Goal: Transaction & Acquisition: Purchase product/service

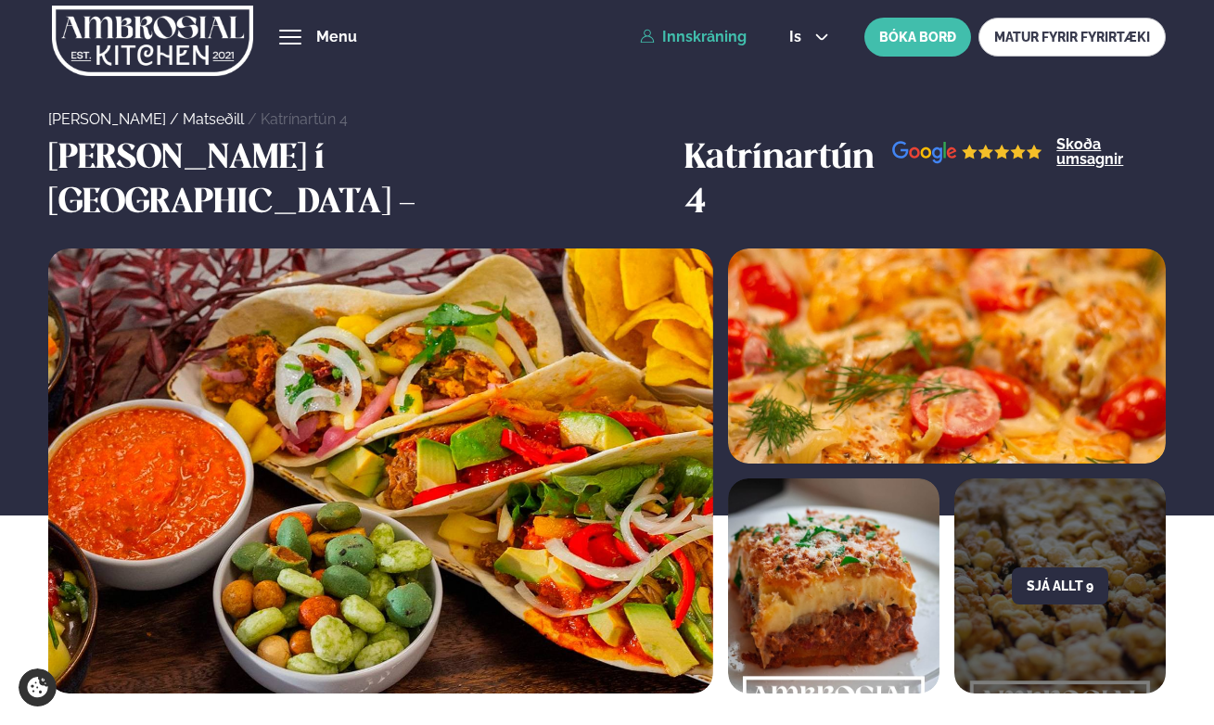
click at [708, 37] on link "Innskráning" at bounding box center [693, 37] width 107 height 17
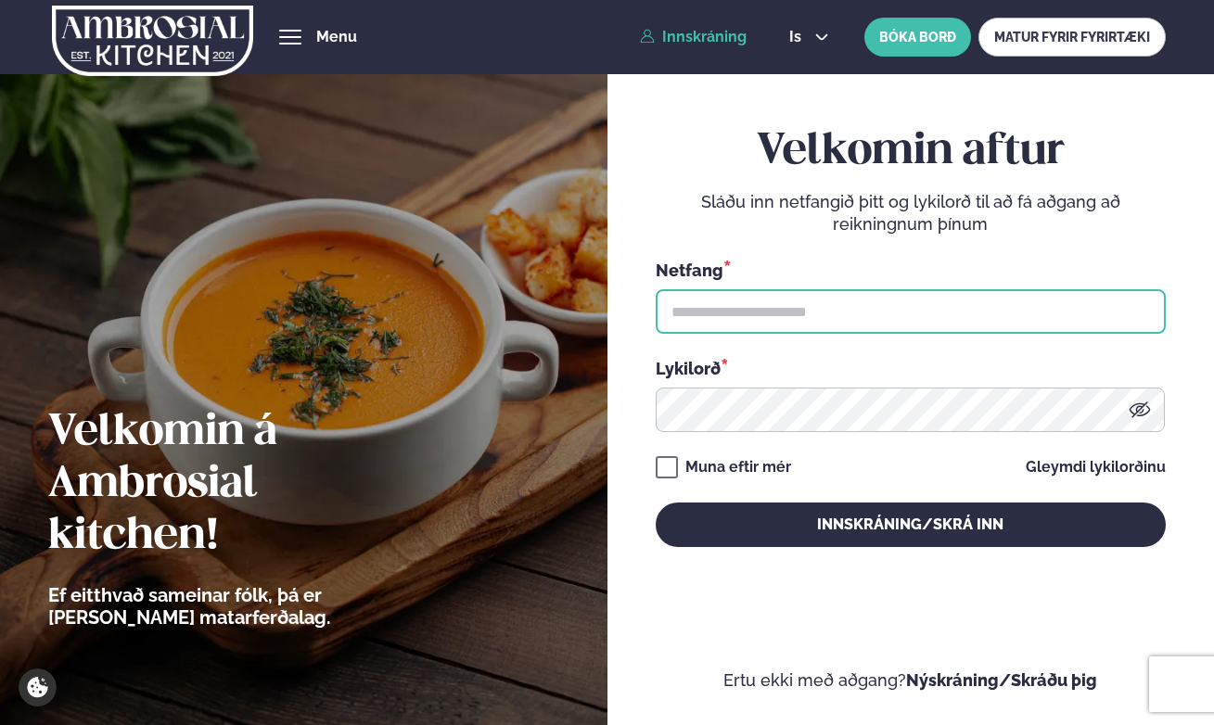
click at [769, 315] on input "text" at bounding box center [911, 311] width 510 height 45
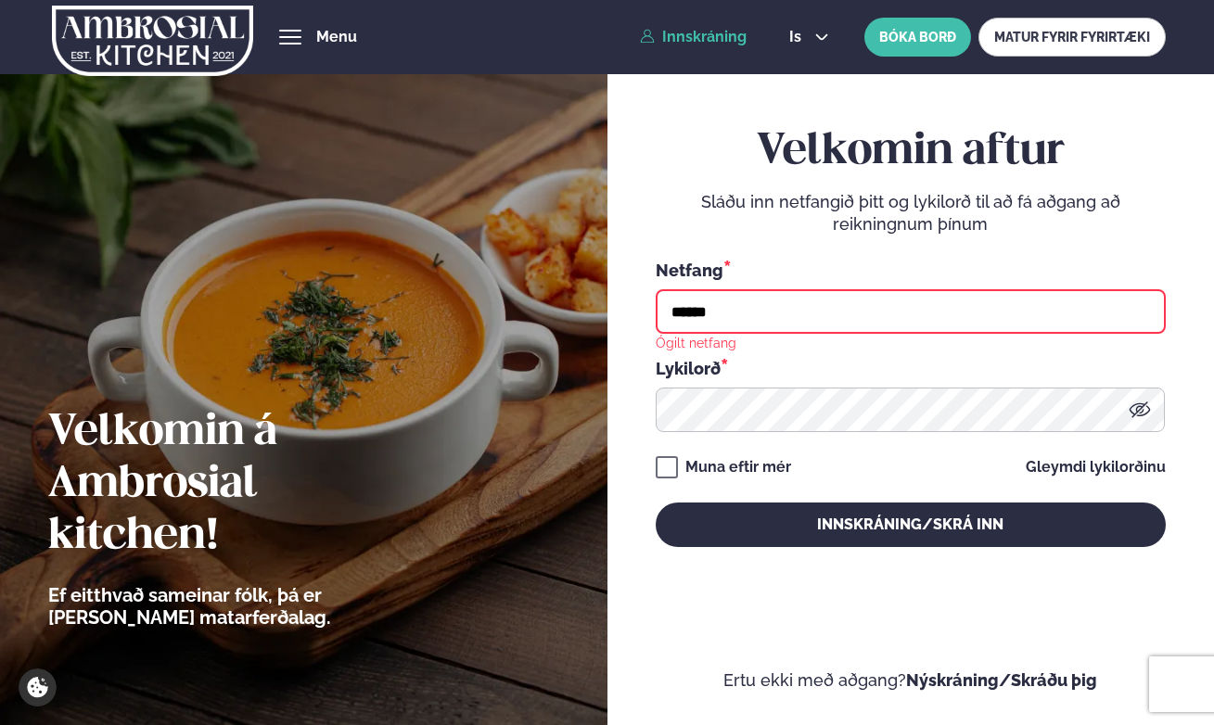
type input "**********"
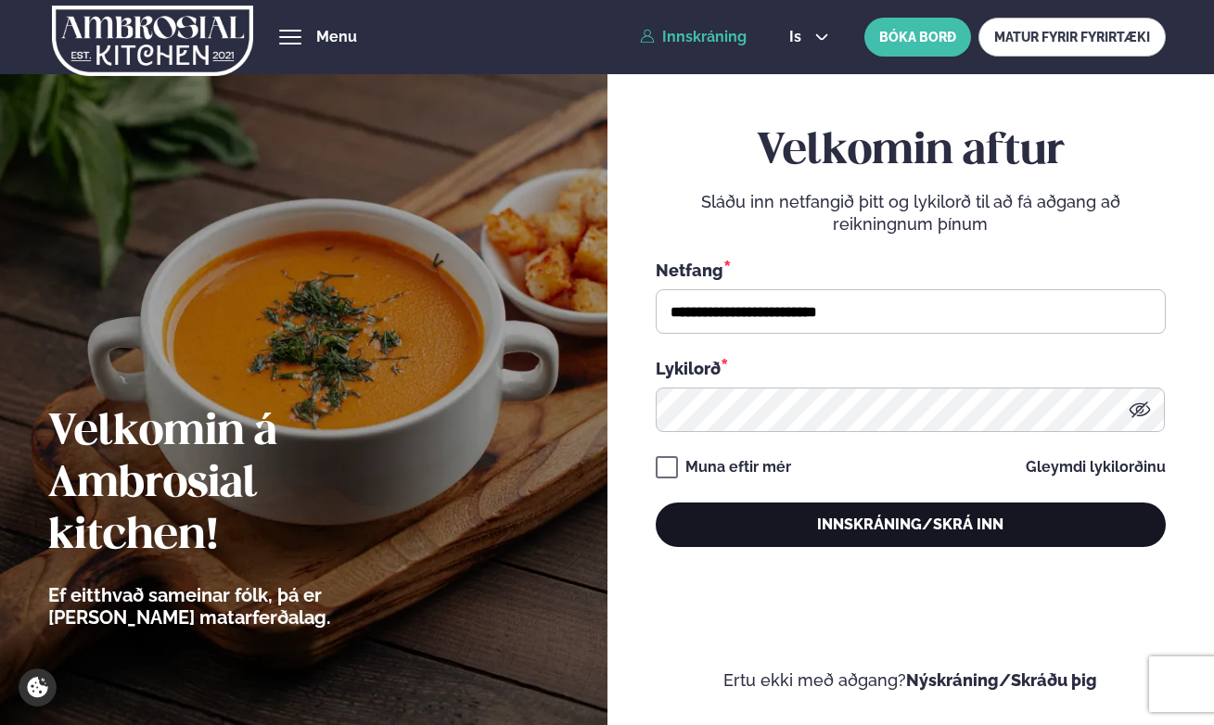
click at [895, 519] on button "Innskráning/Skrá inn" at bounding box center [911, 525] width 510 height 45
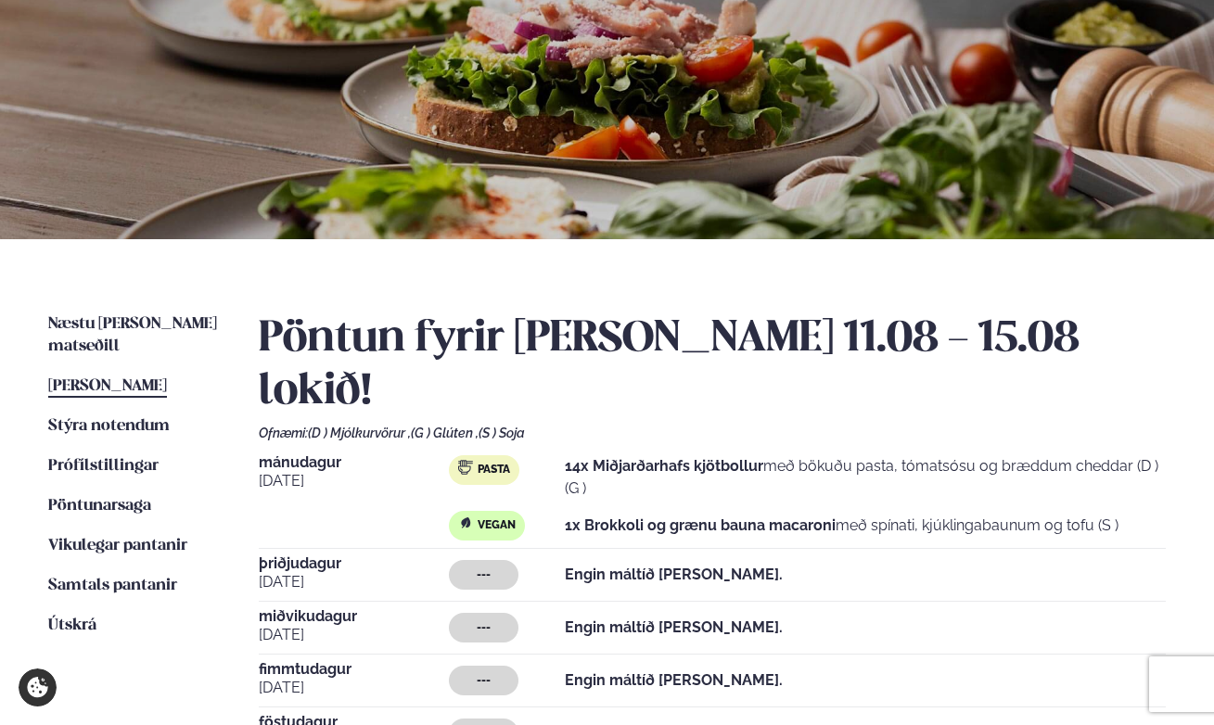
scroll to position [187, 0]
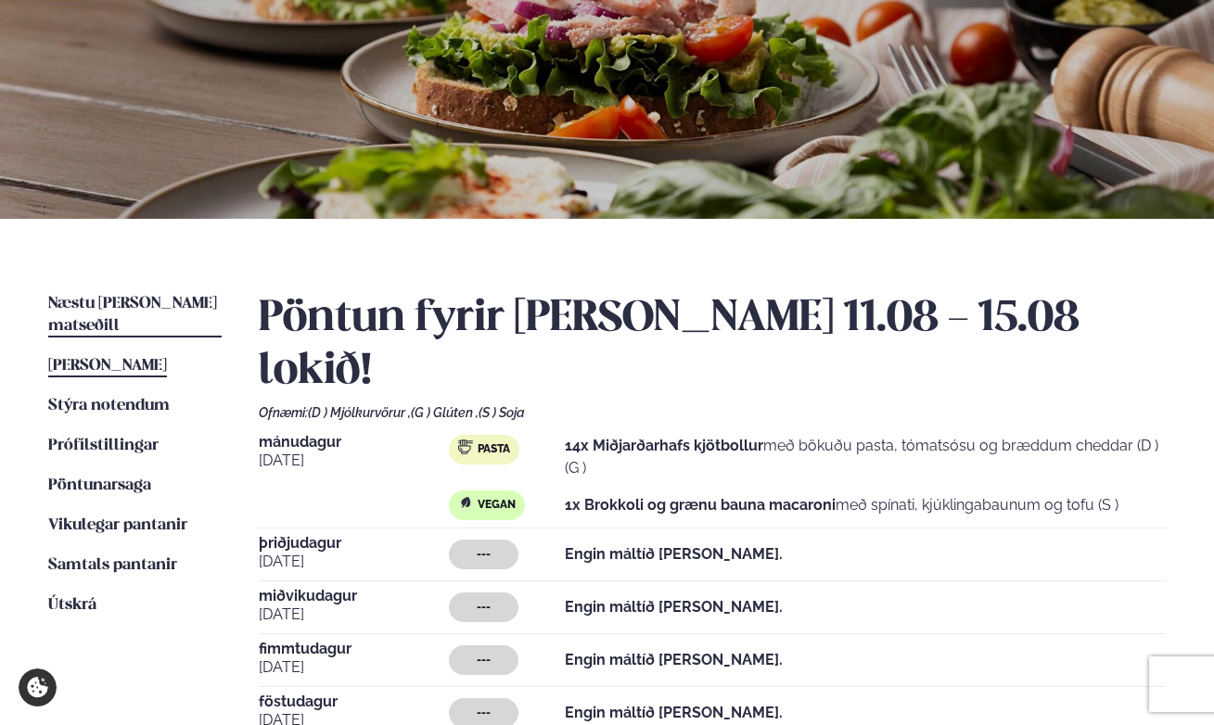
click at [186, 302] on span "Næstu [PERSON_NAME] matseðill" at bounding box center [132, 315] width 169 height 38
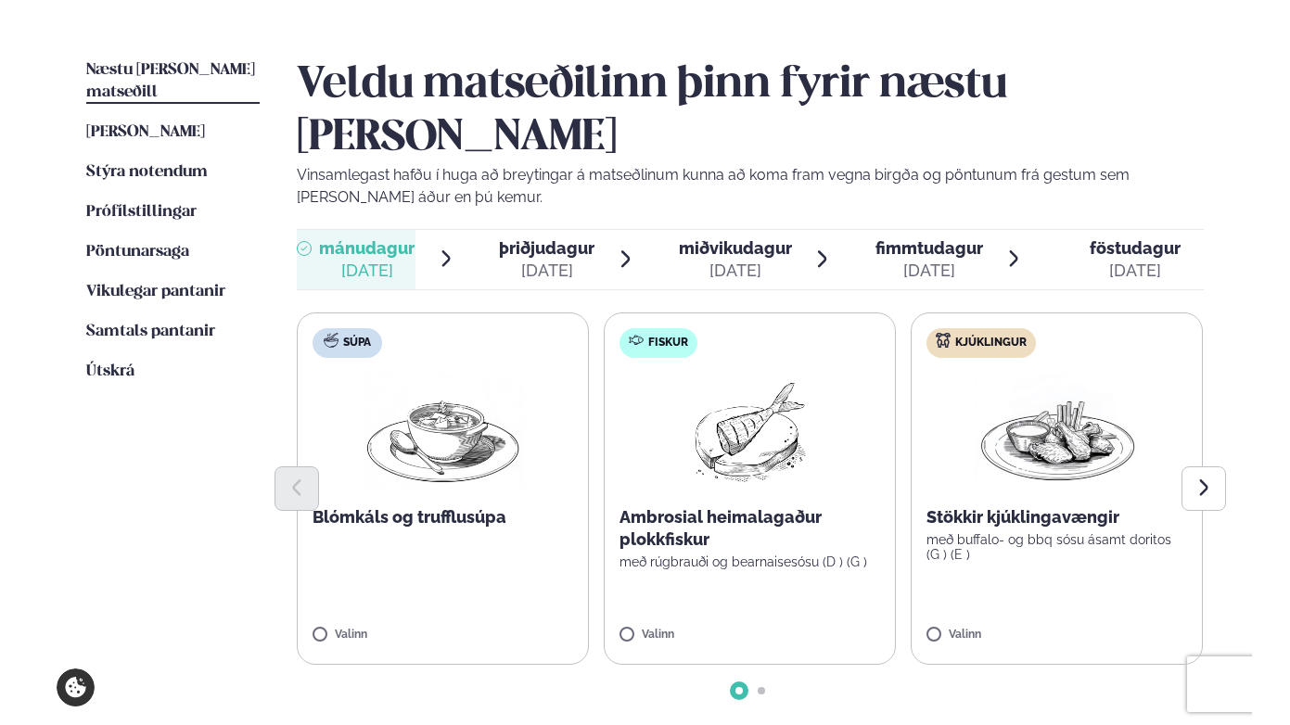
scroll to position [424, 0]
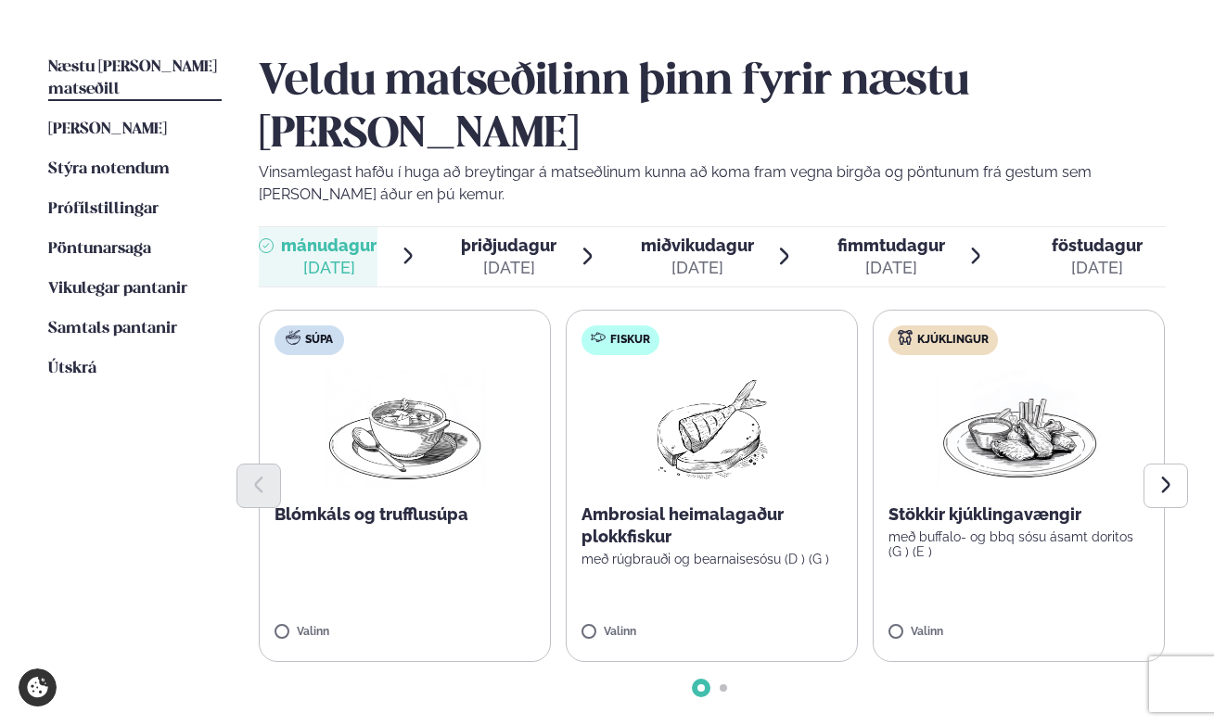
click at [506, 257] on div "[DATE]" at bounding box center [509, 268] width 96 height 22
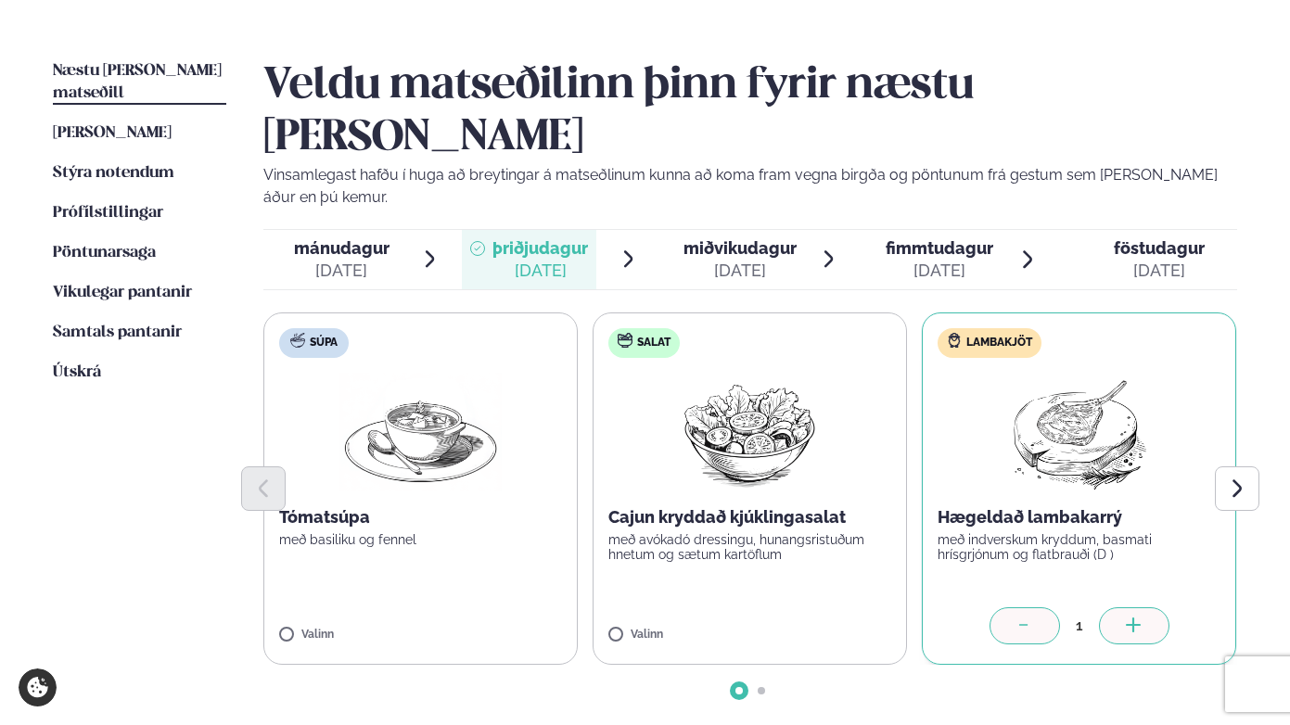
click at [1128, 618] on icon at bounding box center [1134, 627] width 19 height 19
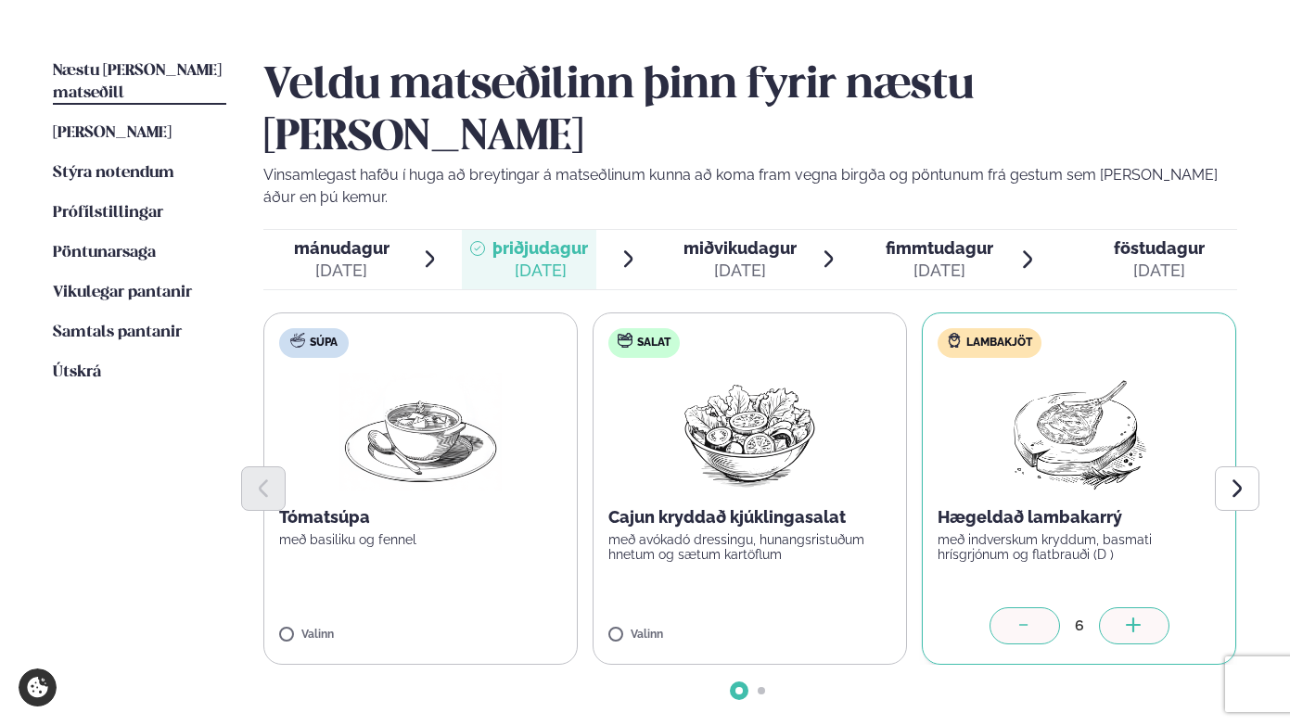
click at [1128, 618] on icon at bounding box center [1134, 627] width 19 height 19
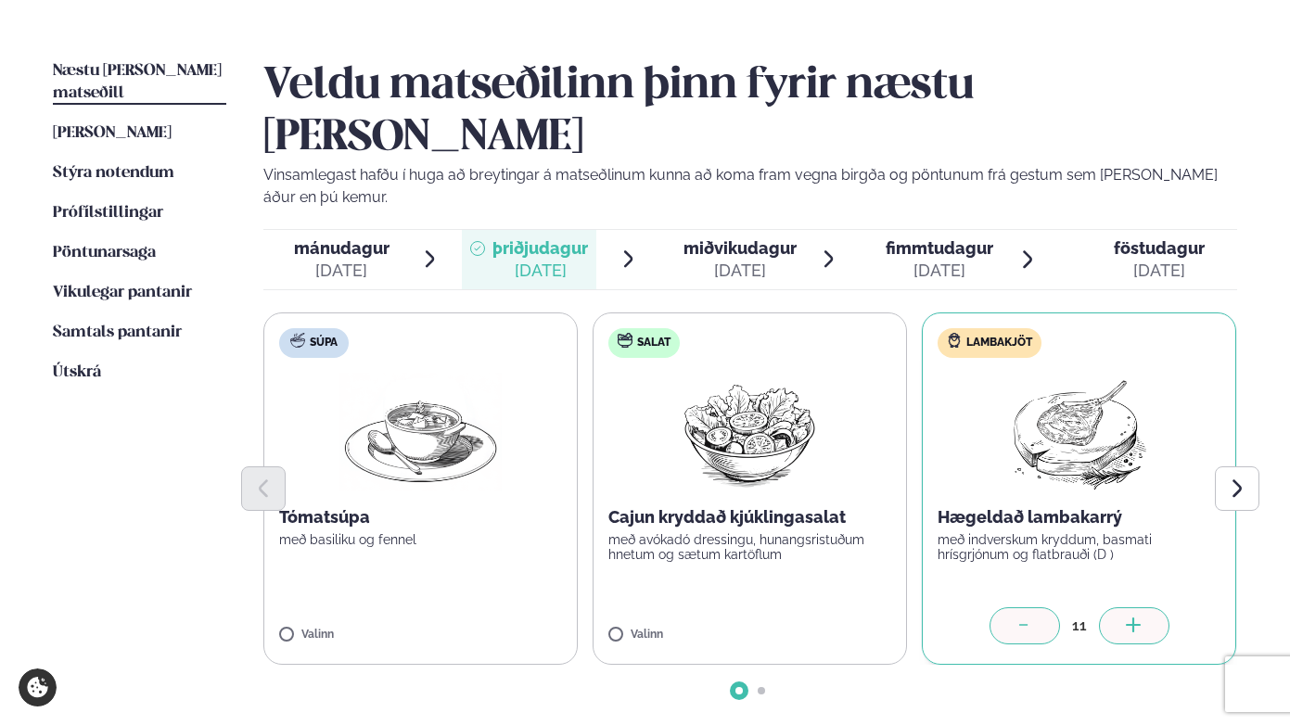
click at [1128, 618] on icon at bounding box center [1134, 627] width 19 height 19
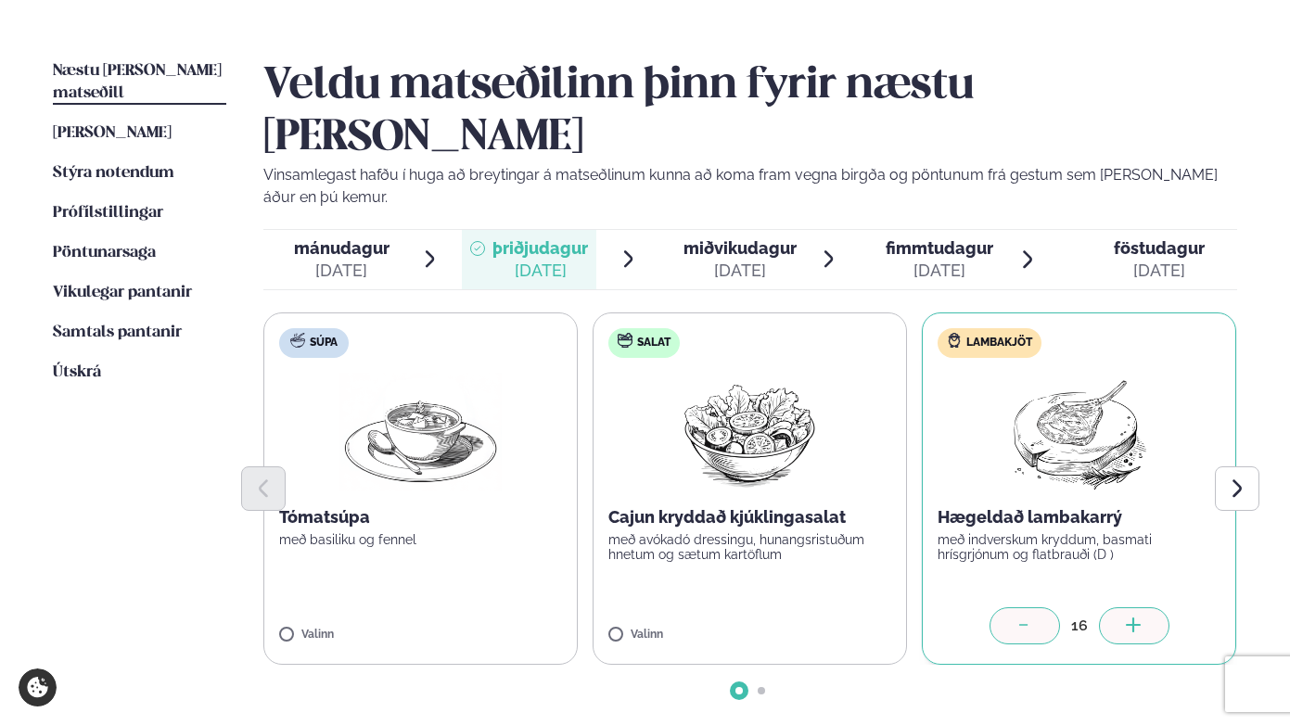
click at [1128, 618] on icon at bounding box center [1134, 627] width 19 height 19
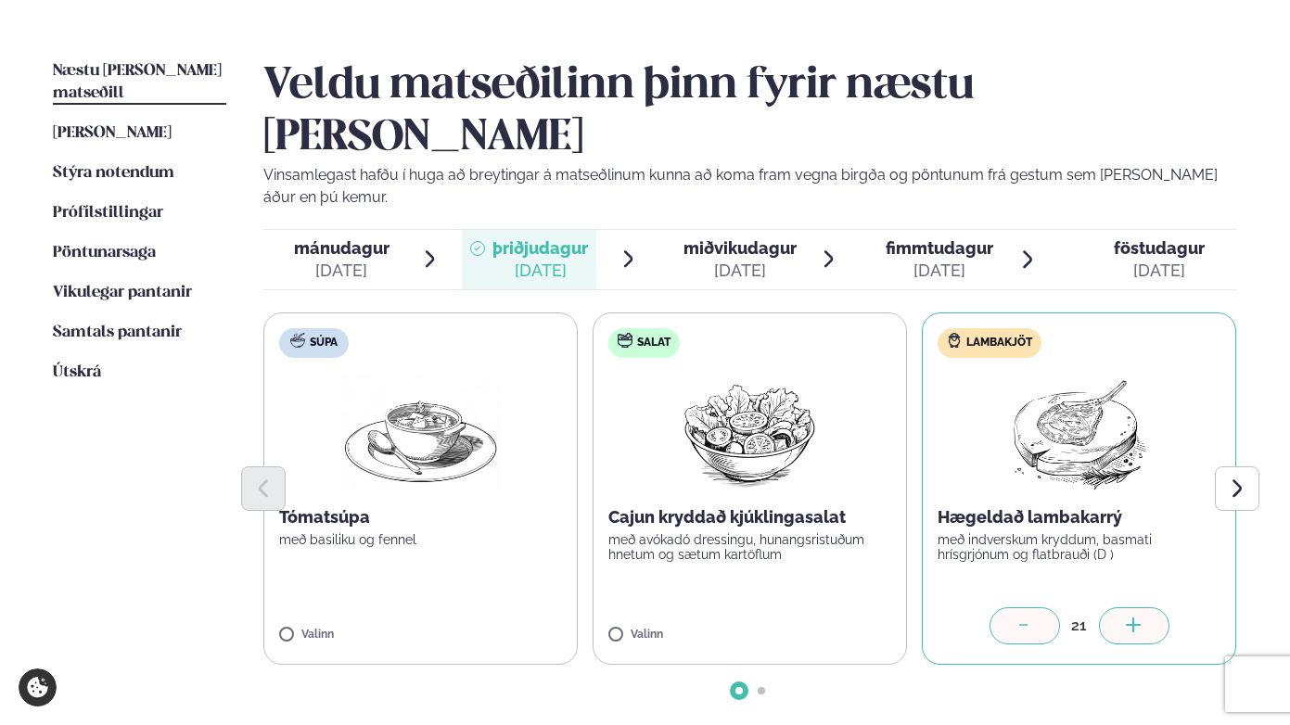
click at [1128, 618] on icon at bounding box center [1134, 627] width 19 height 19
click at [1213, 478] on icon "Next slide" at bounding box center [1236, 488] width 21 height 21
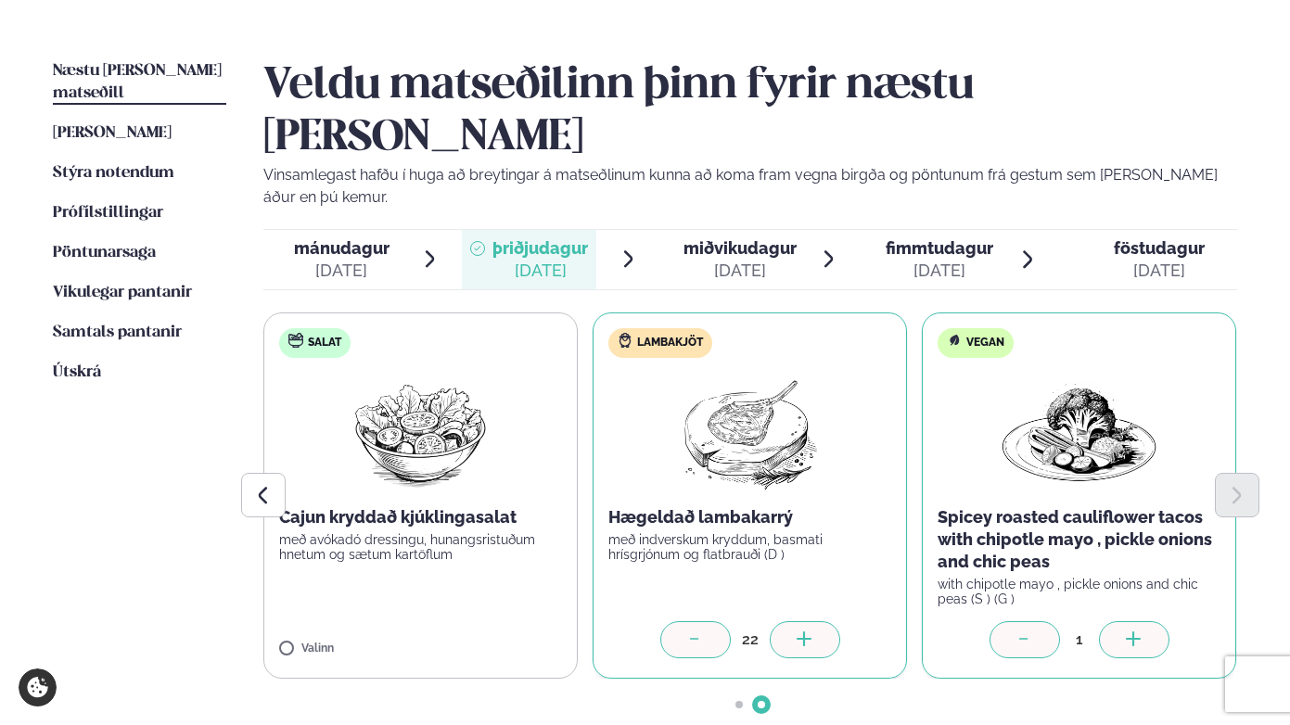
click at [1165, 622] on div at bounding box center [1134, 640] width 71 height 37
click at [1156, 622] on div at bounding box center [1134, 640] width 71 height 37
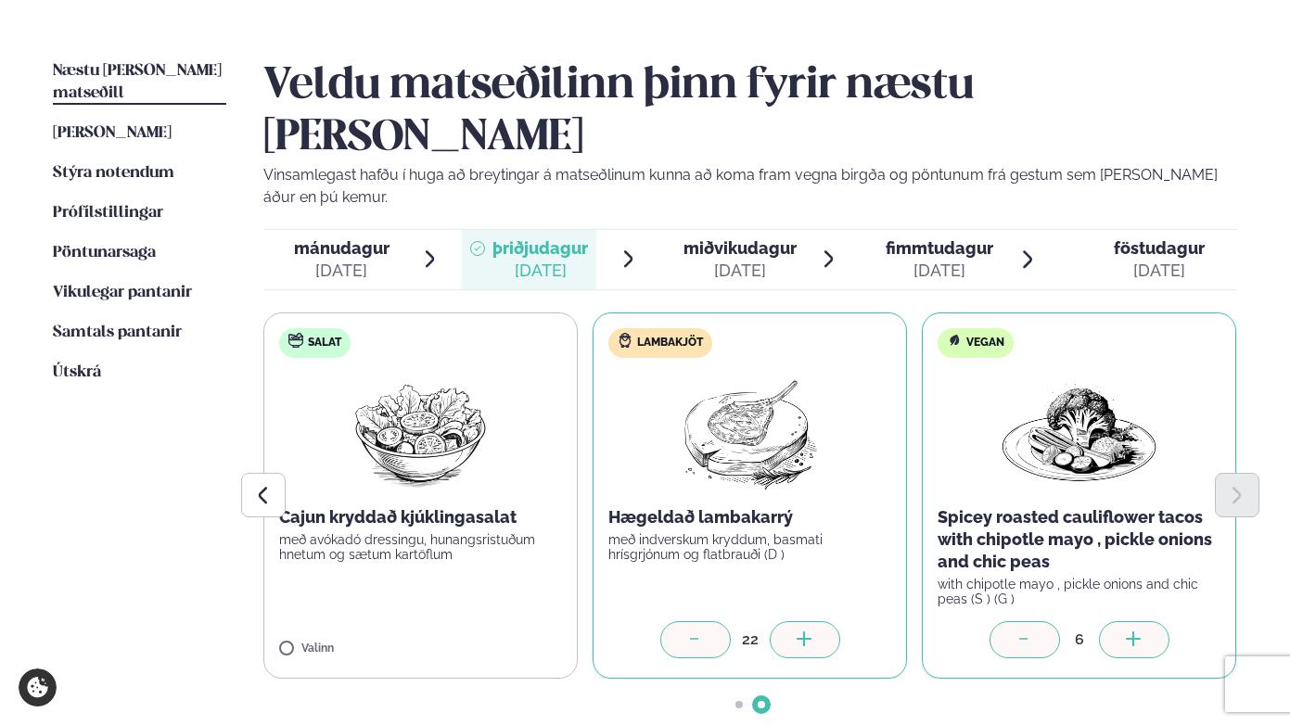
click at [1156, 622] on div at bounding box center [1134, 640] width 71 height 37
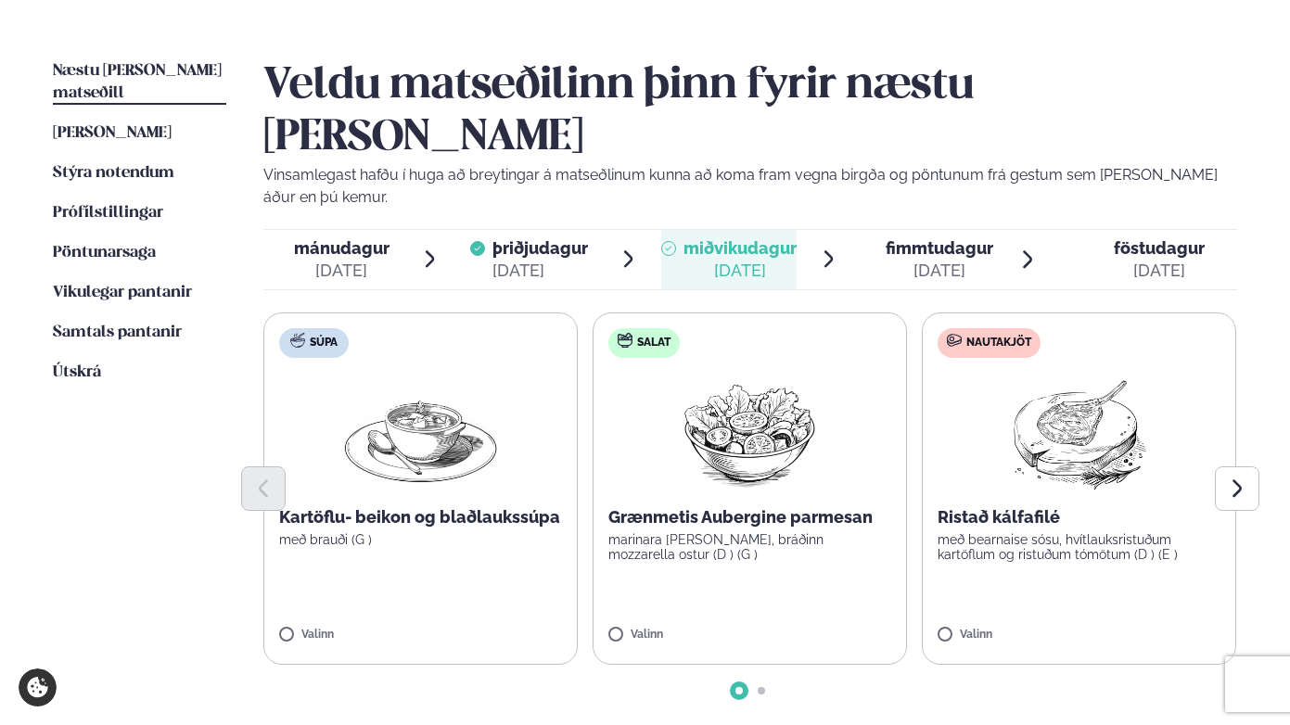
click at [936, 238] on span "fimmtudagur" at bounding box center [940, 247] width 108 height 19
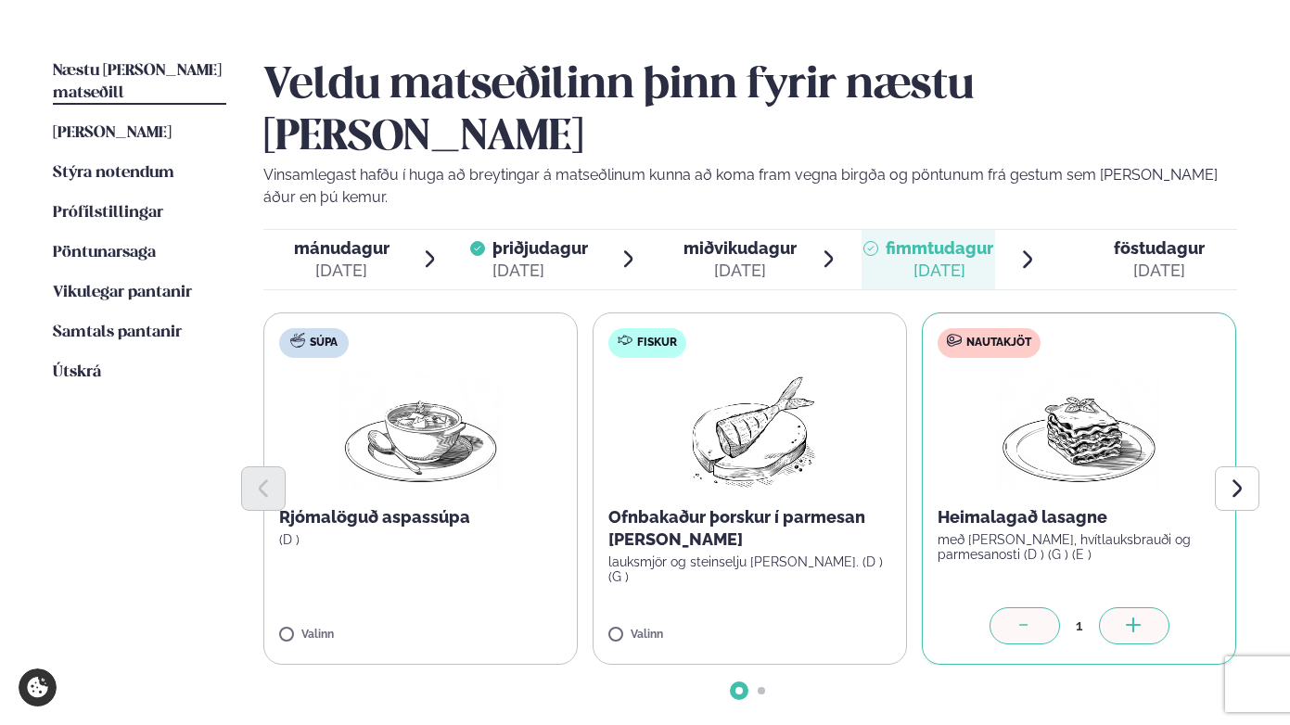
click at [1144, 608] on div at bounding box center [1134, 626] width 71 height 37
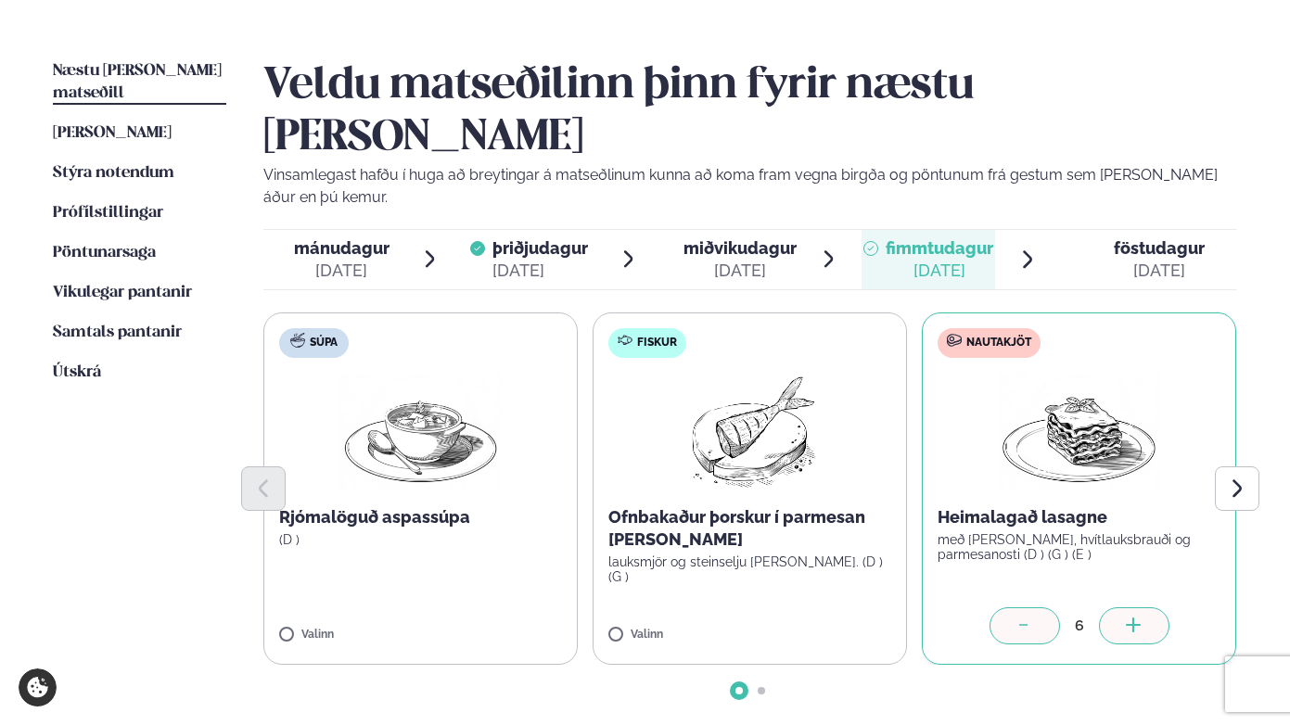
click at [1144, 608] on div at bounding box center [1134, 626] width 71 height 37
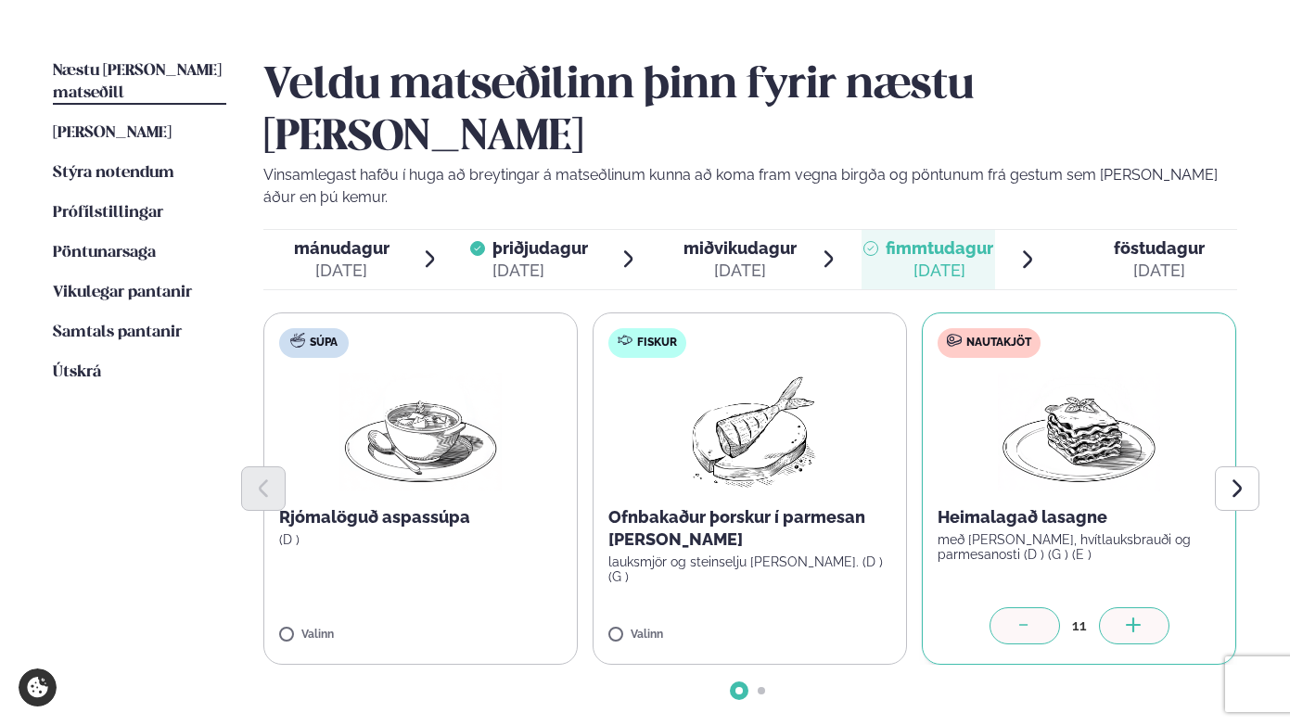
click at [1144, 608] on div at bounding box center [1134, 626] width 71 height 37
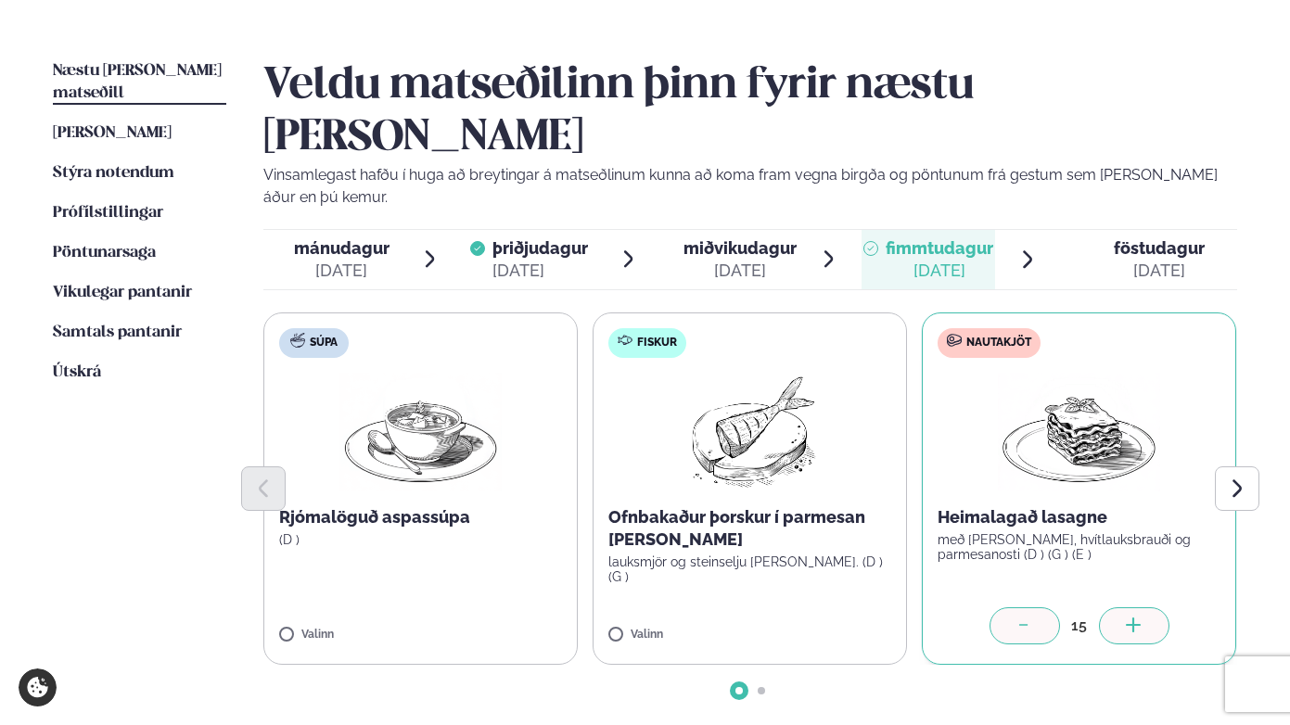
click at [1144, 608] on div at bounding box center [1134, 626] width 71 height 37
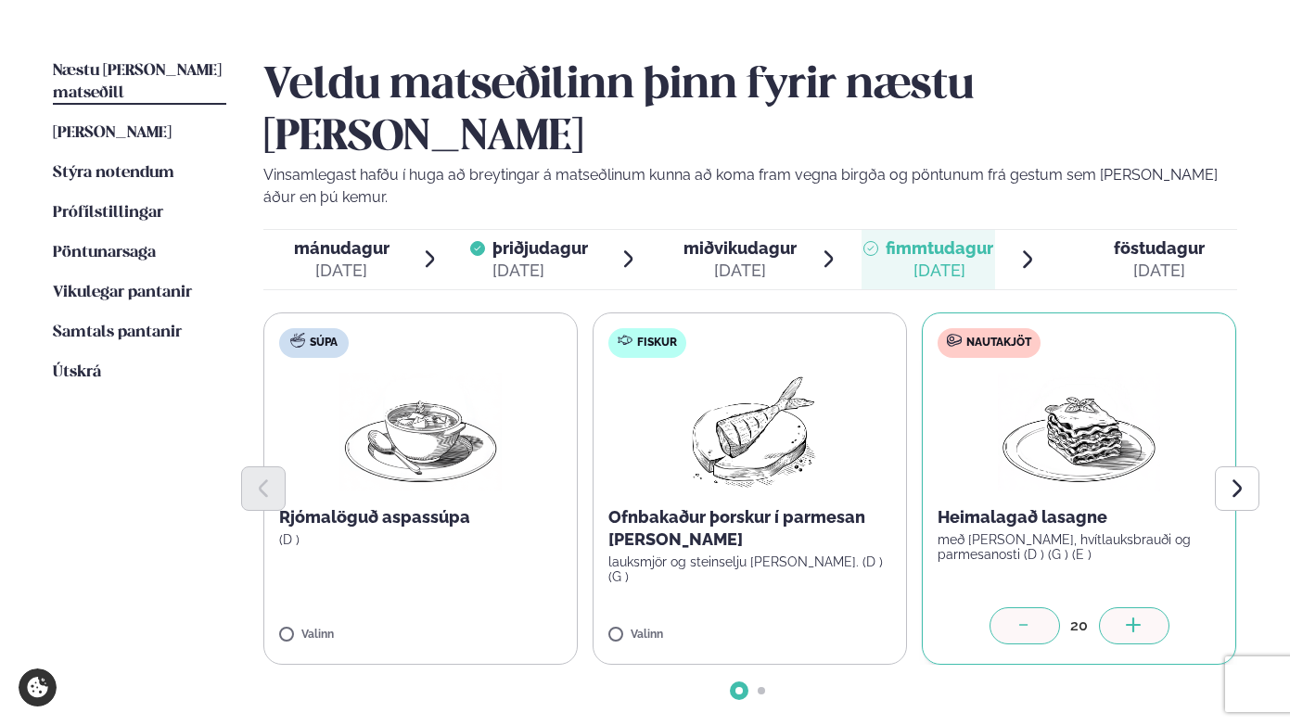
click at [1144, 608] on div at bounding box center [1134, 626] width 71 height 37
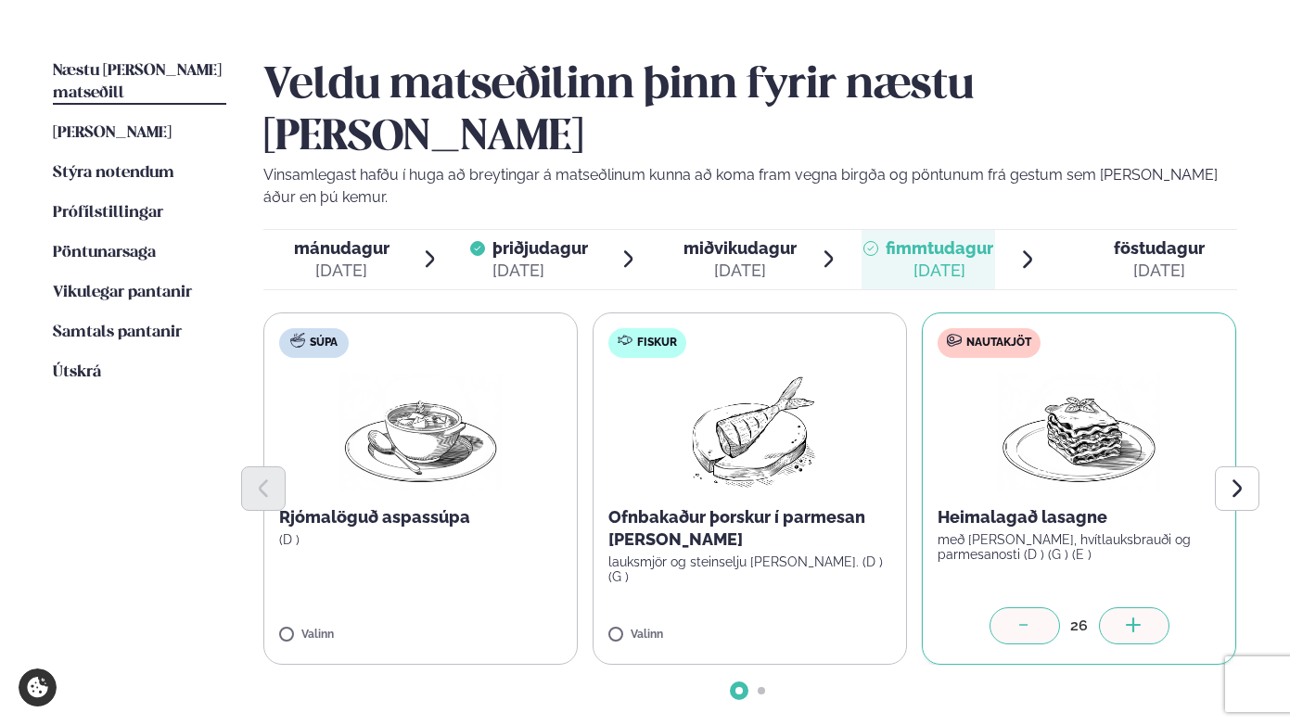
click at [1144, 608] on div at bounding box center [1134, 626] width 71 height 37
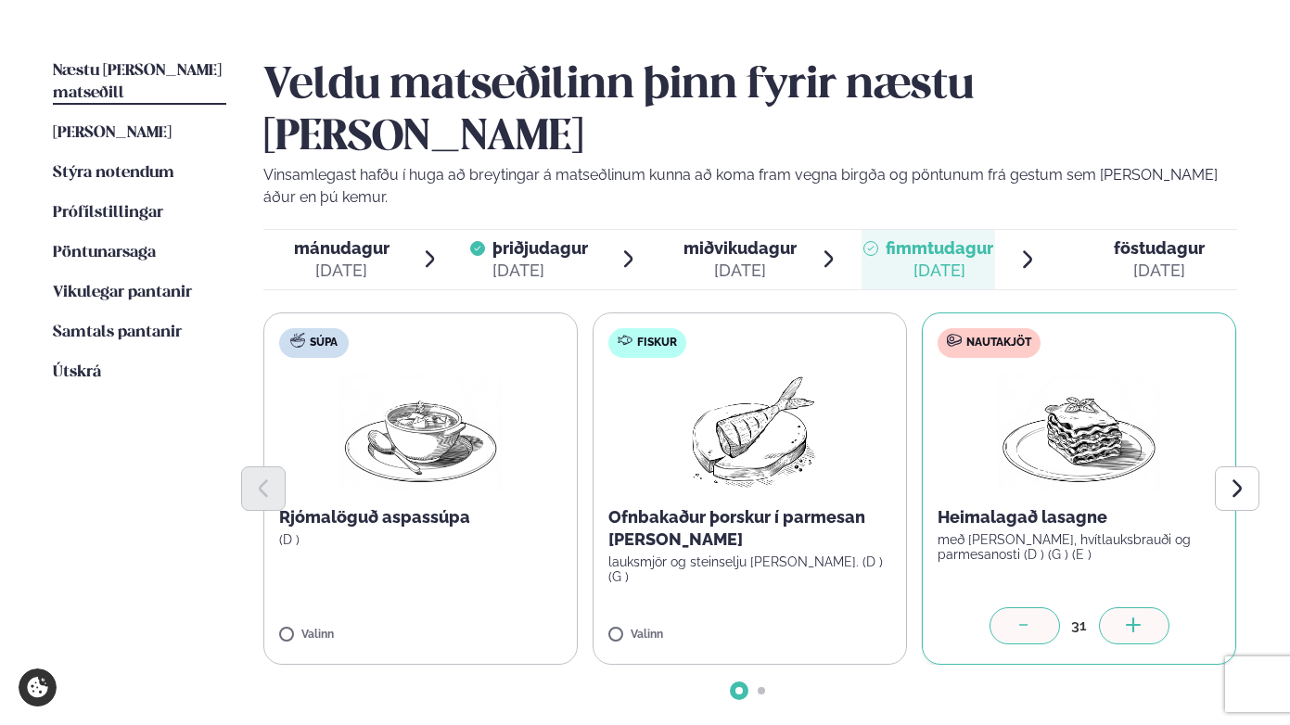
click at [1144, 608] on div at bounding box center [1134, 626] width 71 height 37
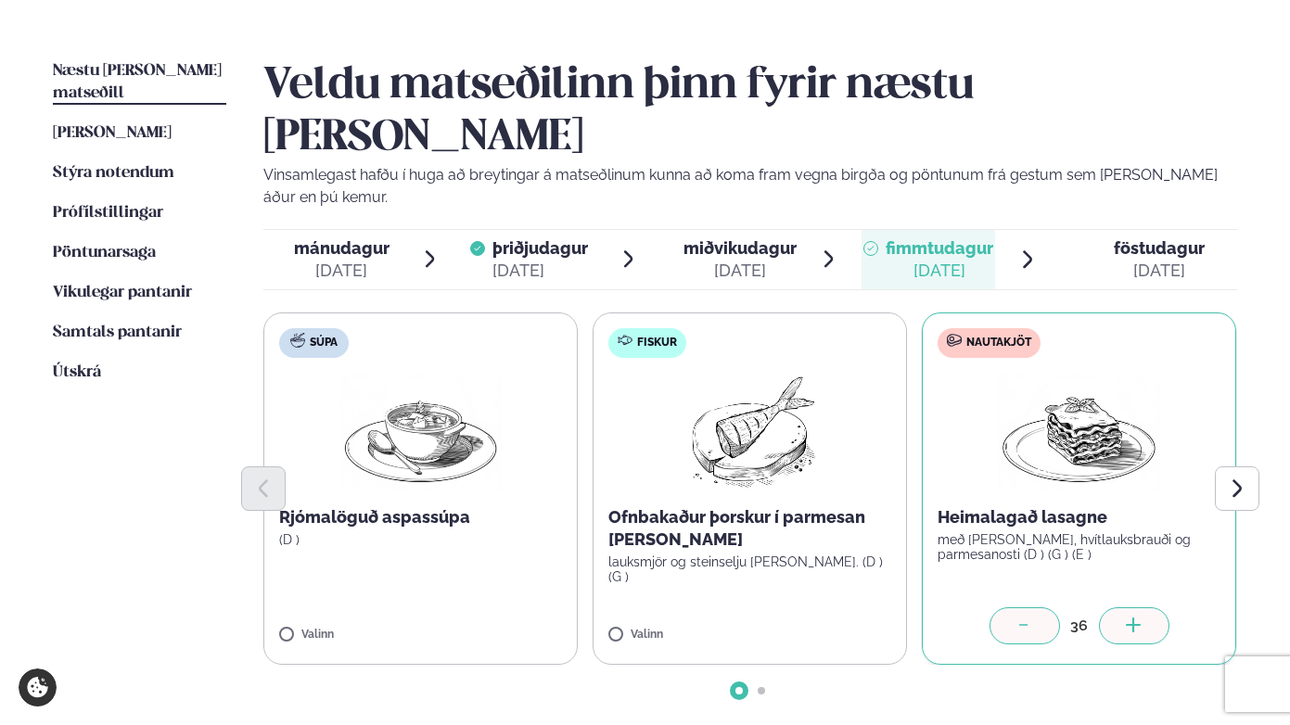
click at [1144, 608] on div at bounding box center [1134, 626] width 71 height 37
click at [1213, 478] on icon "Next slide" at bounding box center [1236, 488] width 21 height 21
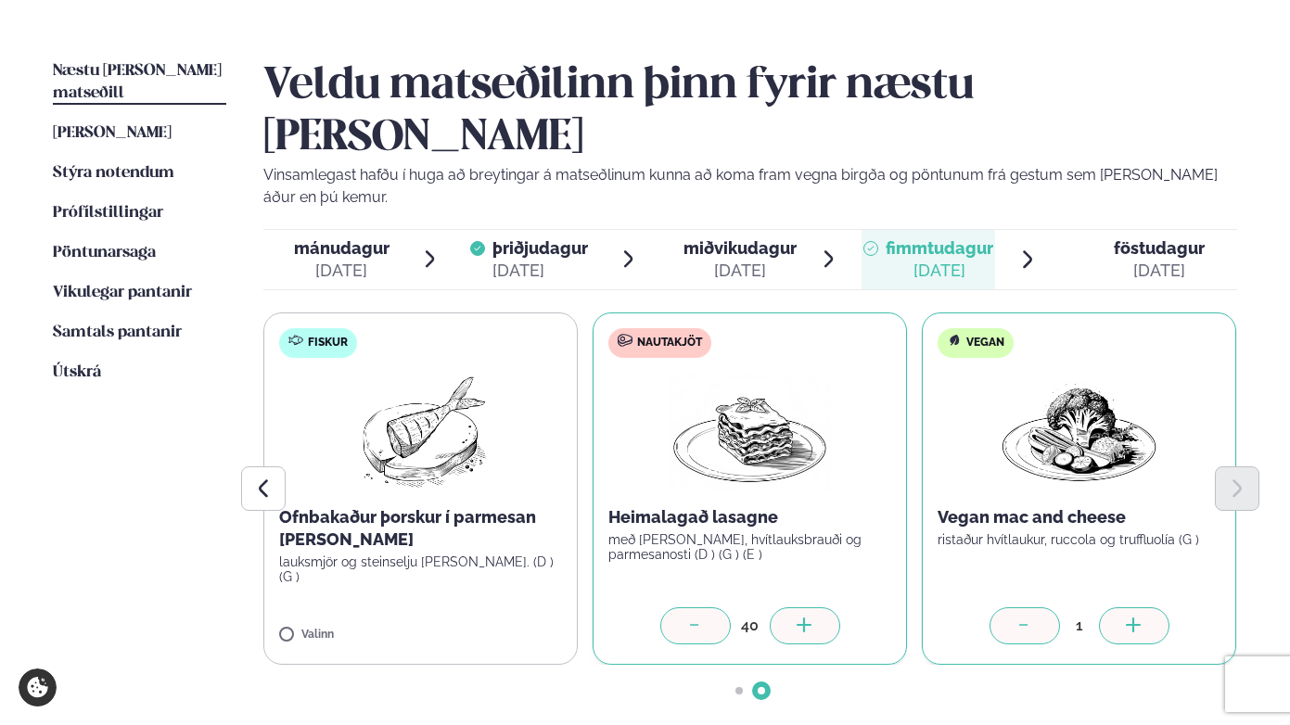
click at [1139, 618] on icon at bounding box center [1134, 627] width 19 height 19
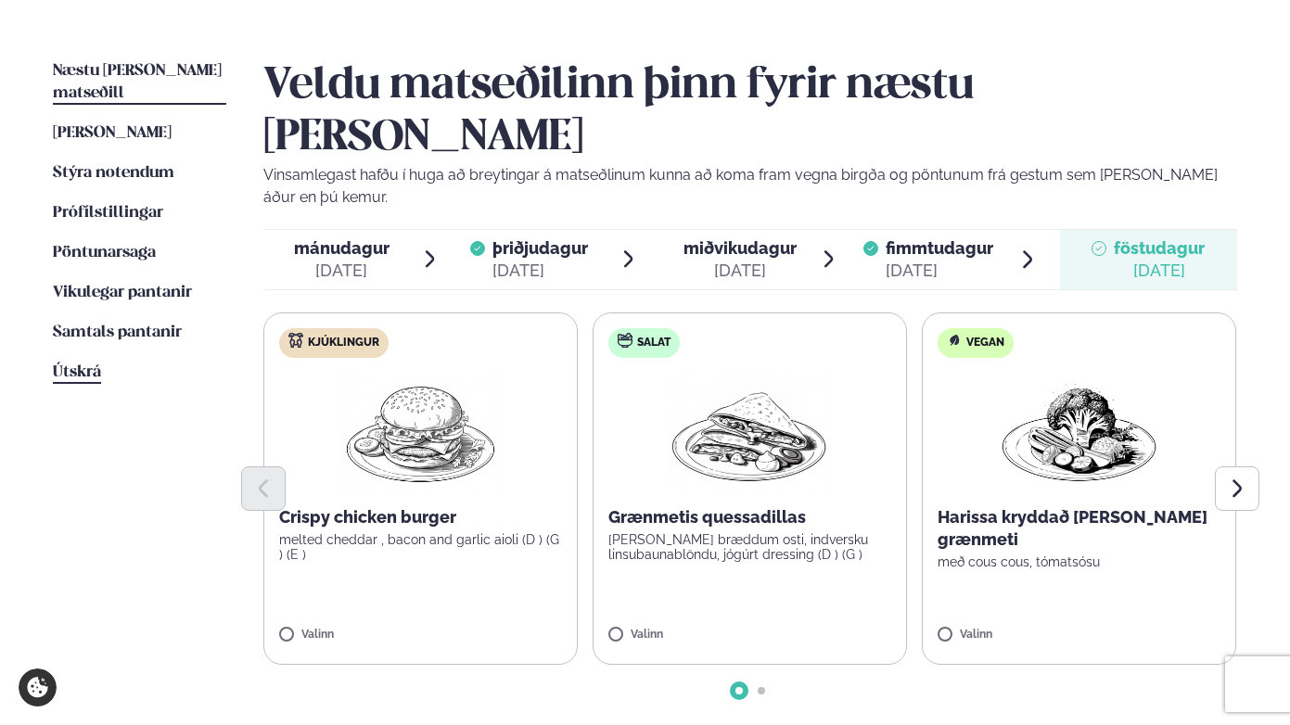
click at [71, 365] on span "Útskrá" at bounding box center [77, 373] width 48 height 16
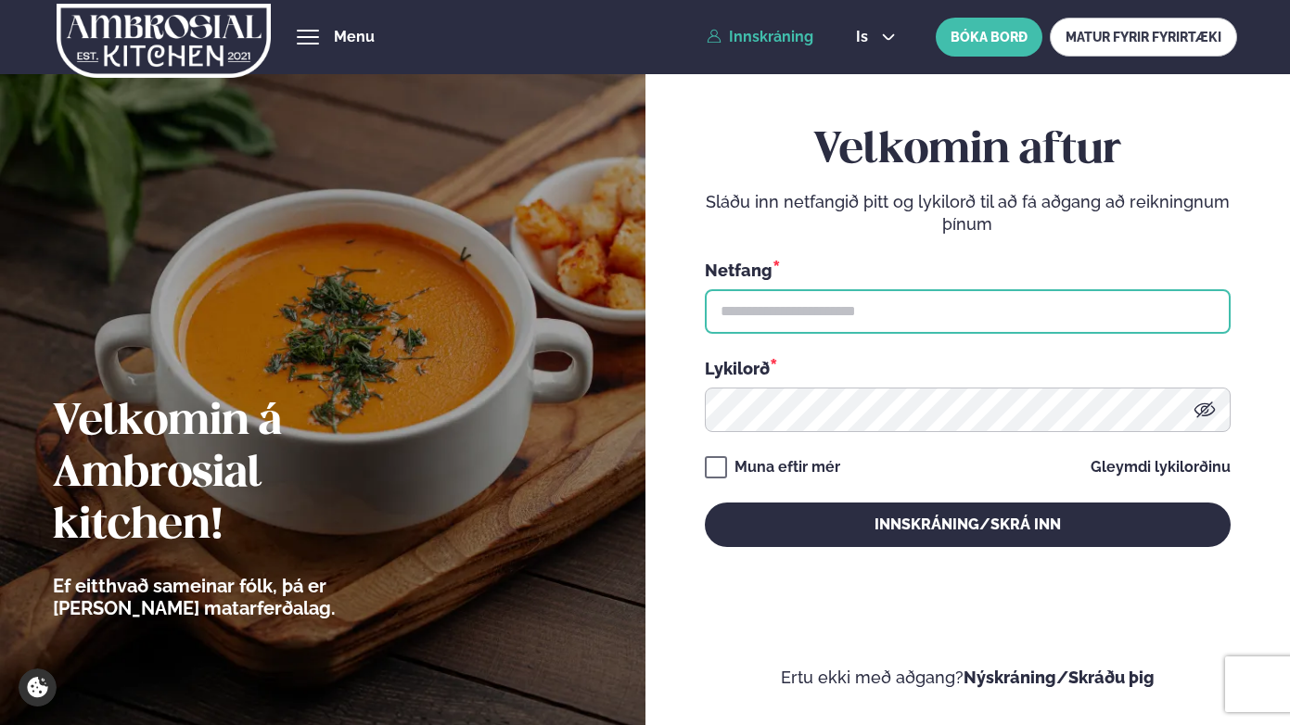
click at [806, 310] on input "text" at bounding box center [968, 311] width 526 height 45
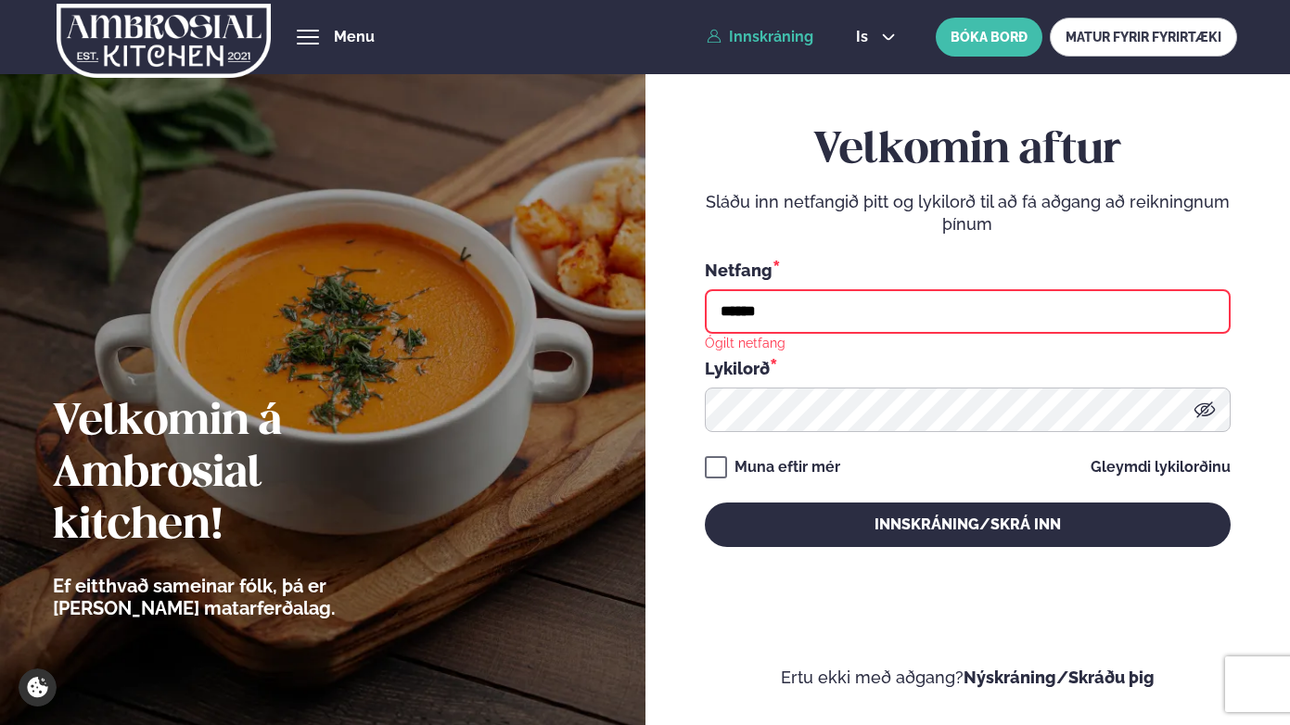
type input "**********"
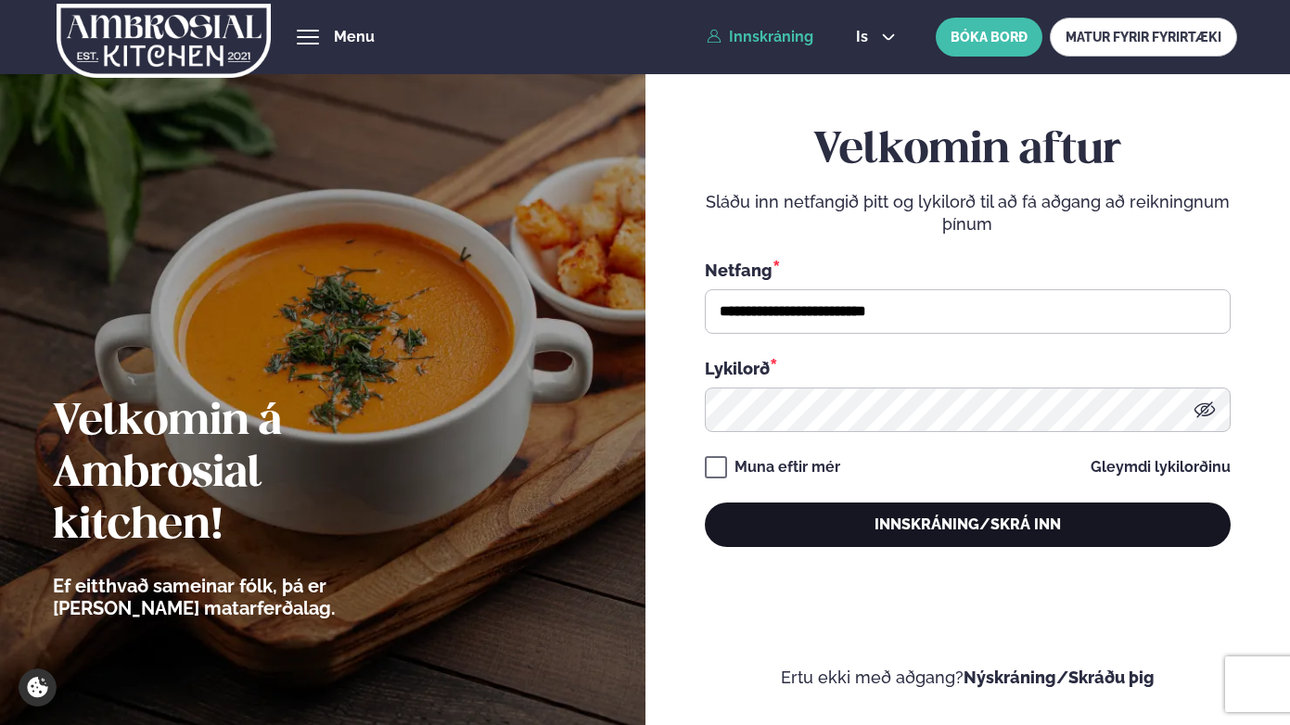
click at [971, 524] on button "Innskráning/Skrá inn" at bounding box center [968, 525] width 526 height 45
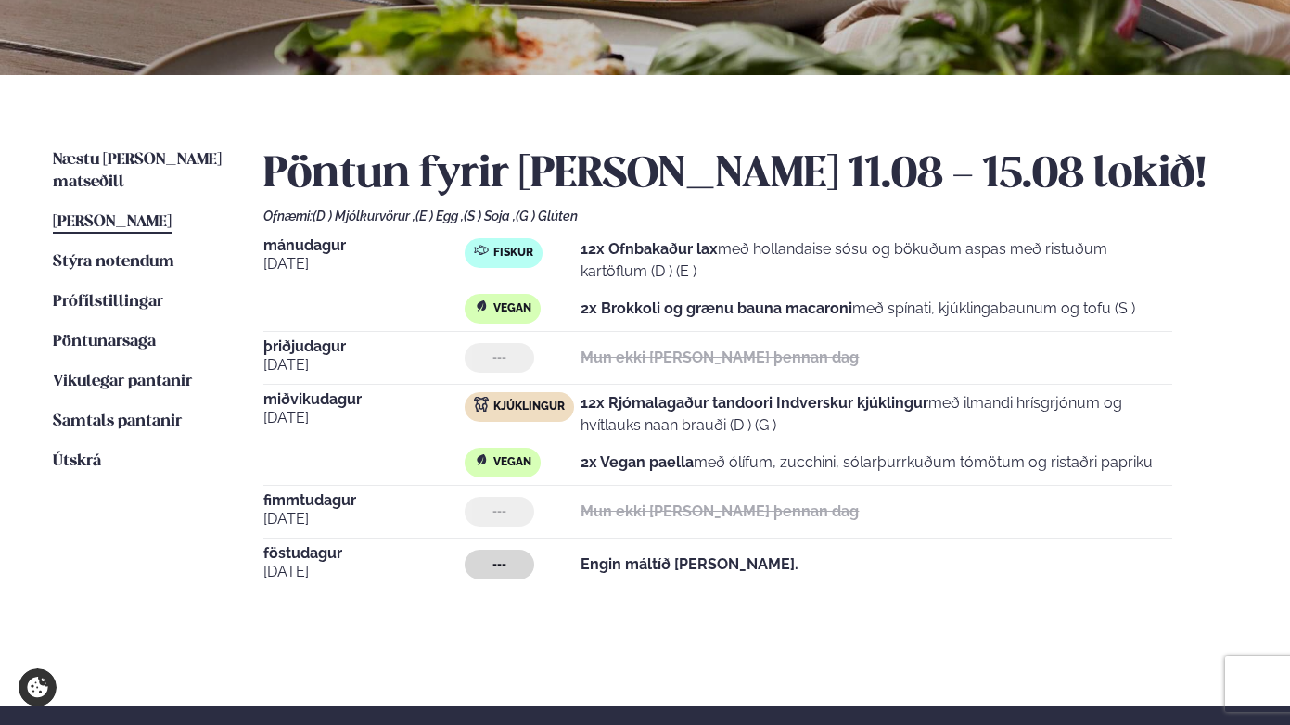
scroll to position [337, 0]
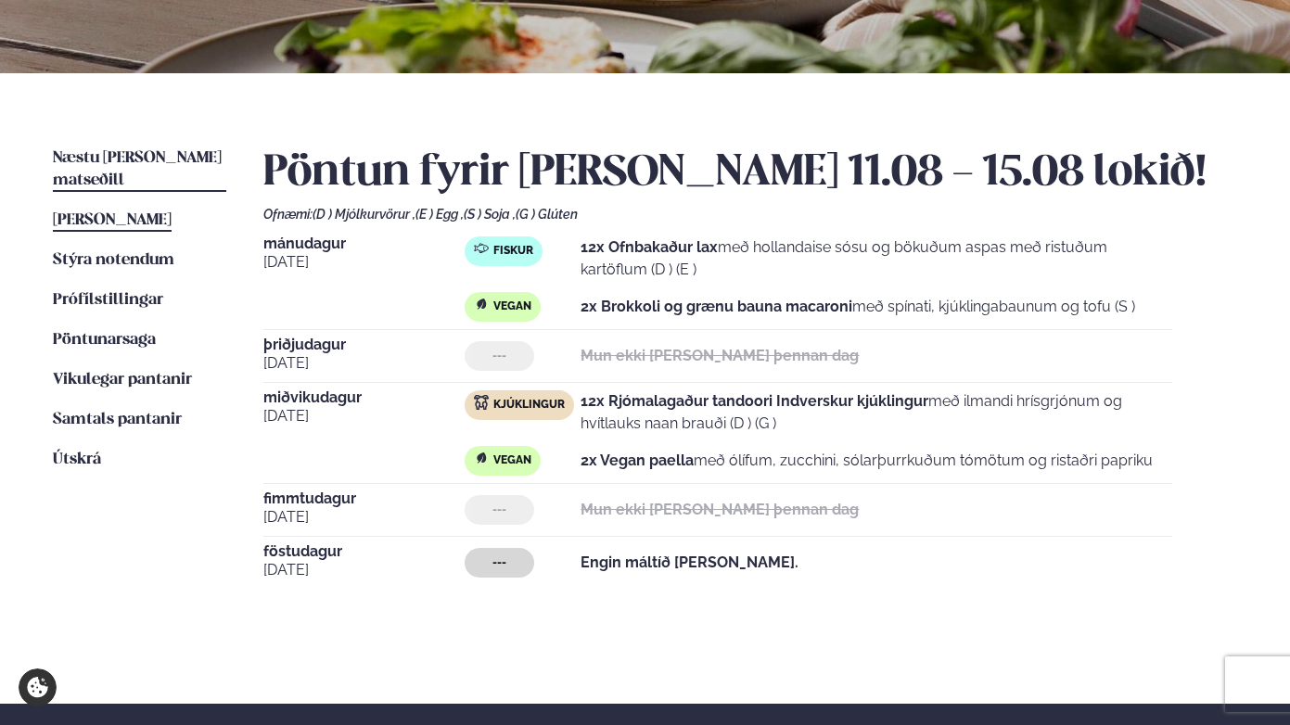
click at [139, 157] on span "Næstu [PERSON_NAME] matseðill" at bounding box center [137, 169] width 169 height 38
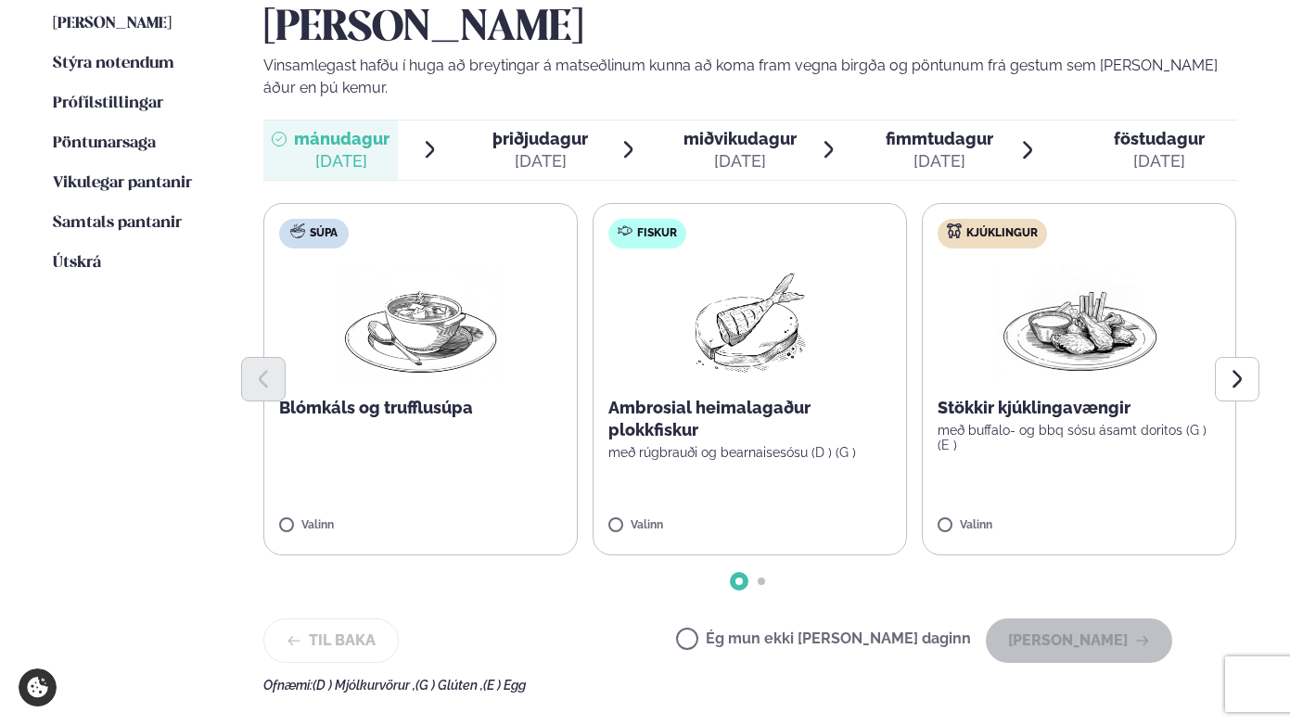
scroll to position [540, 0]
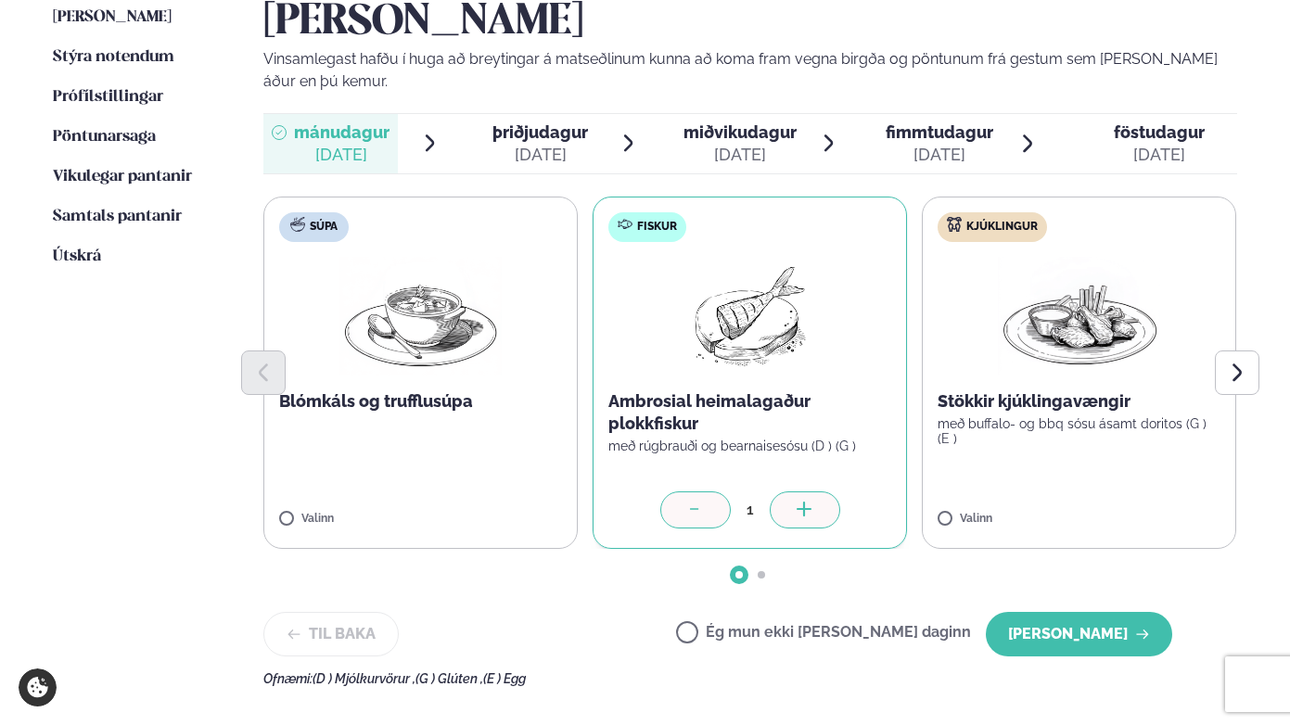
click at [812, 492] on div at bounding box center [805, 510] width 71 height 37
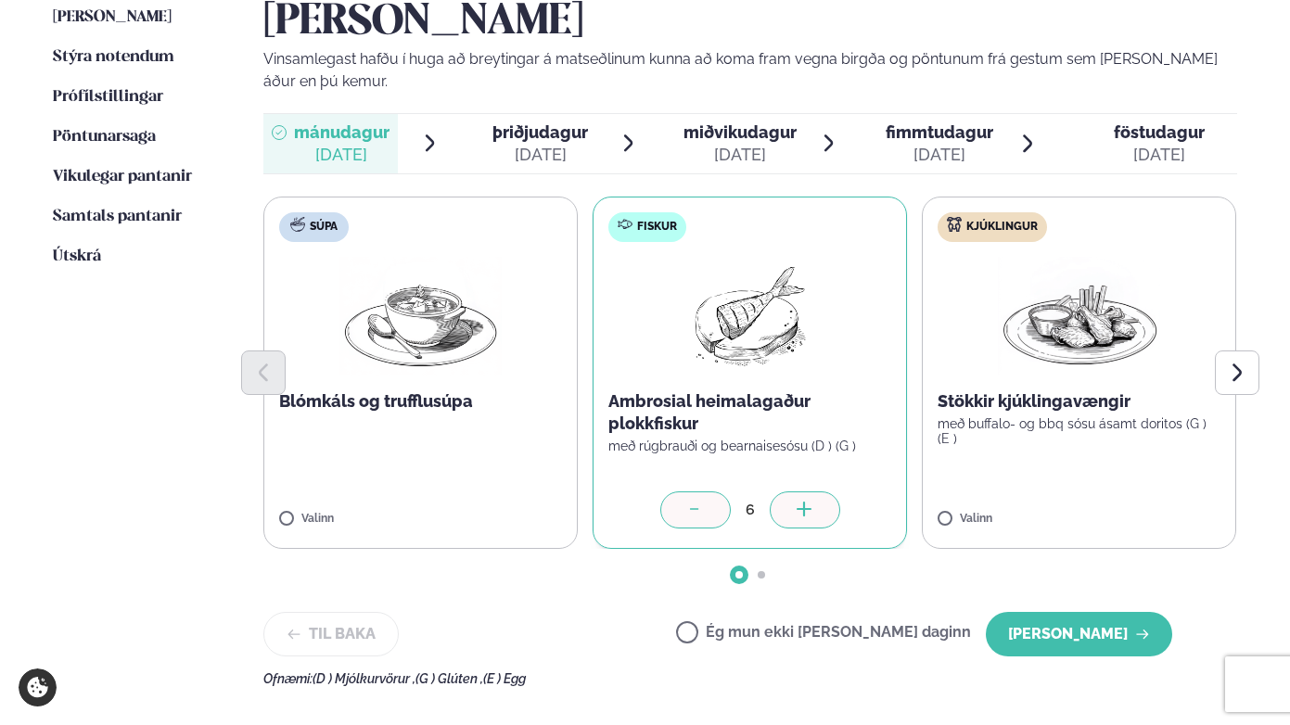
click at [812, 492] on div at bounding box center [805, 510] width 71 height 37
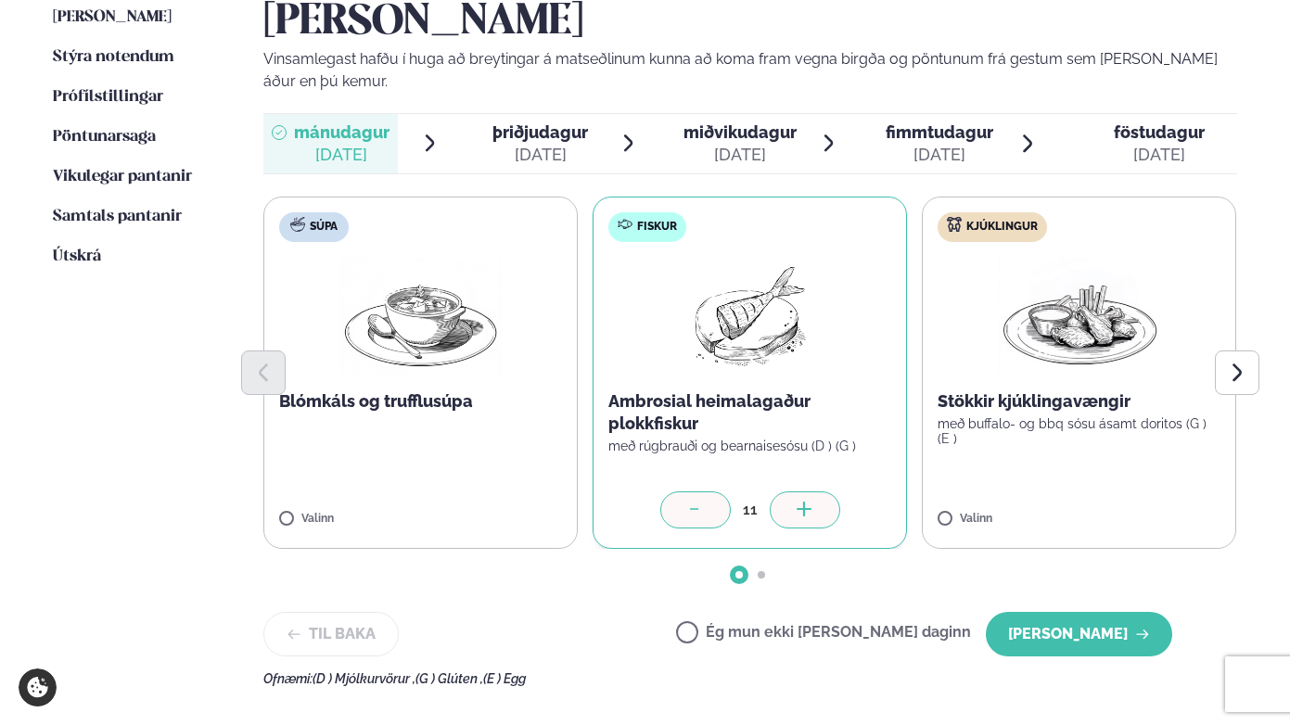
click at [812, 492] on div at bounding box center [805, 510] width 71 height 37
click at [1213, 351] on button "Next slide" at bounding box center [1237, 373] width 45 height 45
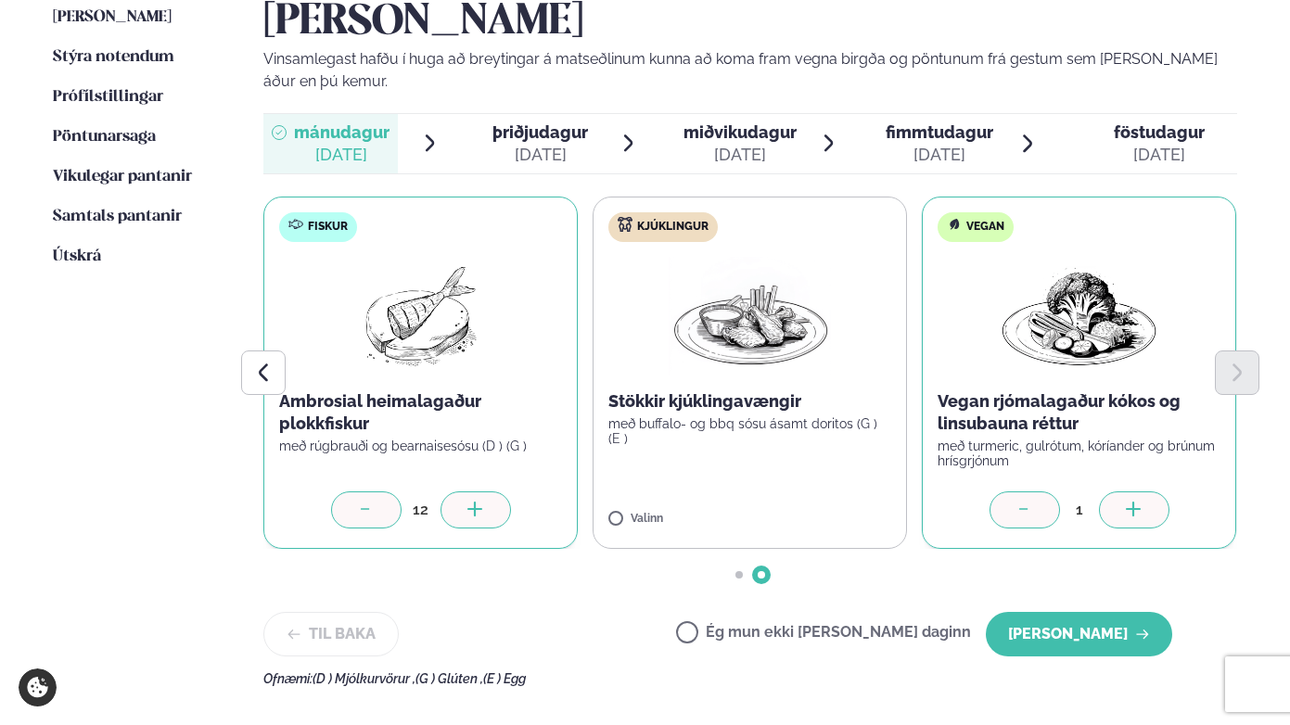
click at [1127, 508] on icon at bounding box center [1133, 509] width 15 height 2
click at [1090, 612] on button "[PERSON_NAME]" at bounding box center [1079, 634] width 186 height 45
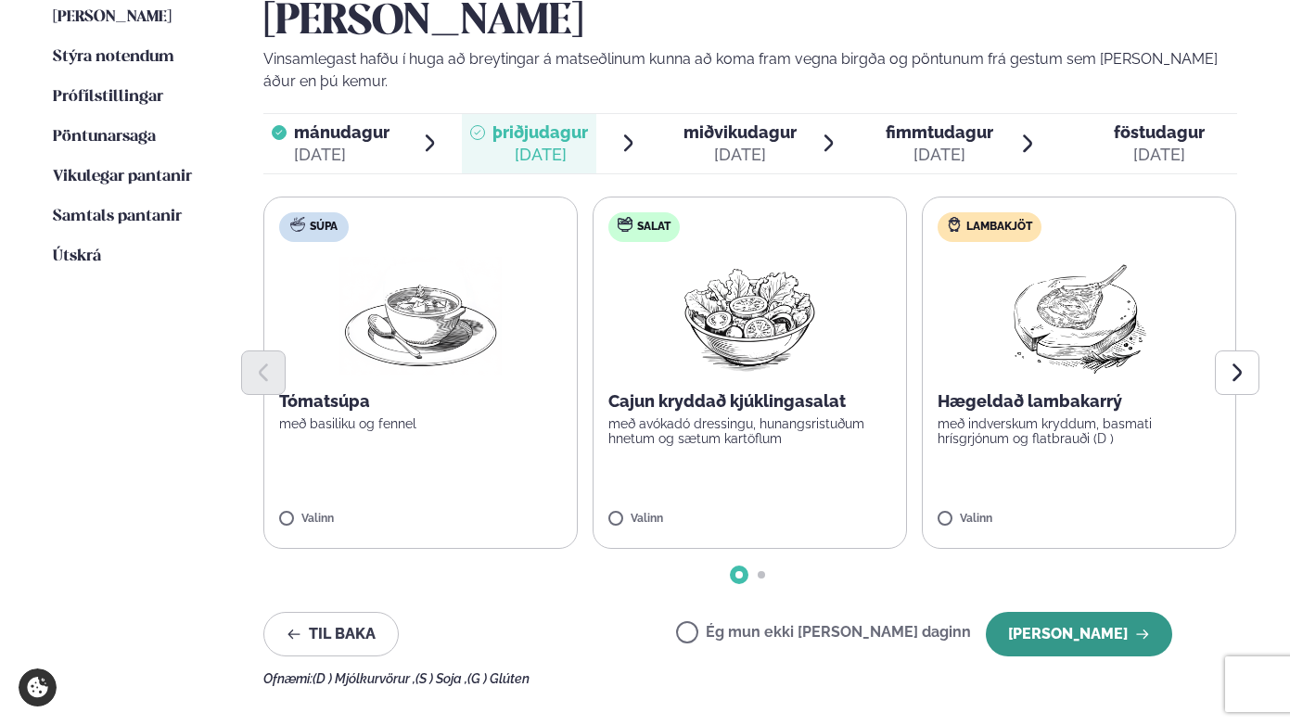
click at [1061, 612] on button "[PERSON_NAME]" at bounding box center [1079, 634] width 186 height 45
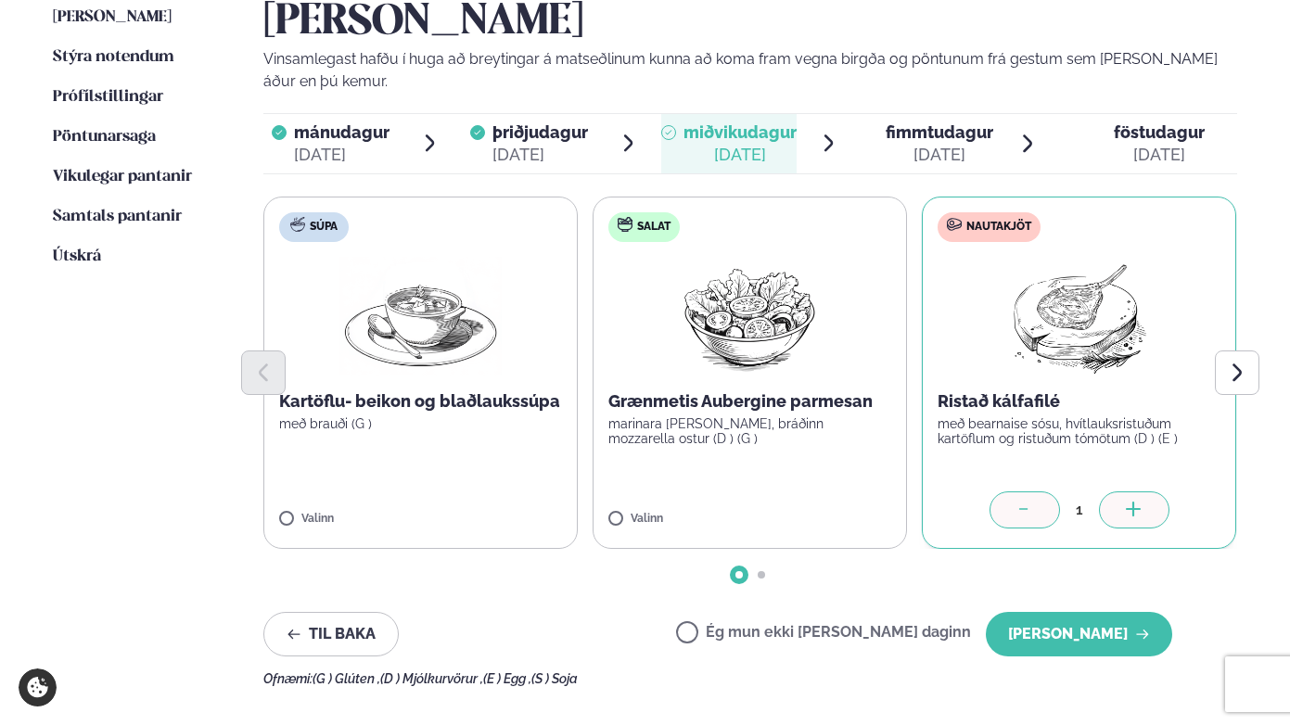
click at [1126, 502] on icon at bounding box center [1134, 511] width 19 height 19
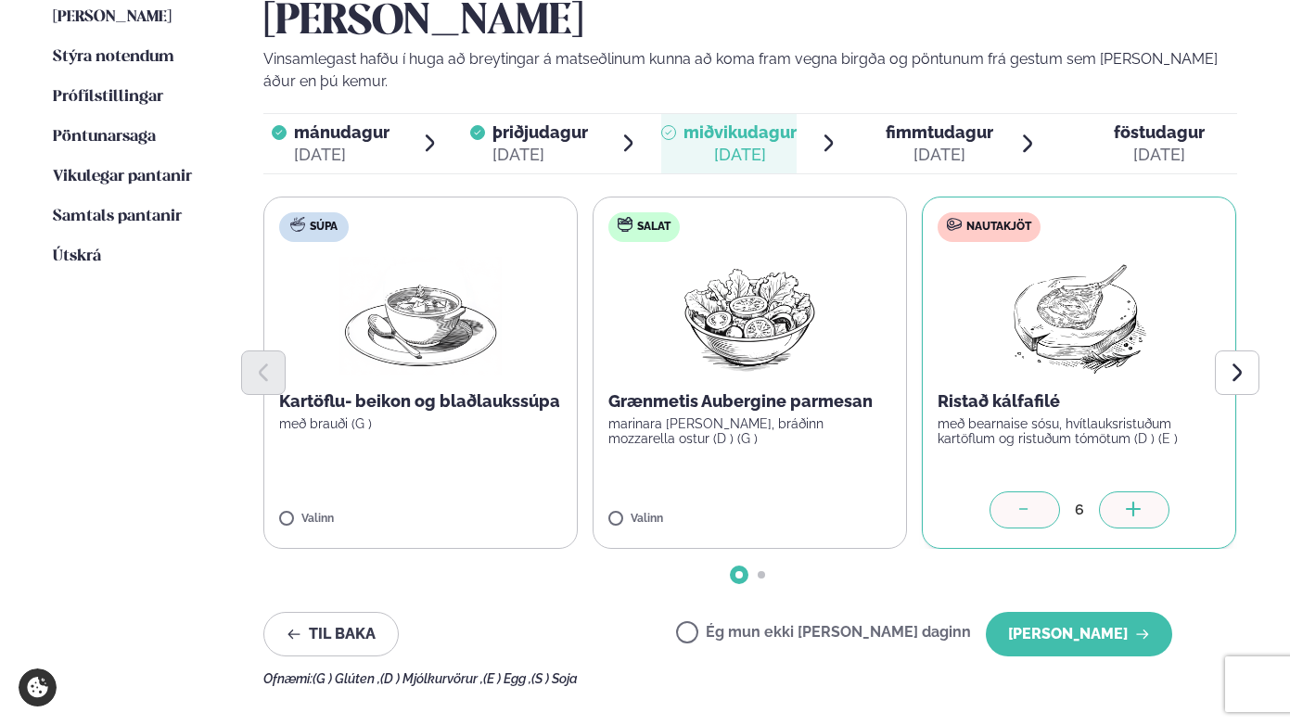
click at [1126, 502] on icon at bounding box center [1134, 511] width 19 height 19
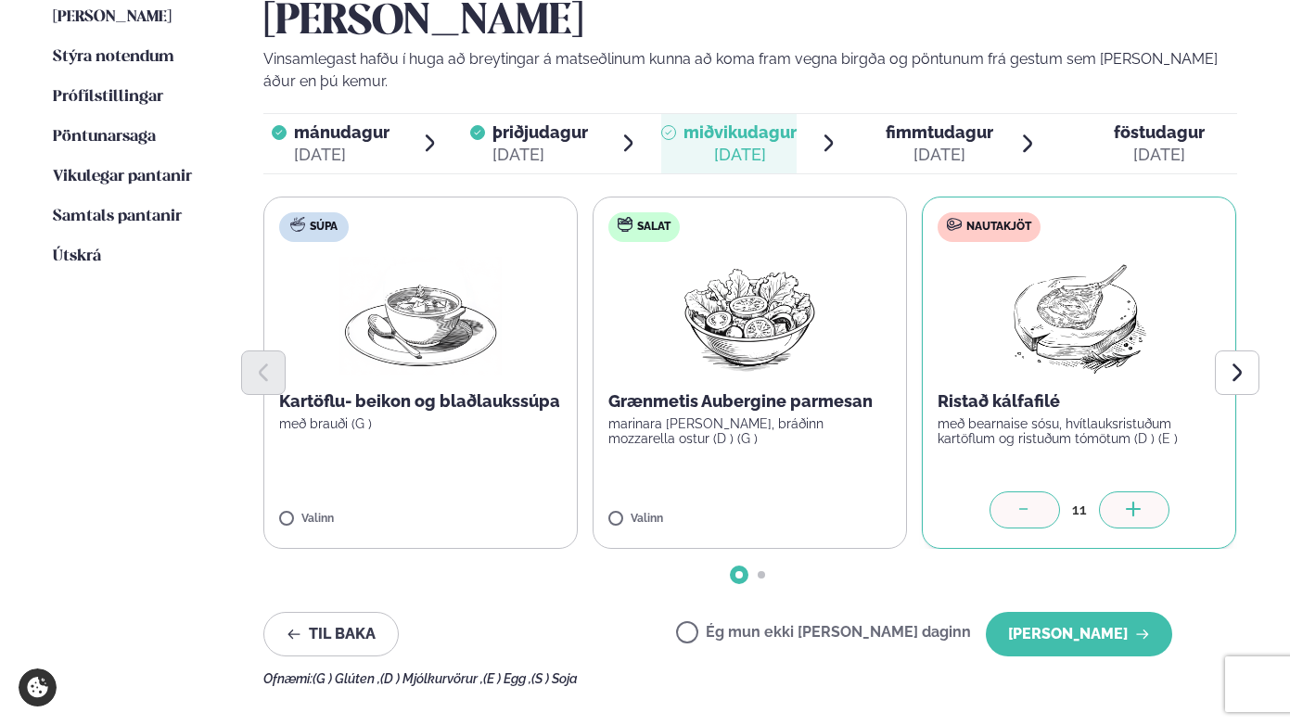
click at [1126, 502] on icon at bounding box center [1134, 511] width 19 height 19
click at [1213, 362] on icon "Next slide" at bounding box center [1236, 372] width 21 height 21
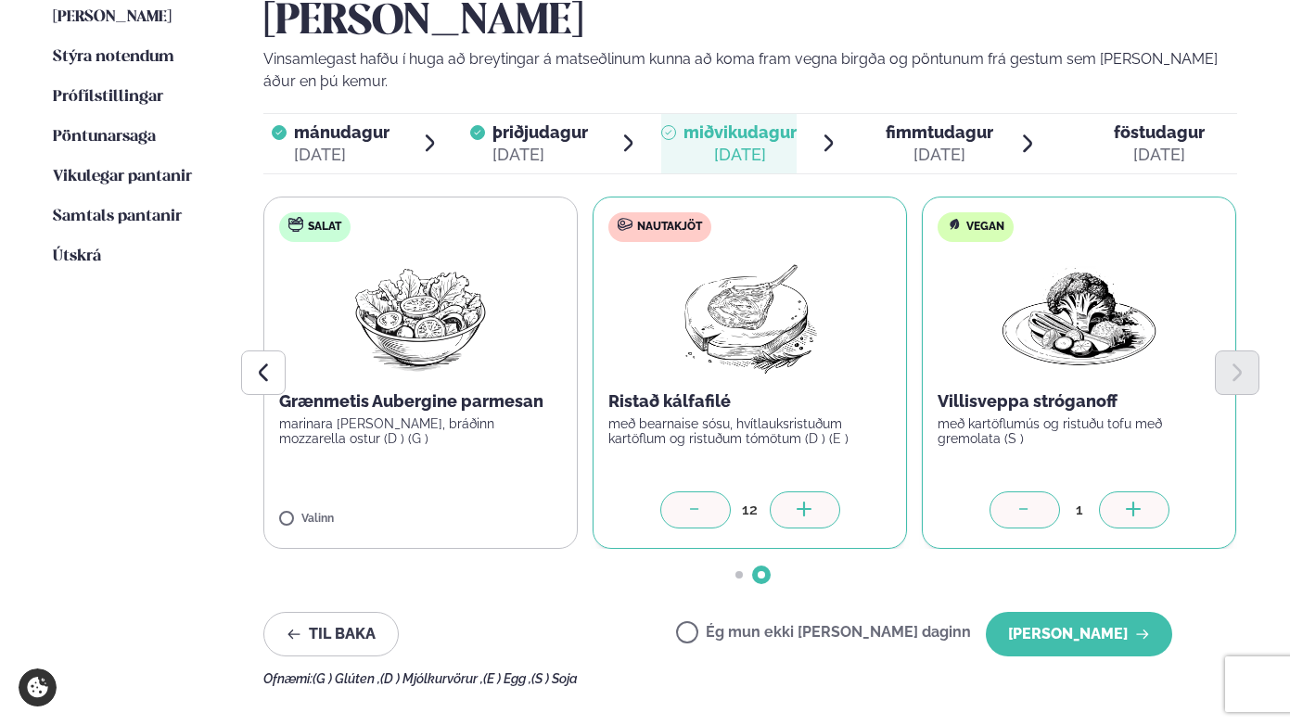
click at [1130, 502] on icon at bounding box center [1134, 511] width 19 height 19
click at [1086, 612] on button "[PERSON_NAME]" at bounding box center [1079, 634] width 186 height 45
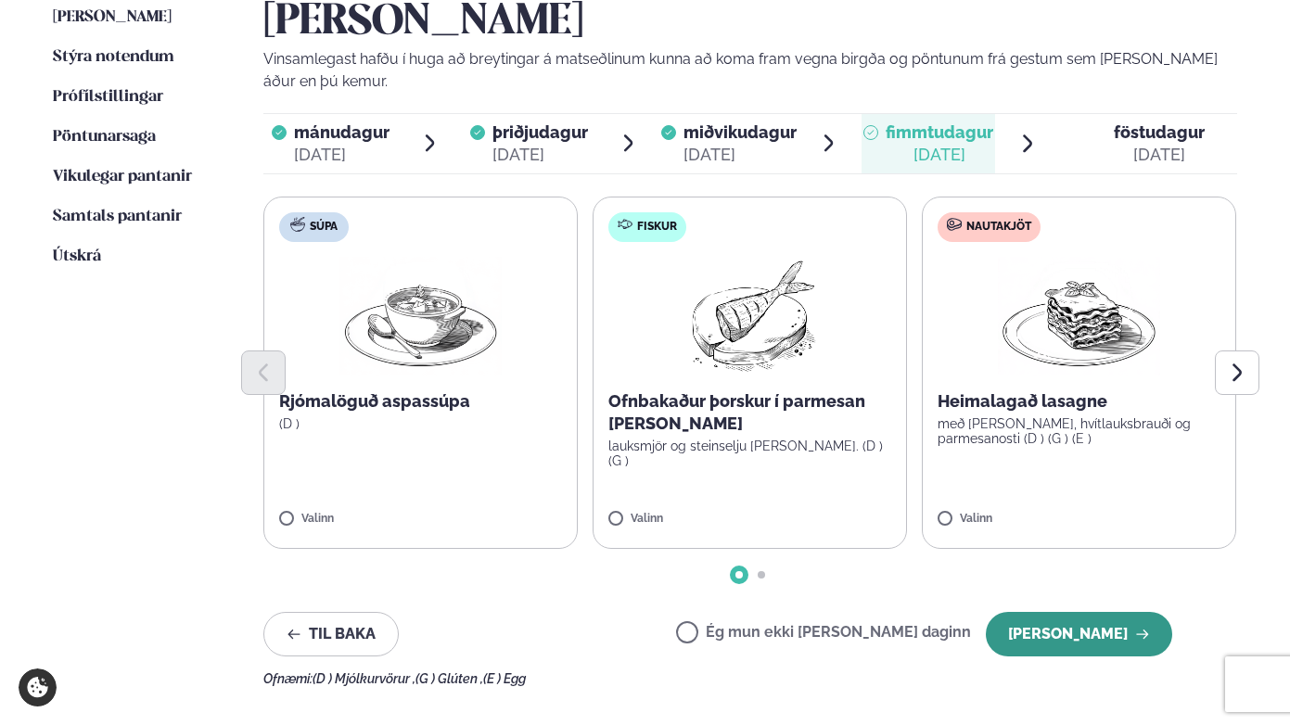
click at [1073, 612] on button "[PERSON_NAME]" at bounding box center [1079, 634] width 186 height 45
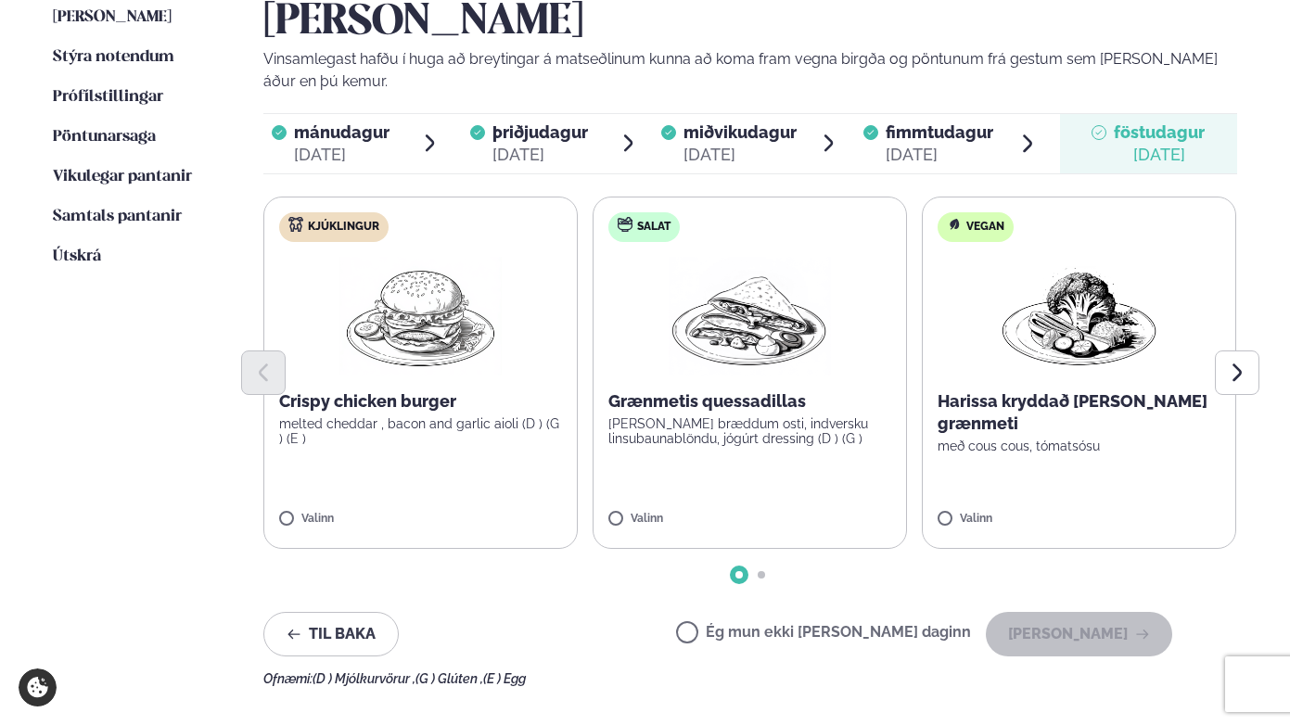
click at [748, 625] on label "Ég mun ekki [PERSON_NAME] daginn" at bounding box center [823, 634] width 295 height 19
click at [1074, 612] on button "[PERSON_NAME]" at bounding box center [1079, 634] width 186 height 45
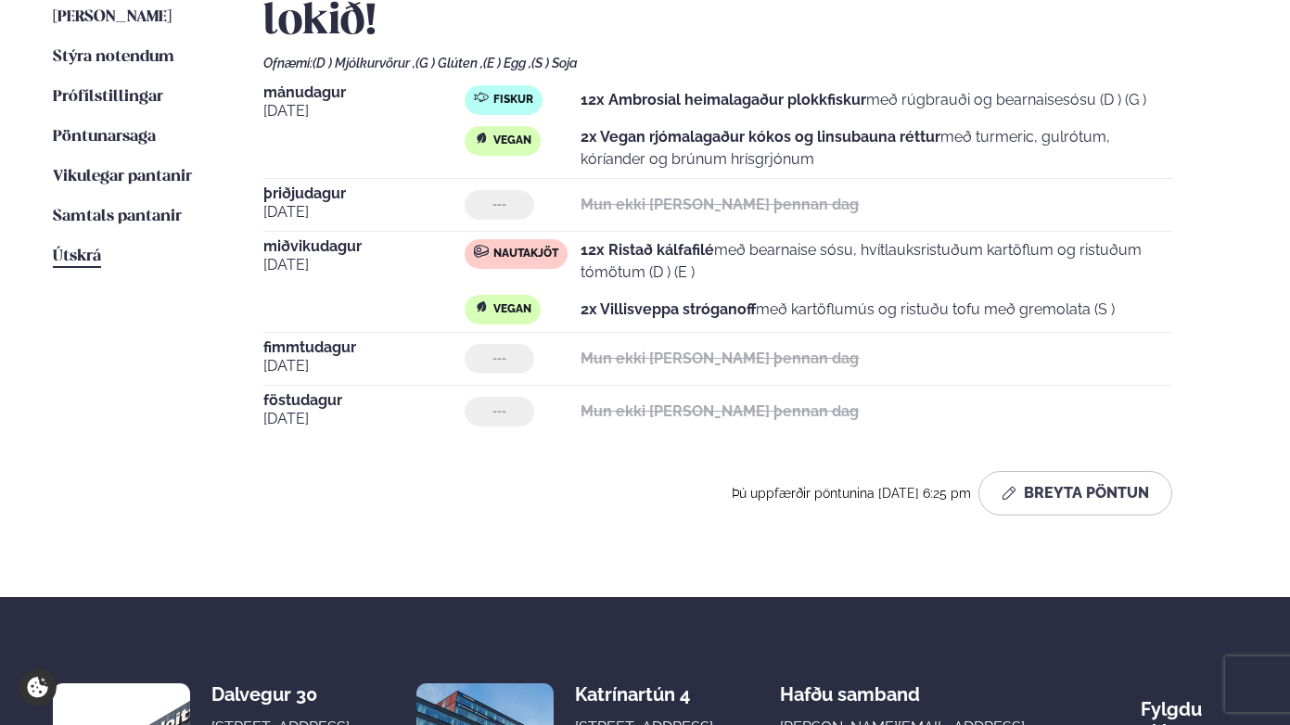
click at [96, 246] on link "Útskrá" at bounding box center [77, 257] width 48 height 22
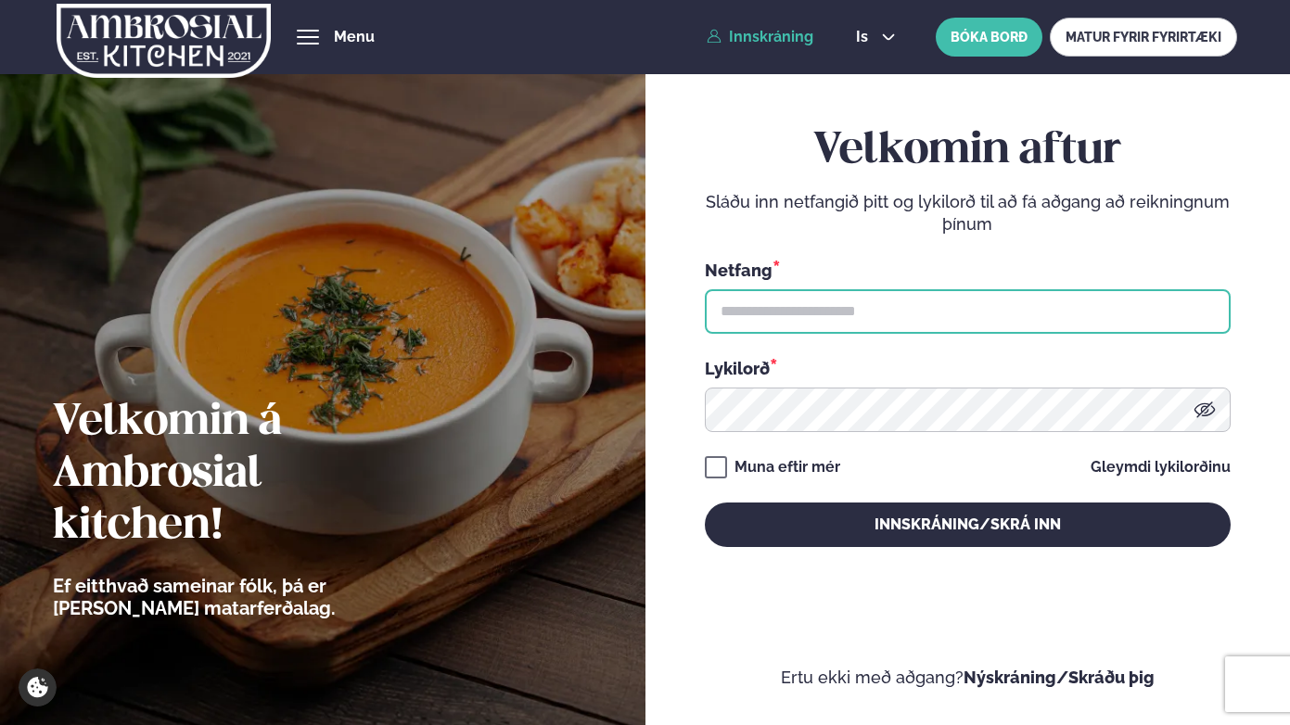
click at [830, 312] on input "text" at bounding box center [968, 311] width 526 height 45
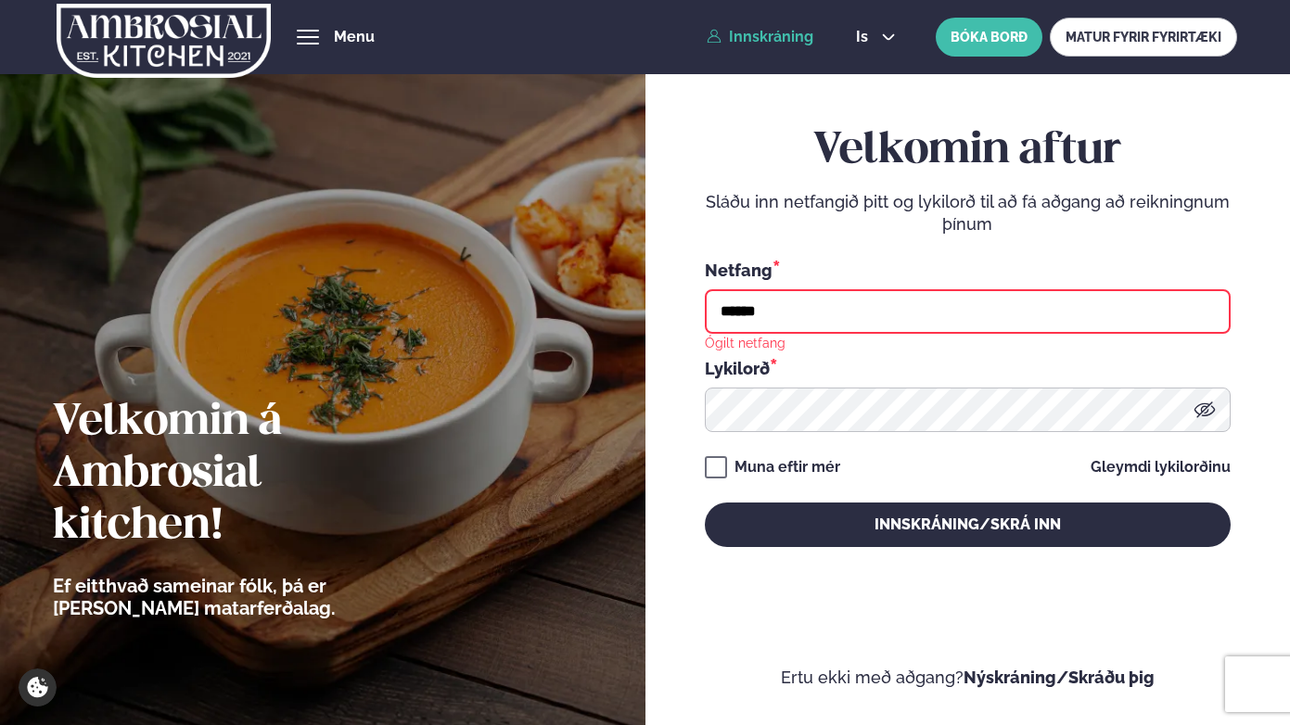
type input "**********"
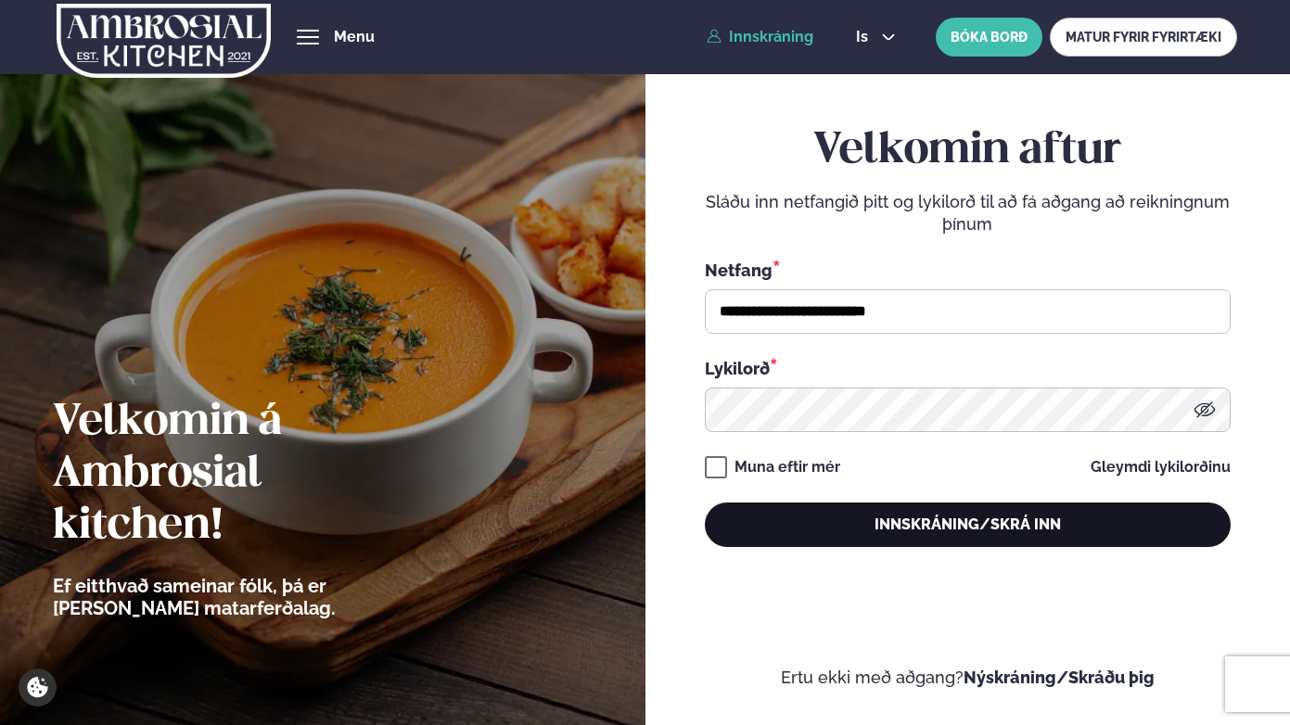
click at [977, 519] on button "Innskráning/Skrá inn" at bounding box center [968, 525] width 526 height 45
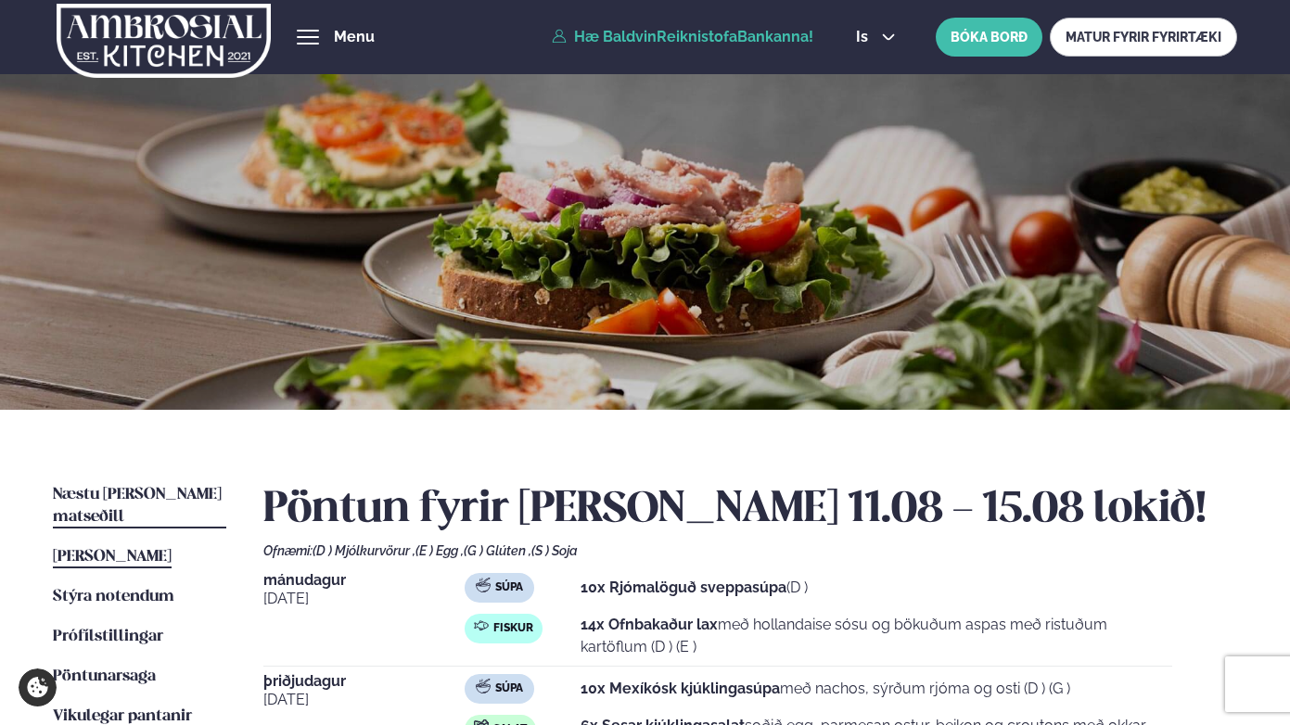
click at [192, 489] on span "Næstu [PERSON_NAME] matseðill" at bounding box center [137, 506] width 169 height 38
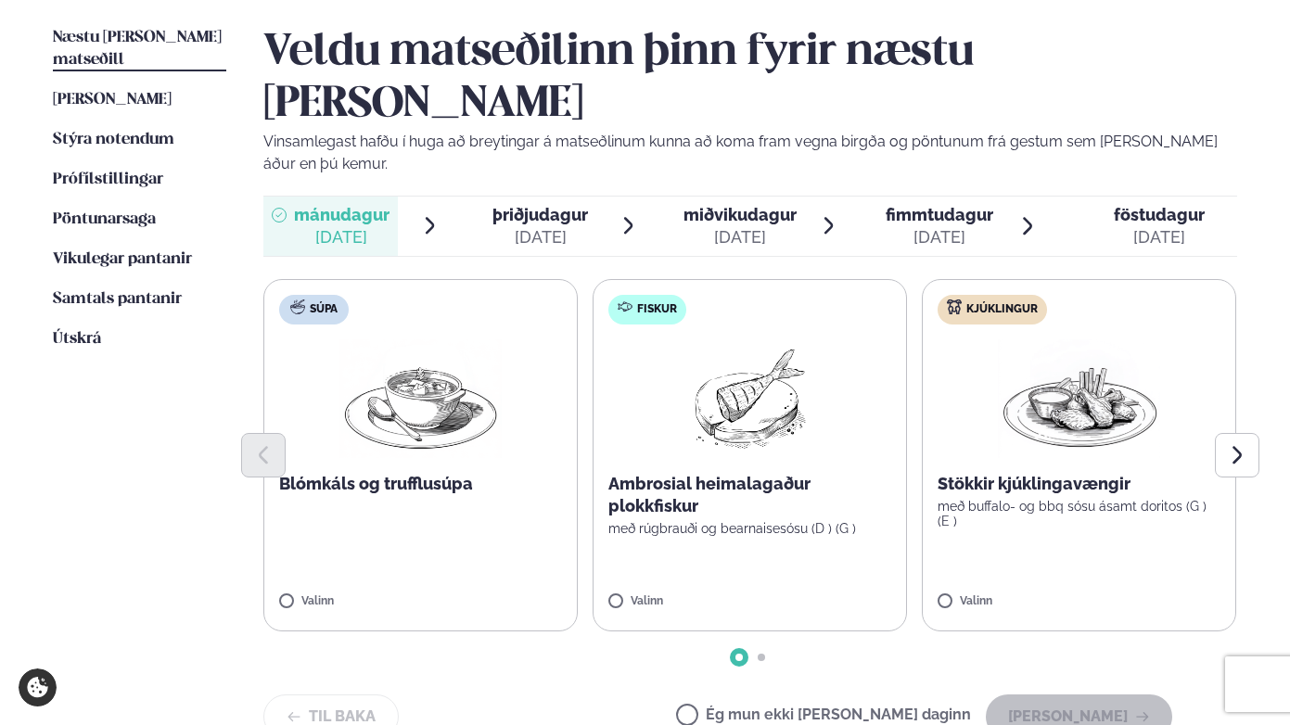
scroll to position [458, 0]
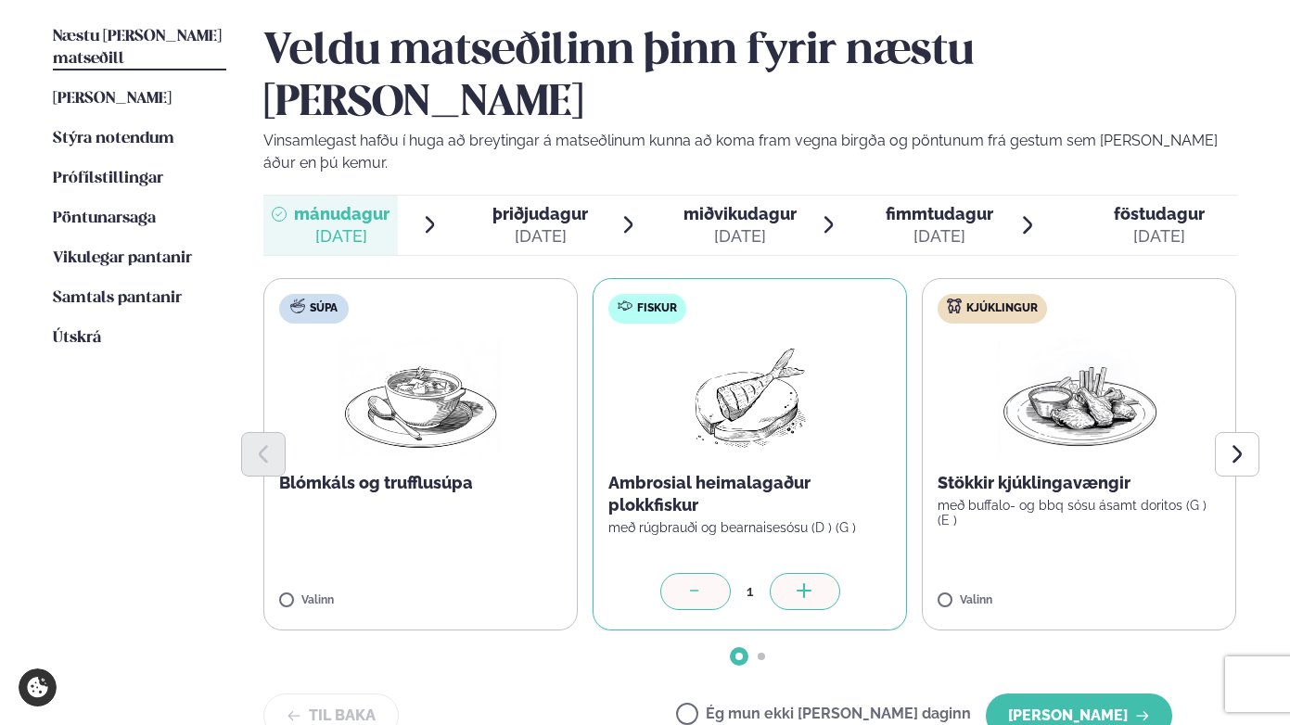
click at [806, 583] on icon at bounding box center [805, 592] width 19 height 19
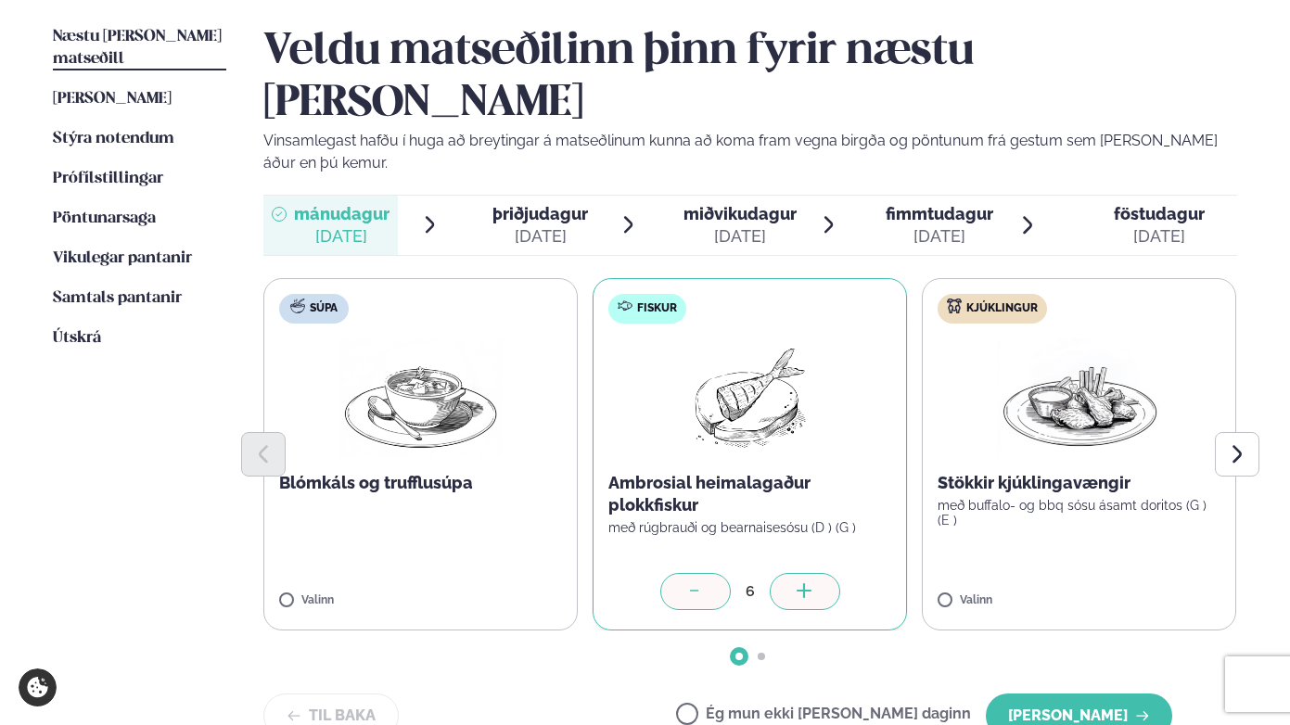
click at [806, 583] on icon at bounding box center [805, 592] width 19 height 19
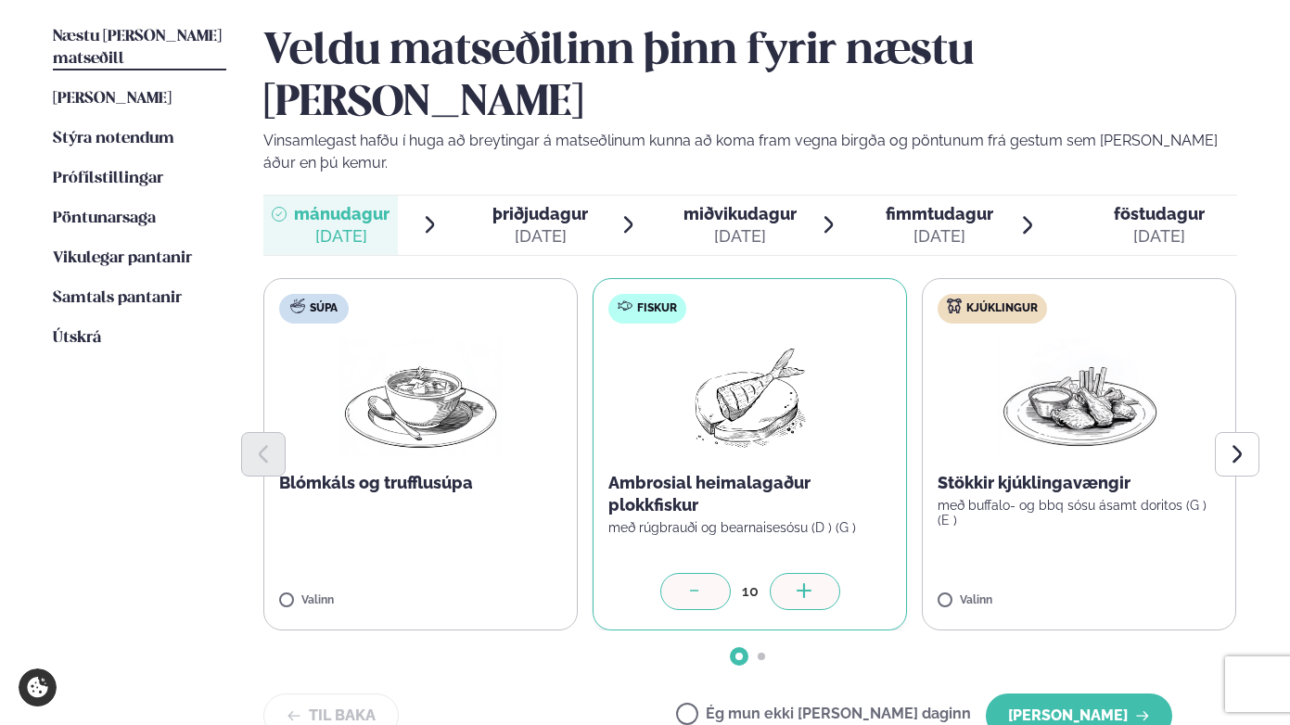
click at [806, 583] on icon at bounding box center [805, 592] width 19 height 19
click at [718, 573] on div at bounding box center [695, 591] width 71 height 37
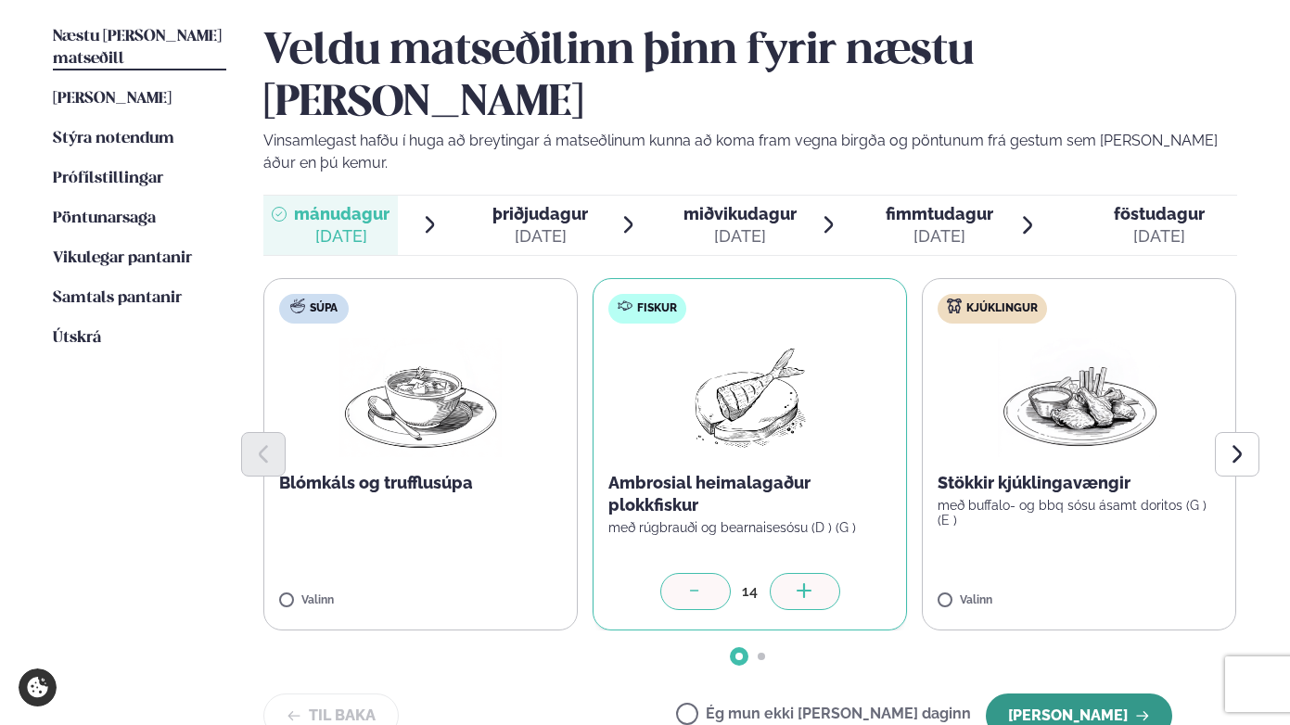
click at [1038, 694] on button "[PERSON_NAME]" at bounding box center [1079, 716] width 186 height 45
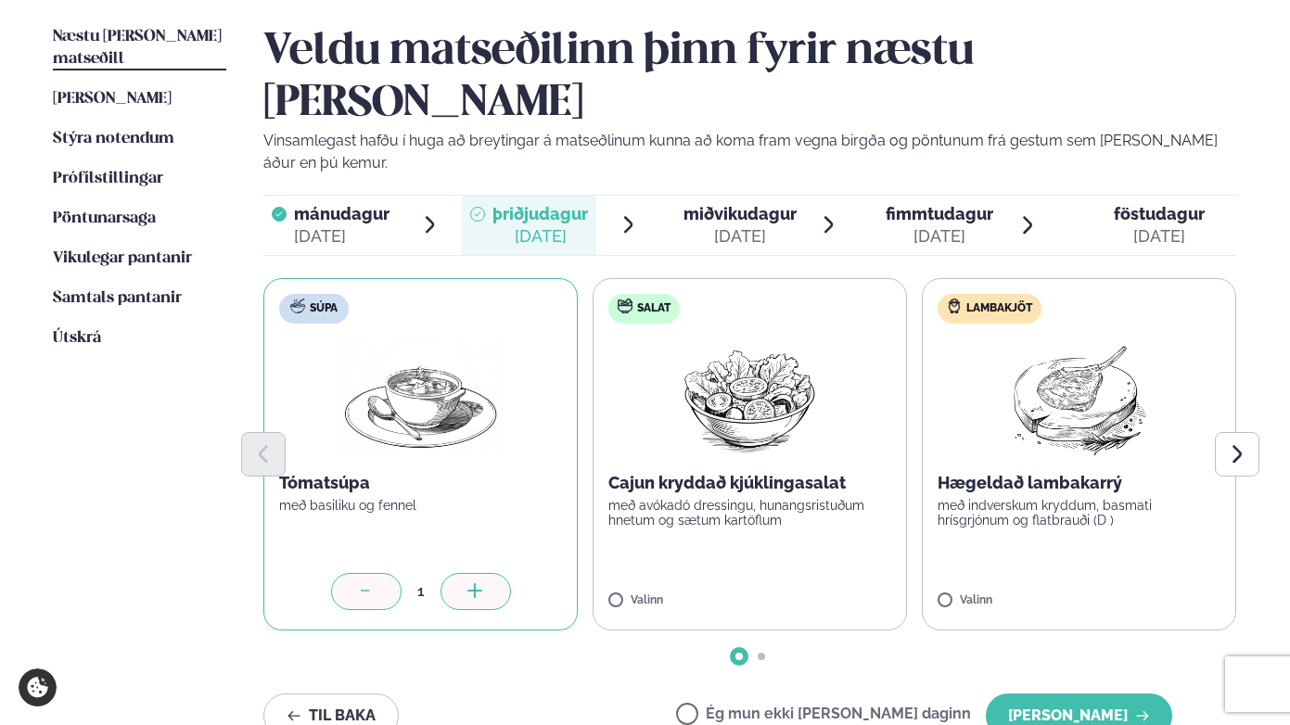
click at [470, 583] on icon at bounding box center [476, 592] width 19 height 19
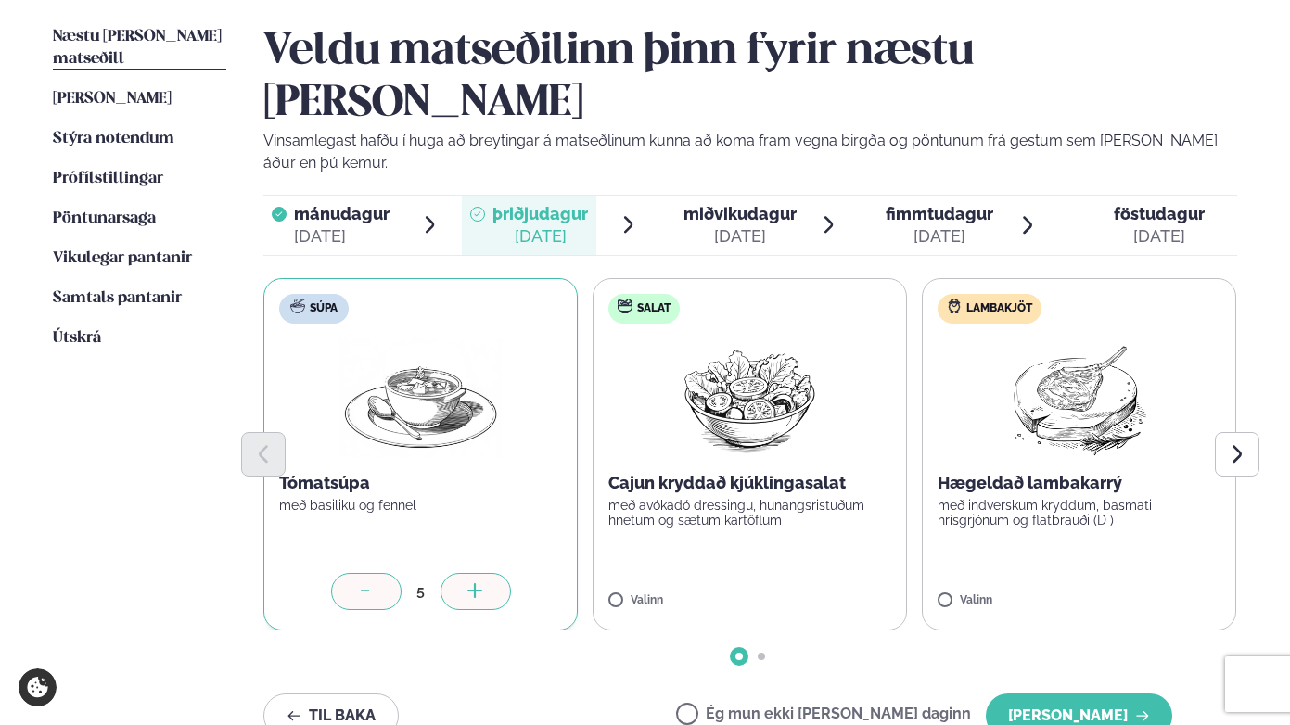
click at [470, 583] on icon at bounding box center [476, 592] width 19 height 19
click at [469, 583] on icon at bounding box center [476, 592] width 19 height 19
click at [1133, 583] on icon at bounding box center [1133, 590] width 2 height 15
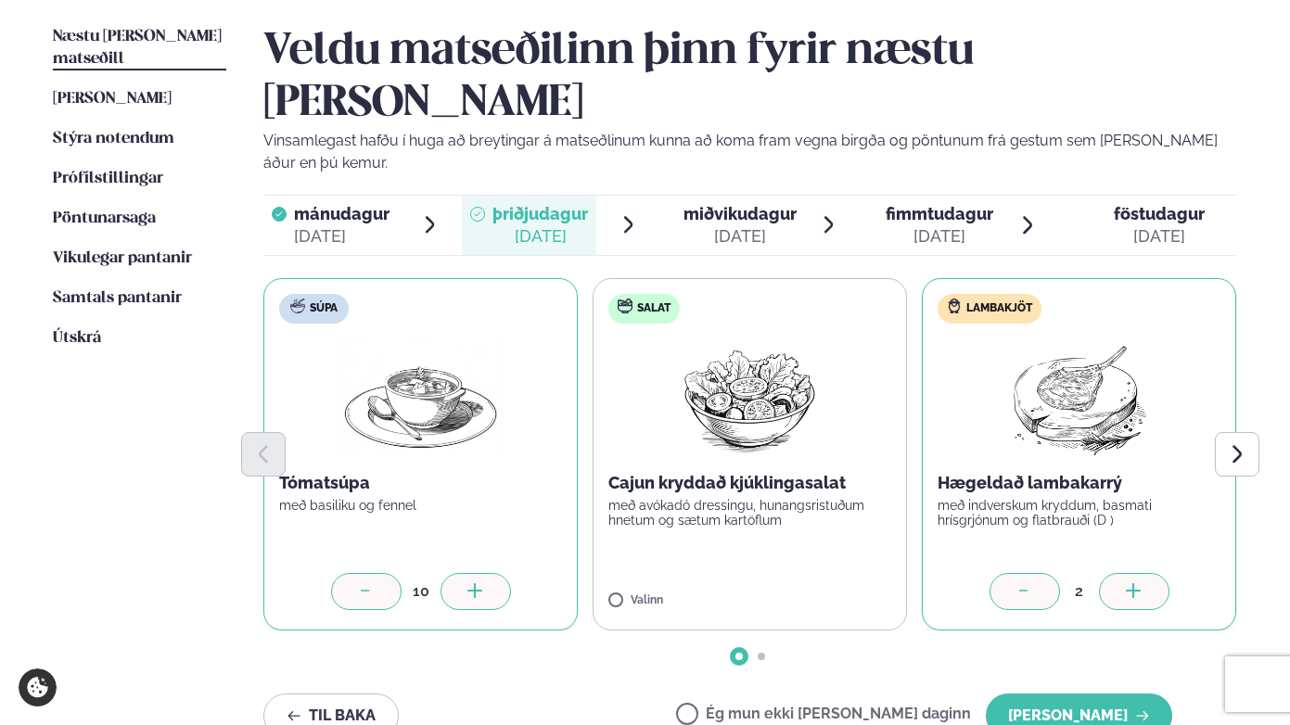
click at [1133, 583] on icon at bounding box center [1133, 590] width 2 height 15
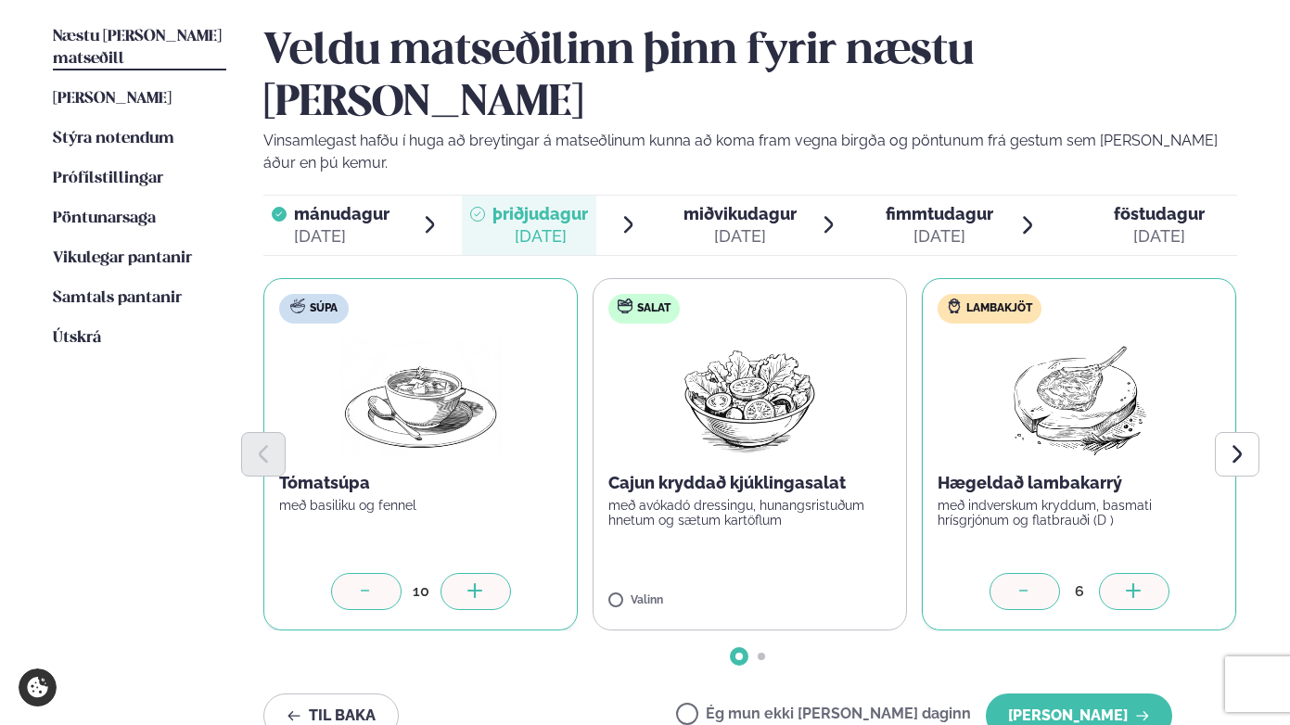
click at [1133, 583] on icon at bounding box center [1133, 590] width 2 height 15
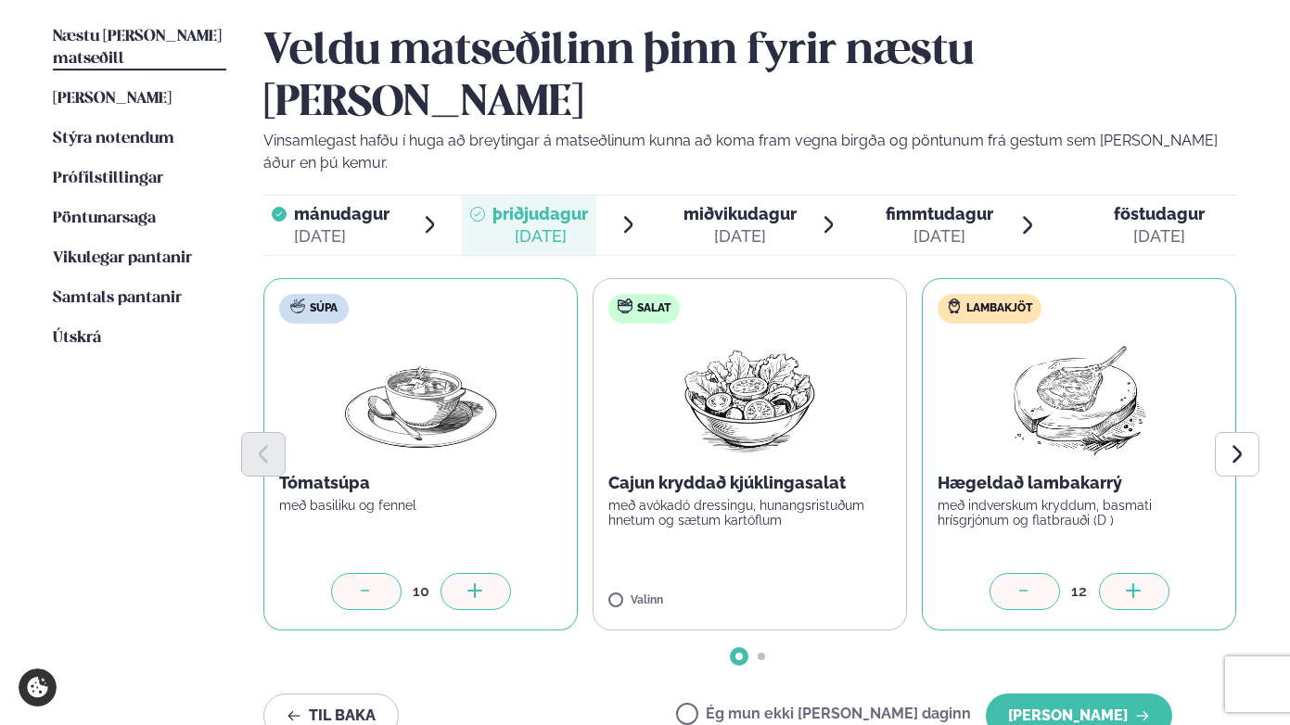
click at [1133, 583] on icon at bounding box center [1133, 590] width 2 height 15
click at [1102, 694] on button "[PERSON_NAME]" at bounding box center [1079, 716] width 186 height 45
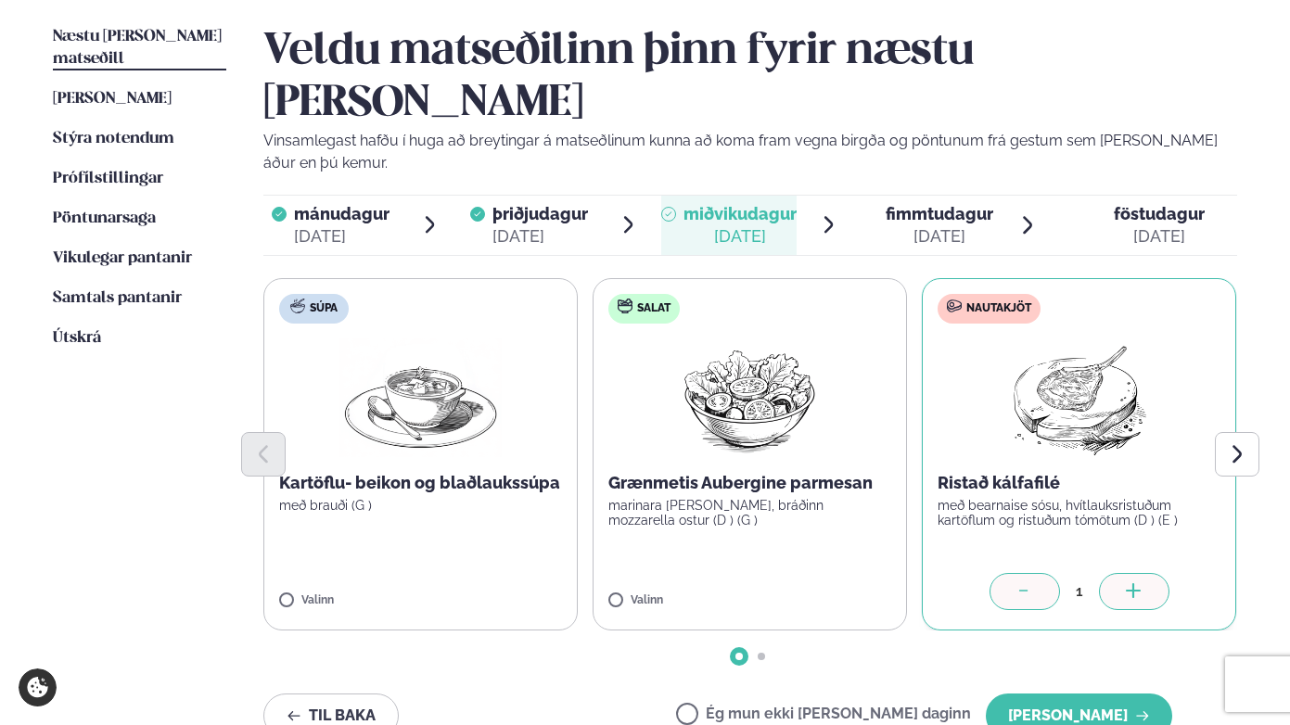
click at [1125, 583] on icon at bounding box center [1134, 592] width 19 height 19
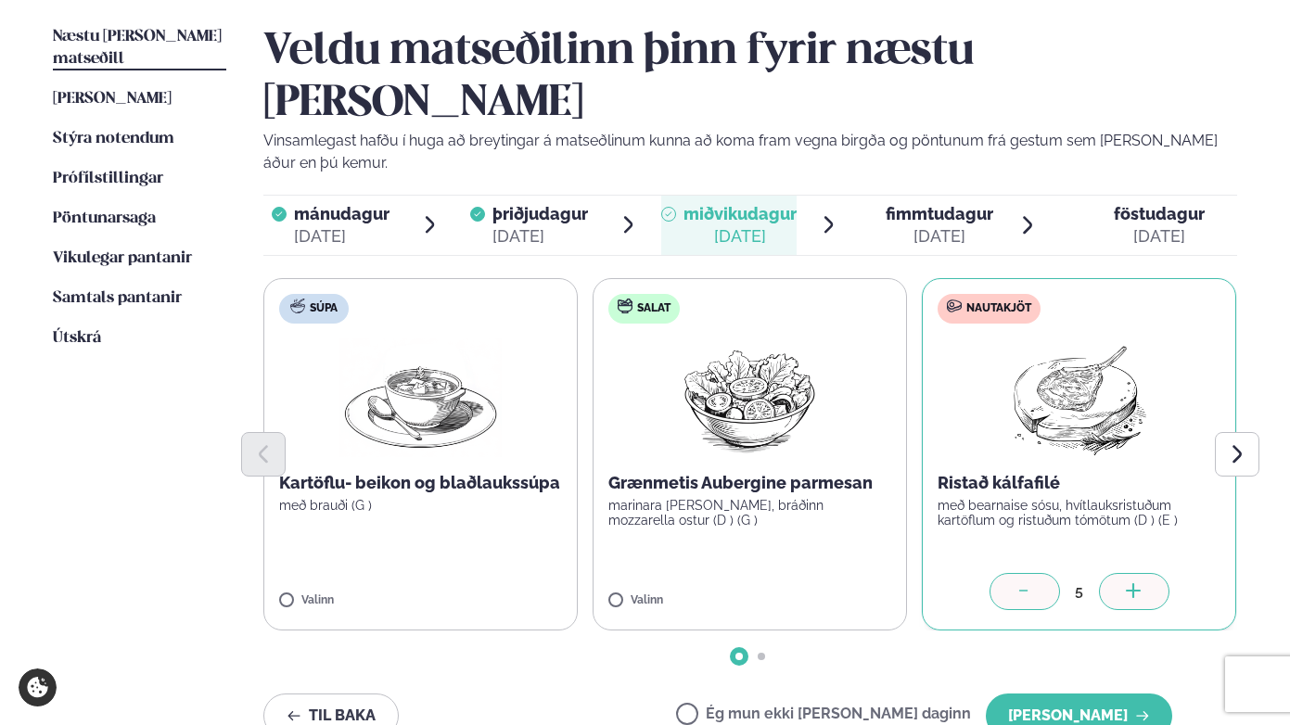
click at [1125, 583] on icon at bounding box center [1134, 592] width 19 height 19
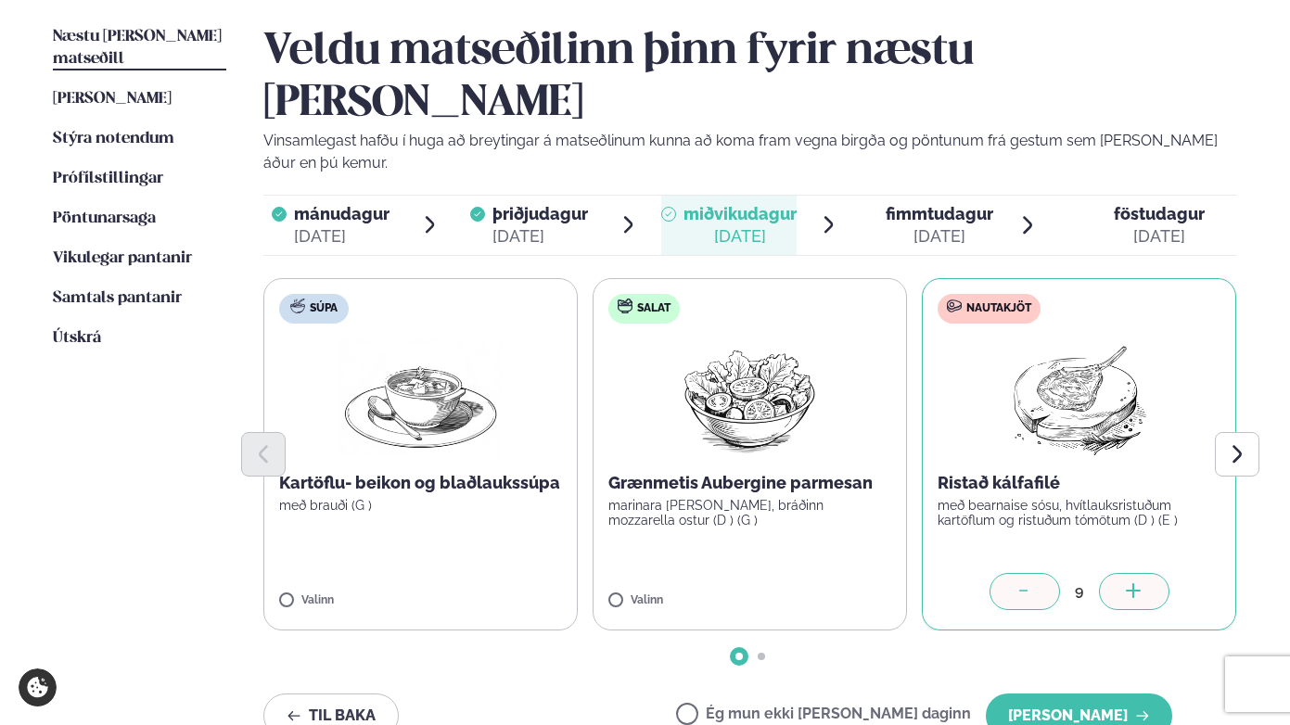
click at [1125, 583] on icon at bounding box center [1134, 592] width 19 height 19
click at [1106, 694] on button "[PERSON_NAME]" at bounding box center [1079, 716] width 186 height 45
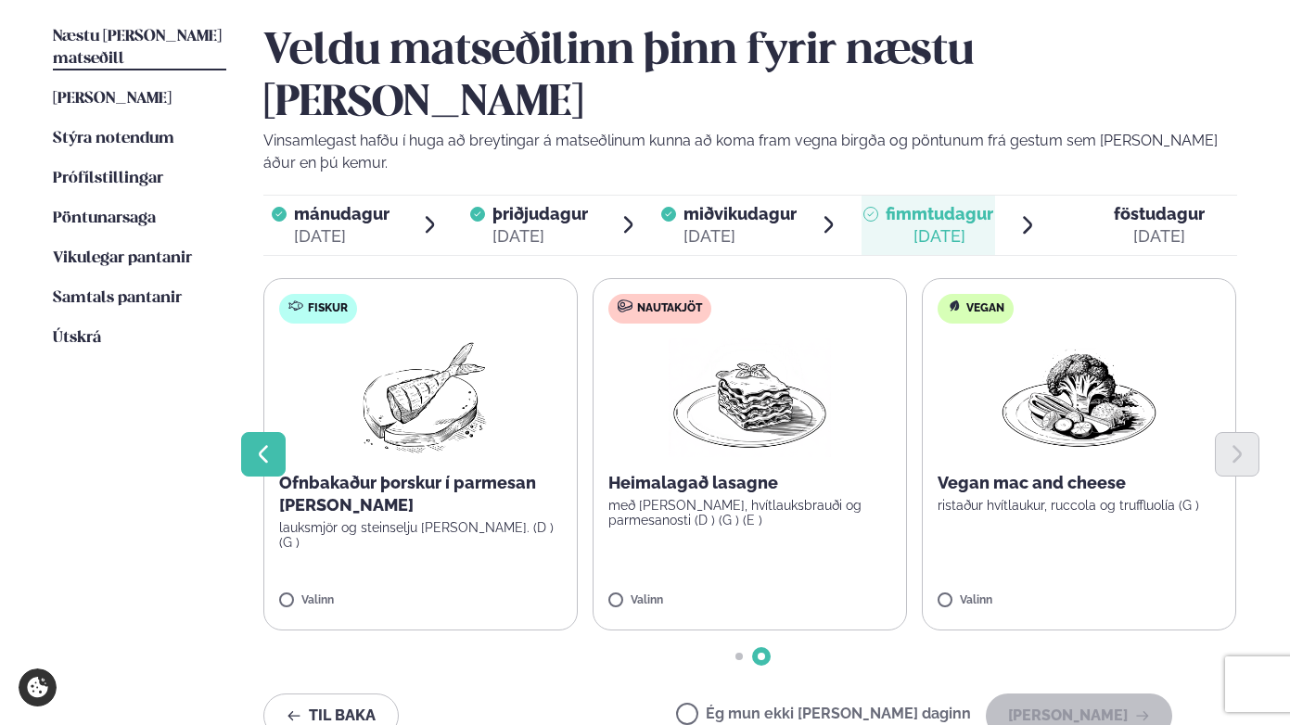
click at [257, 443] on icon "Previous slide" at bounding box center [262, 453] width 21 height 21
click at [266, 445] on icon "Previous slide" at bounding box center [263, 454] width 9 height 18
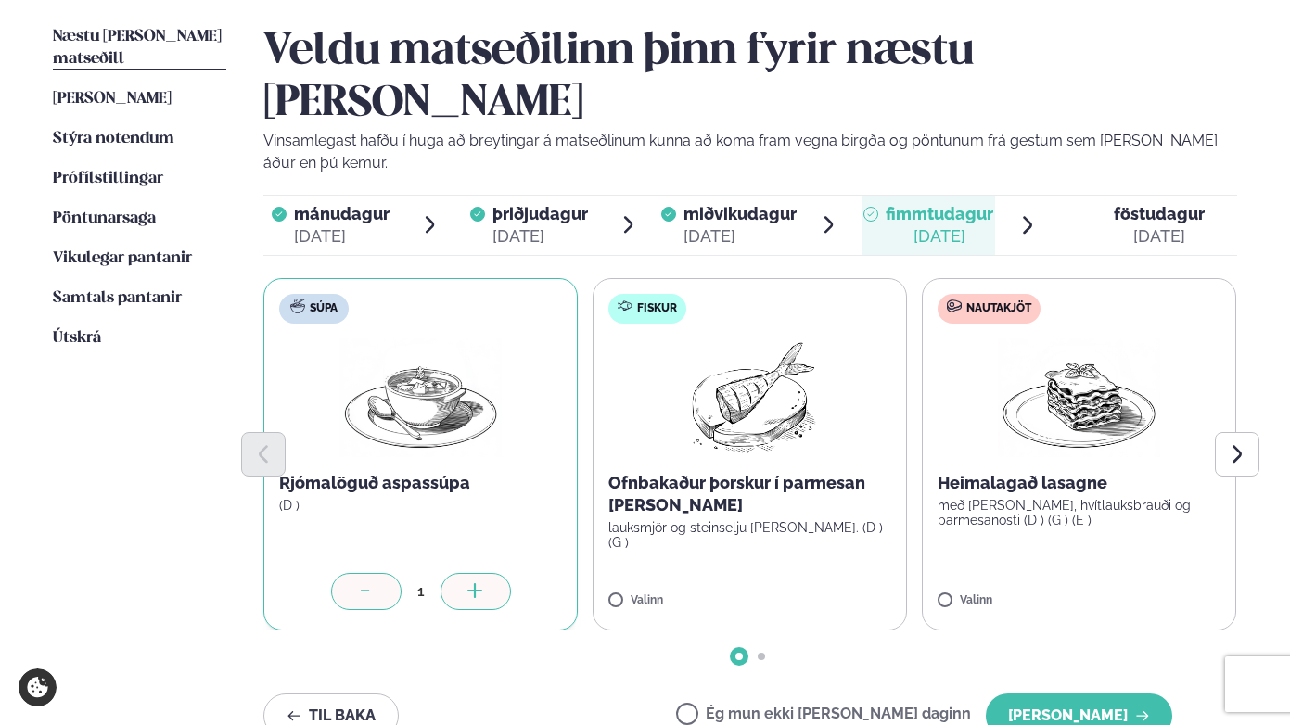
click at [477, 583] on icon at bounding box center [476, 592] width 19 height 19
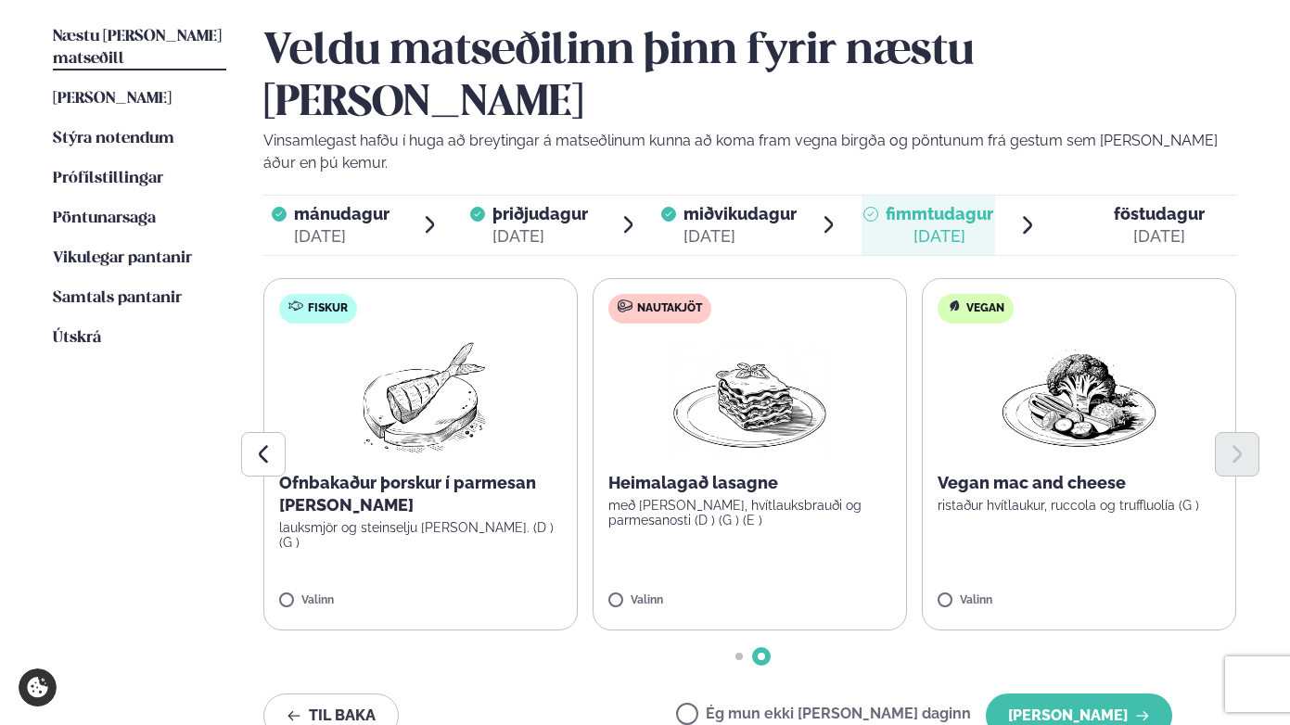
click at [477, 537] on div "Súpa Rjómalöguð aspassúpa (D ) 1 Fiskur Ofnbakaður þorskur í parmesan [PERSON_N…" at bounding box center [421, 454] width 974 height 353
click at [477, 537] on label "Fiskur Ofnbakaður þorskur í parmesan [PERSON_NAME] lauksmjör og steinselju [PER…" at bounding box center [420, 454] width 314 height 353
click at [477, 583] on icon at bounding box center [476, 592] width 19 height 19
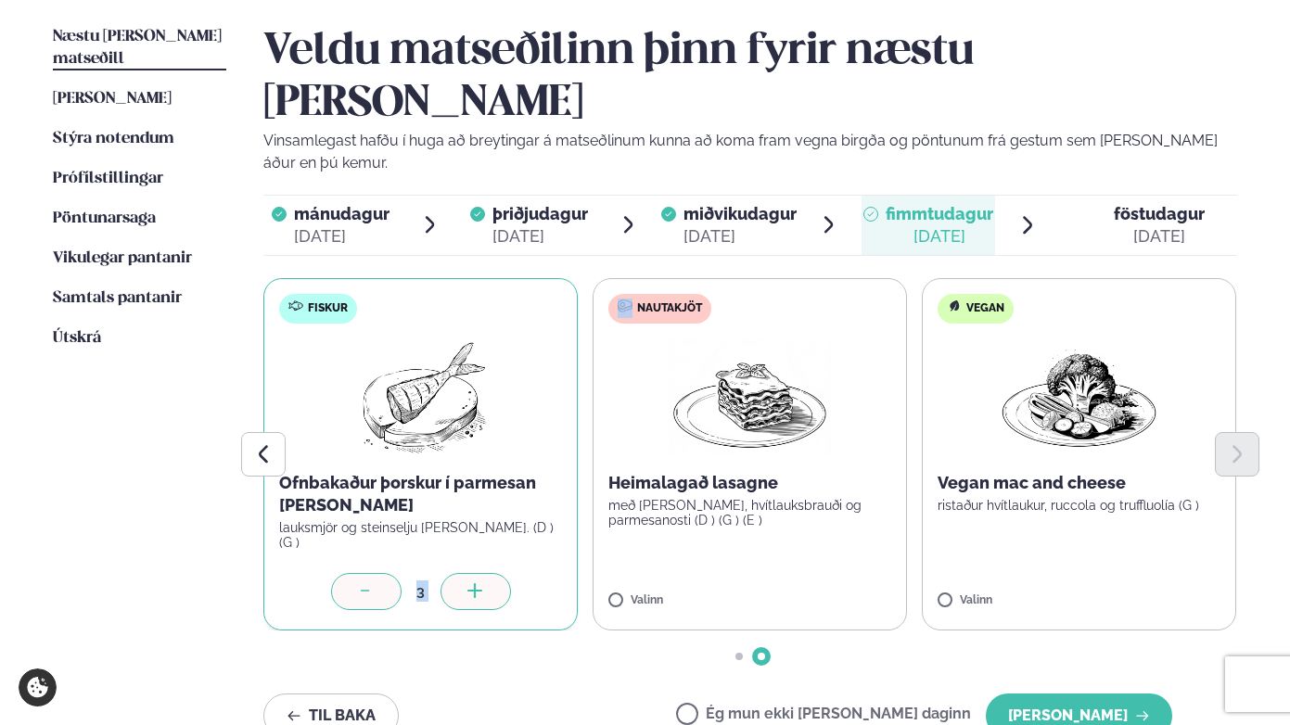
click at [477, 583] on icon at bounding box center [476, 592] width 19 height 19
click at [357, 573] on div at bounding box center [366, 591] width 71 height 37
click at [490, 573] on div at bounding box center [476, 591] width 71 height 37
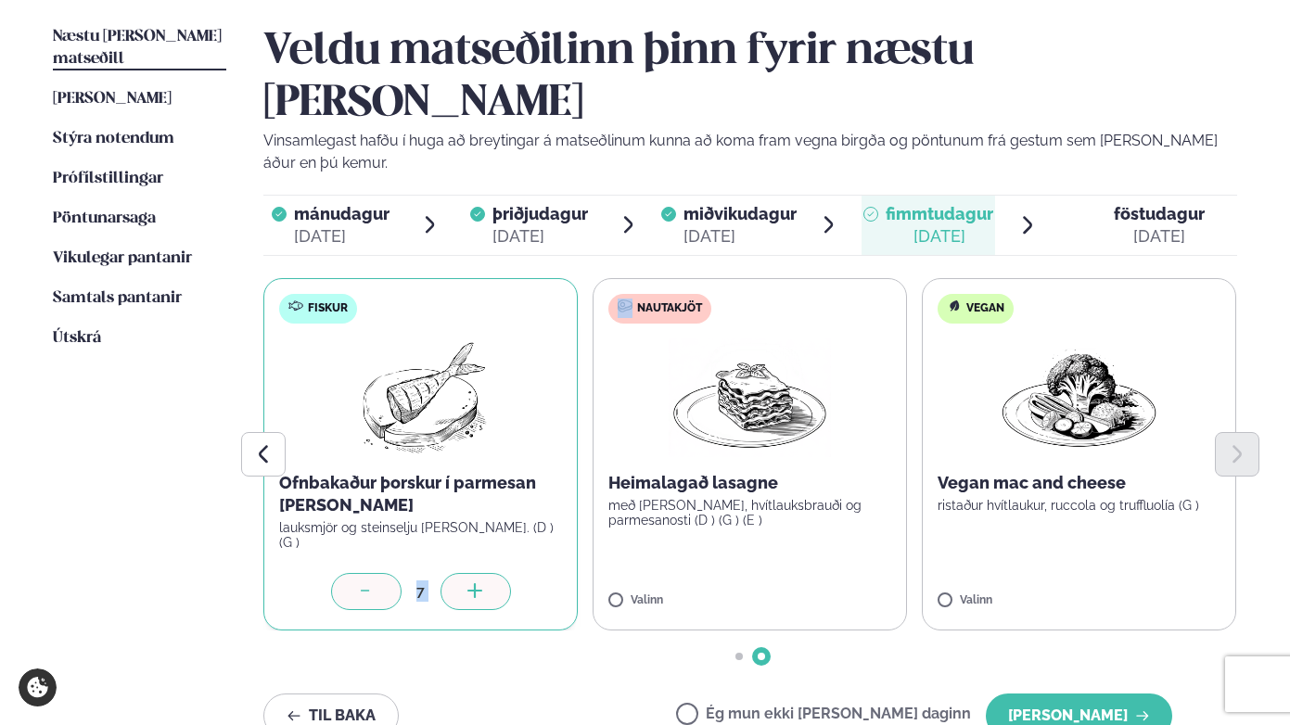
click at [490, 573] on div at bounding box center [476, 591] width 71 height 37
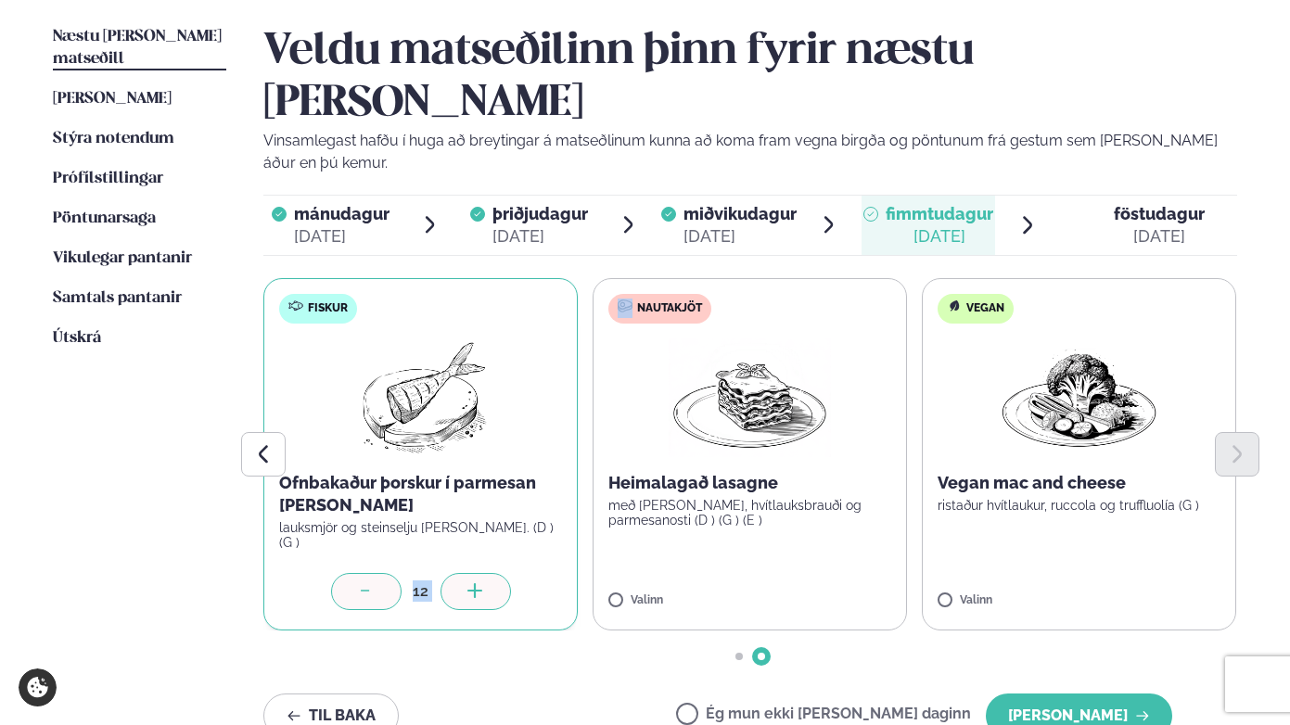
click at [490, 573] on div at bounding box center [476, 591] width 71 height 37
click at [264, 443] on icon "Previous slide" at bounding box center [262, 453] width 21 height 21
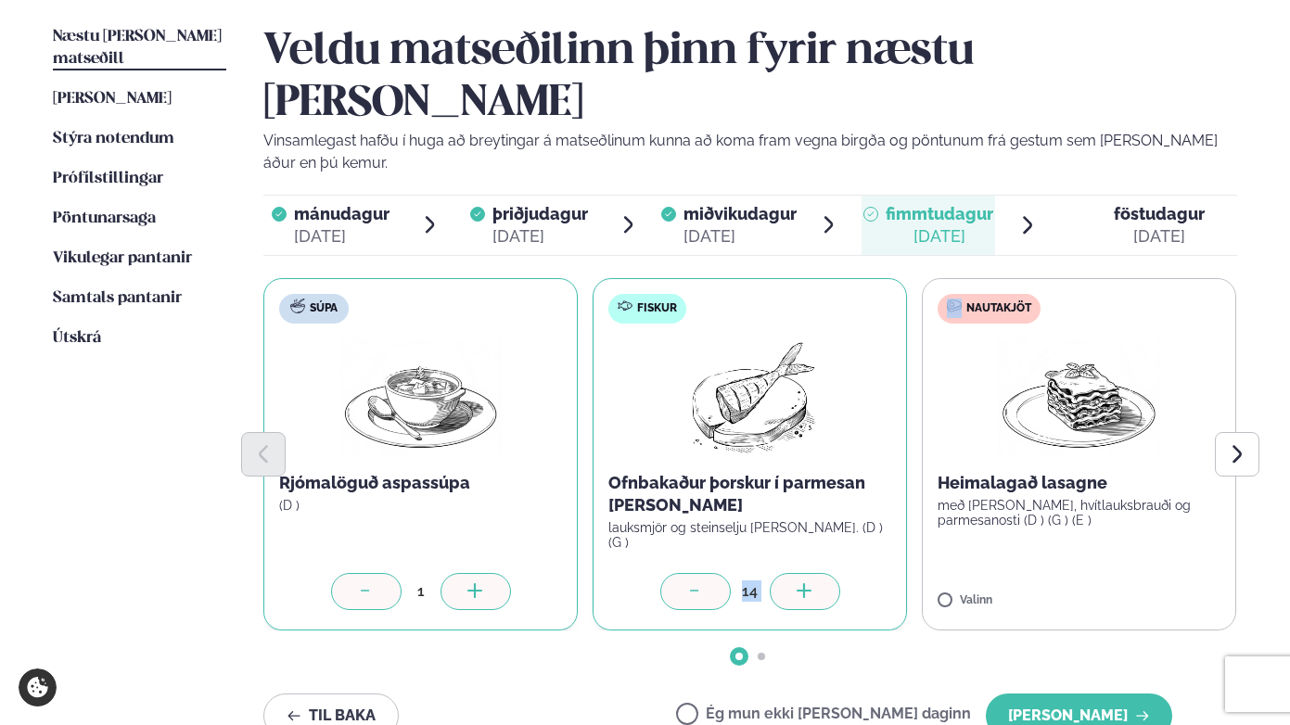
click at [468, 583] on icon at bounding box center [476, 592] width 19 height 19
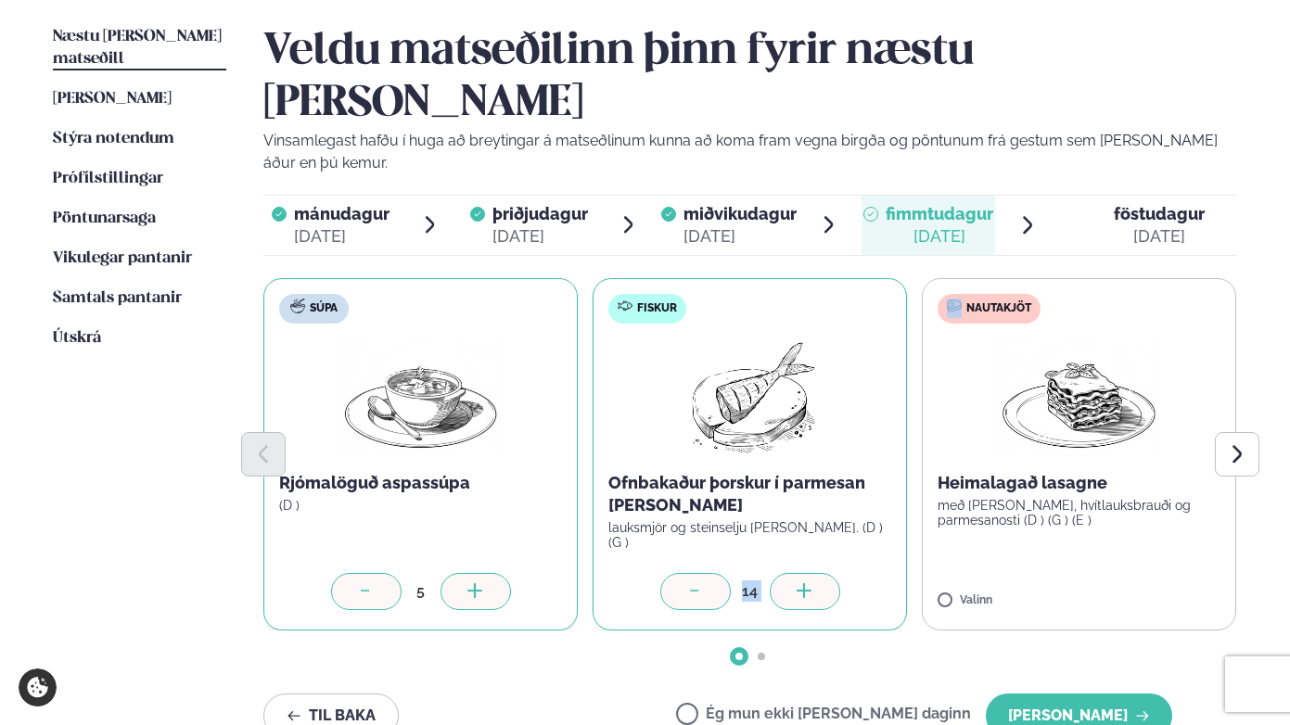
click at [468, 583] on icon at bounding box center [476, 592] width 19 height 19
click at [1057, 694] on button "[PERSON_NAME]" at bounding box center [1079, 716] width 186 height 45
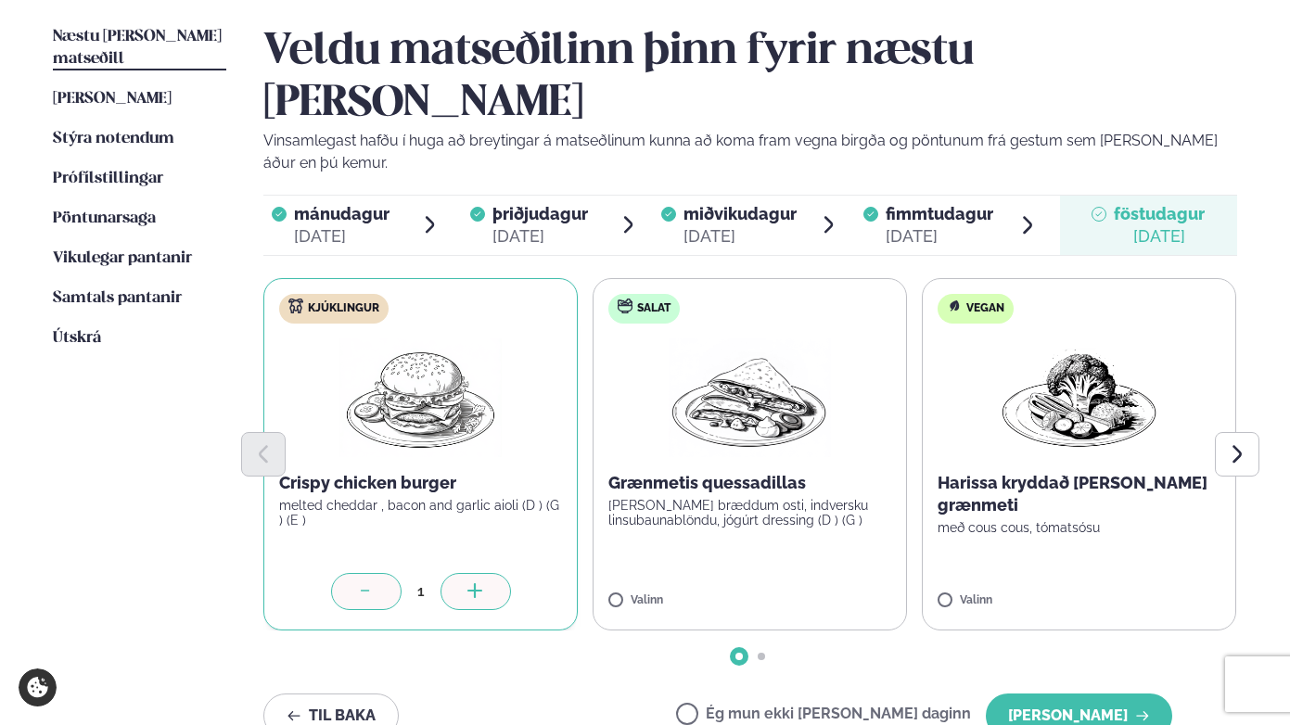
click at [494, 573] on div at bounding box center [476, 591] width 71 height 37
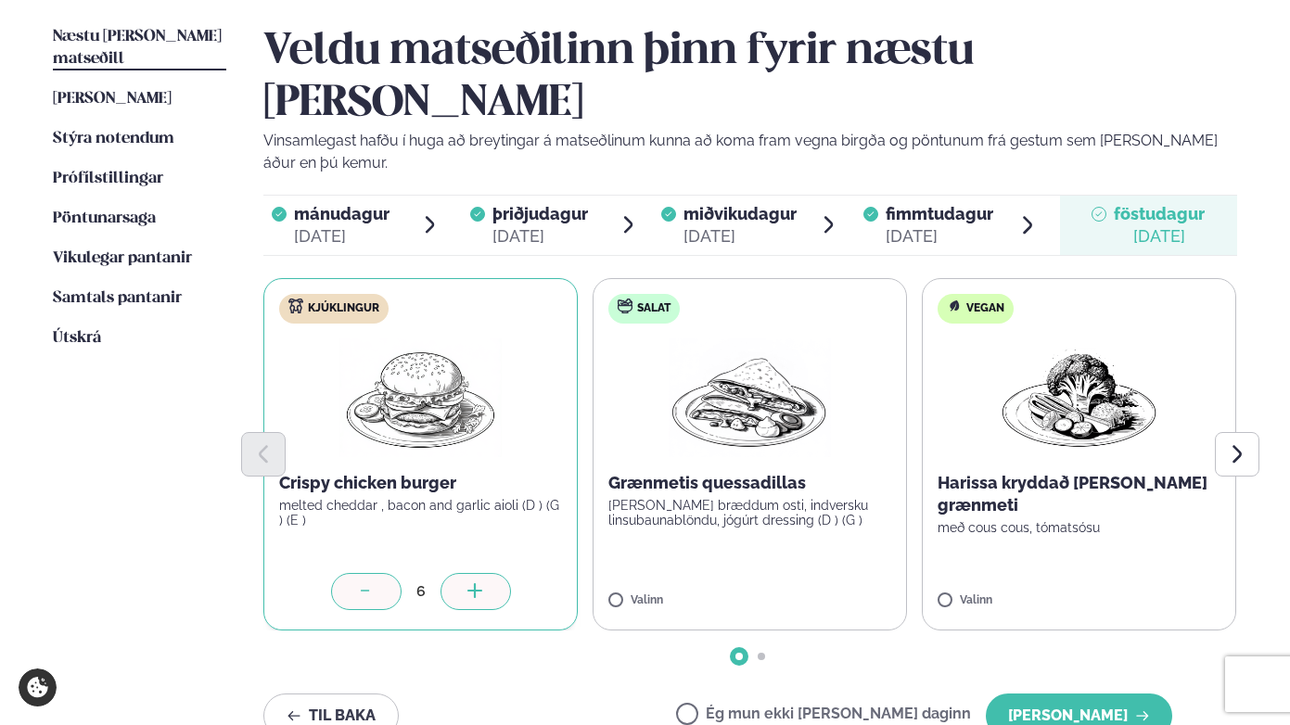
click at [494, 573] on div at bounding box center [476, 591] width 71 height 37
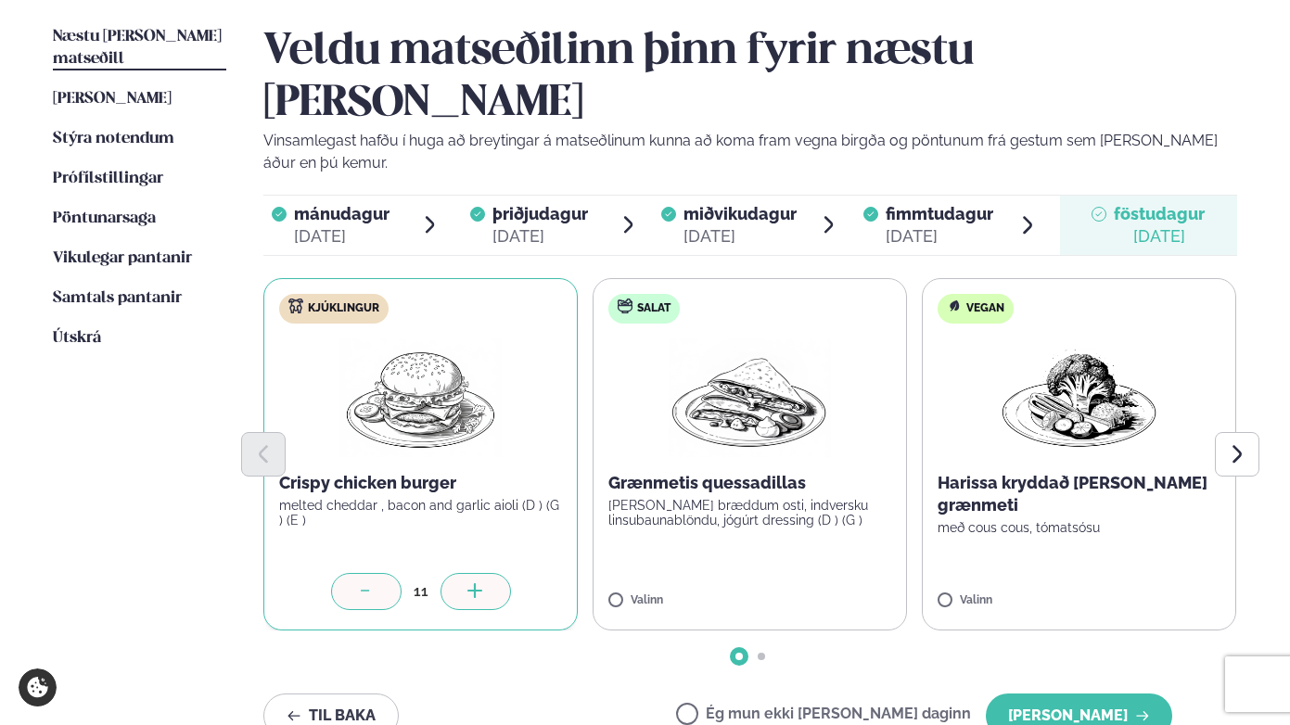
click at [494, 573] on div at bounding box center [476, 591] width 71 height 37
click at [1213, 443] on icon "Next slide" at bounding box center [1236, 453] width 21 height 21
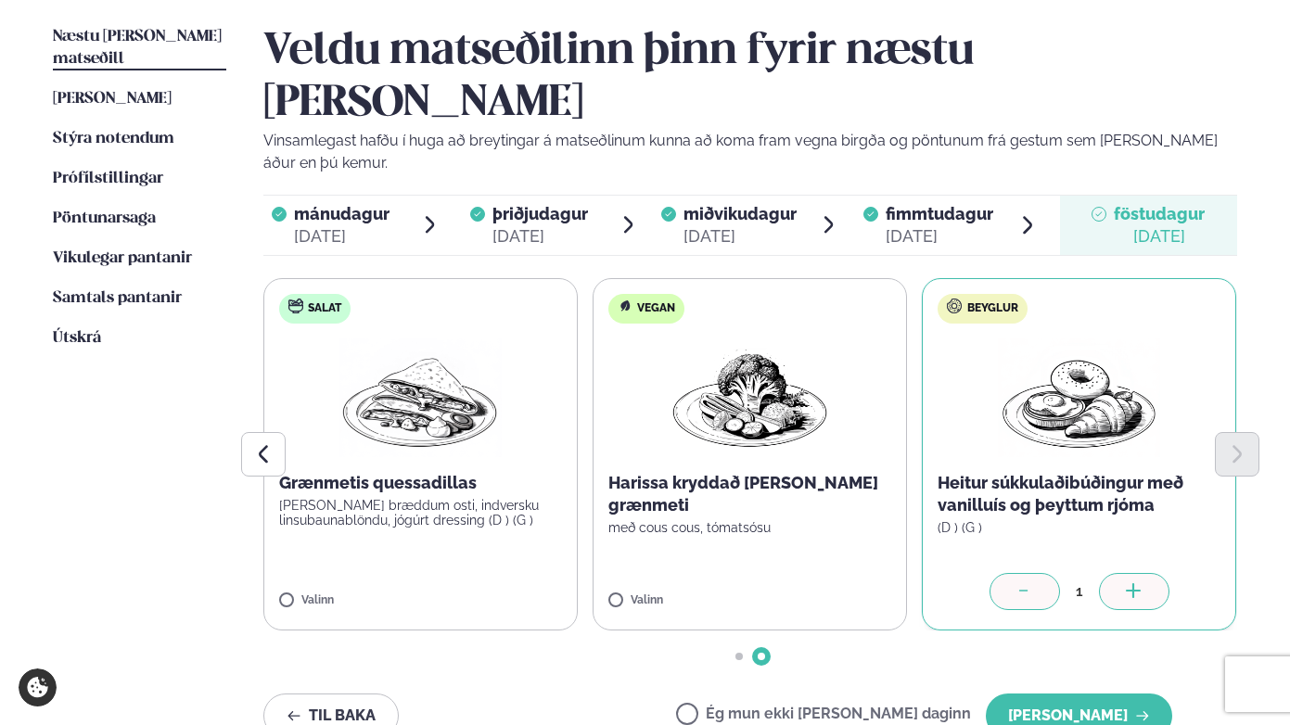
click at [1131, 583] on icon at bounding box center [1134, 592] width 19 height 19
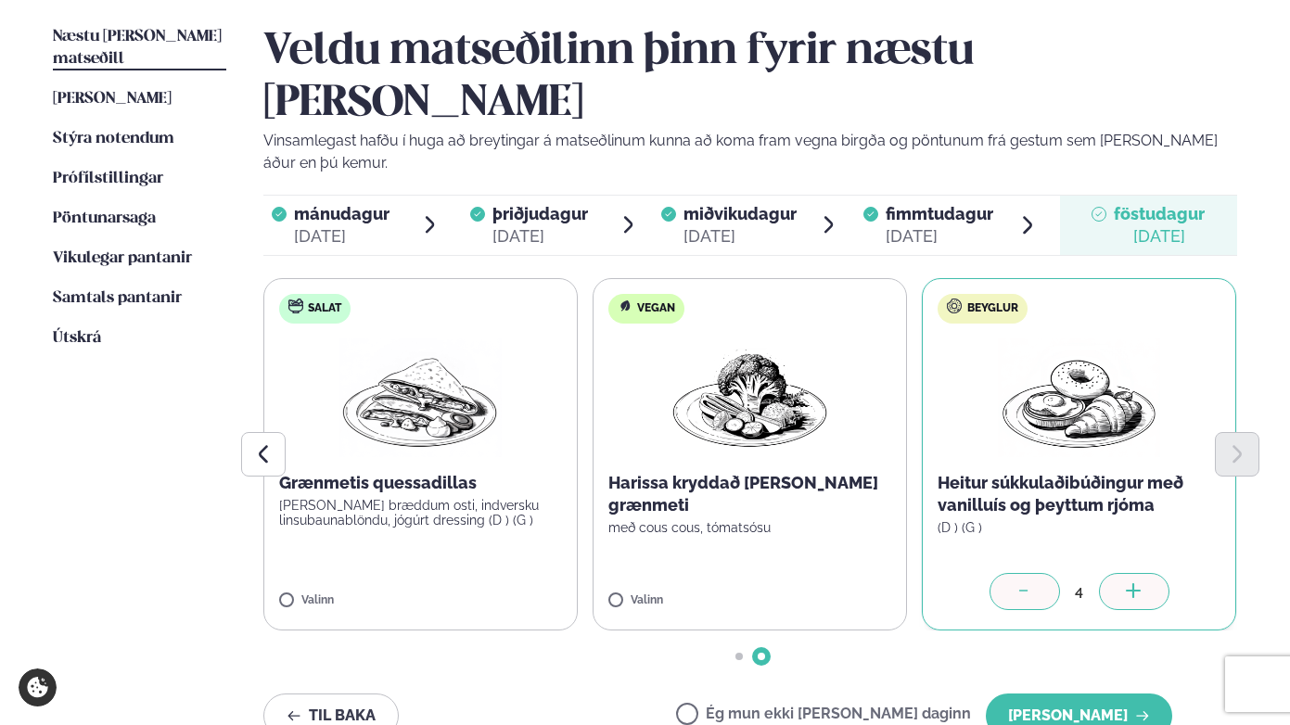
click at [1131, 583] on icon at bounding box center [1134, 592] width 19 height 19
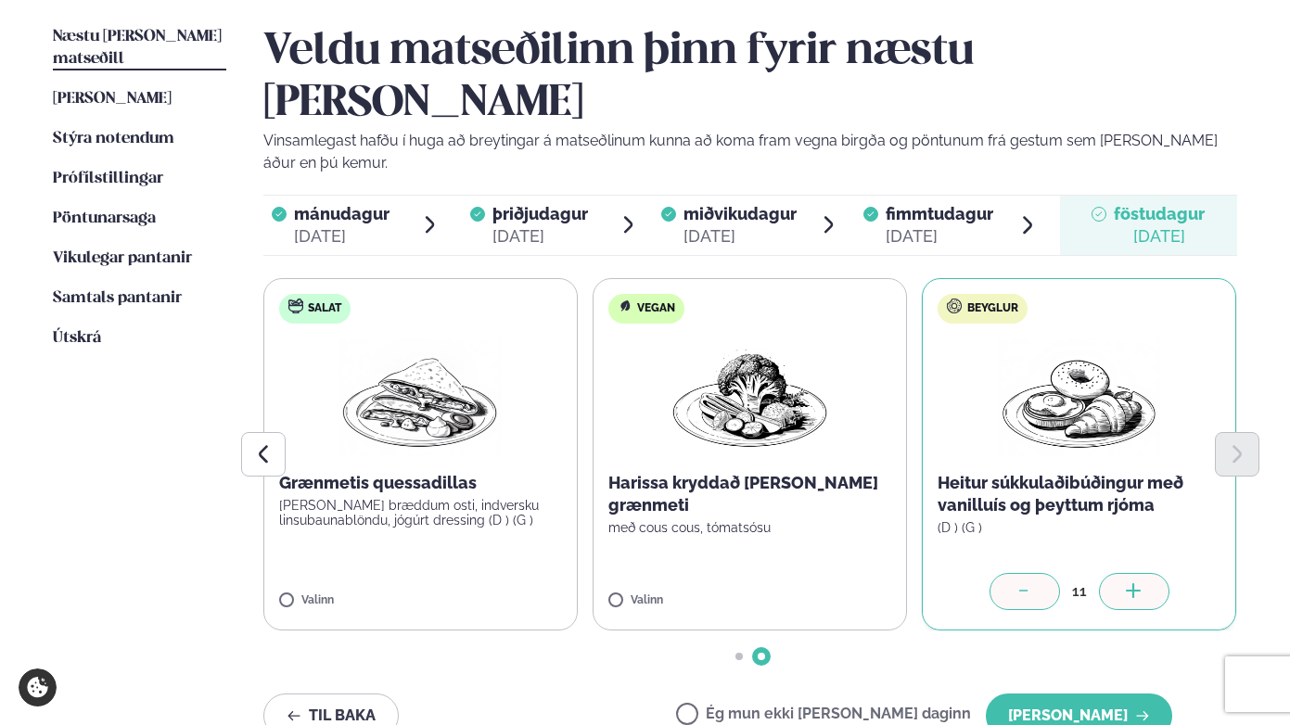
click at [1131, 583] on icon at bounding box center [1134, 592] width 19 height 19
click at [1086, 694] on button "[PERSON_NAME]" at bounding box center [1079, 716] width 186 height 45
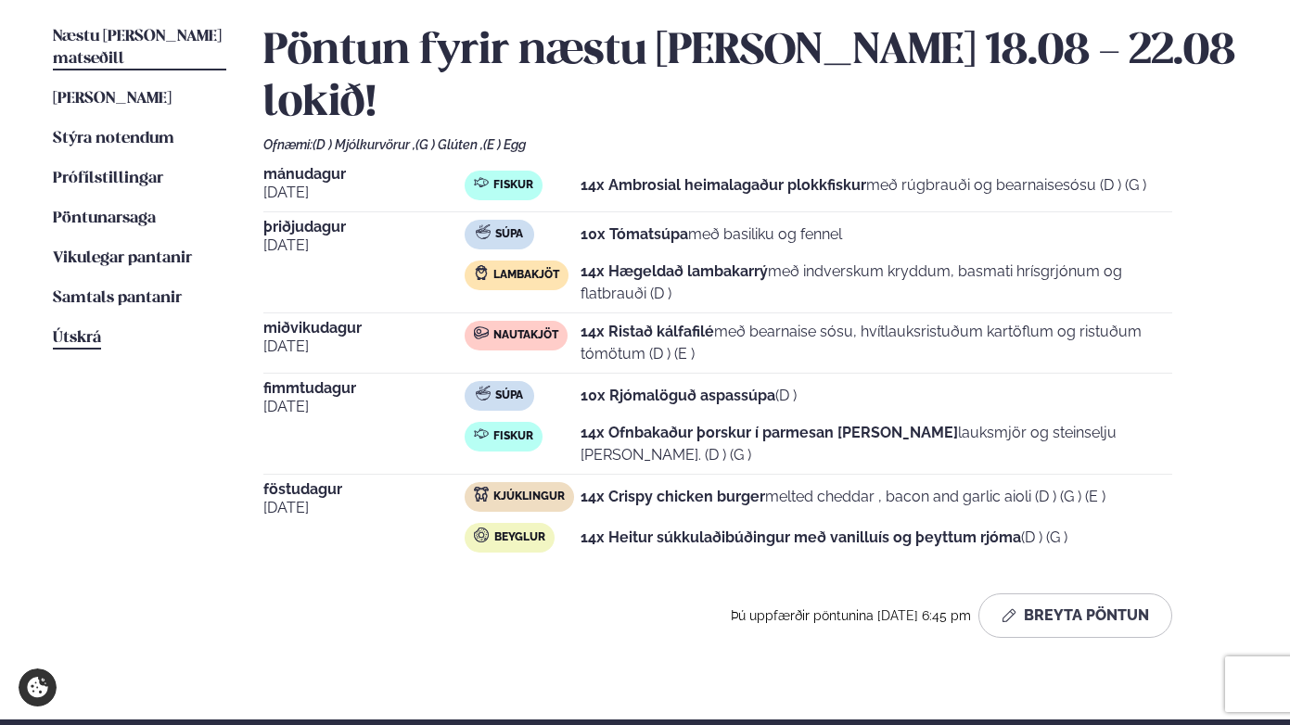
click at [85, 330] on span "Útskrá" at bounding box center [77, 338] width 48 height 16
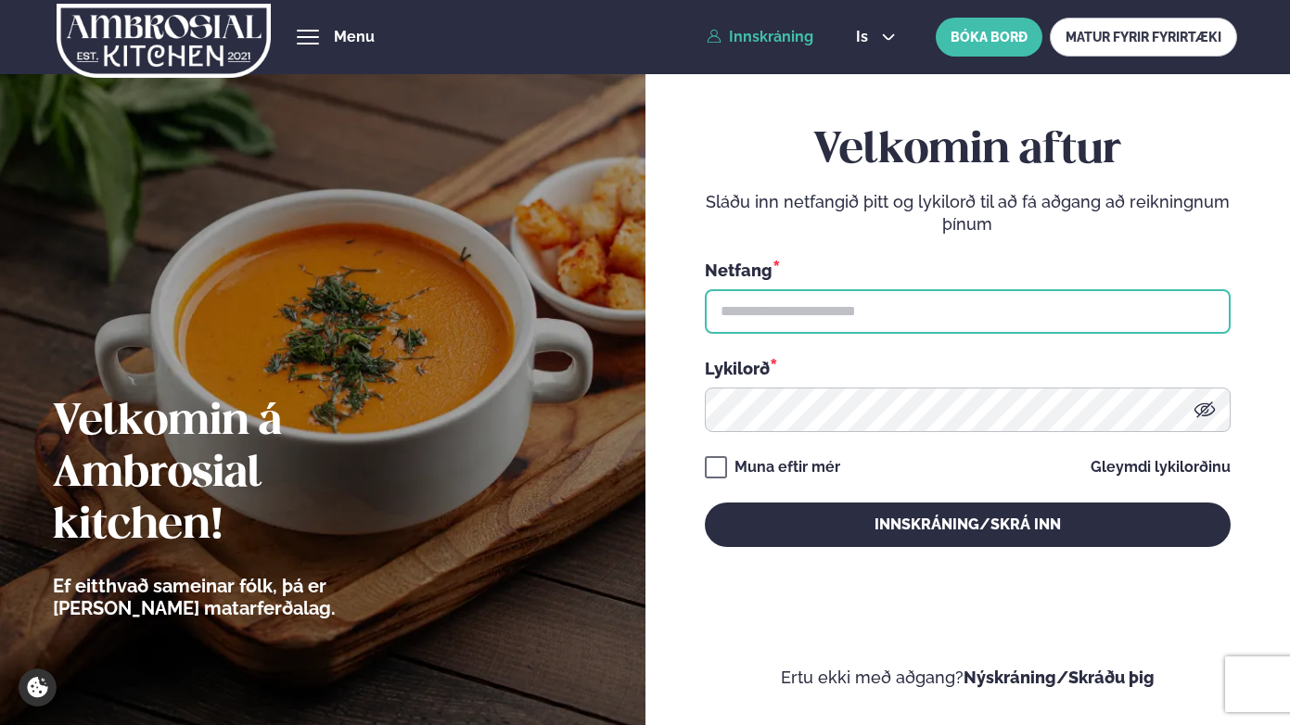
click at [818, 317] on input "text" at bounding box center [968, 311] width 526 height 45
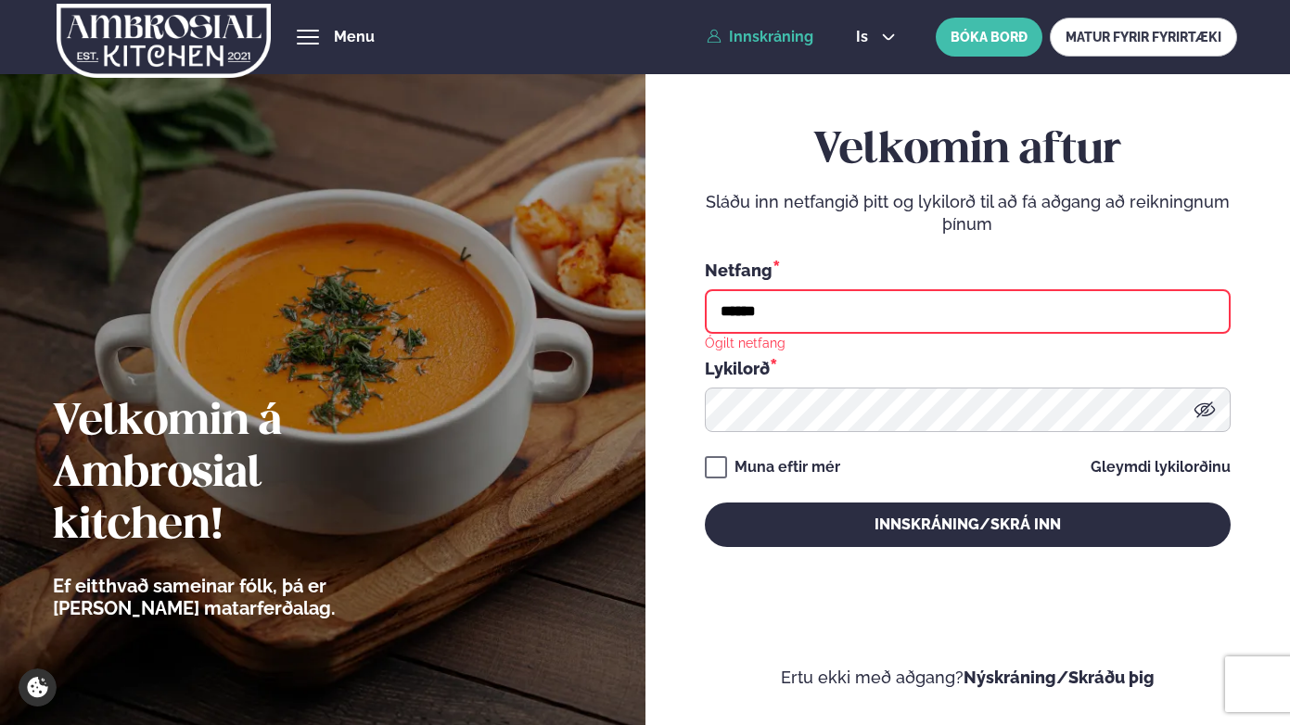
type input "**********"
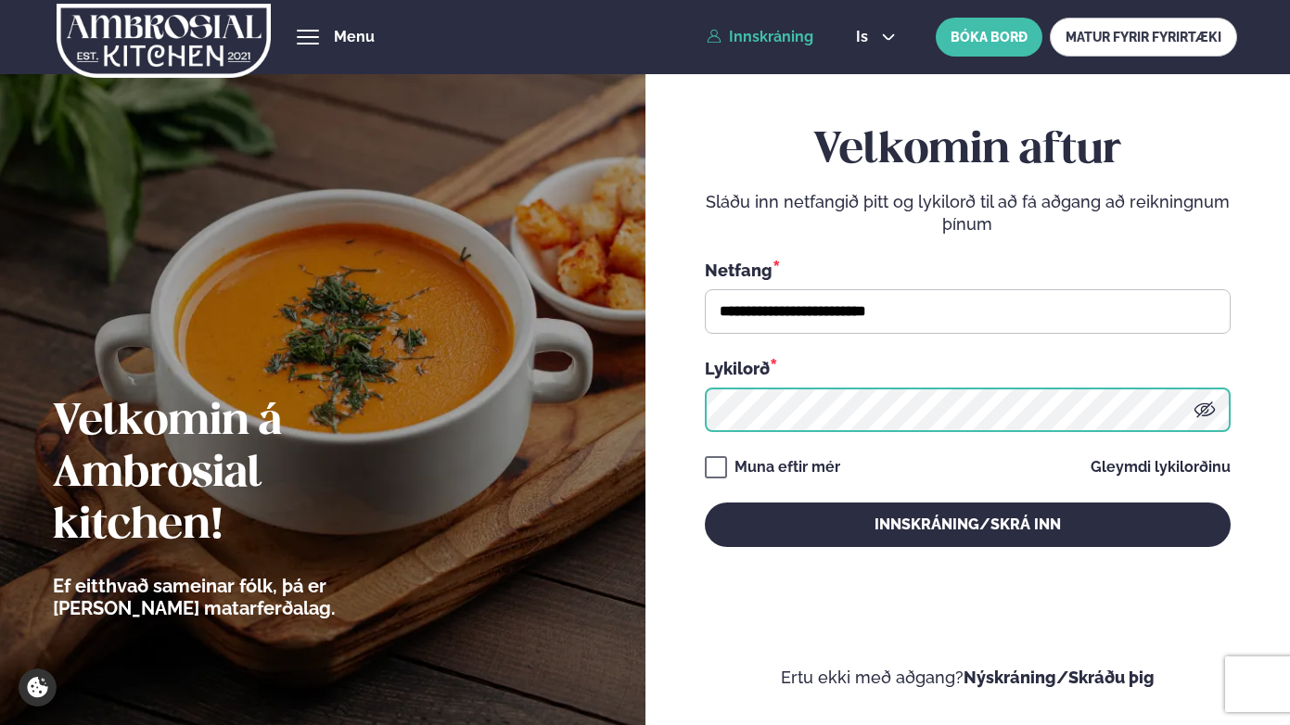
click at [705, 503] on button "Innskráning/Skrá inn" at bounding box center [968, 525] width 526 height 45
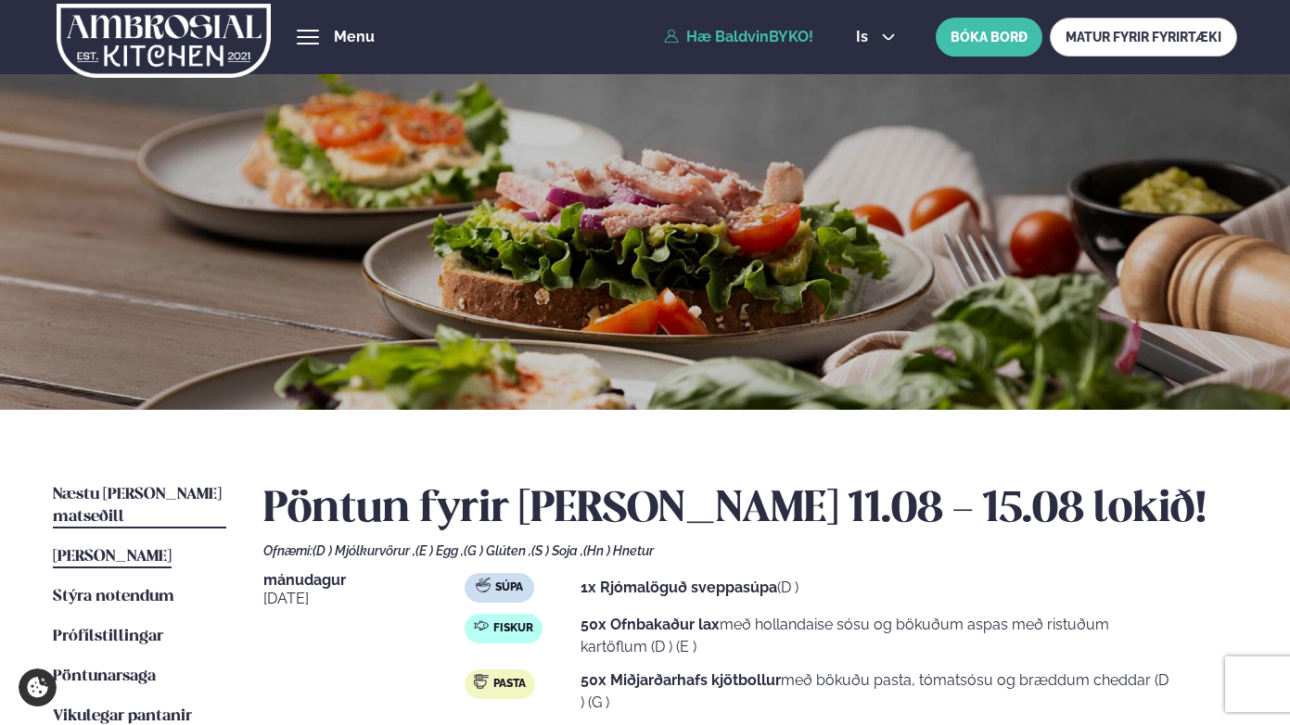
click at [158, 493] on span "Næstu [PERSON_NAME] matseðill" at bounding box center [137, 506] width 169 height 38
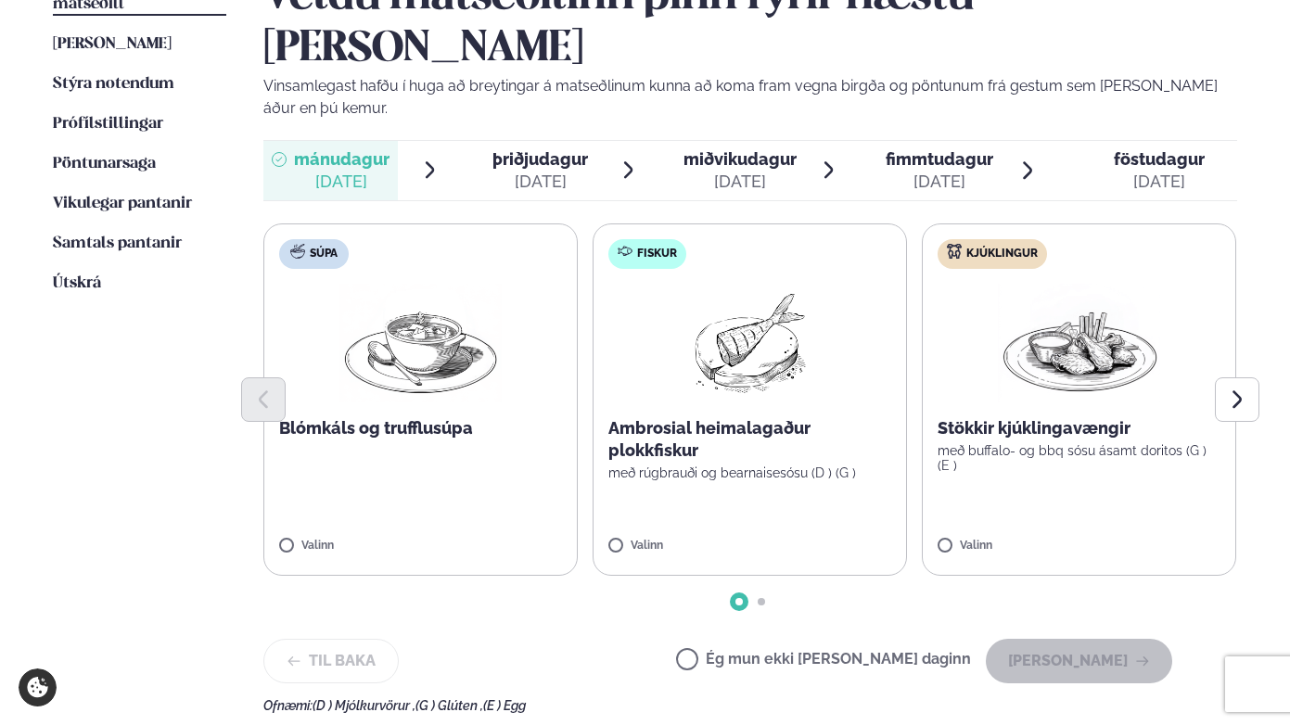
scroll to position [517, 0]
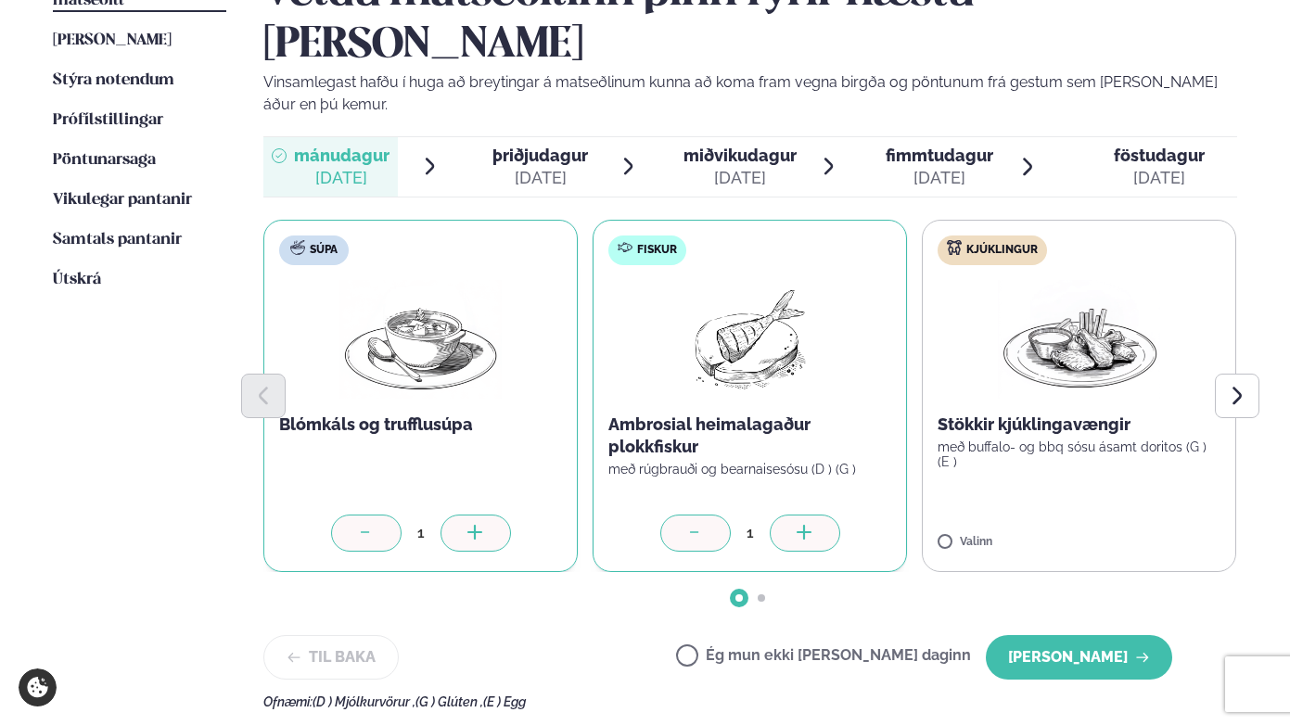
click at [791, 515] on div at bounding box center [805, 533] width 71 height 37
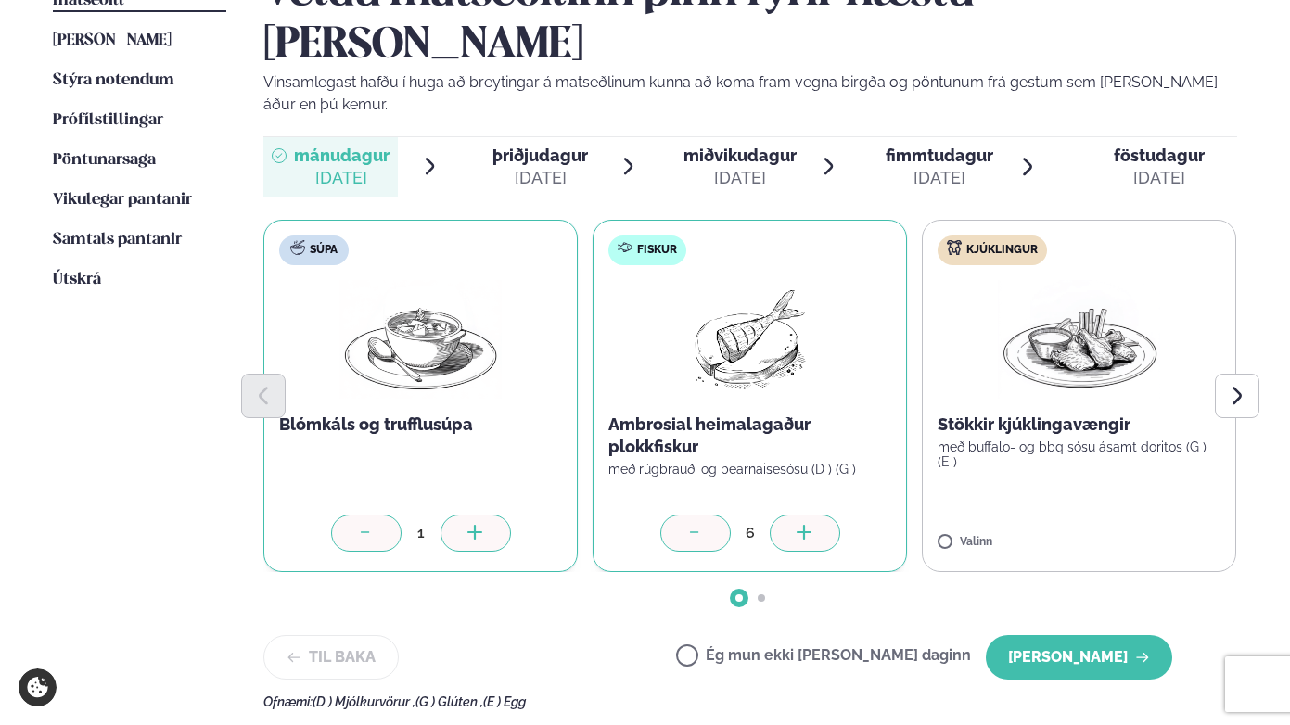
click at [791, 515] on div at bounding box center [805, 533] width 71 height 37
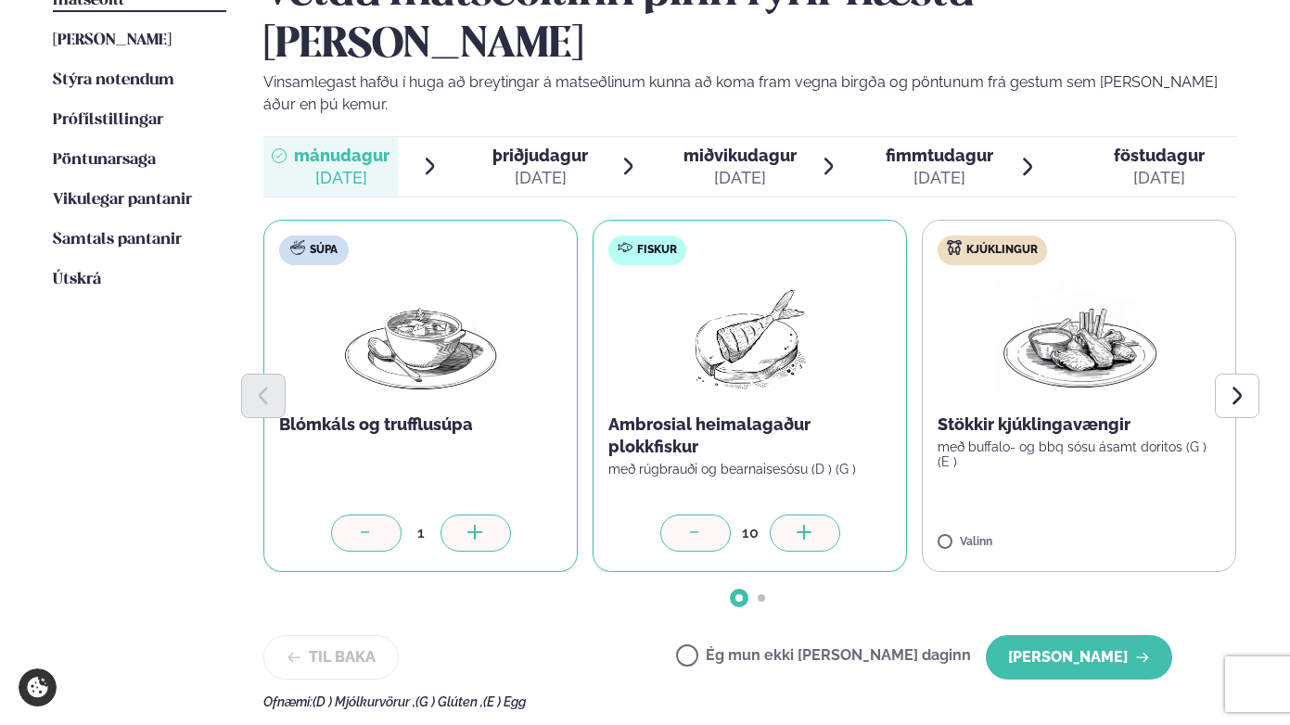
click at [791, 515] on div at bounding box center [805, 533] width 71 height 37
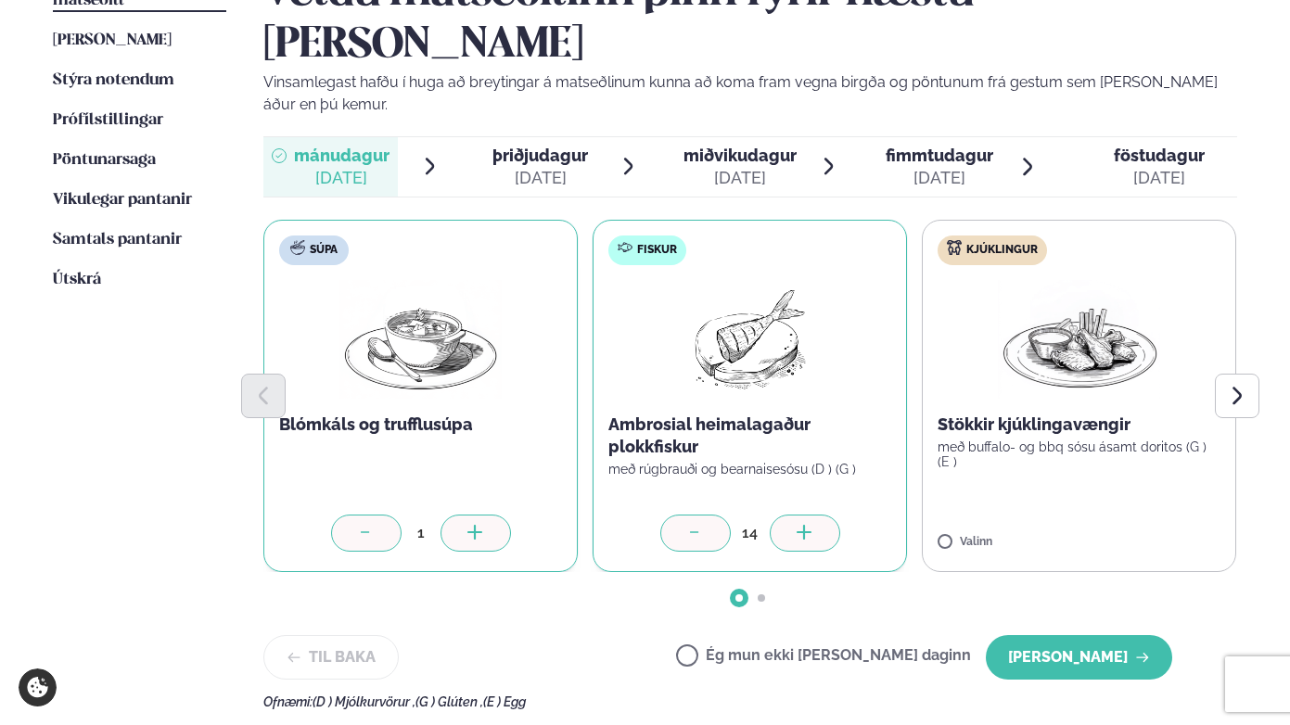
click at [791, 515] on div at bounding box center [805, 533] width 71 height 37
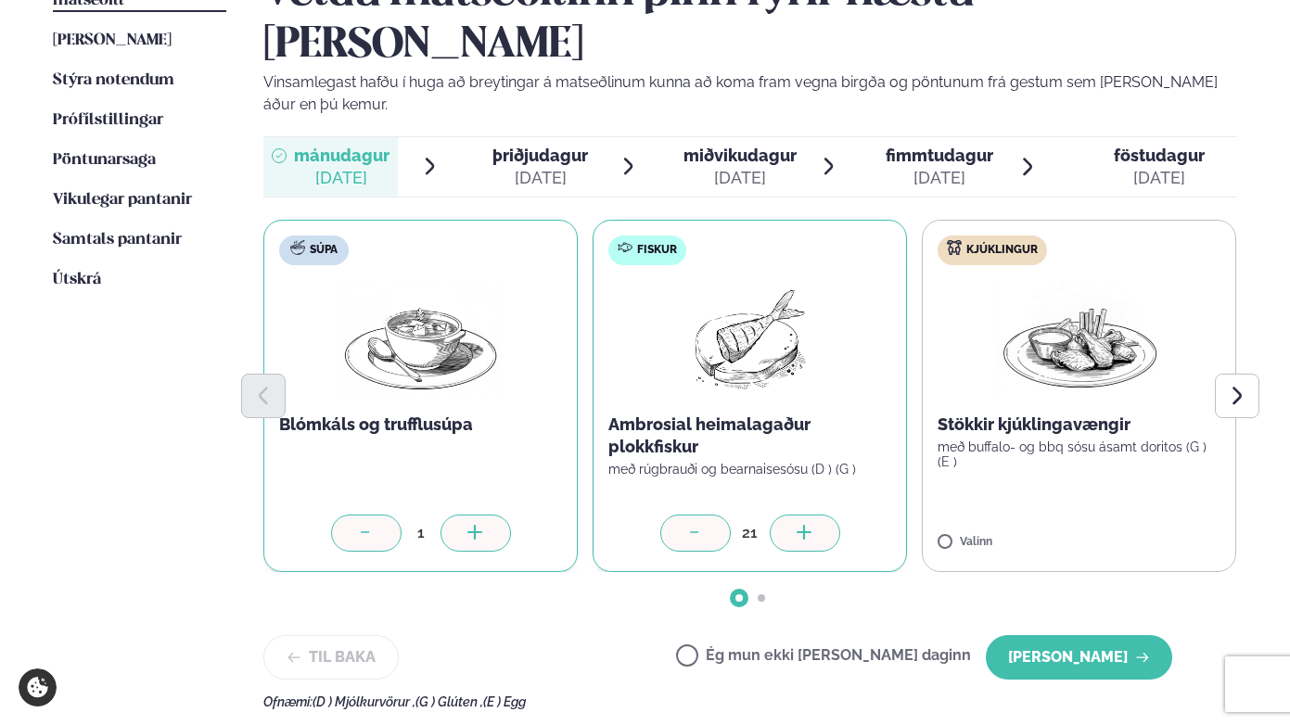
click at [791, 515] on div at bounding box center [805, 533] width 71 height 37
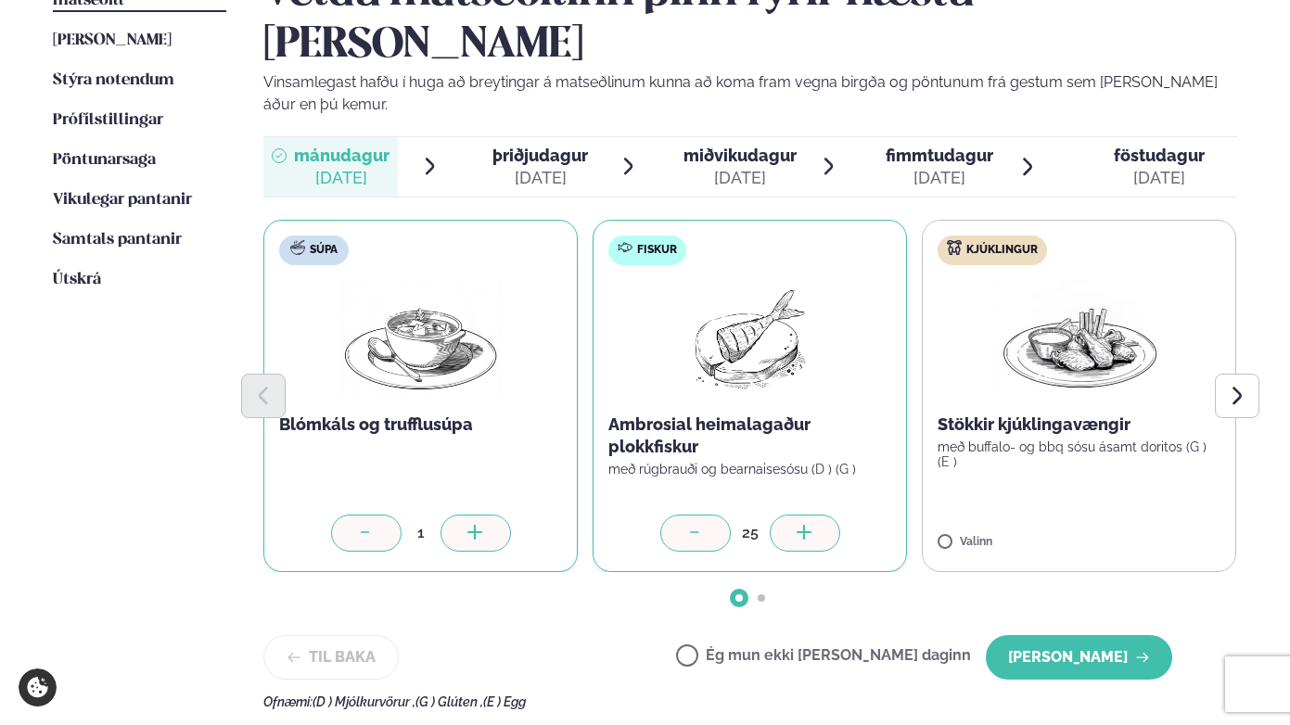
click at [791, 515] on div at bounding box center [805, 533] width 71 height 37
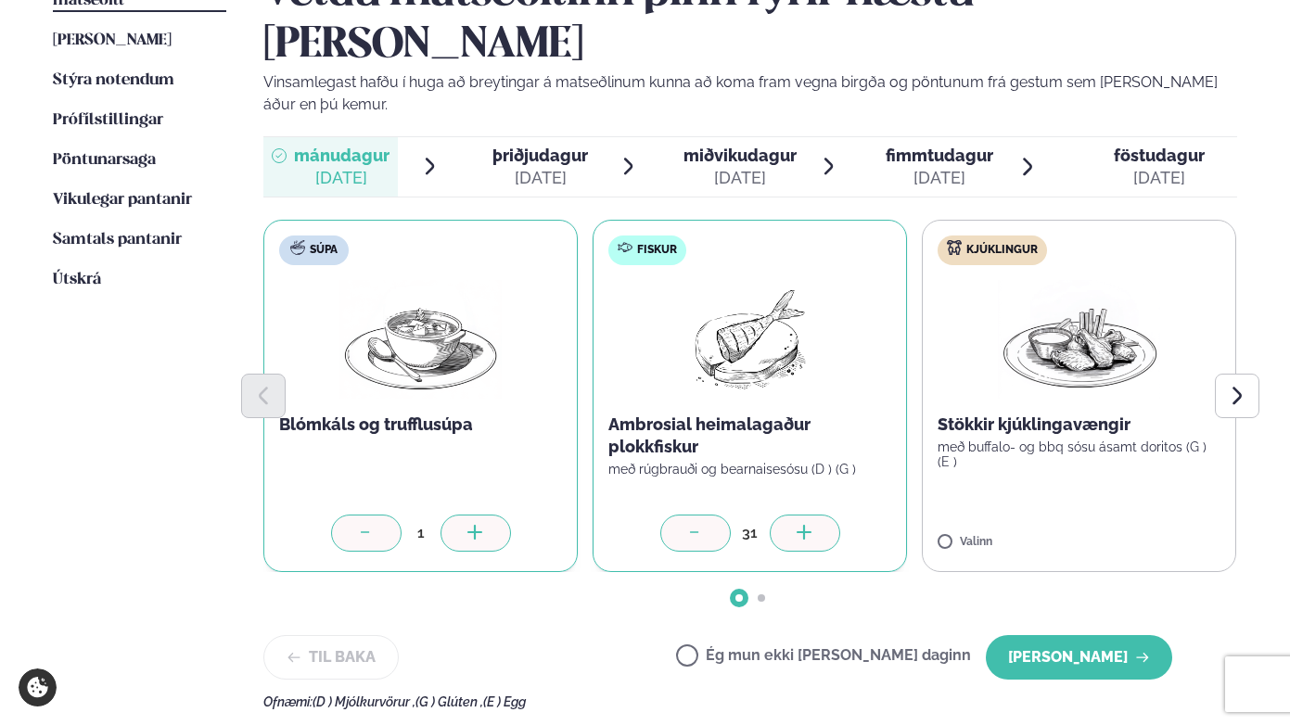
click at [791, 515] on div at bounding box center [805, 533] width 71 height 37
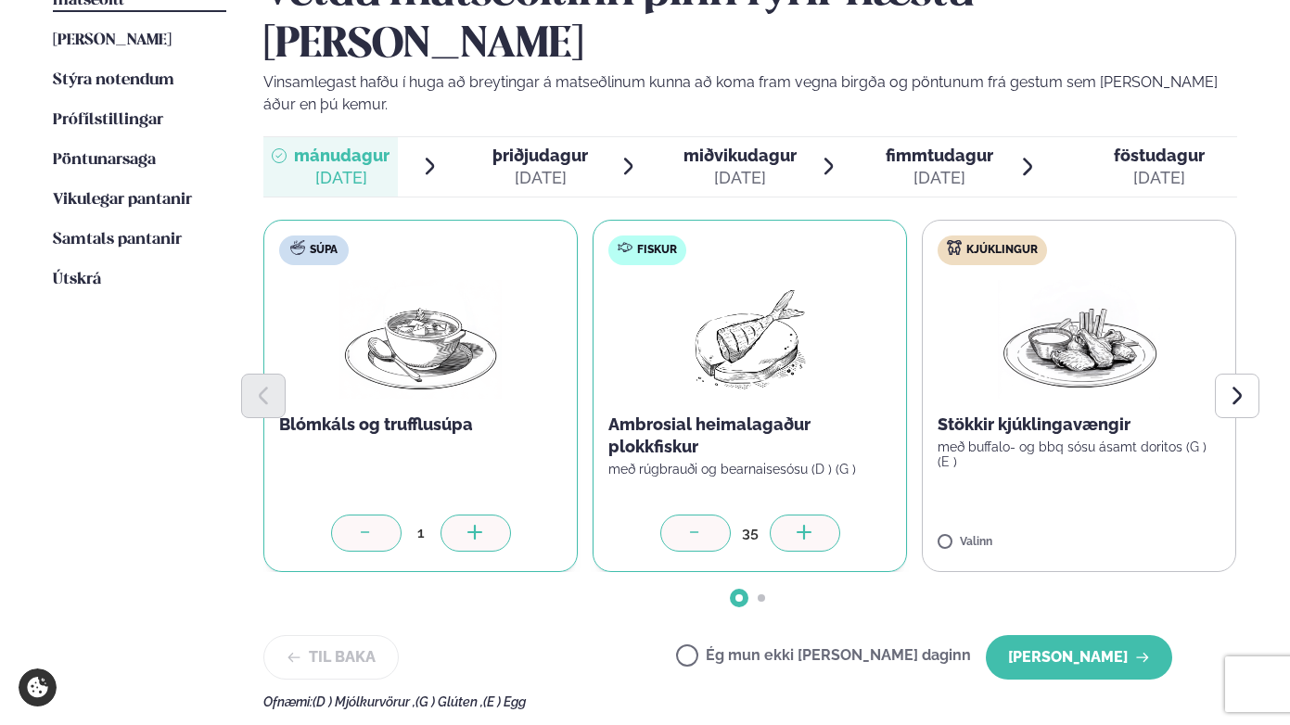
click at [791, 515] on div at bounding box center [805, 533] width 71 height 37
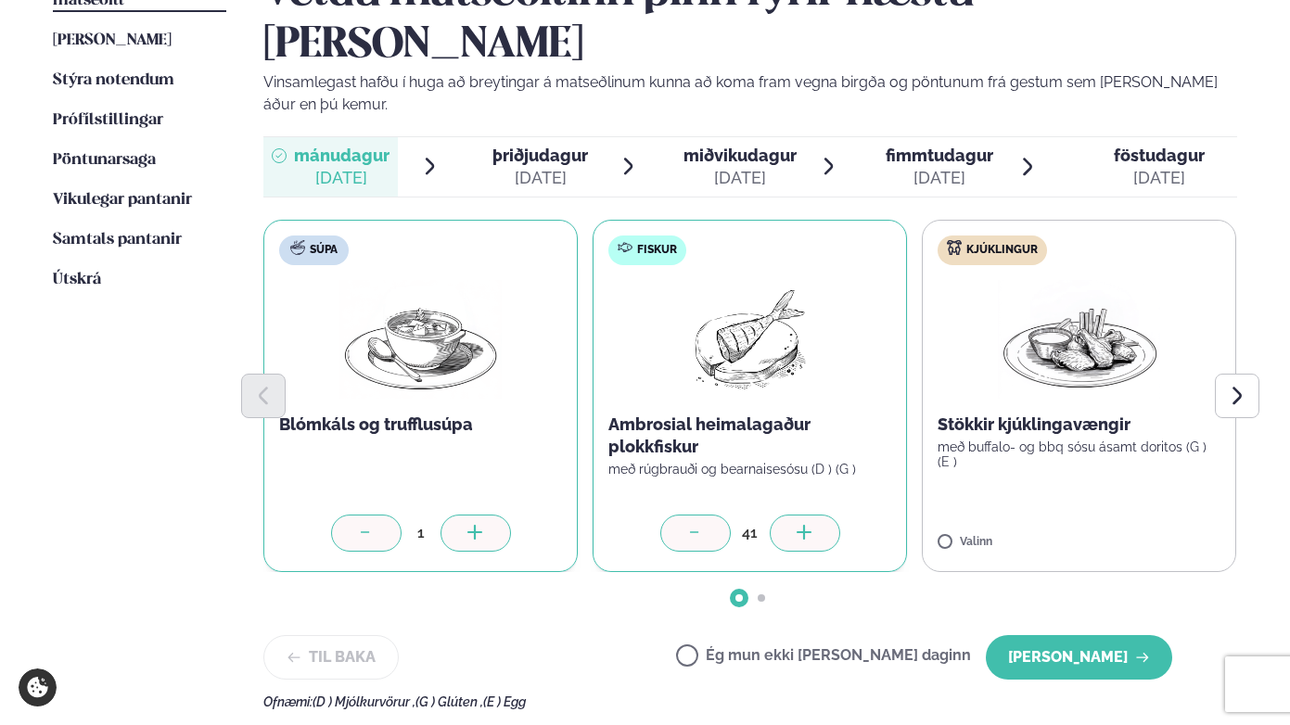
click at [791, 515] on div at bounding box center [805, 533] width 71 height 37
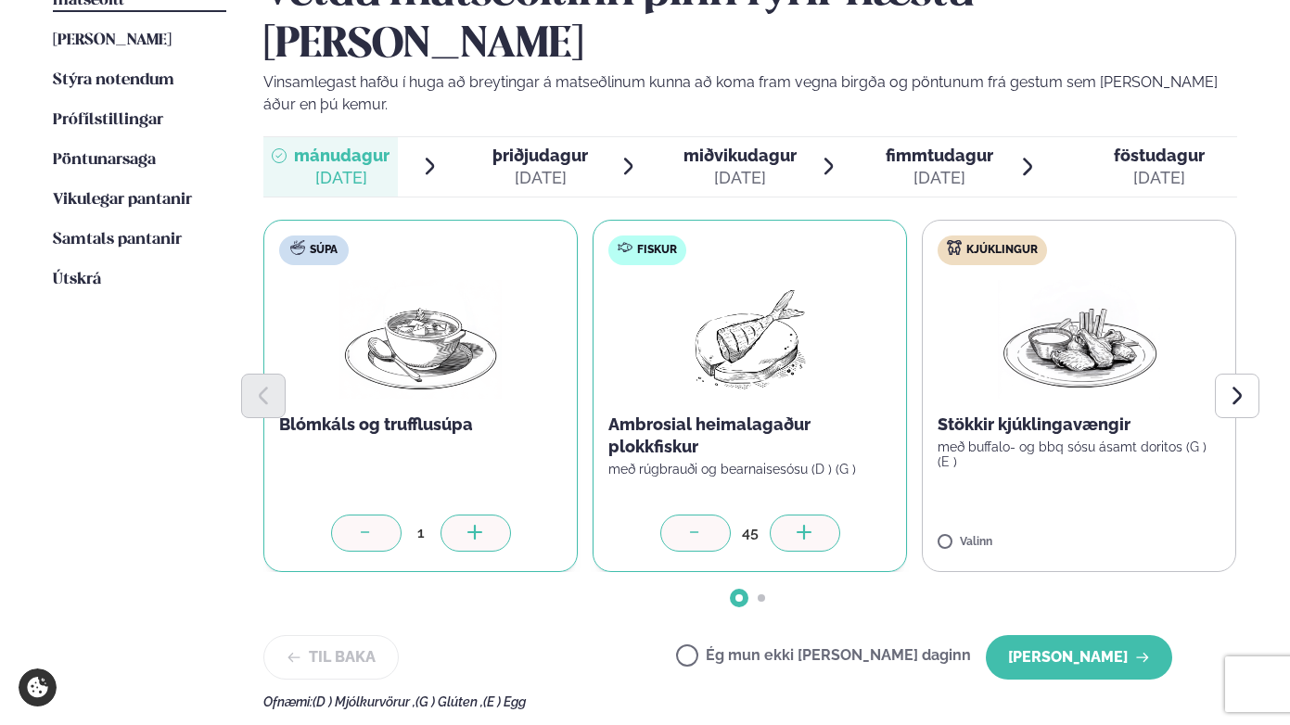
click at [791, 515] on div at bounding box center [805, 533] width 71 height 37
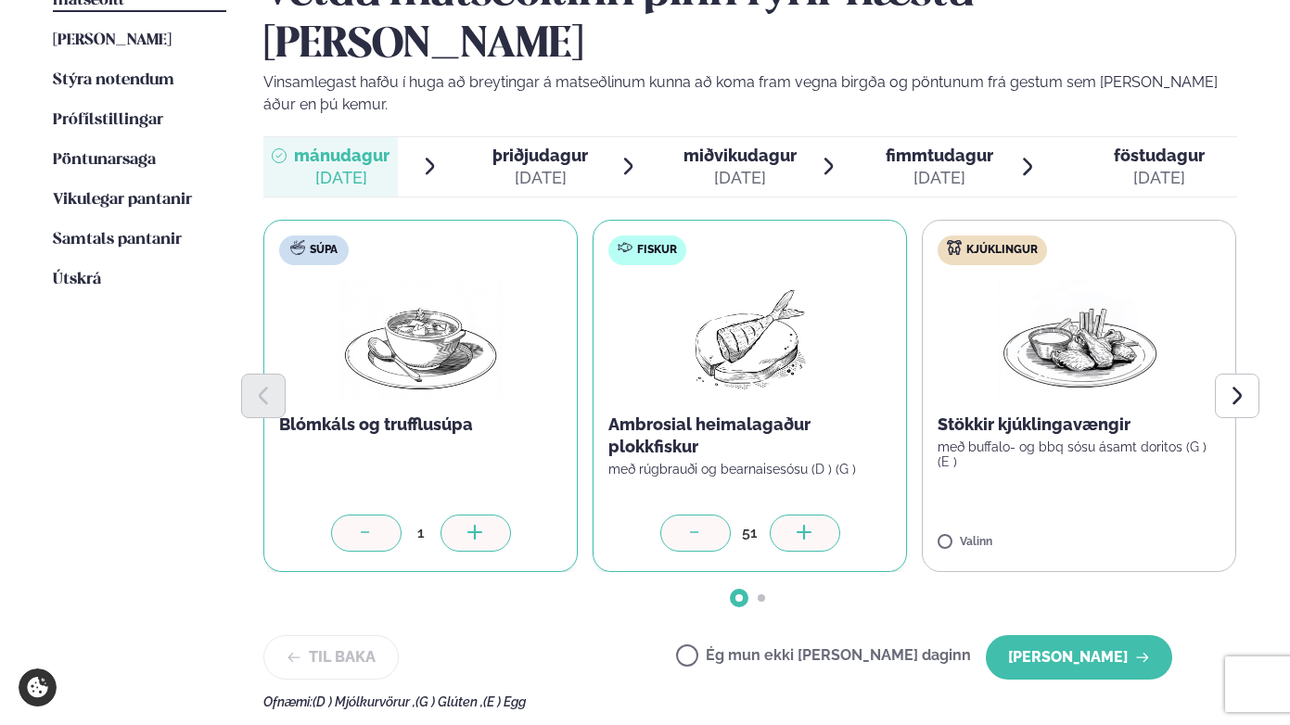
click at [791, 515] on div at bounding box center [805, 533] width 71 height 37
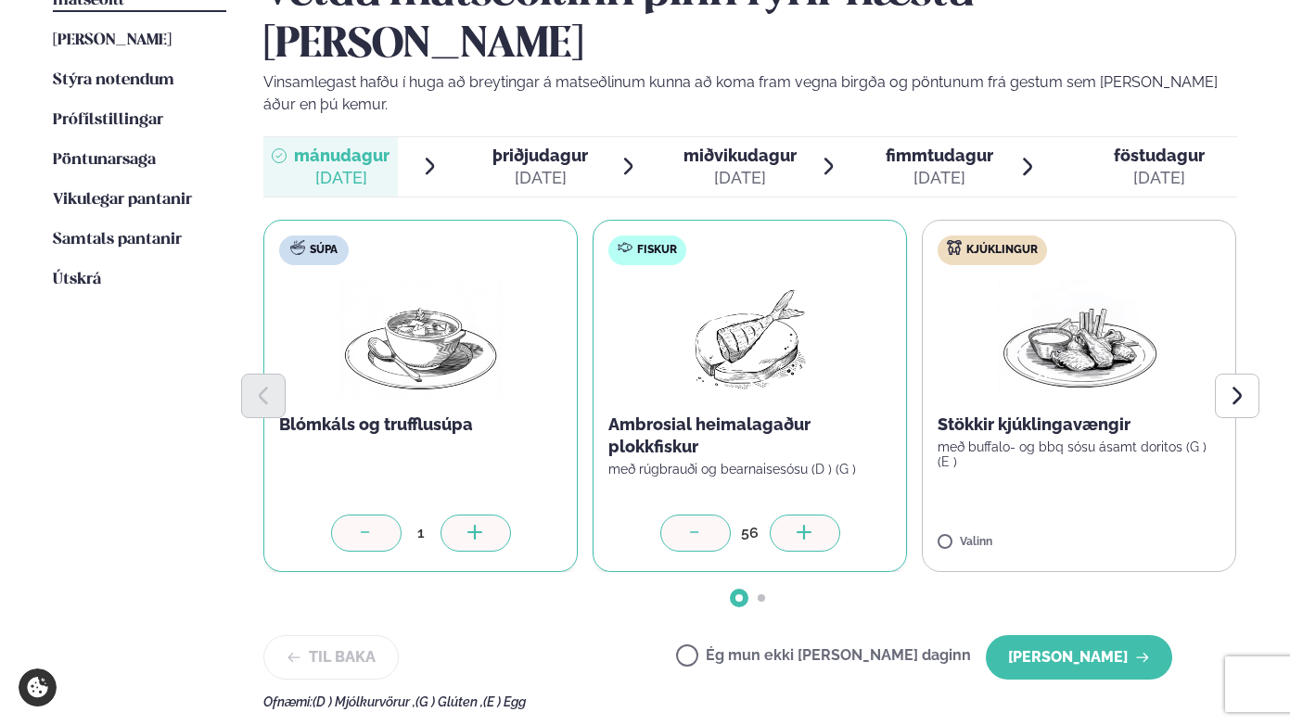
click at [791, 515] on div at bounding box center [805, 533] width 71 height 37
click at [1138, 515] on div at bounding box center [1134, 533] width 71 height 37
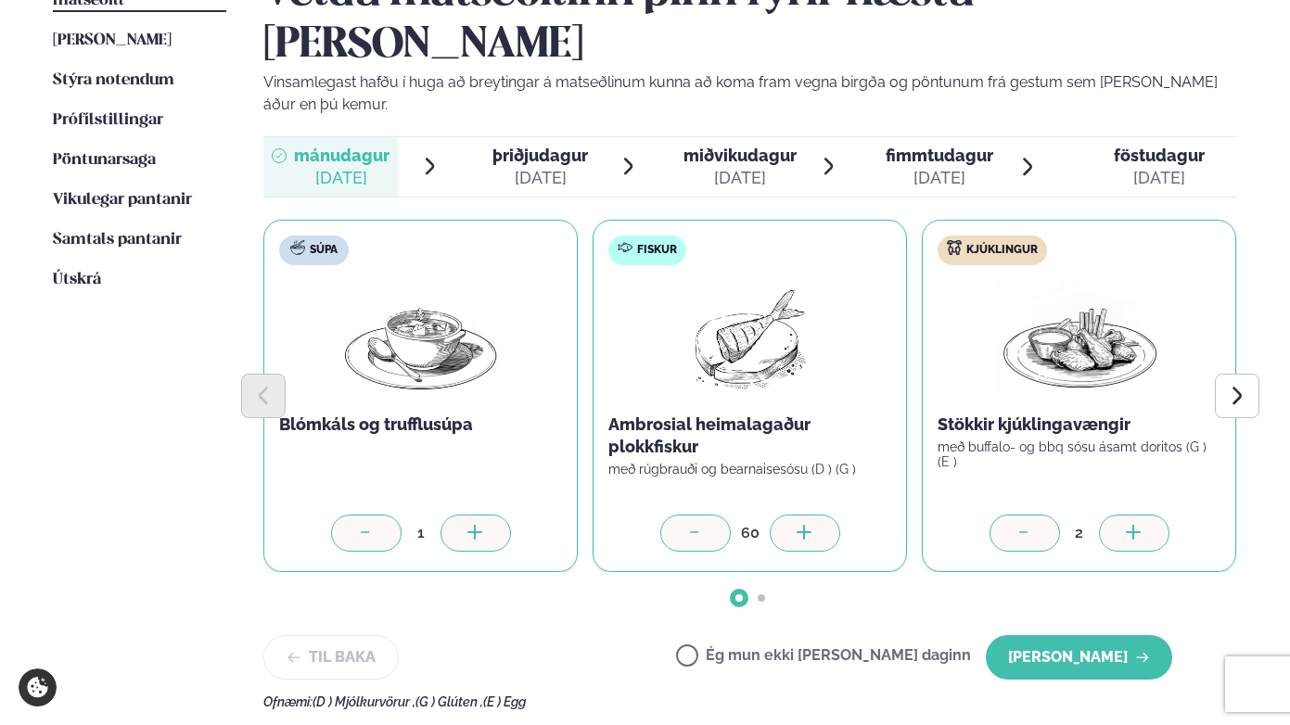
click at [1138, 515] on div at bounding box center [1134, 533] width 71 height 37
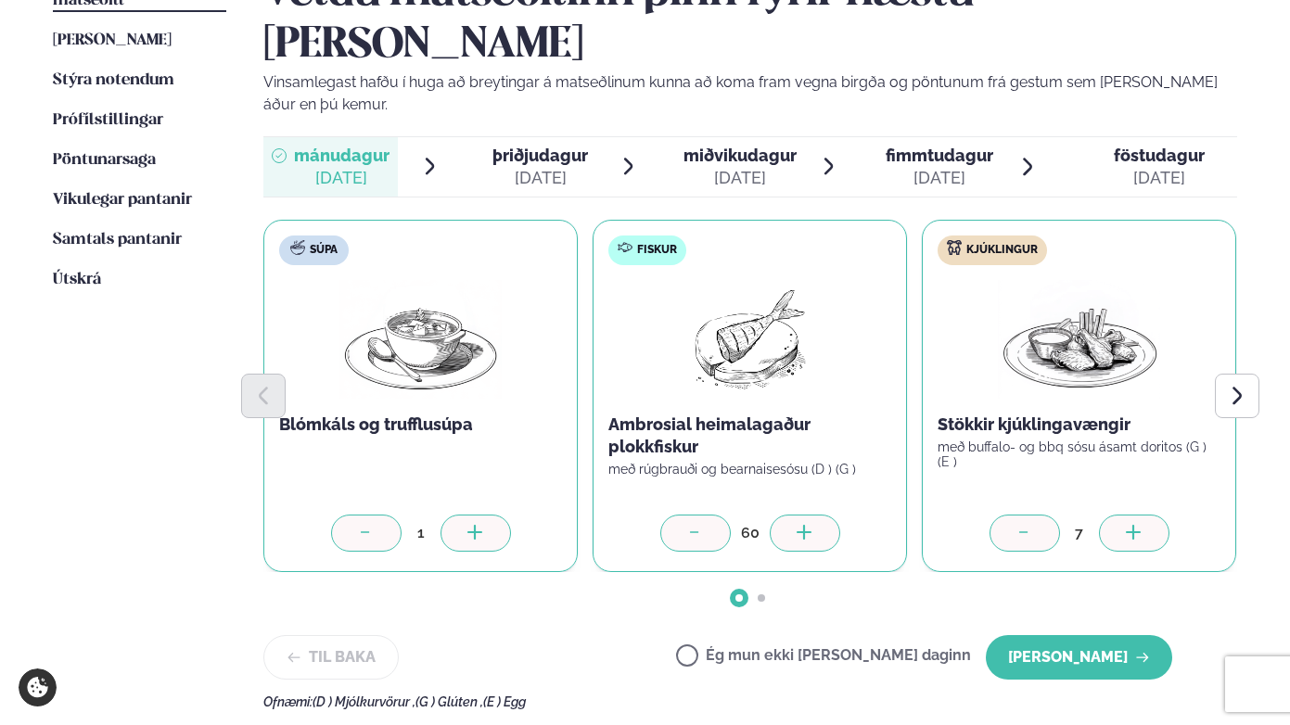
click at [1138, 515] on div at bounding box center [1134, 533] width 71 height 37
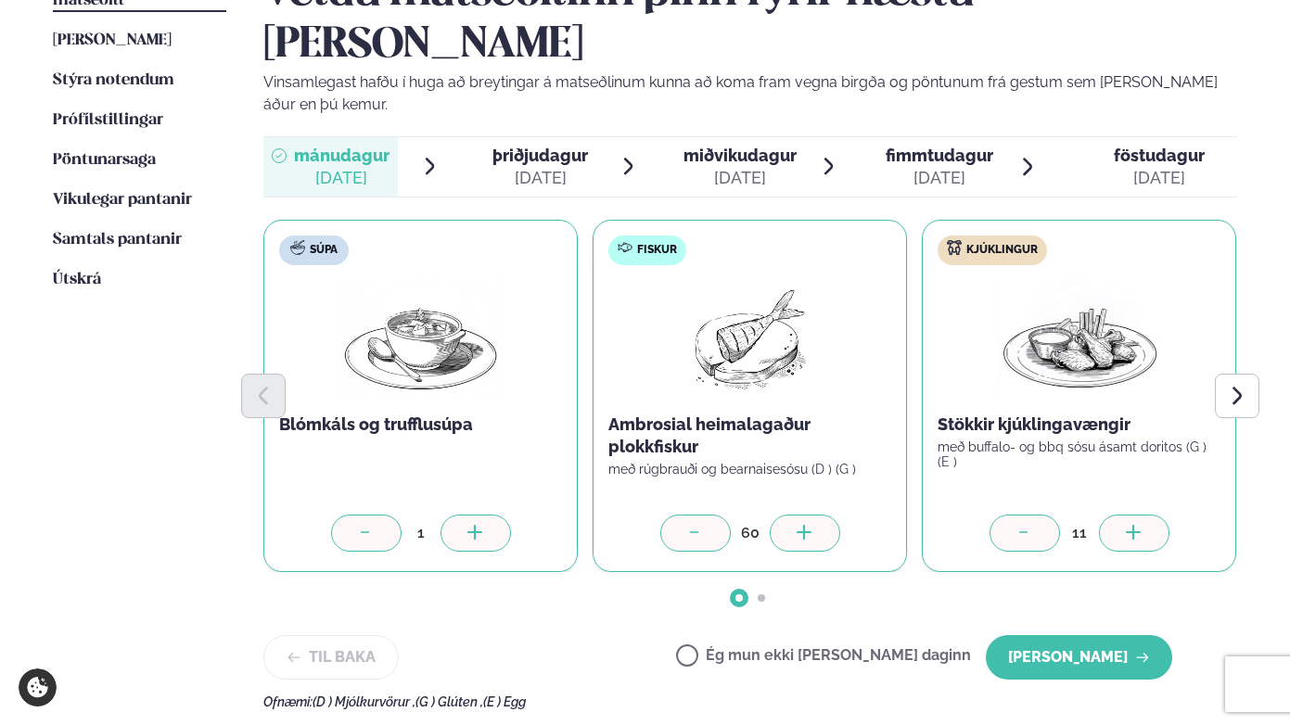
click at [1138, 515] on div at bounding box center [1134, 533] width 71 height 37
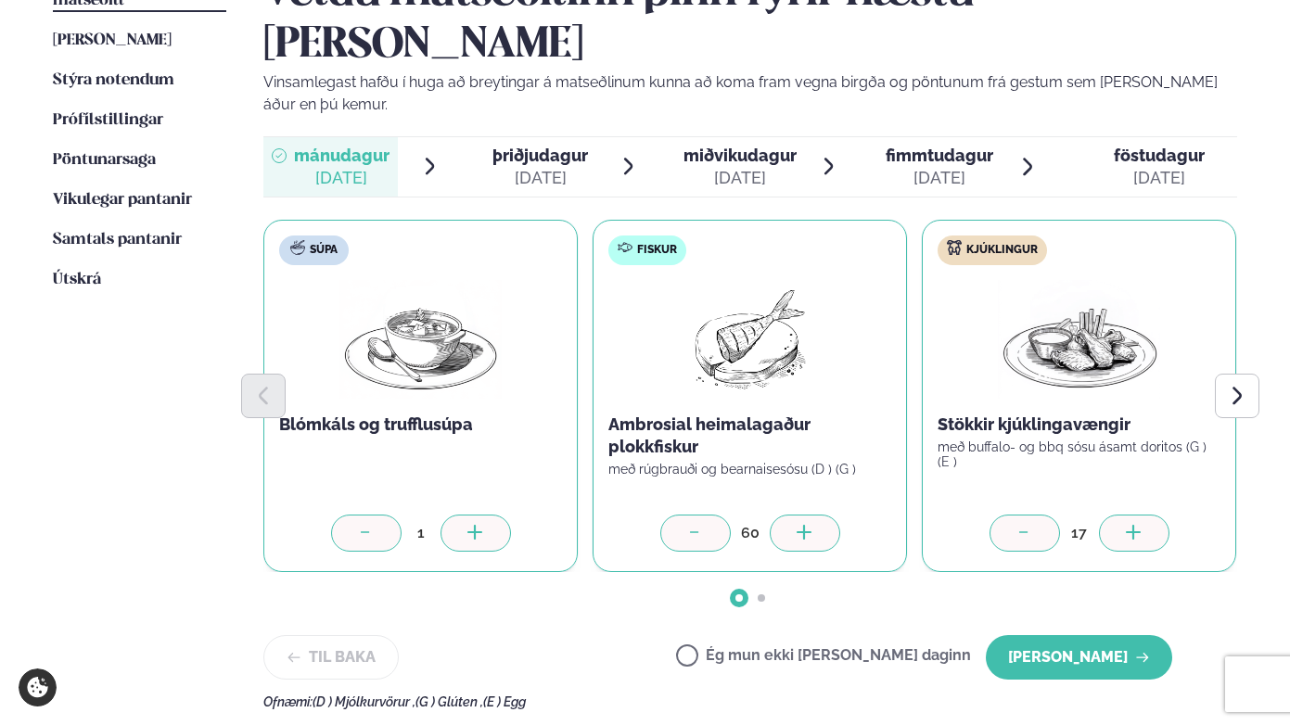
click at [1138, 515] on div at bounding box center [1134, 533] width 71 height 37
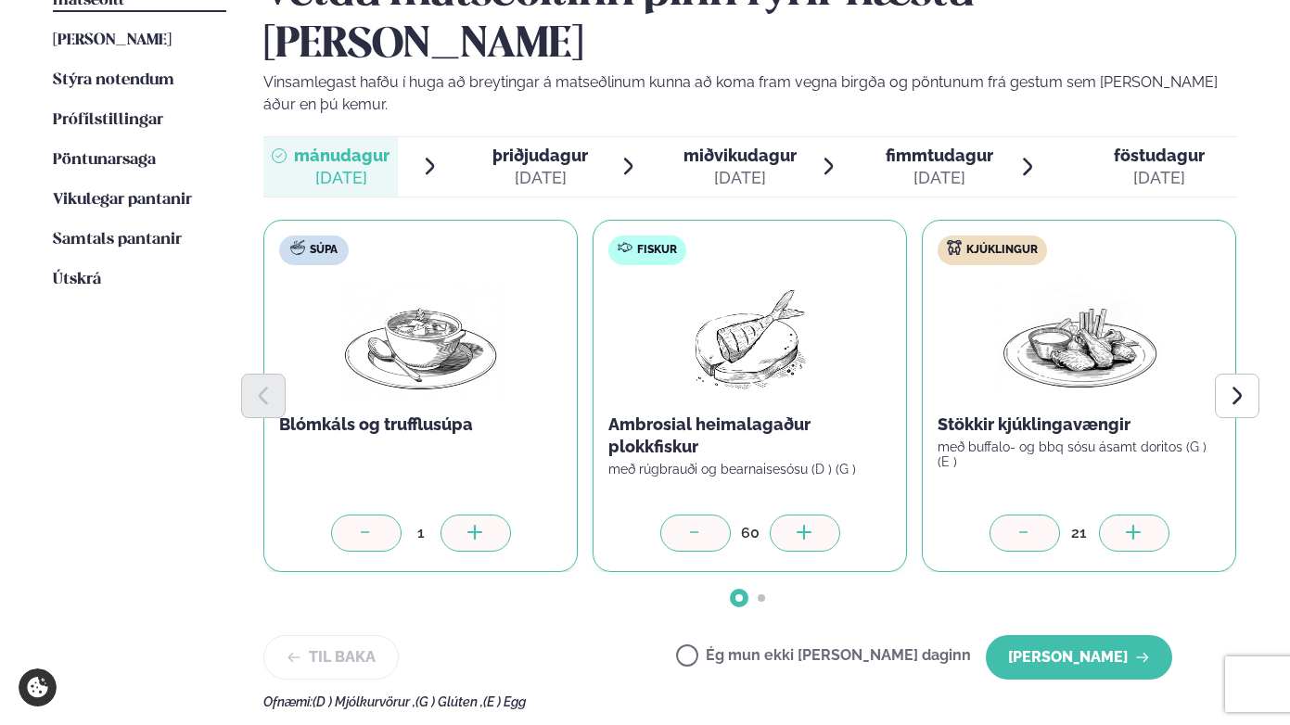
click at [1138, 515] on div at bounding box center [1134, 533] width 71 height 37
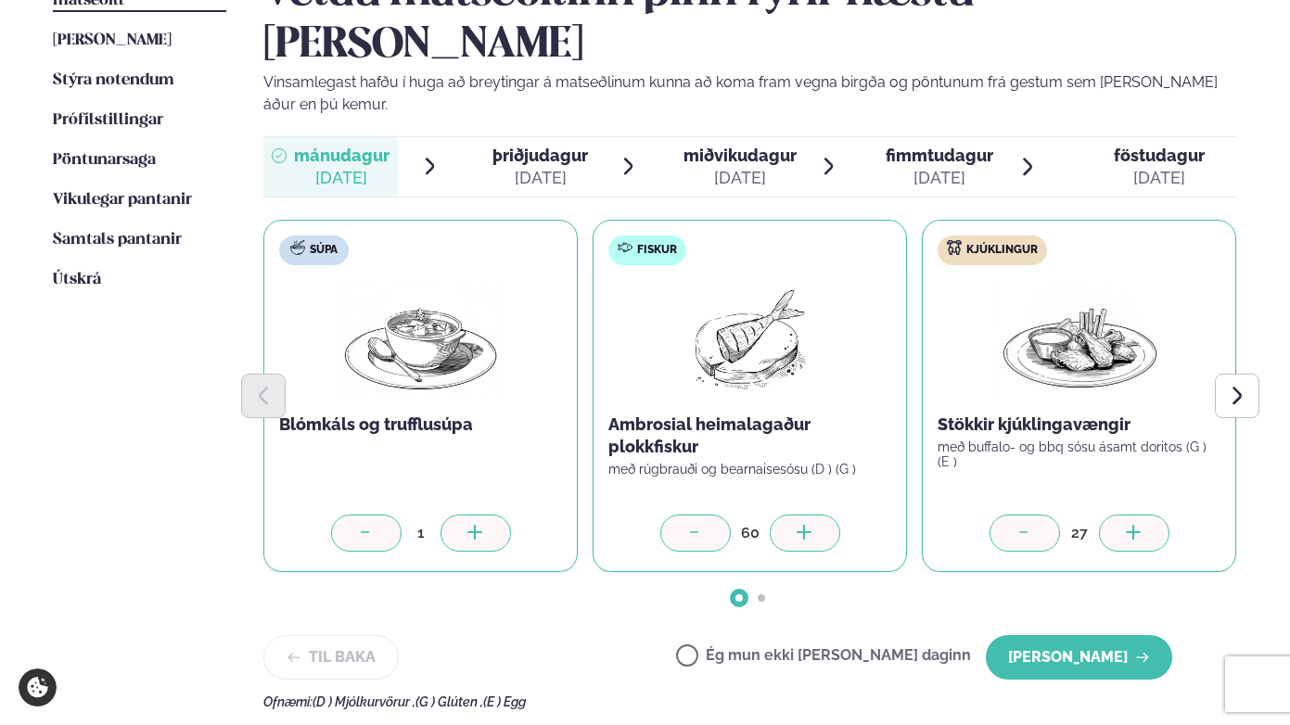
click at [1138, 515] on div at bounding box center [1134, 533] width 71 height 37
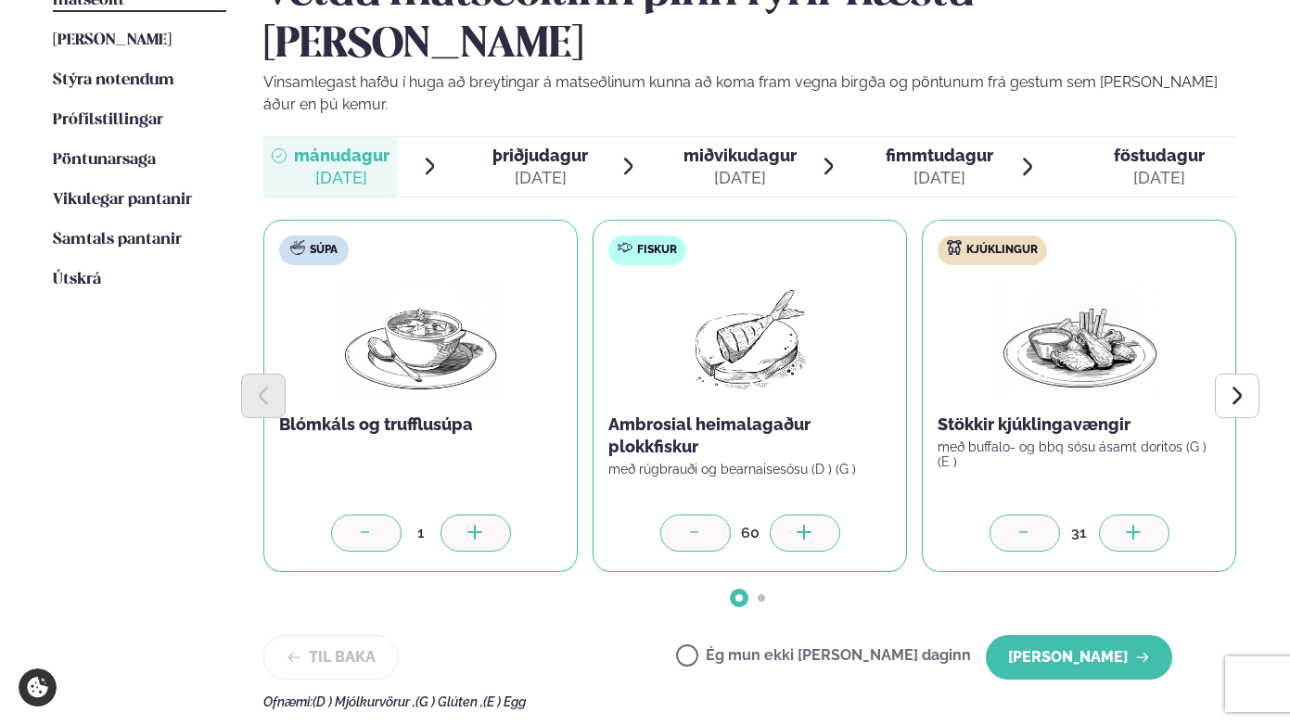
click at [1138, 515] on div at bounding box center [1134, 533] width 71 height 37
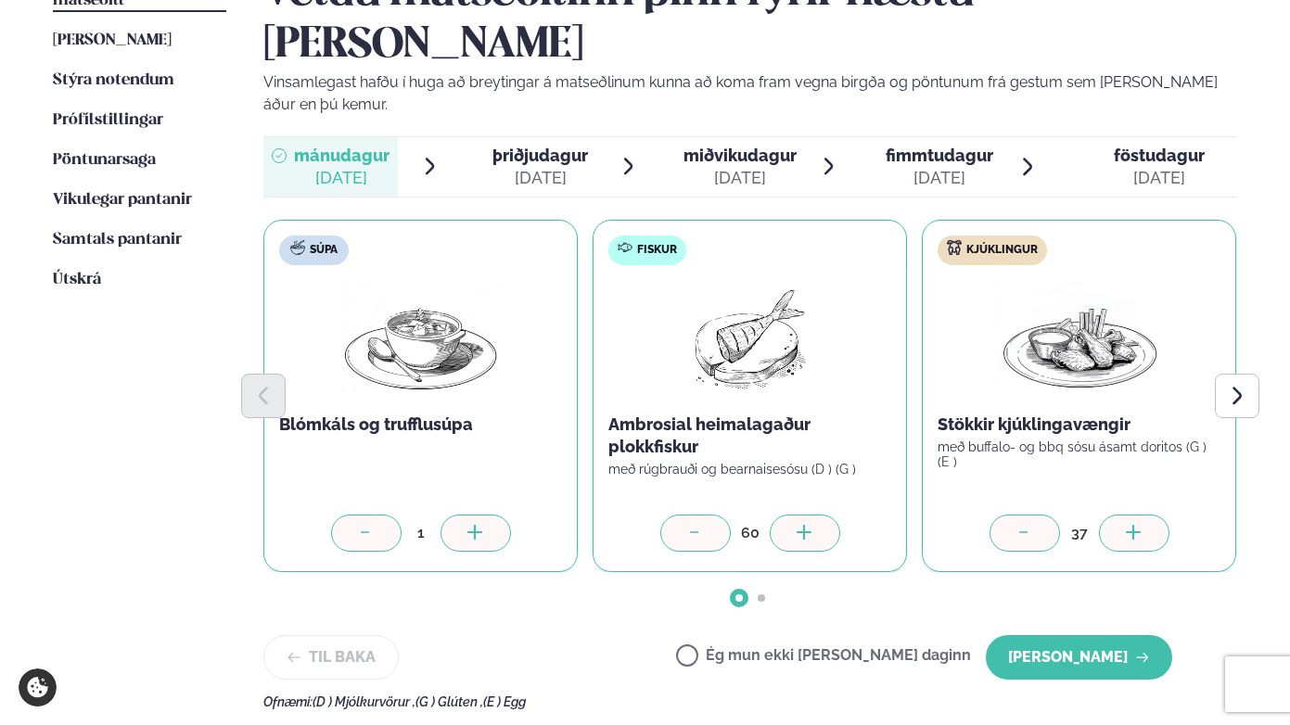
click at [1138, 515] on div at bounding box center [1134, 533] width 71 height 37
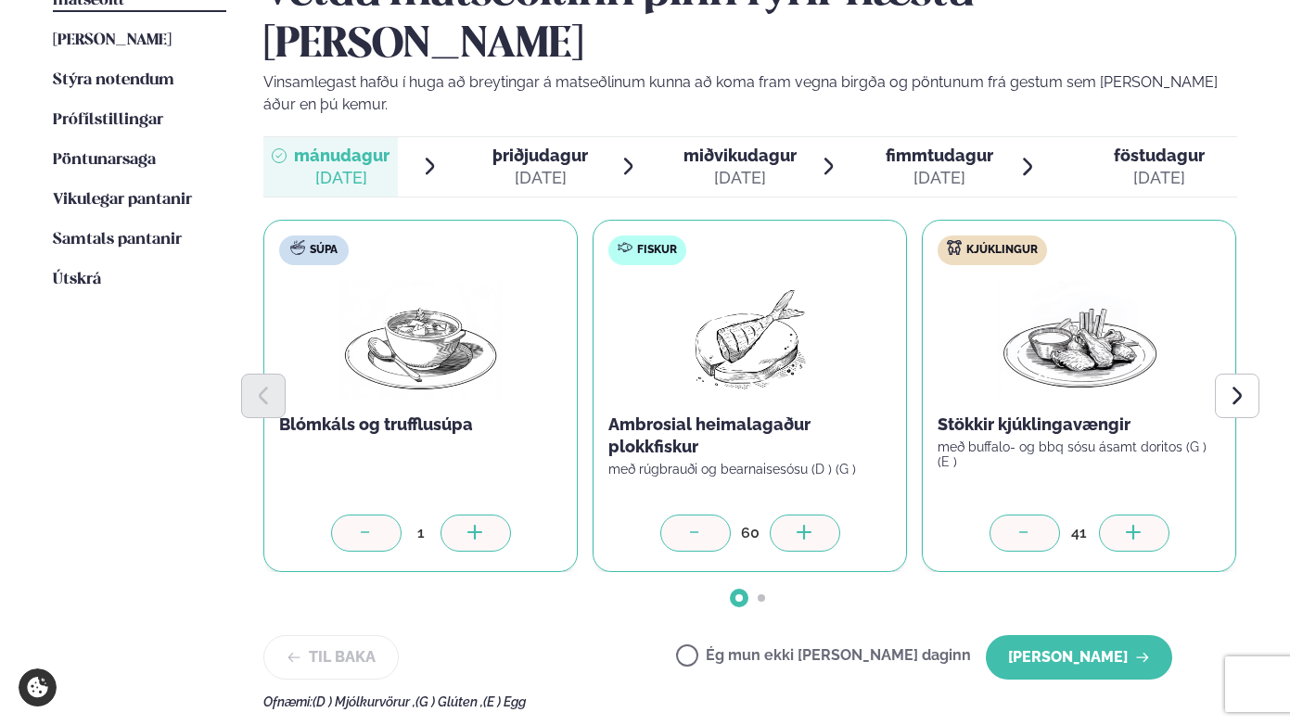
click at [1138, 515] on div at bounding box center [1134, 533] width 71 height 37
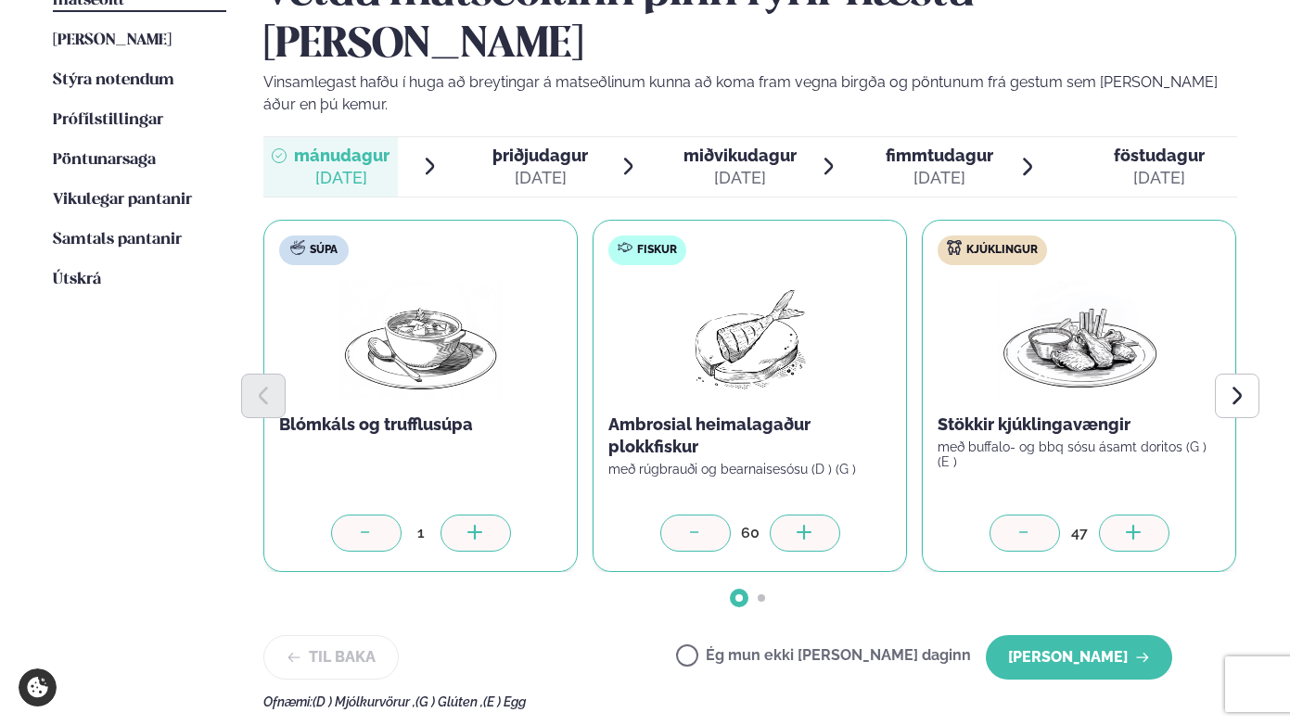
click at [1138, 515] on div at bounding box center [1134, 533] width 71 height 37
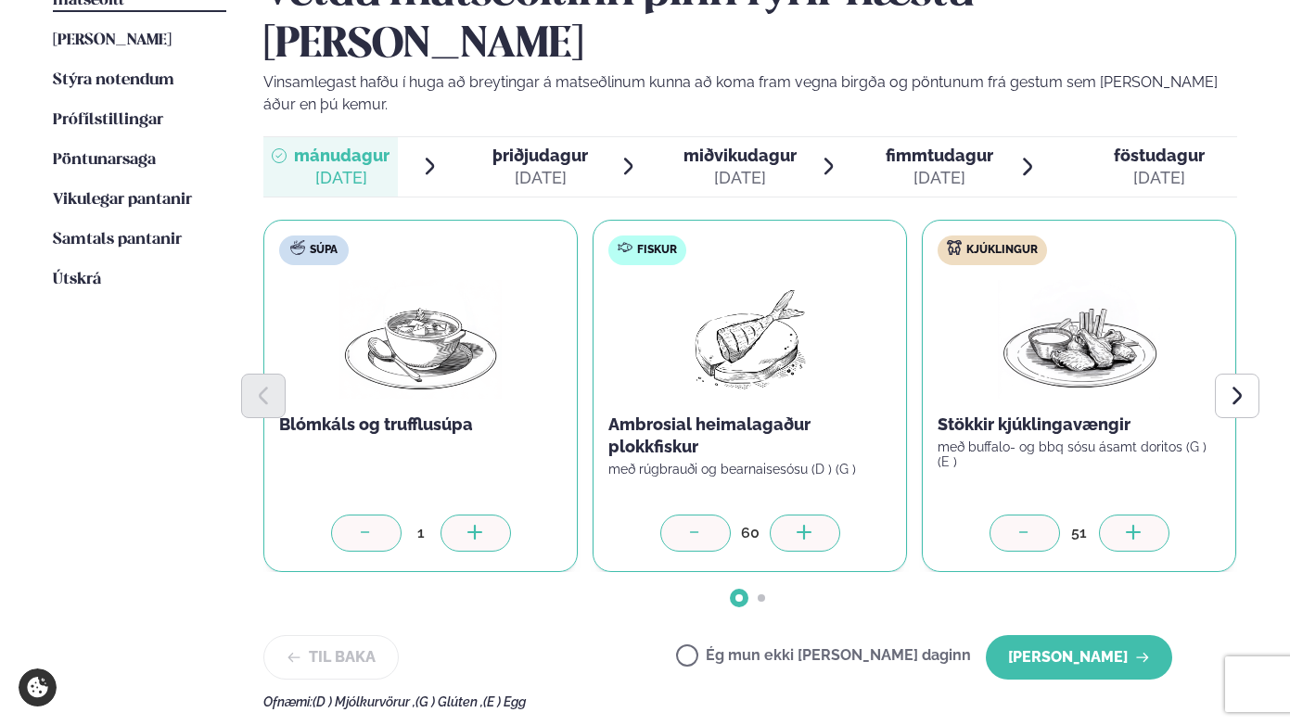
click at [1138, 515] on div at bounding box center [1134, 533] width 71 height 37
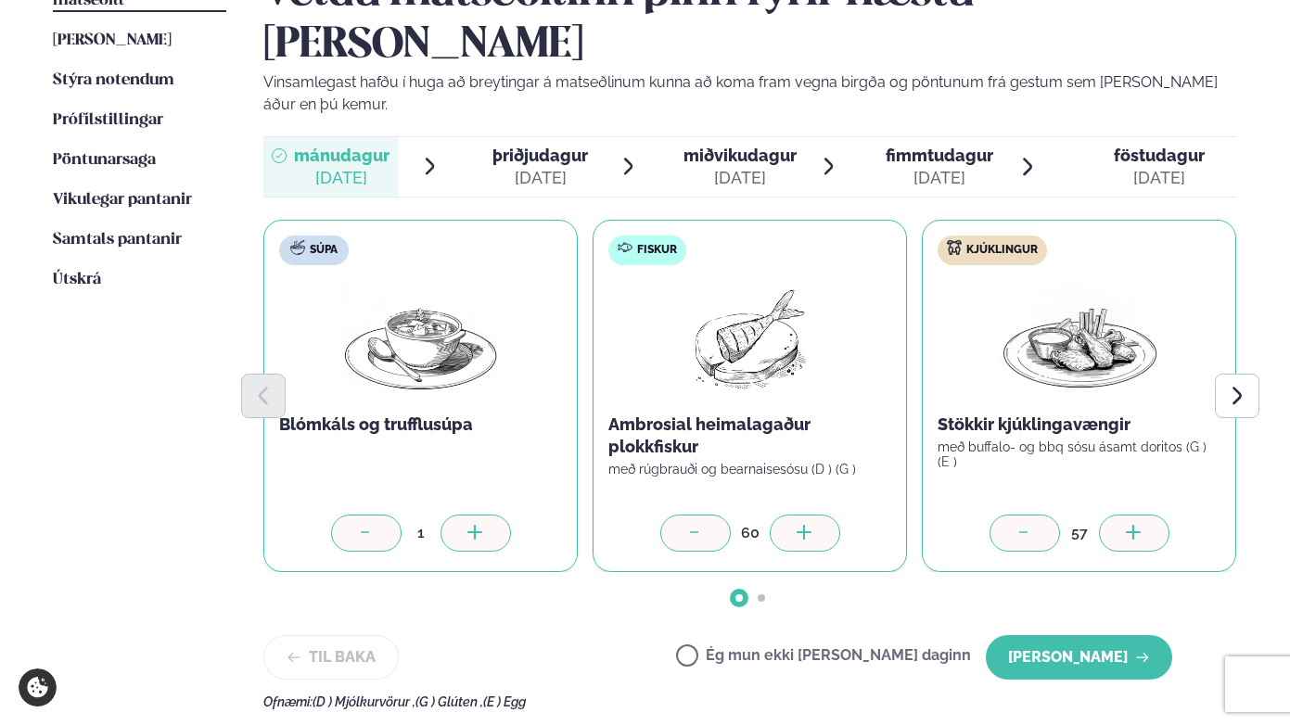
click at [1138, 515] on div at bounding box center [1134, 533] width 71 height 37
click at [1213, 385] on icon "Next slide" at bounding box center [1236, 395] width 21 height 21
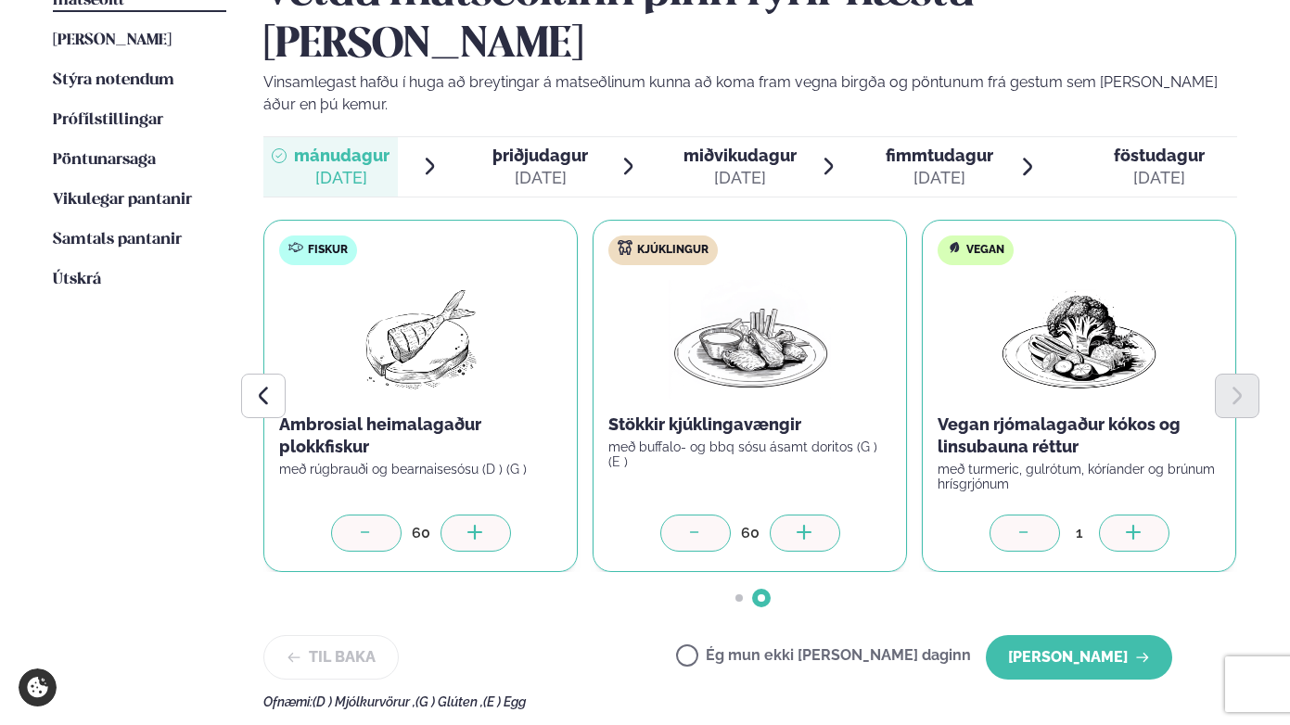
click at [1140, 525] on icon at bounding box center [1134, 534] width 19 height 19
click at [1099, 635] on button "[PERSON_NAME]" at bounding box center [1079, 657] width 186 height 45
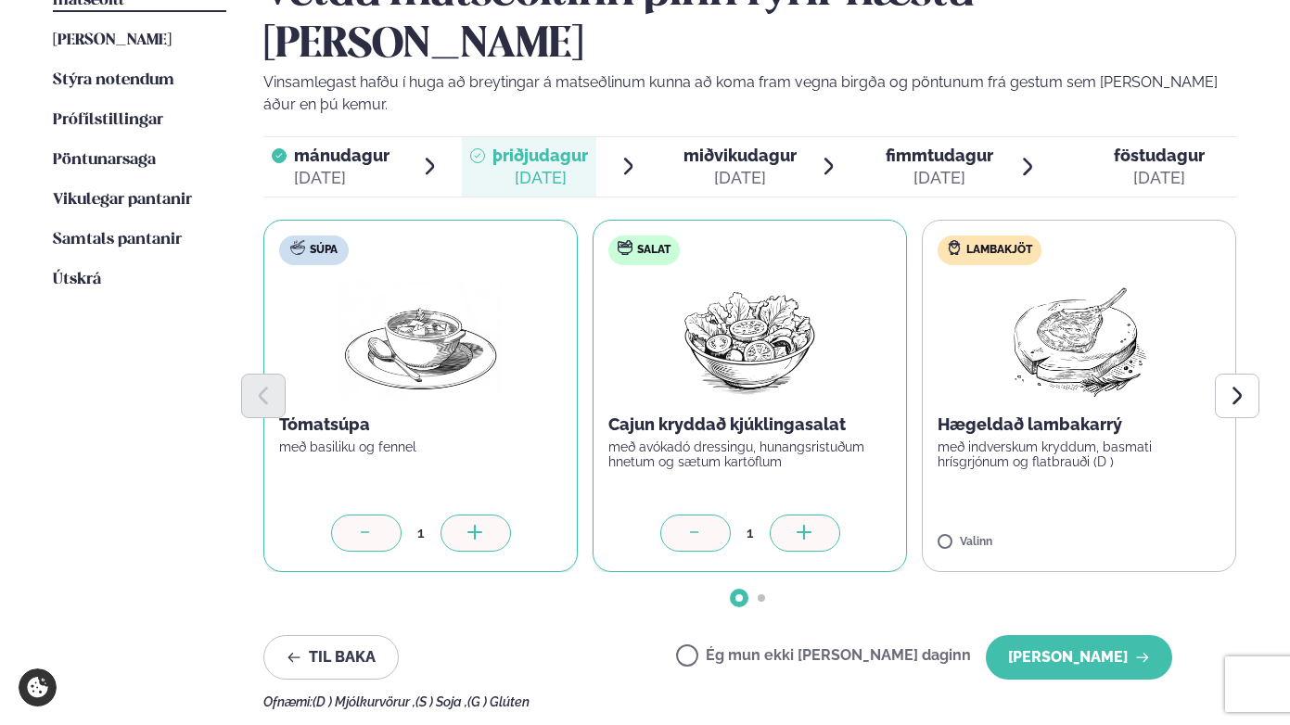
click at [799, 525] on icon at bounding box center [805, 534] width 19 height 19
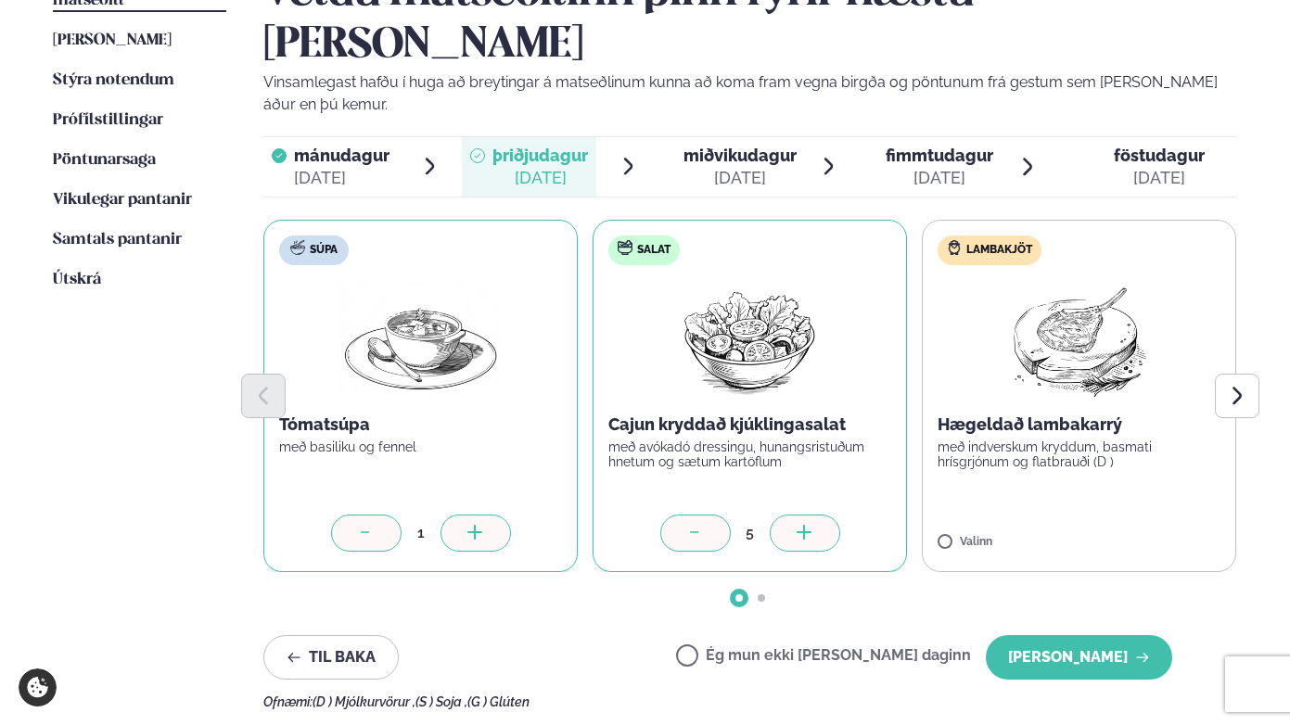
click at [799, 525] on icon at bounding box center [805, 534] width 19 height 19
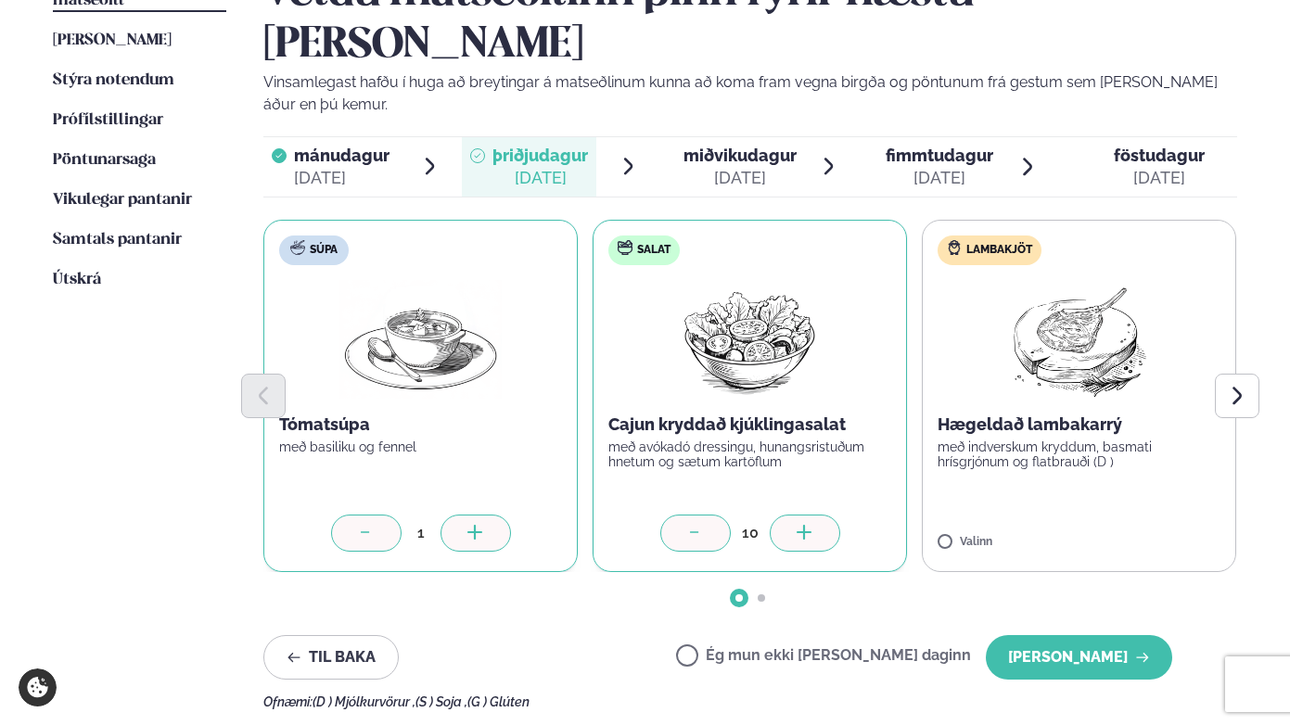
click at [799, 525] on icon at bounding box center [805, 534] width 19 height 19
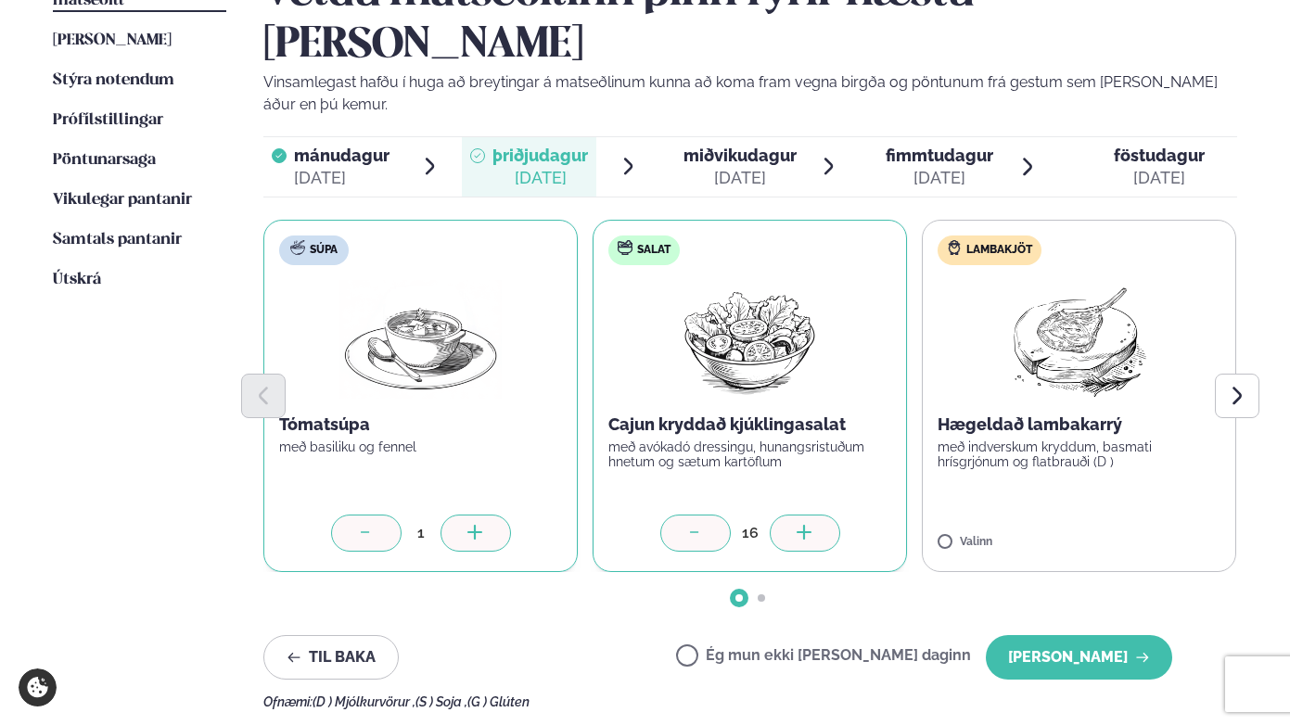
click at [799, 525] on icon at bounding box center [805, 534] width 19 height 19
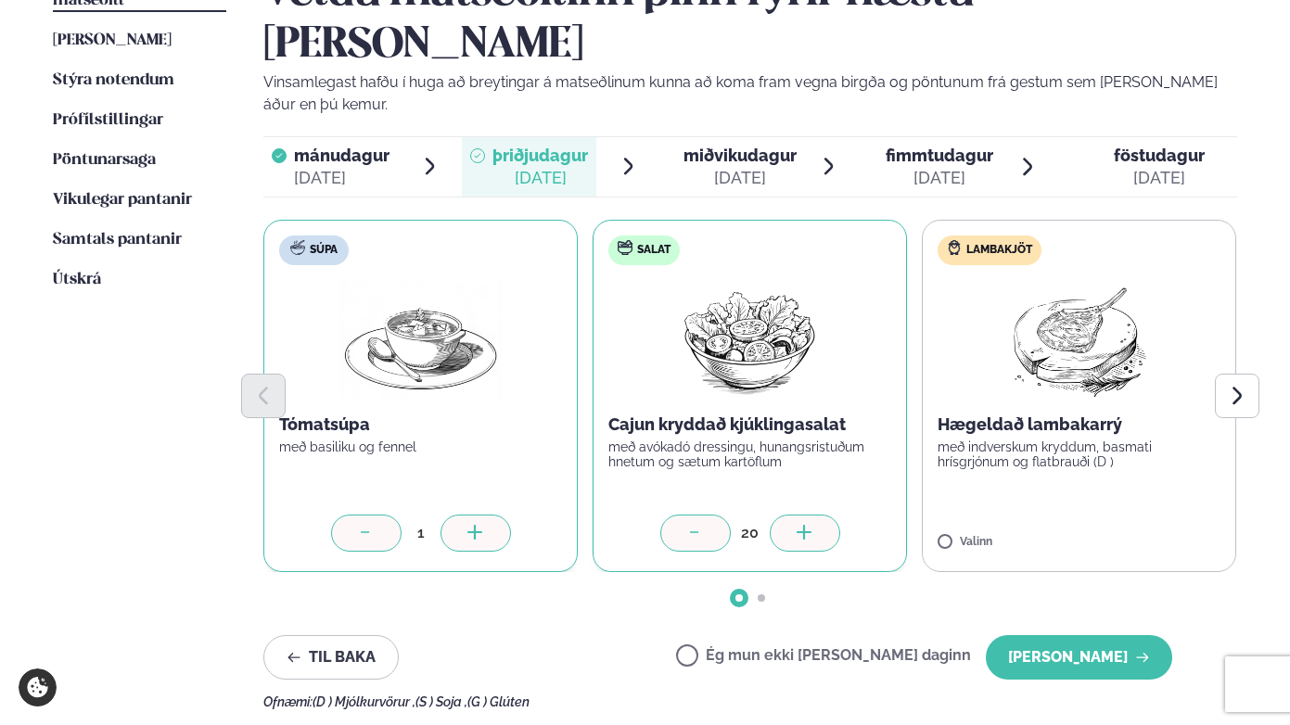
click at [799, 525] on icon at bounding box center [805, 534] width 19 height 19
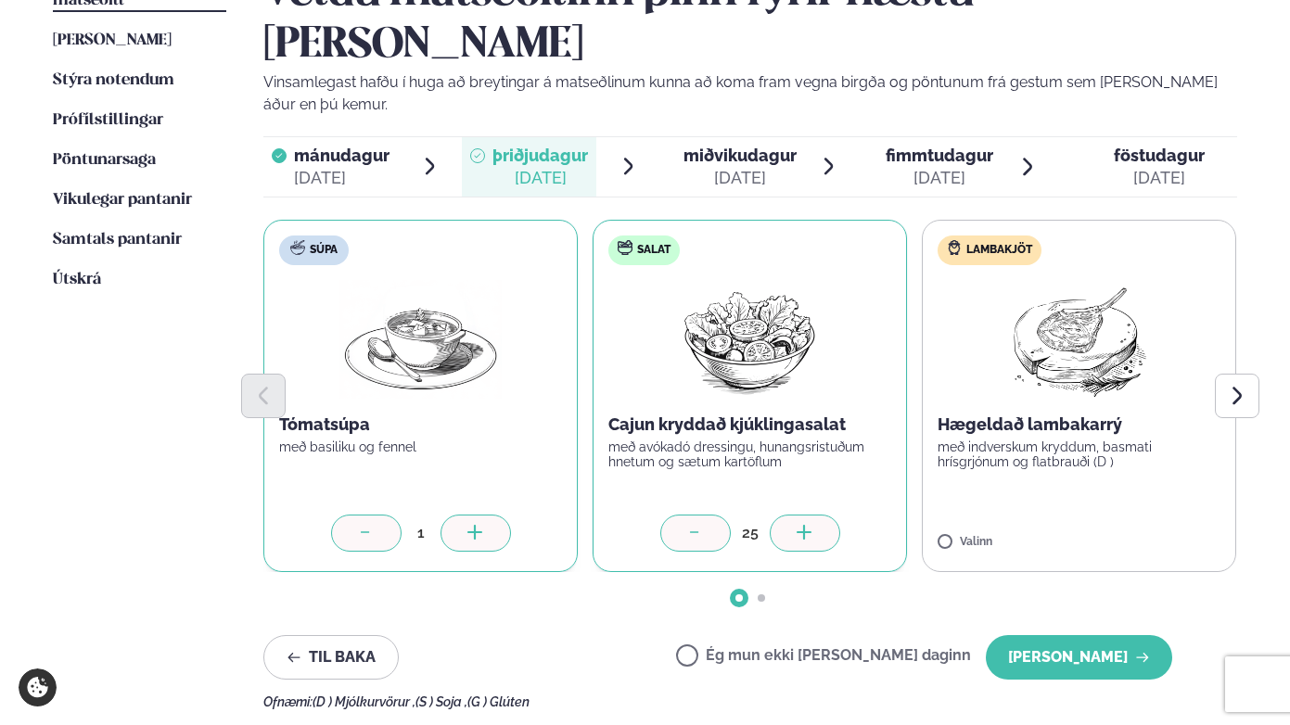
click at [799, 525] on icon at bounding box center [805, 534] width 19 height 19
click at [1125, 525] on icon at bounding box center [1134, 534] width 19 height 19
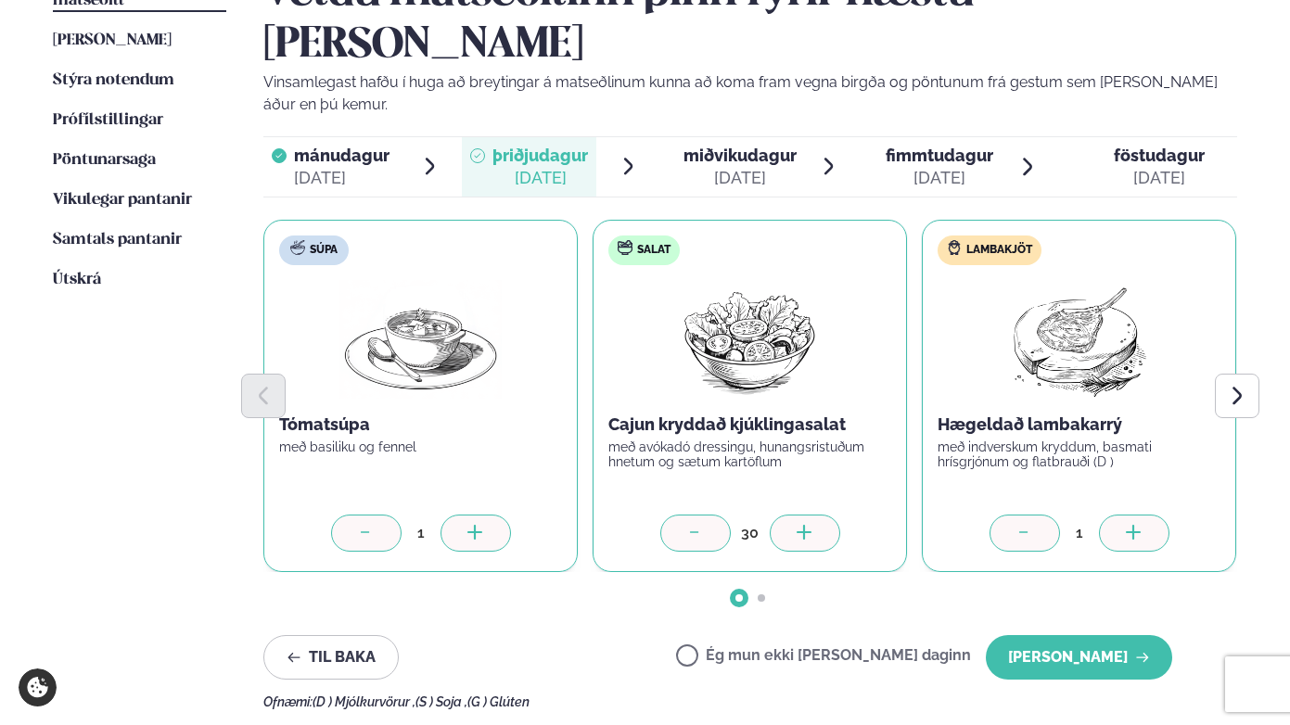
click at [1125, 525] on icon at bounding box center [1134, 534] width 19 height 19
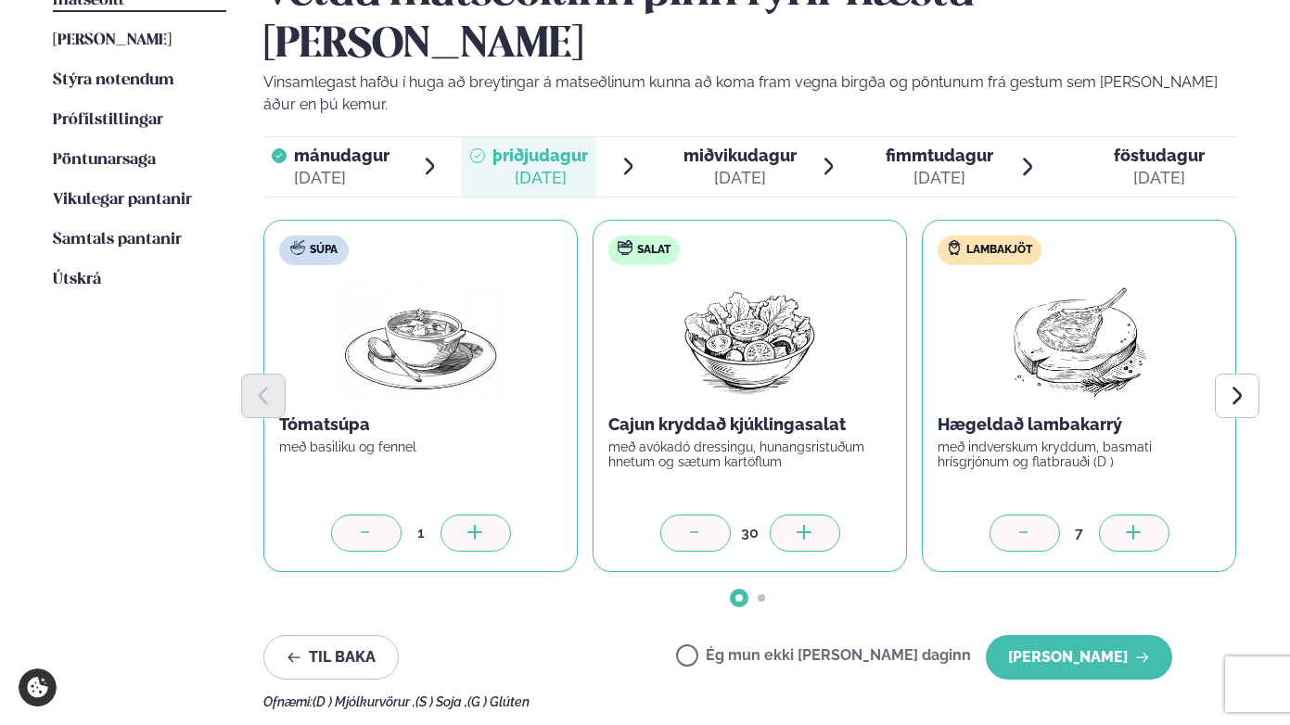
click at [1125, 525] on icon at bounding box center [1134, 534] width 19 height 19
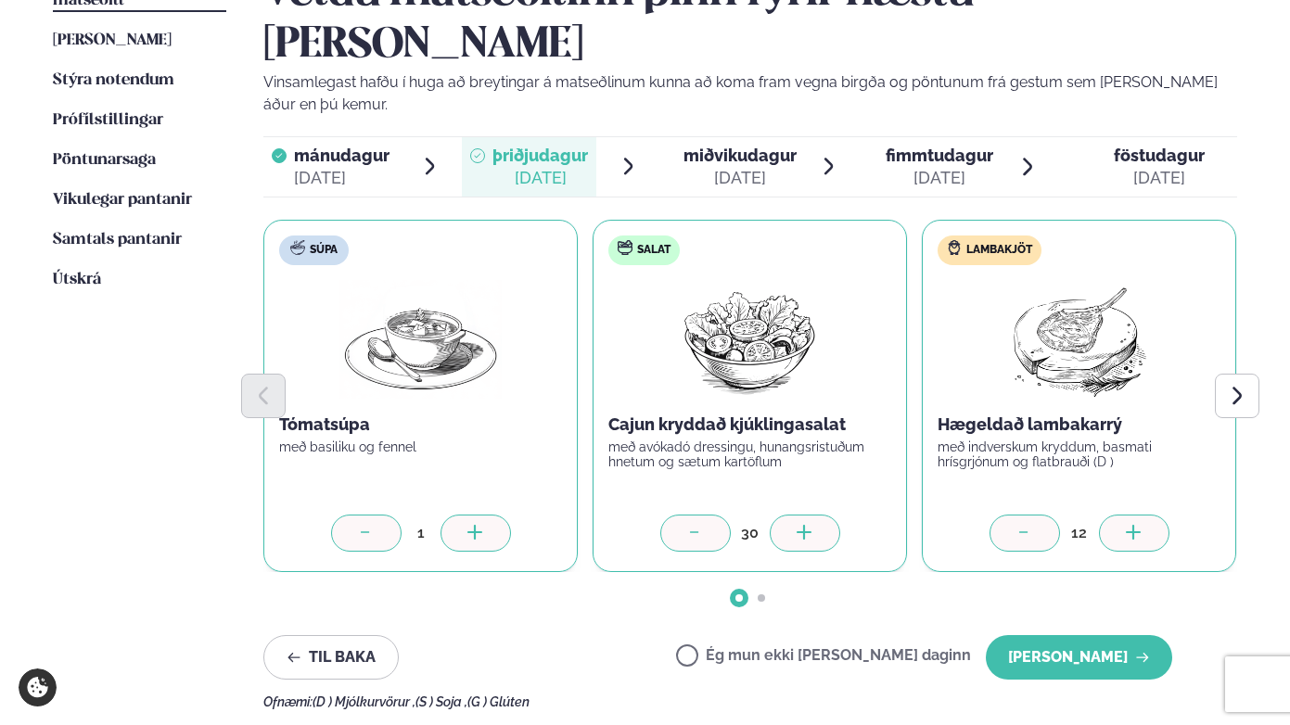
click at [1125, 525] on icon at bounding box center [1134, 534] width 19 height 19
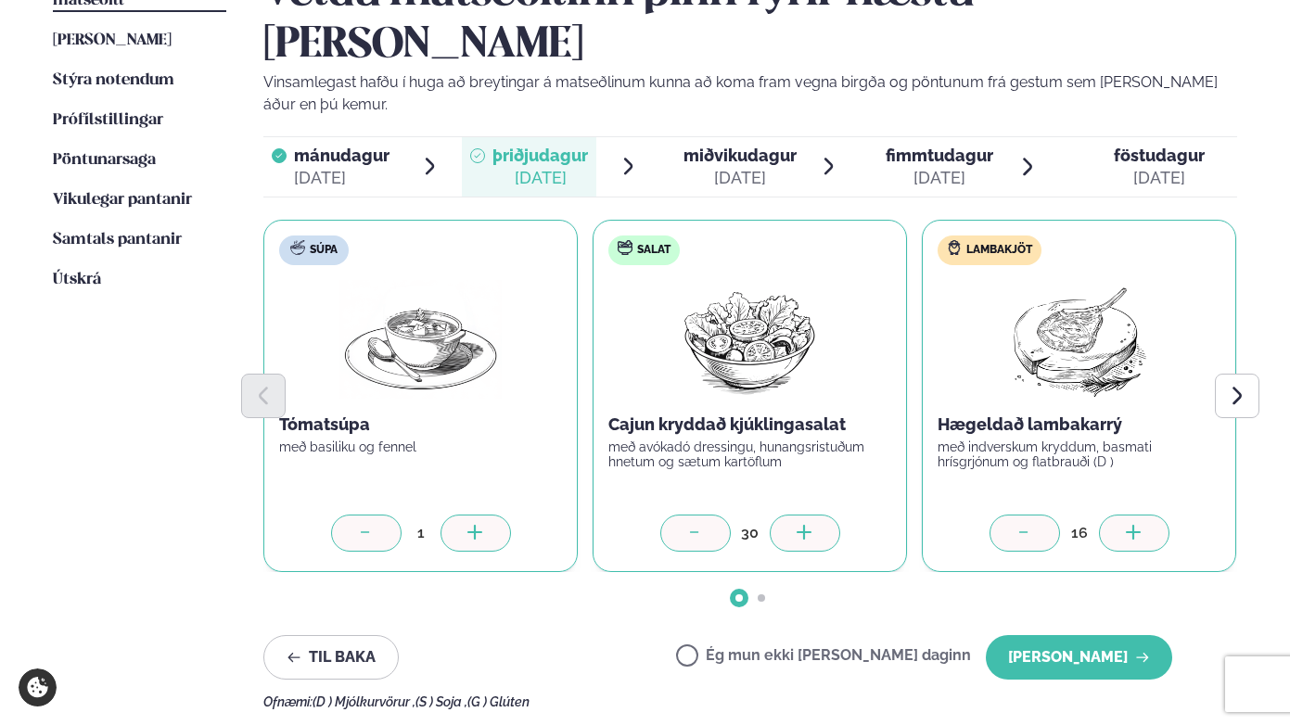
click at [1125, 525] on icon at bounding box center [1134, 534] width 19 height 19
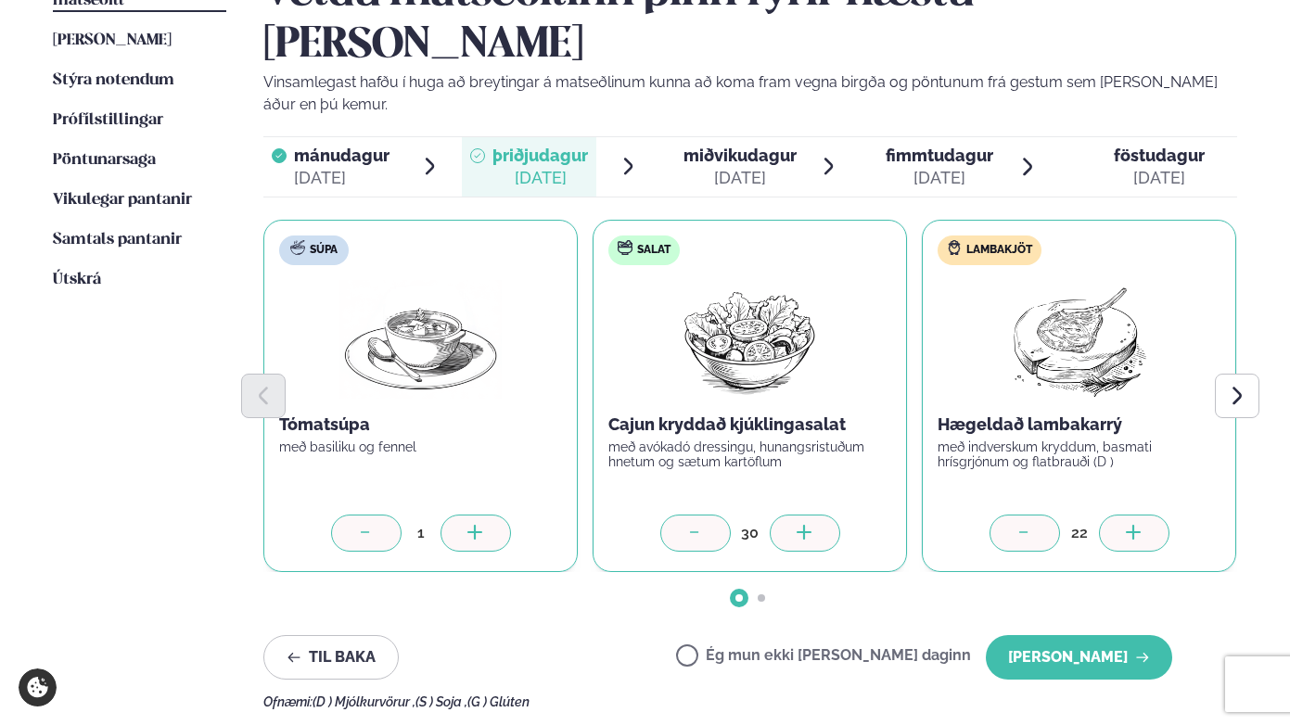
click at [1125, 525] on icon at bounding box center [1134, 534] width 19 height 19
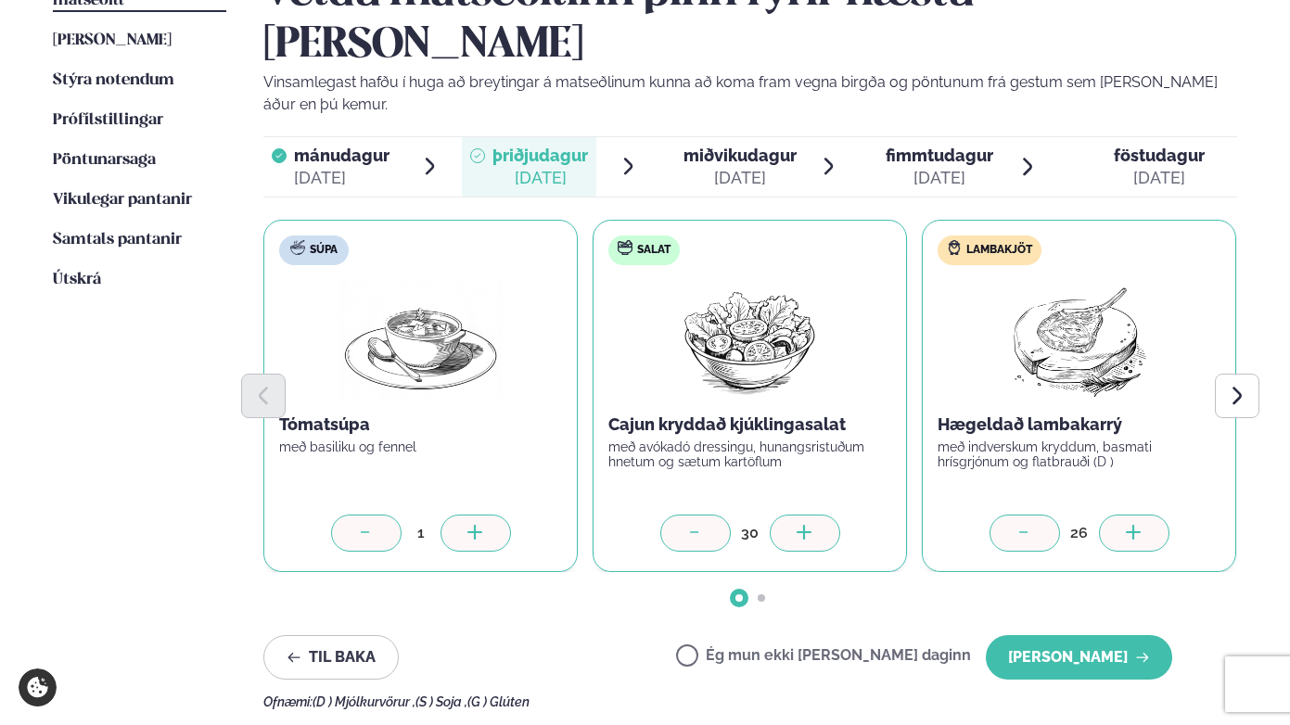
click at [1125, 525] on icon at bounding box center [1134, 534] width 19 height 19
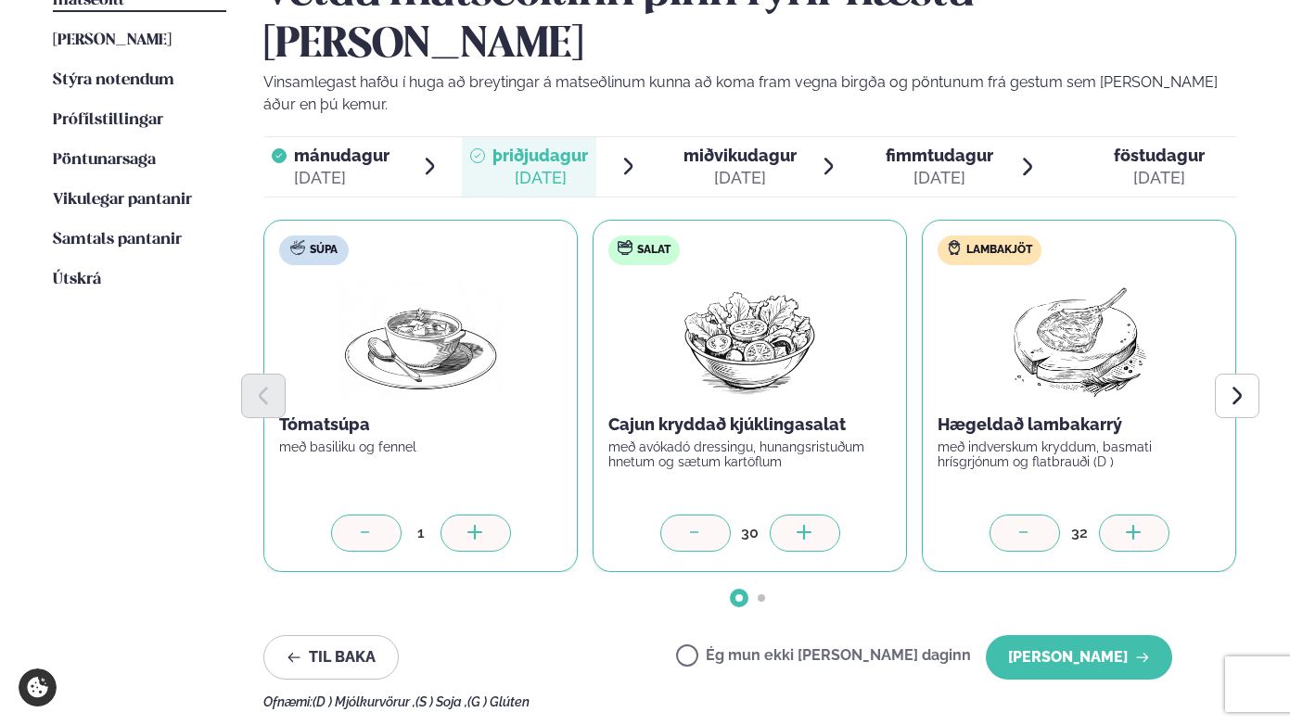
click at [1125, 525] on icon at bounding box center [1134, 534] width 19 height 19
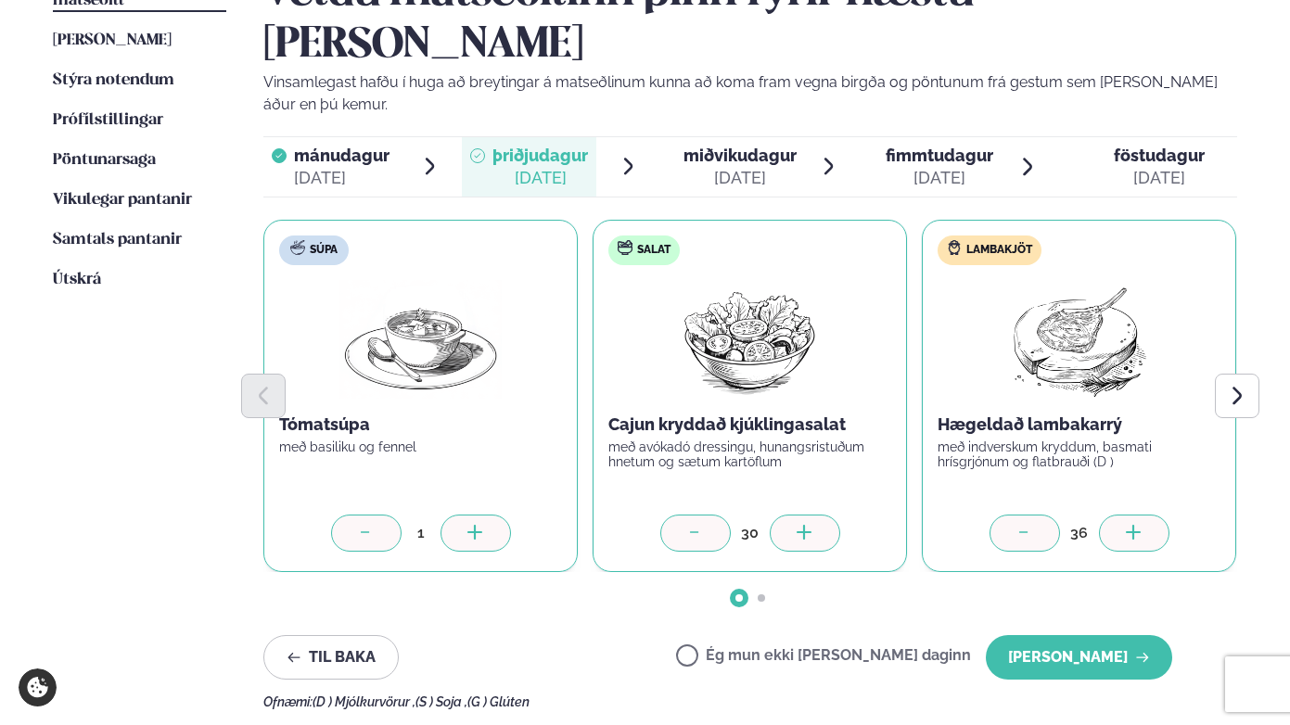
click at [1125, 525] on icon at bounding box center [1134, 534] width 19 height 19
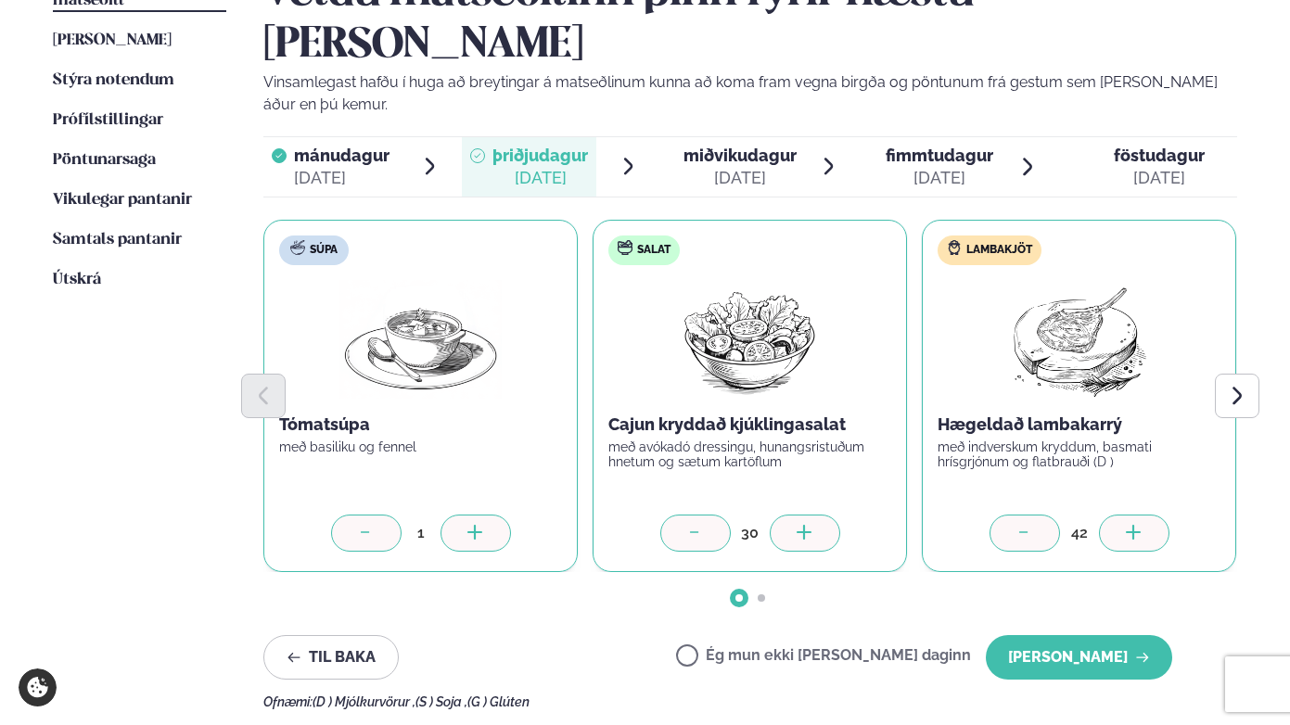
click at [1125, 525] on icon at bounding box center [1134, 534] width 19 height 19
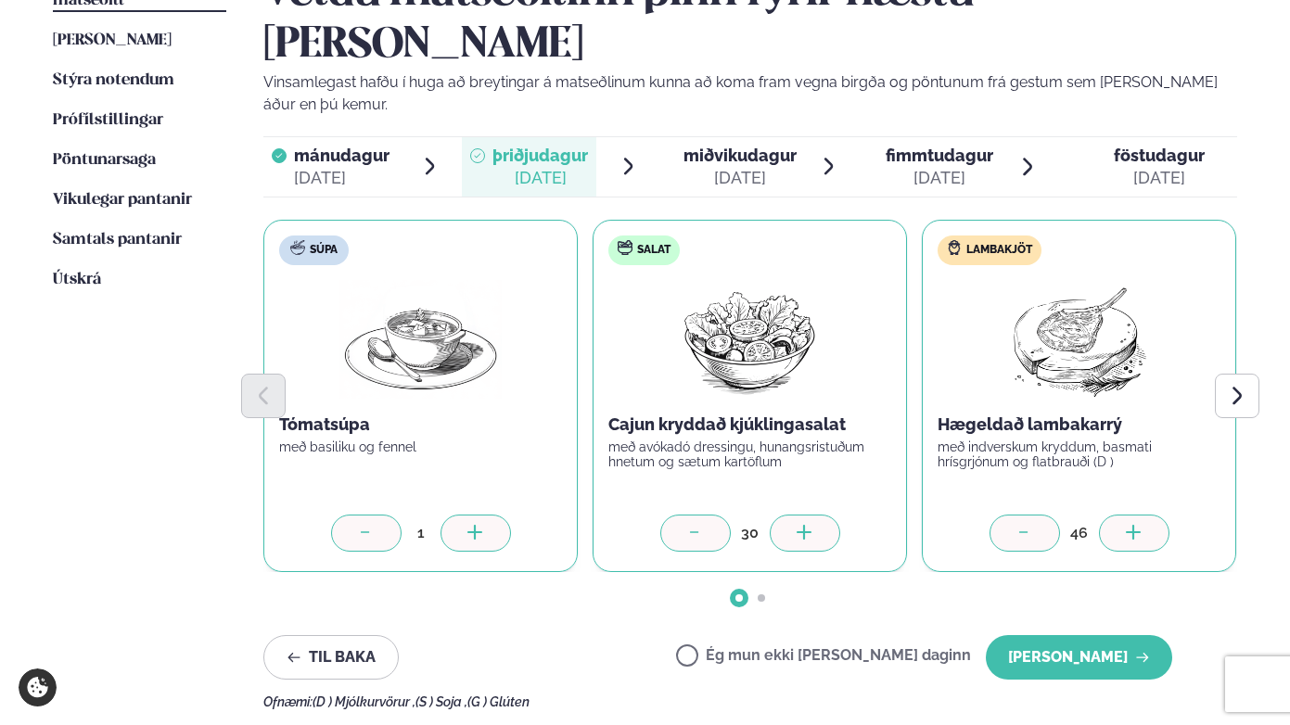
click at [1125, 525] on icon at bounding box center [1134, 534] width 19 height 19
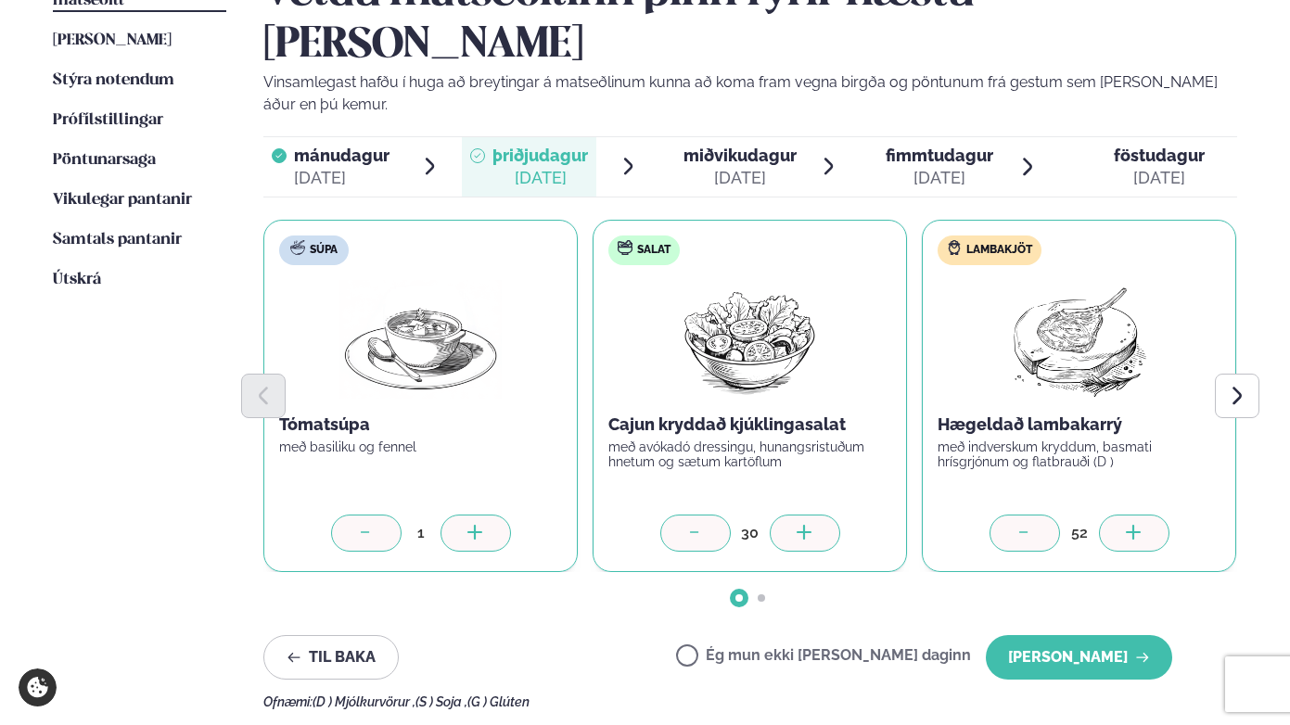
click at [1125, 525] on icon at bounding box center [1134, 534] width 19 height 19
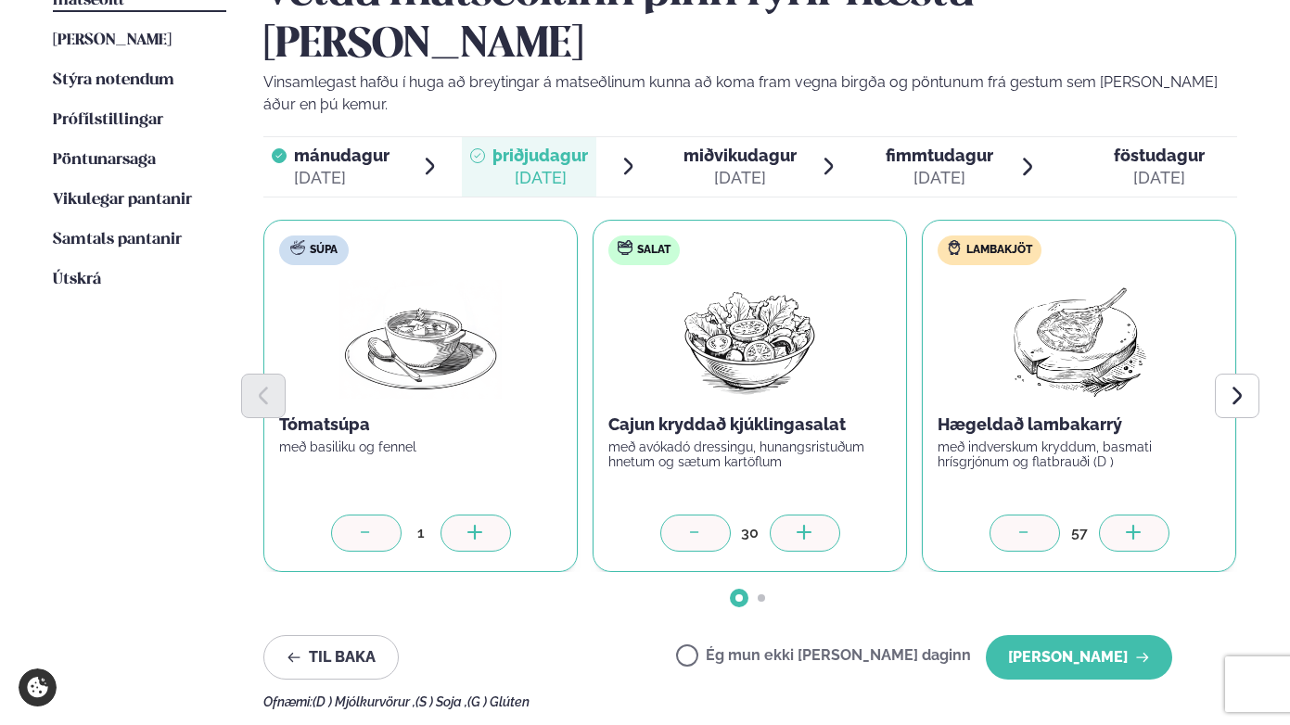
click at [1125, 525] on icon at bounding box center [1134, 534] width 19 height 19
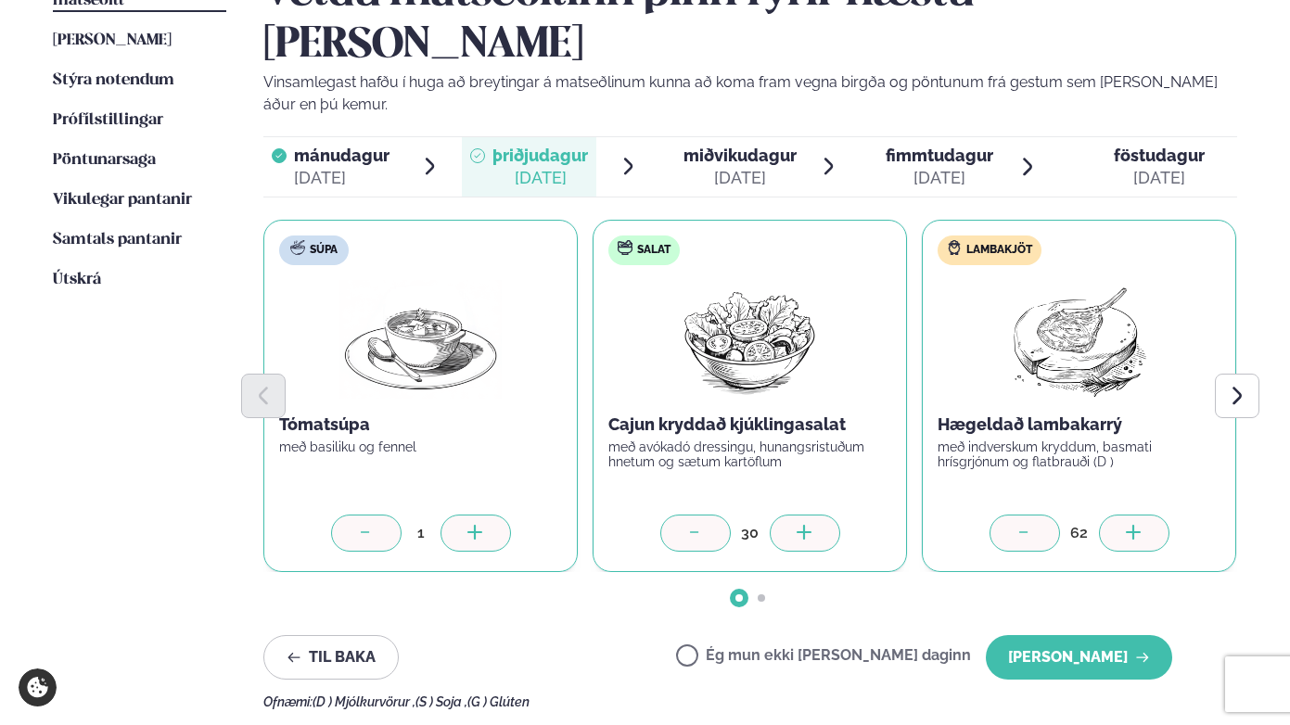
click at [1125, 525] on icon at bounding box center [1134, 534] width 19 height 19
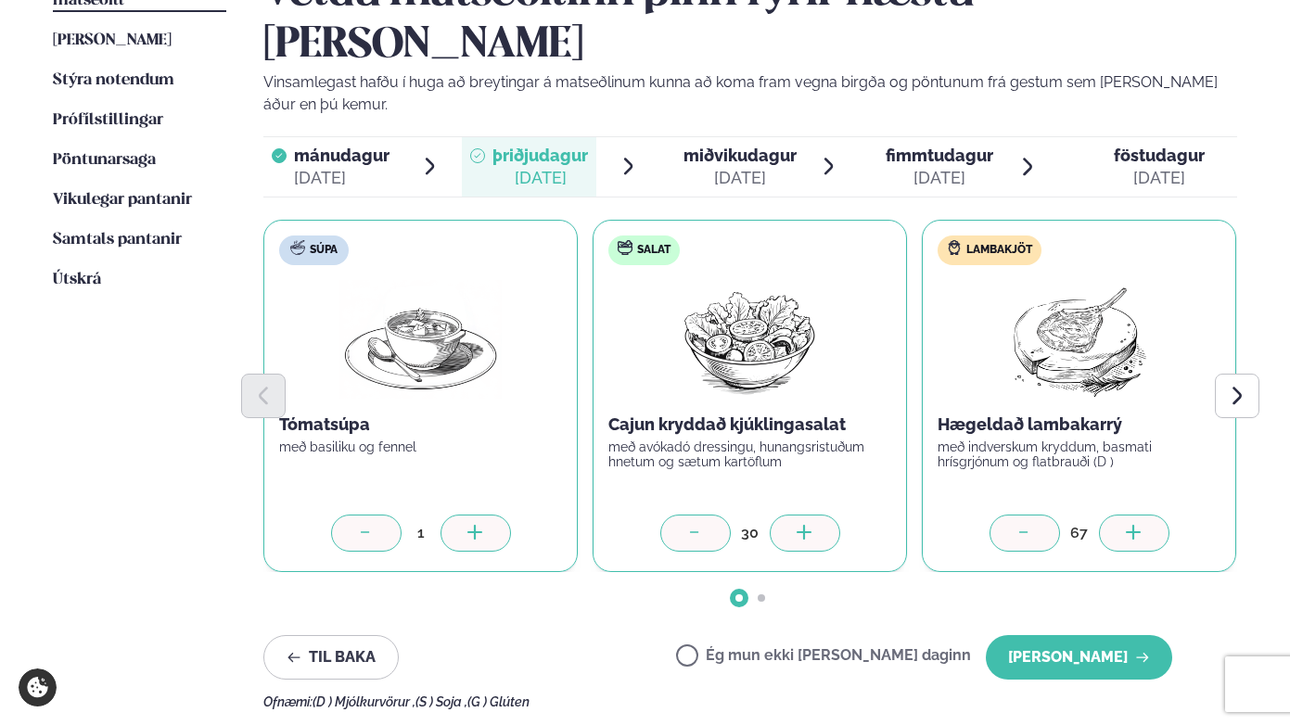
click at [1125, 525] on icon at bounding box center [1134, 534] width 19 height 19
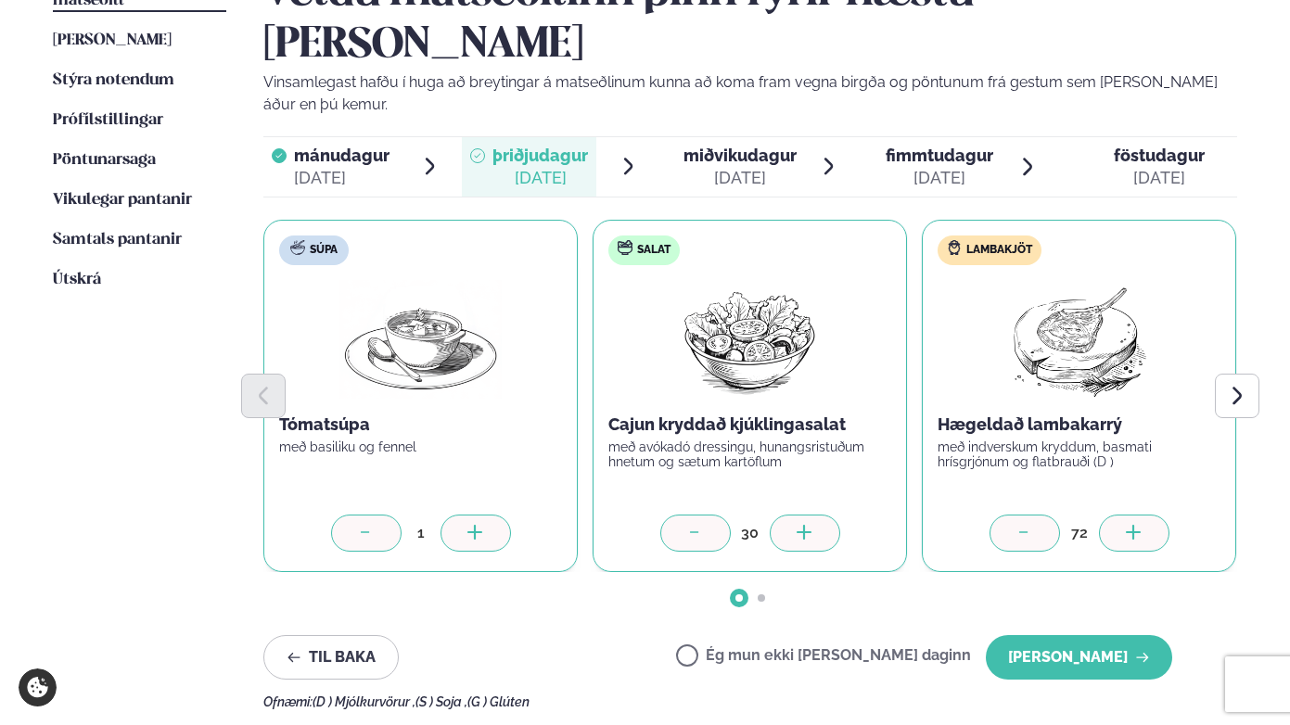
click at [1125, 525] on icon at bounding box center [1134, 534] width 19 height 19
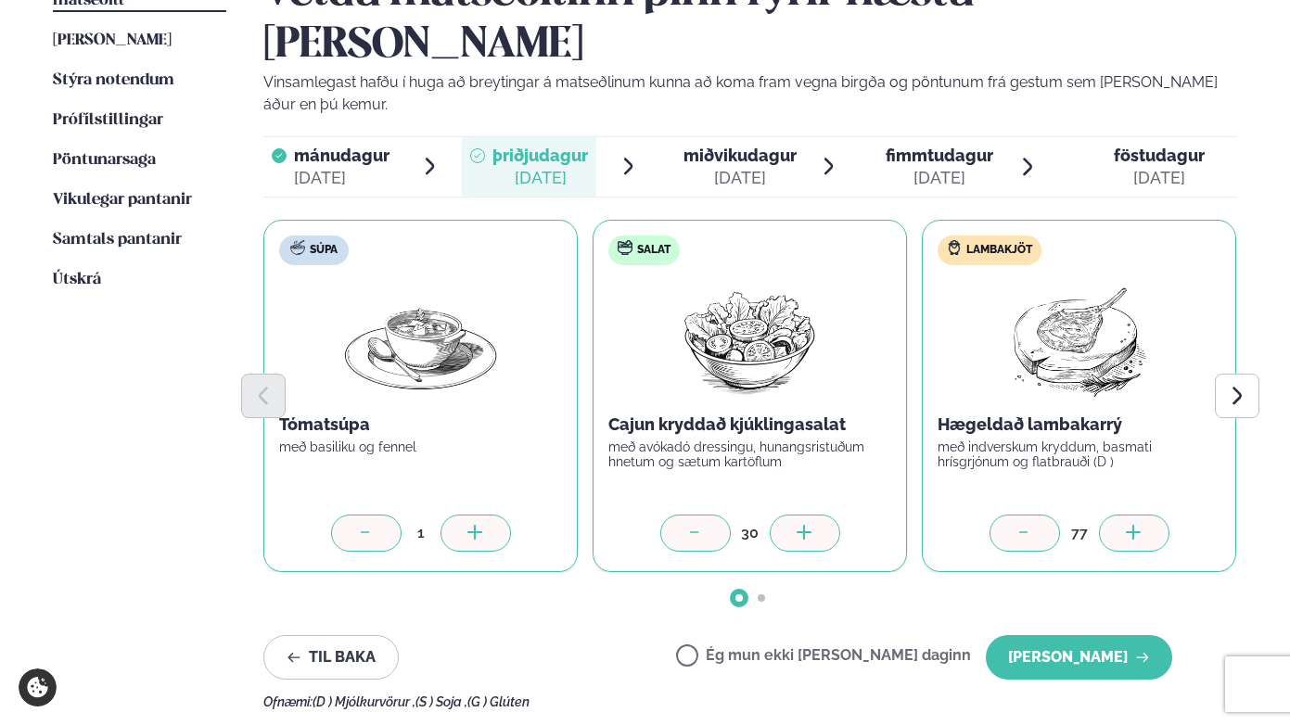
click at [1125, 525] on icon at bounding box center [1134, 534] width 19 height 19
click at [1213, 385] on icon "Next slide" at bounding box center [1236, 395] width 21 height 21
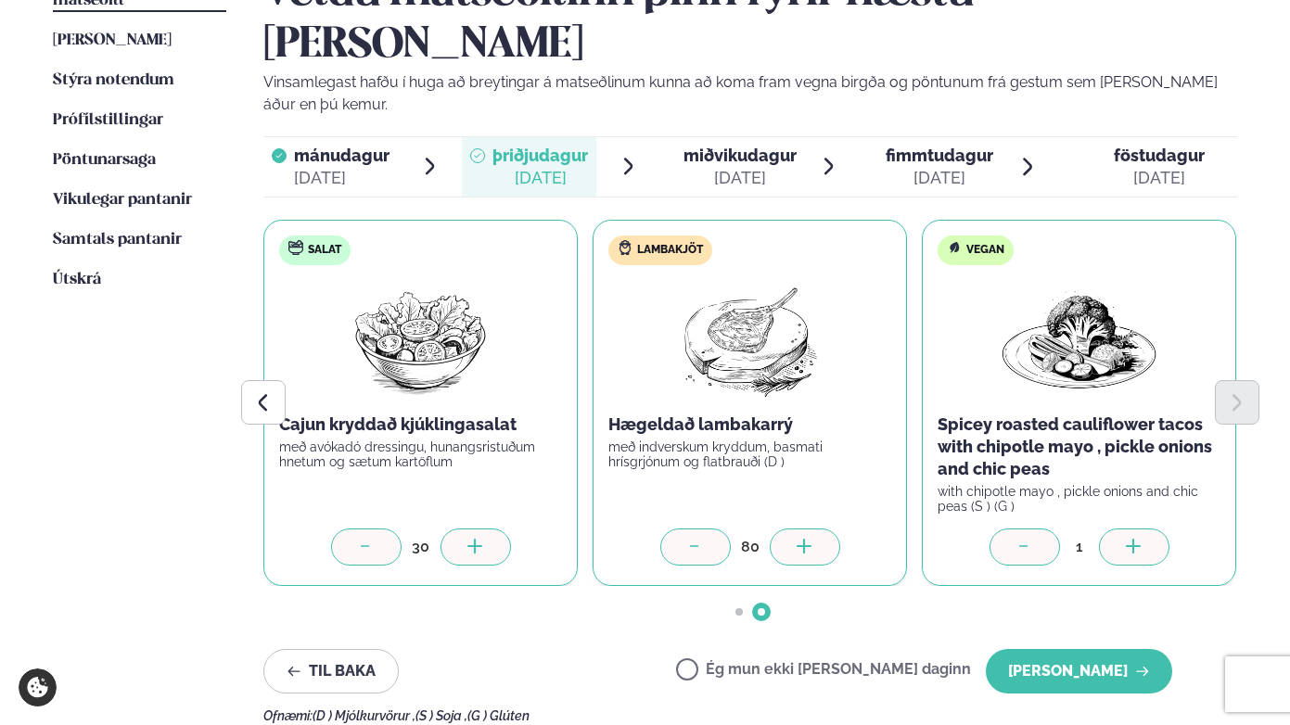
click at [1122, 529] on div at bounding box center [1134, 547] width 71 height 37
click at [257, 392] on icon "Previous slide" at bounding box center [262, 402] width 21 height 21
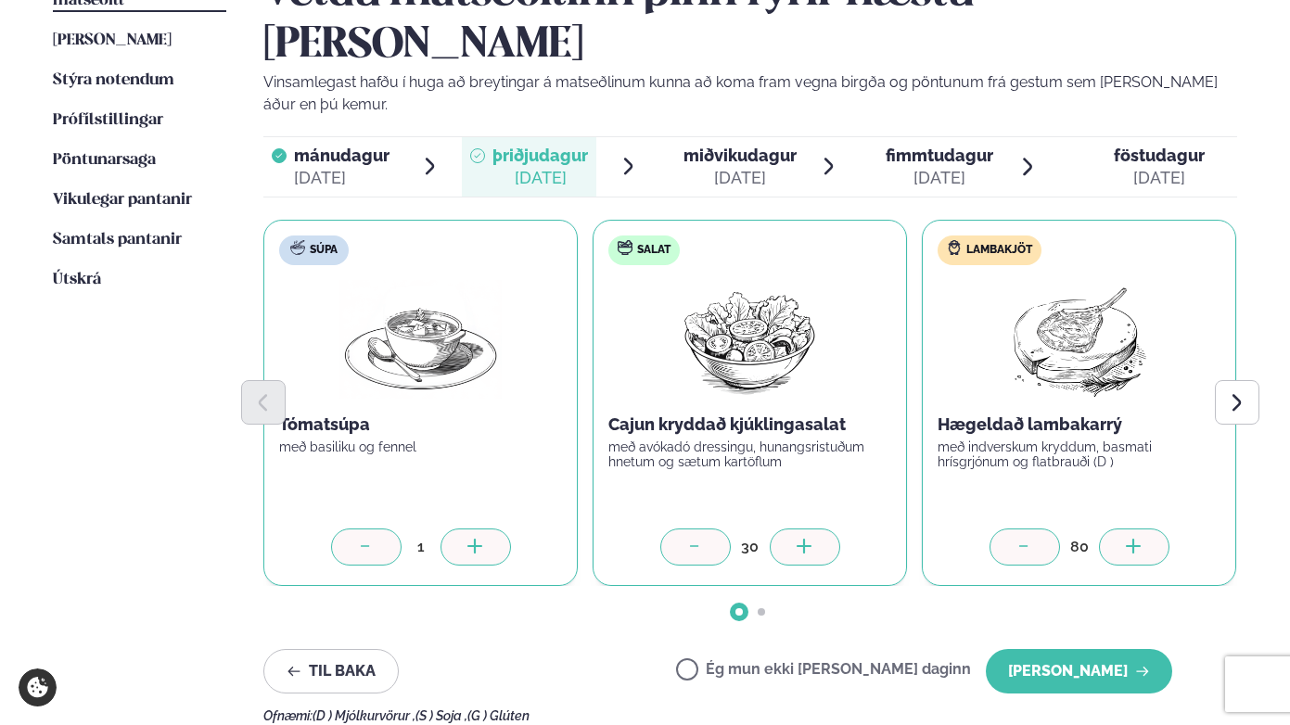
click at [1137, 539] on icon at bounding box center [1134, 548] width 19 height 19
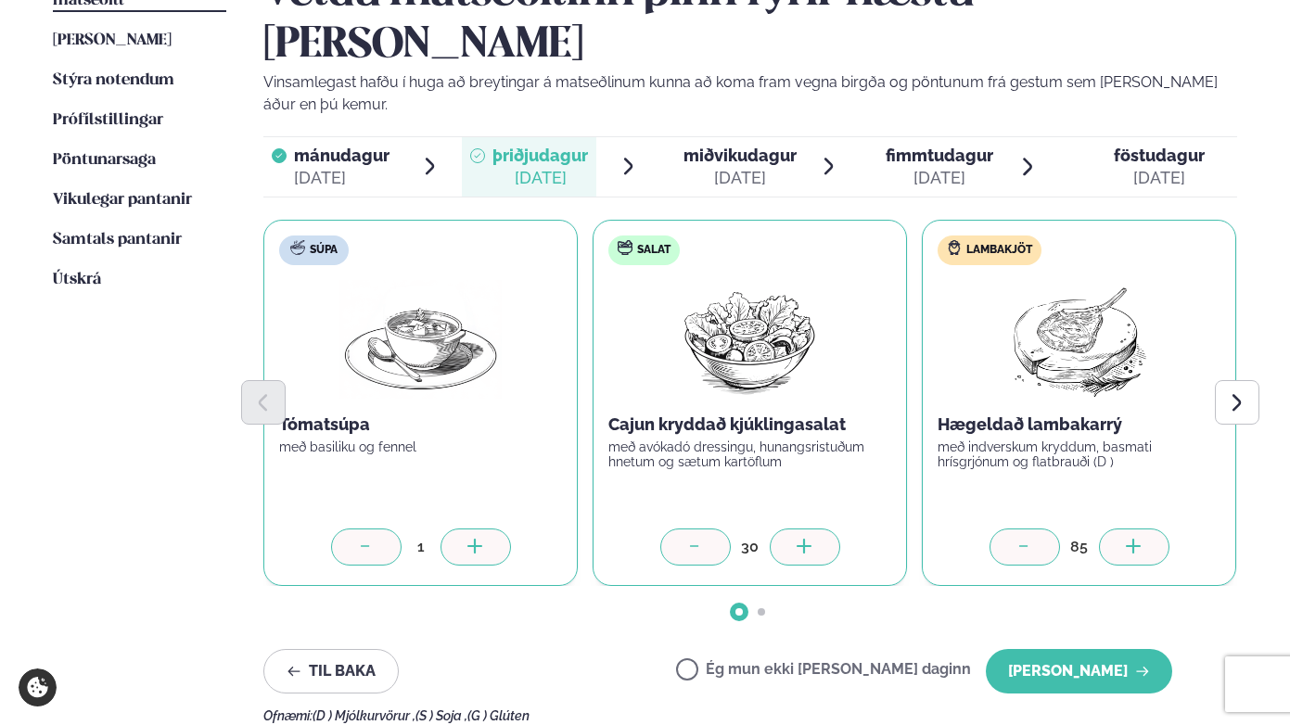
click at [1137, 539] on icon at bounding box center [1134, 548] width 19 height 19
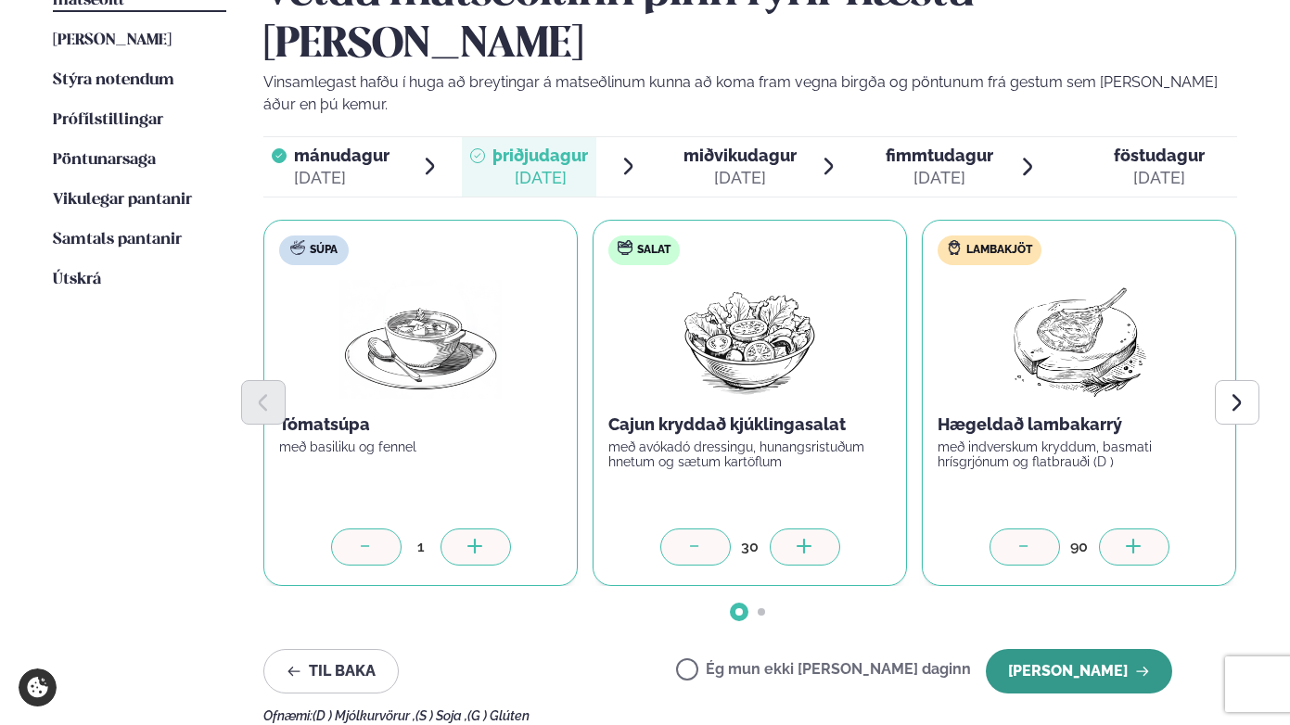
click at [1090, 649] on button "[PERSON_NAME]" at bounding box center [1079, 671] width 186 height 45
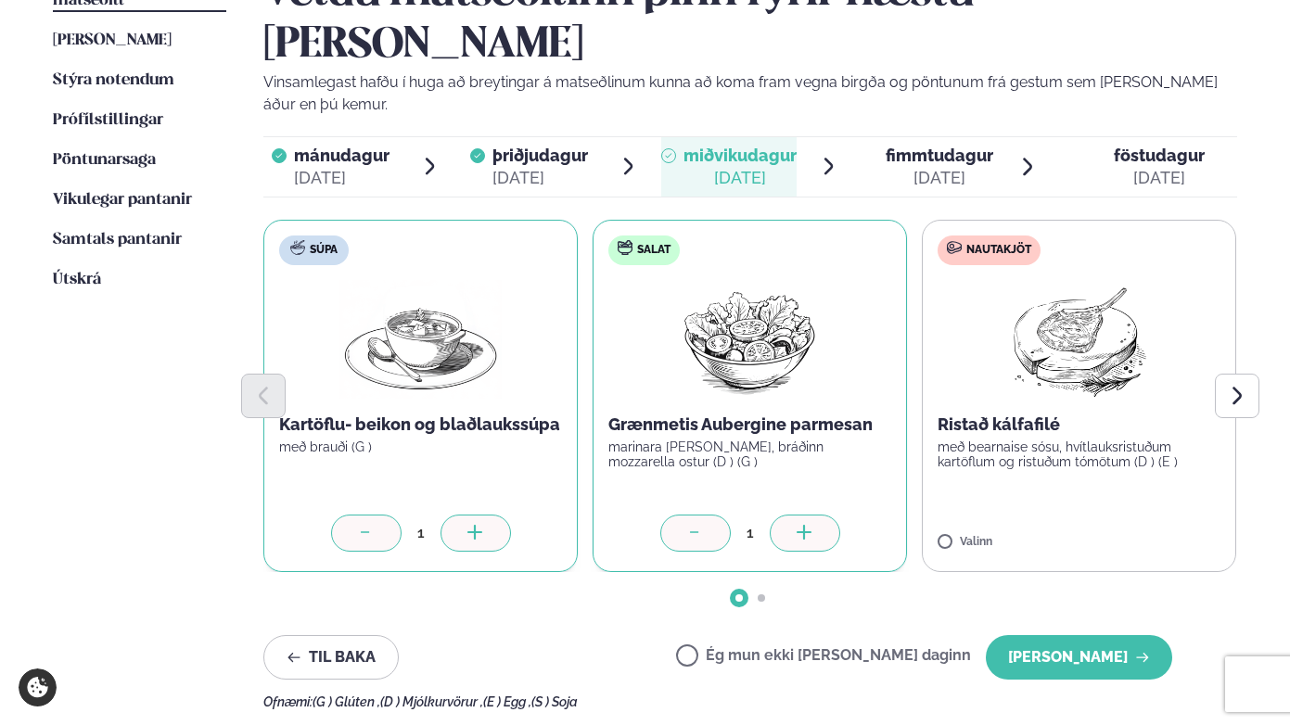
click at [812, 525] on icon at bounding box center [805, 534] width 19 height 19
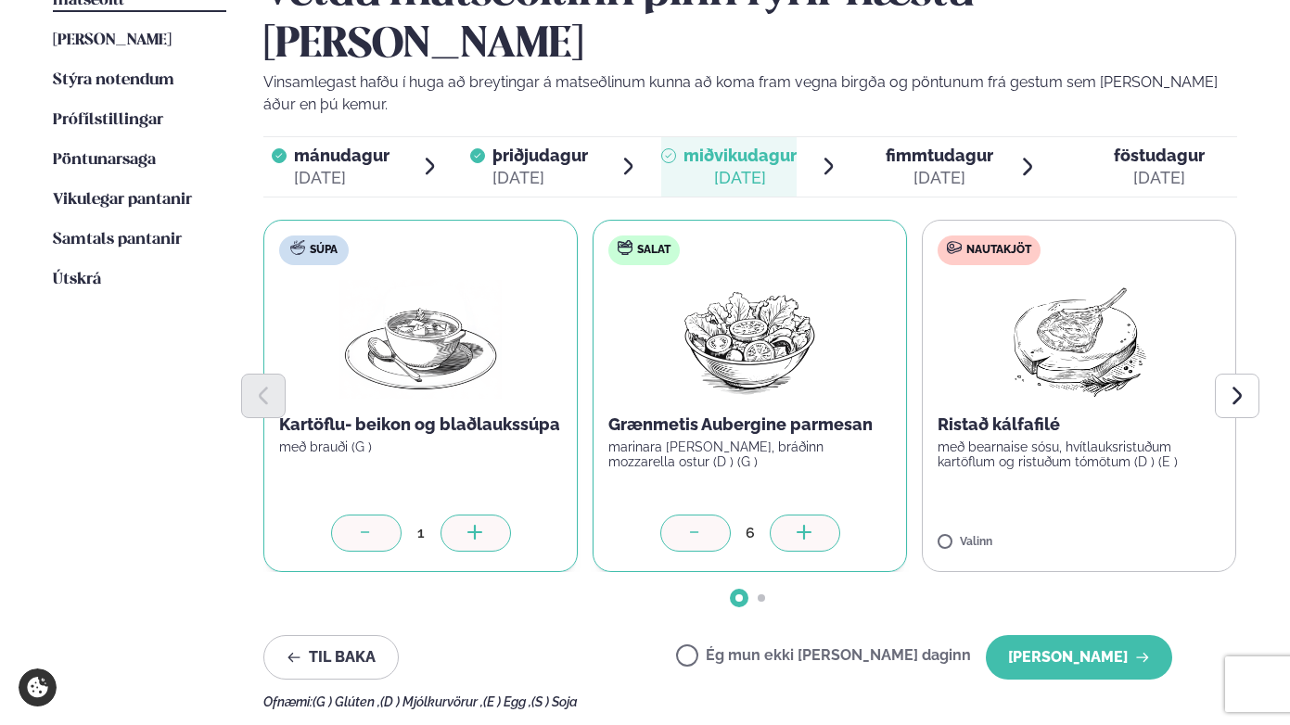
click at [812, 525] on icon at bounding box center [805, 534] width 19 height 19
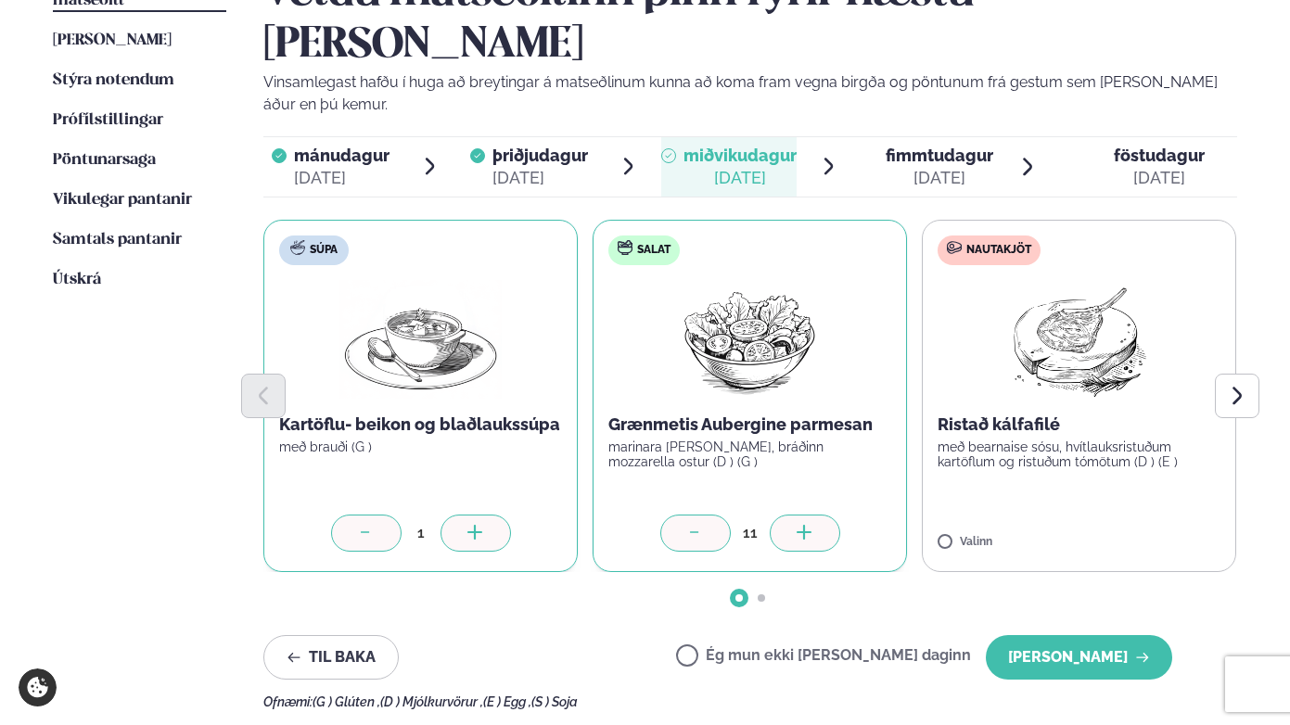
click at [812, 525] on icon at bounding box center [805, 534] width 19 height 19
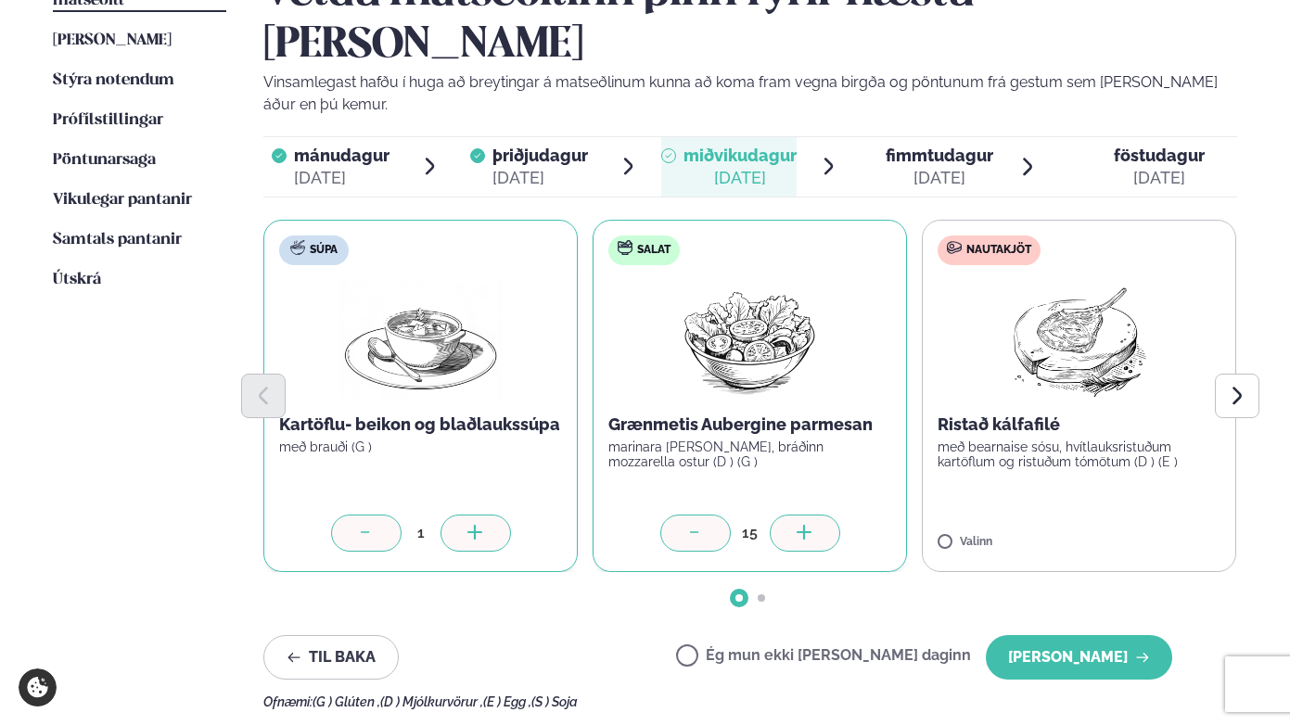
click at [812, 525] on icon at bounding box center [805, 534] width 19 height 19
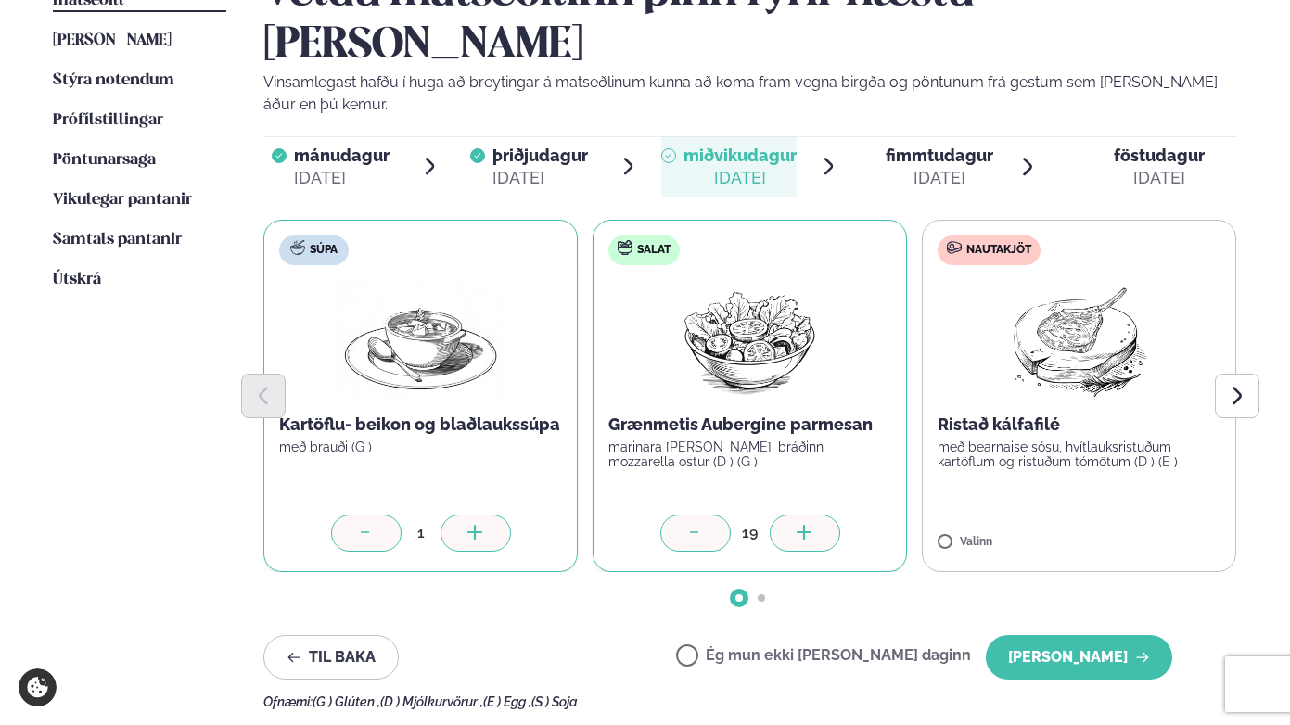
click at [812, 525] on icon at bounding box center [805, 534] width 19 height 19
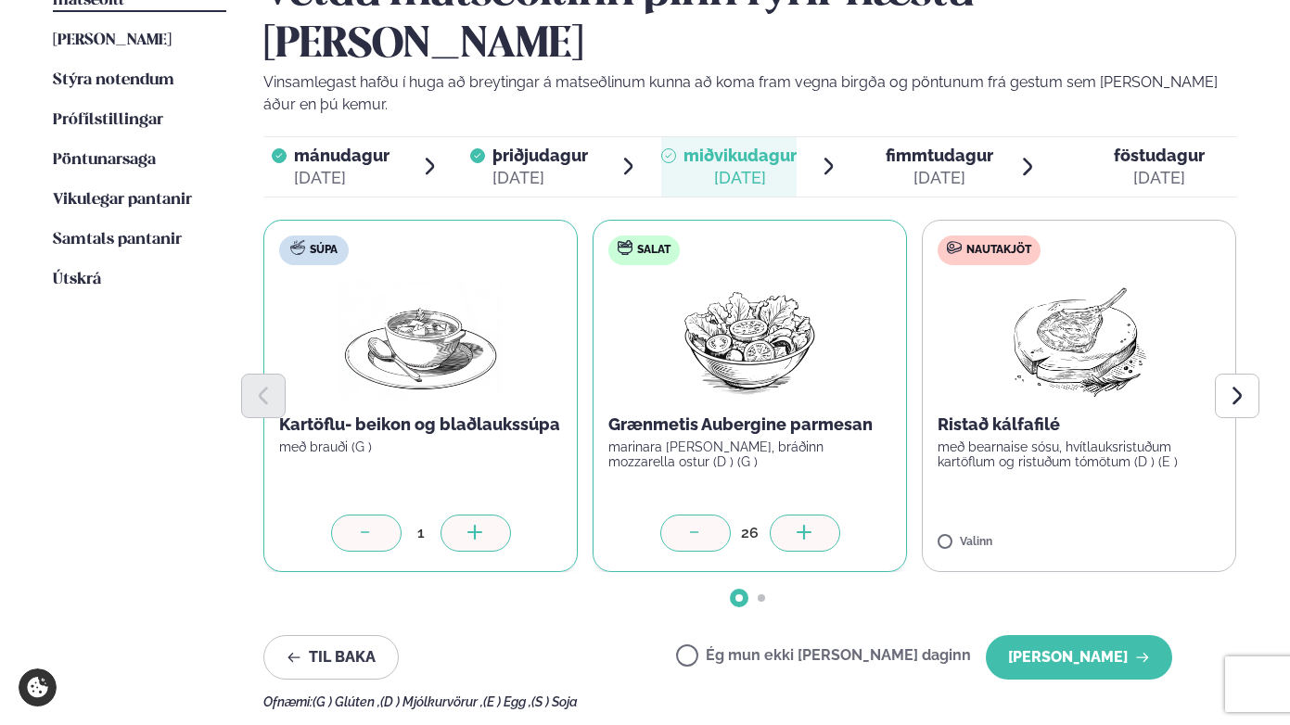
click at [812, 525] on icon at bounding box center [805, 534] width 19 height 19
click at [1136, 525] on icon at bounding box center [1134, 534] width 19 height 19
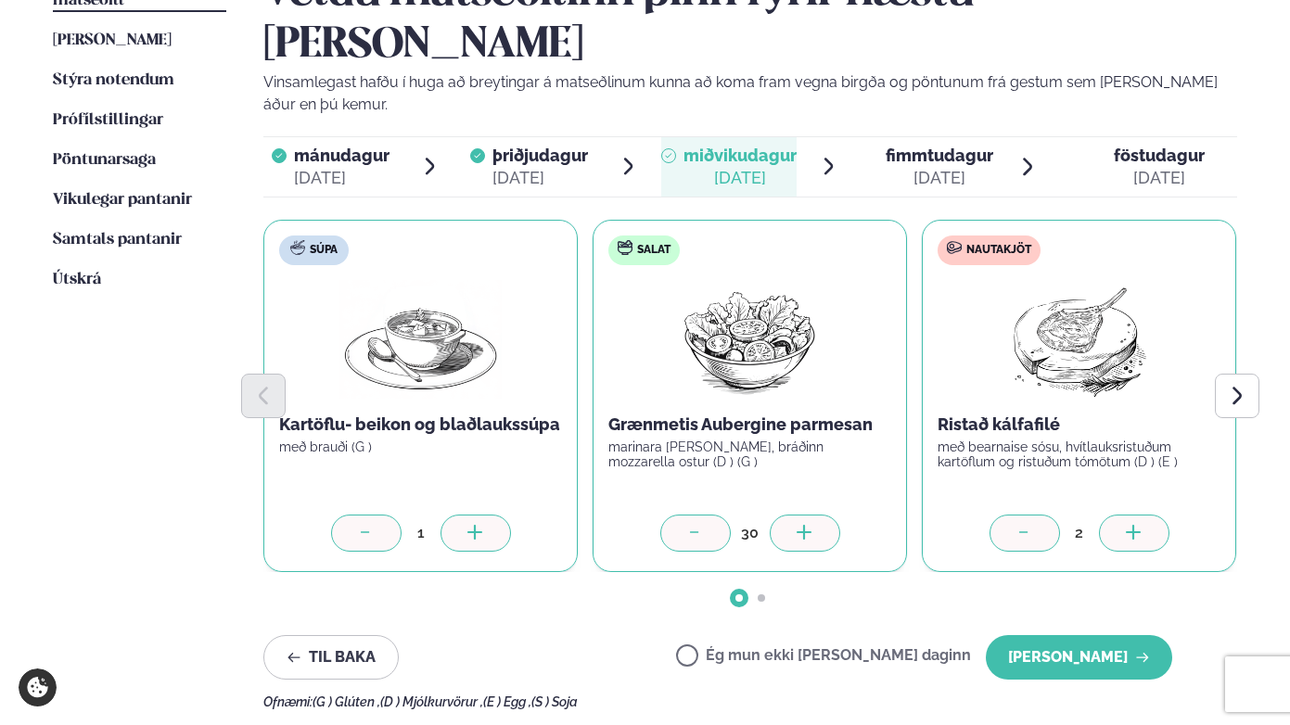
click at [1136, 525] on icon at bounding box center [1134, 534] width 19 height 19
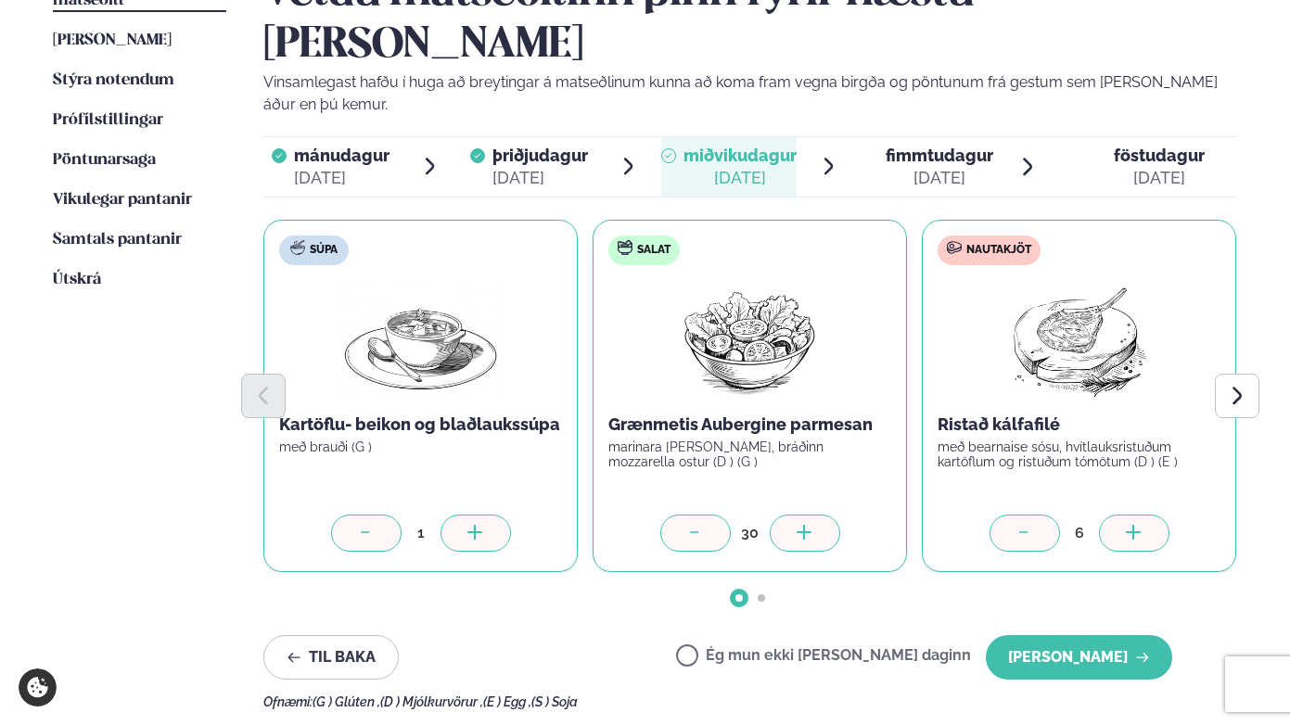
click at [1136, 525] on icon at bounding box center [1134, 534] width 19 height 19
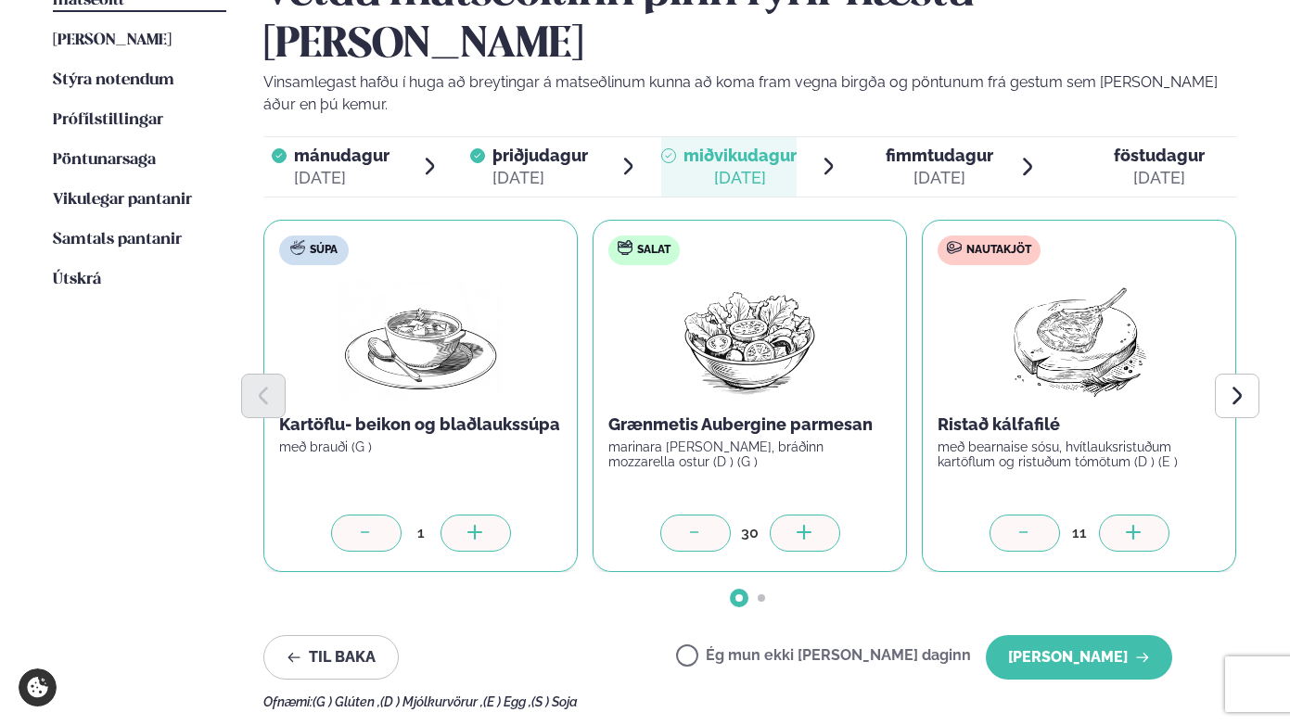
click at [1136, 525] on icon at bounding box center [1134, 534] width 19 height 19
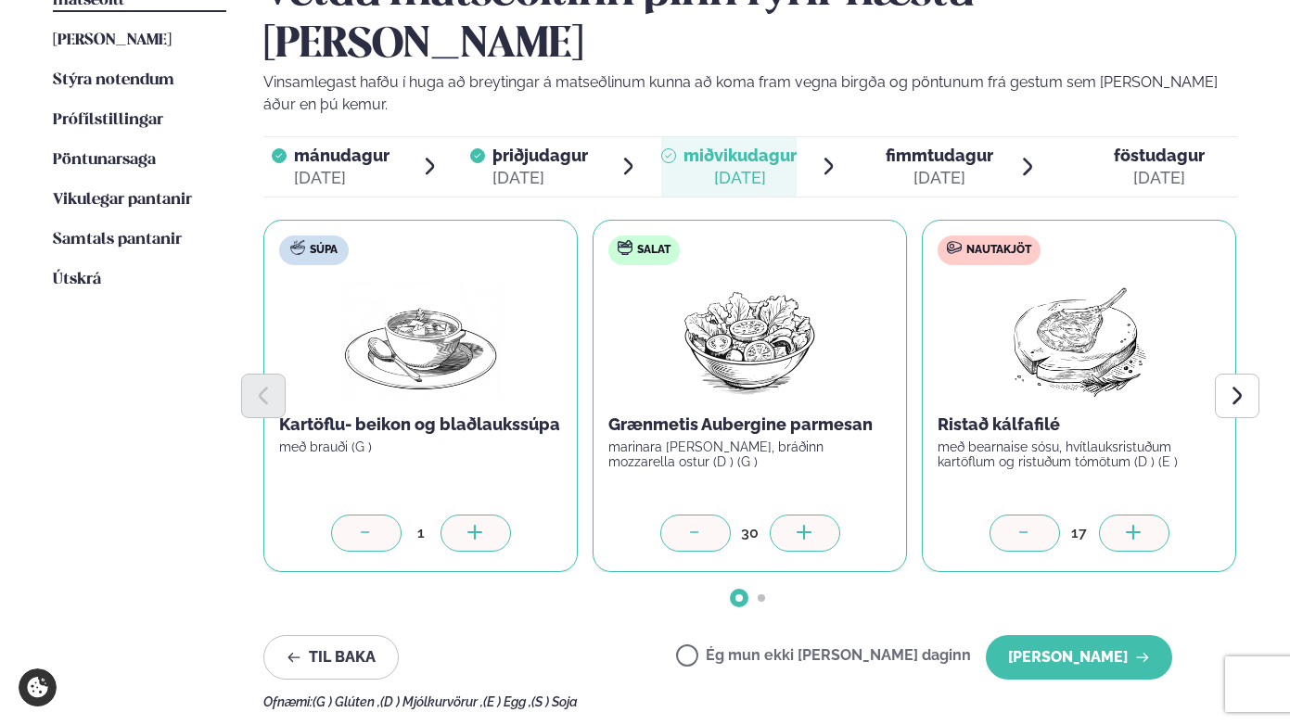
click at [1136, 525] on icon at bounding box center [1134, 534] width 19 height 19
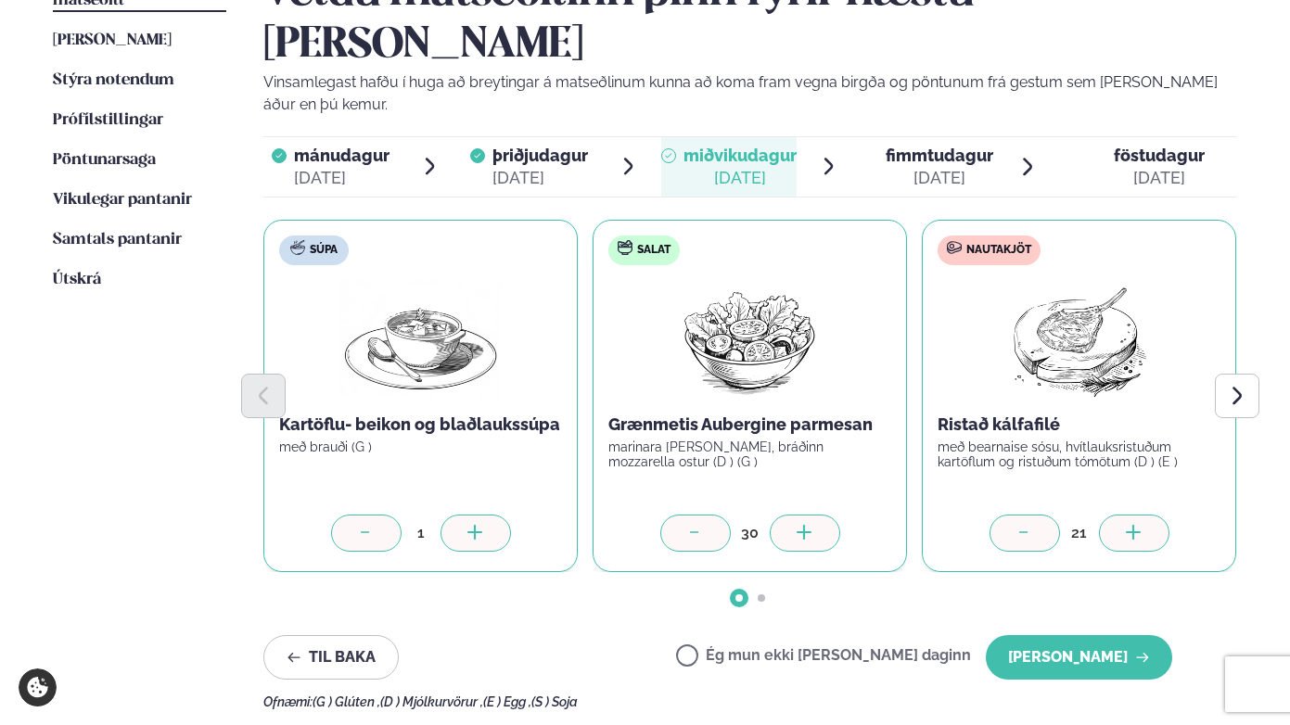
click at [1136, 525] on icon at bounding box center [1134, 534] width 19 height 19
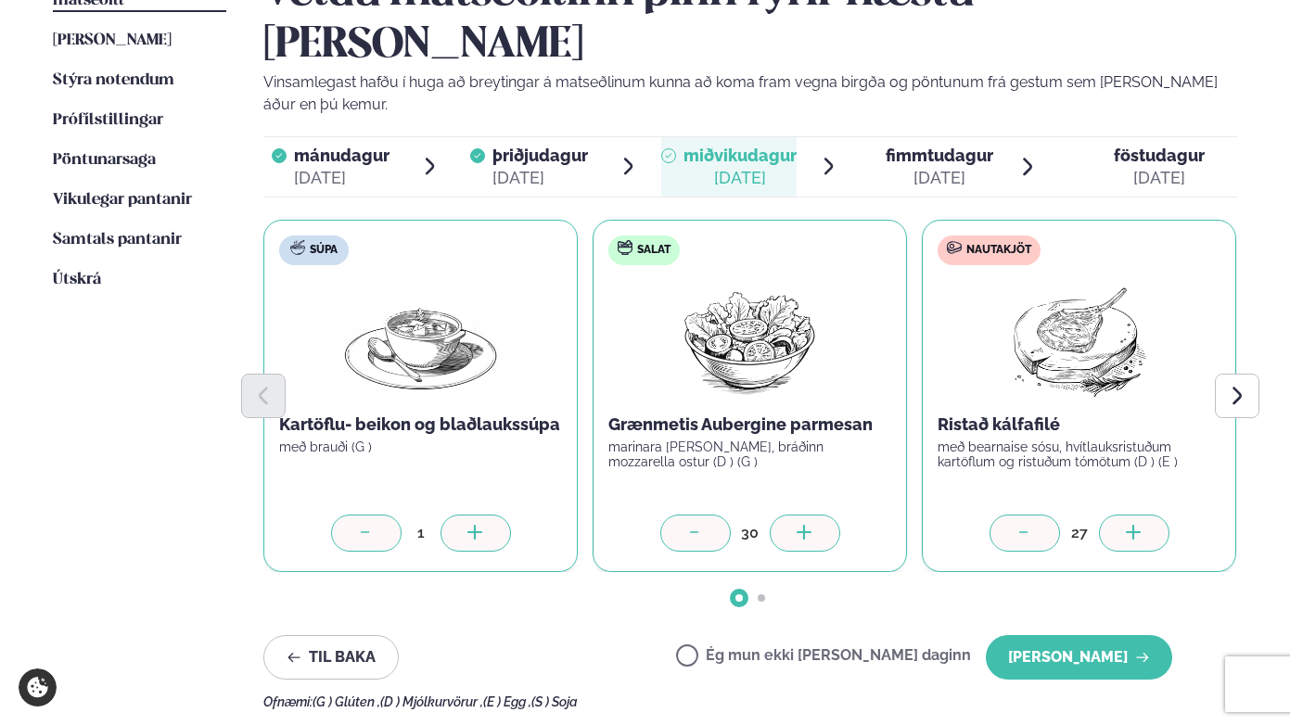
click at [1136, 525] on icon at bounding box center [1134, 534] width 19 height 19
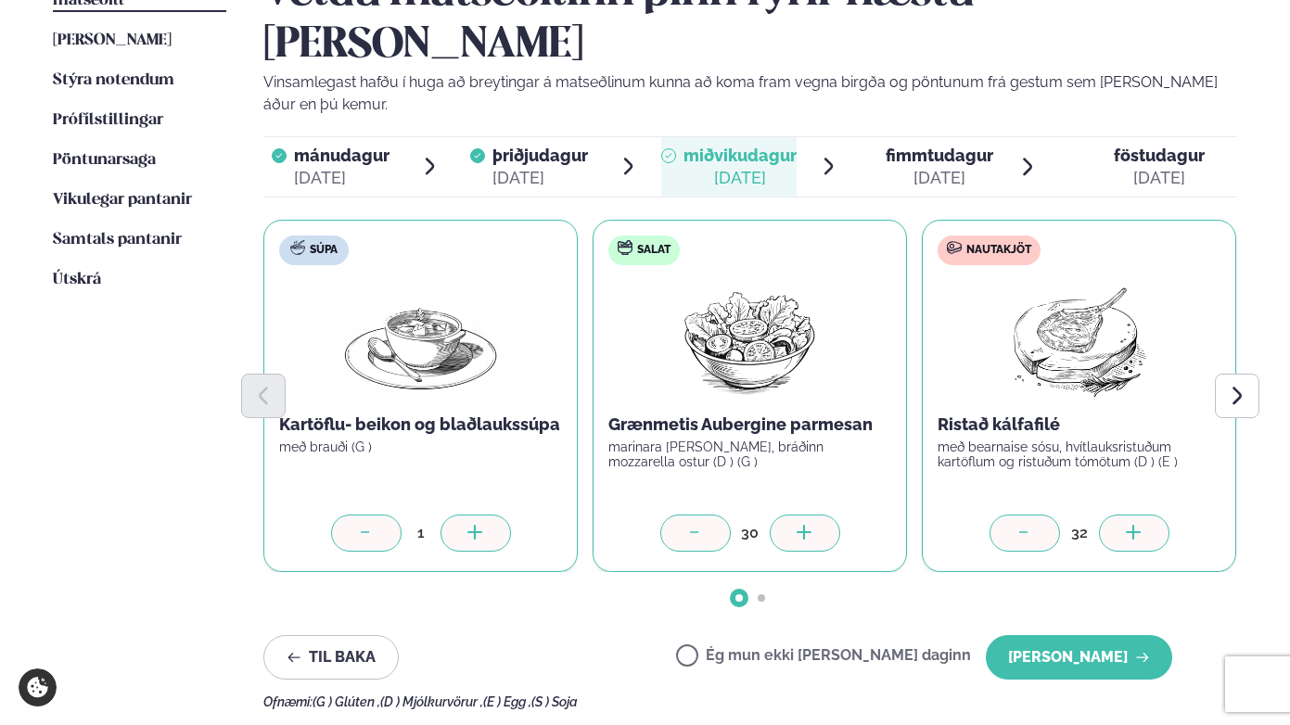
click at [1136, 525] on icon at bounding box center [1134, 534] width 19 height 19
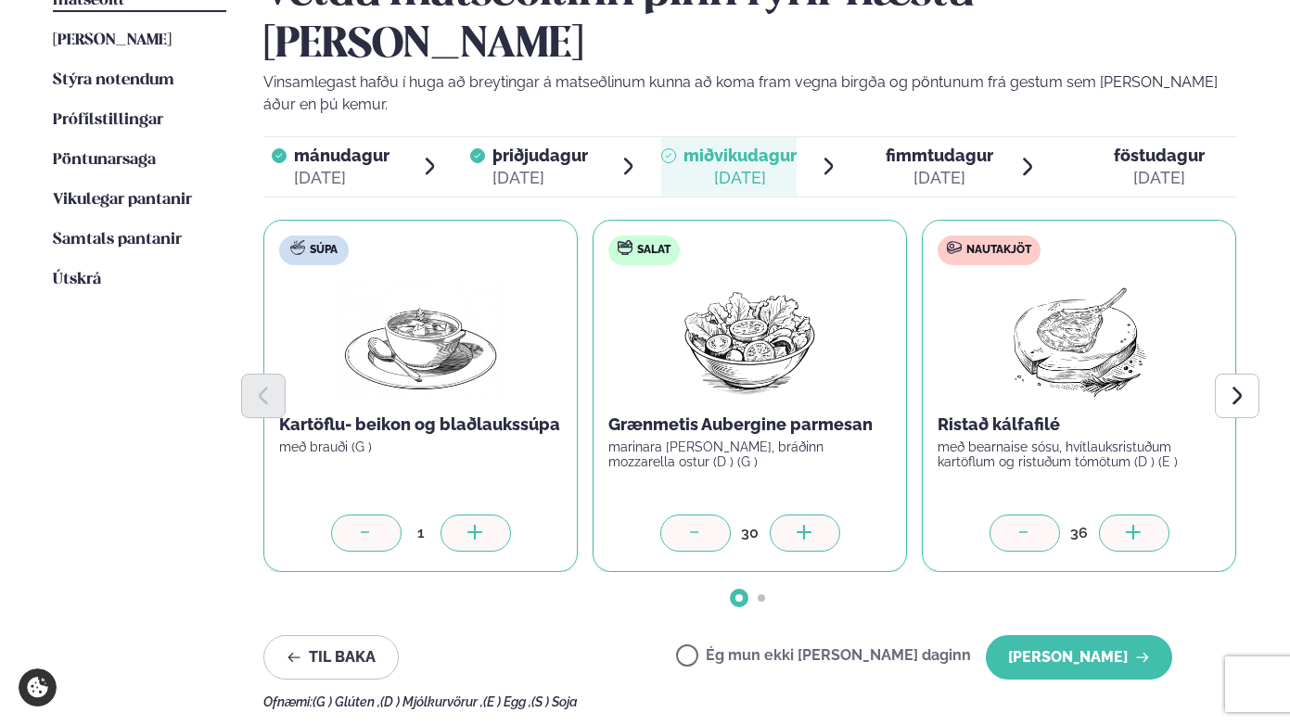
click at [1136, 525] on icon at bounding box center [1134, 534] width 19 height 19
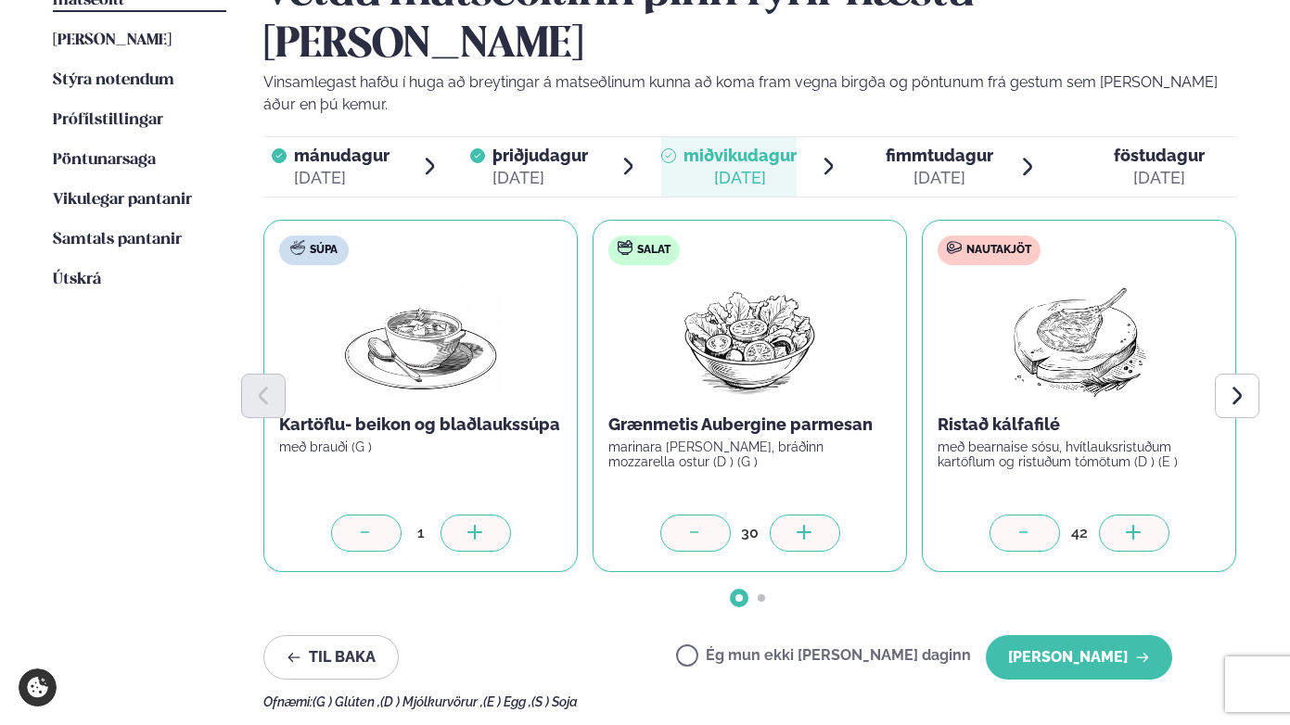
click at [1136, 525] on icon at bounding box center [1134, 534] width 19 height 19
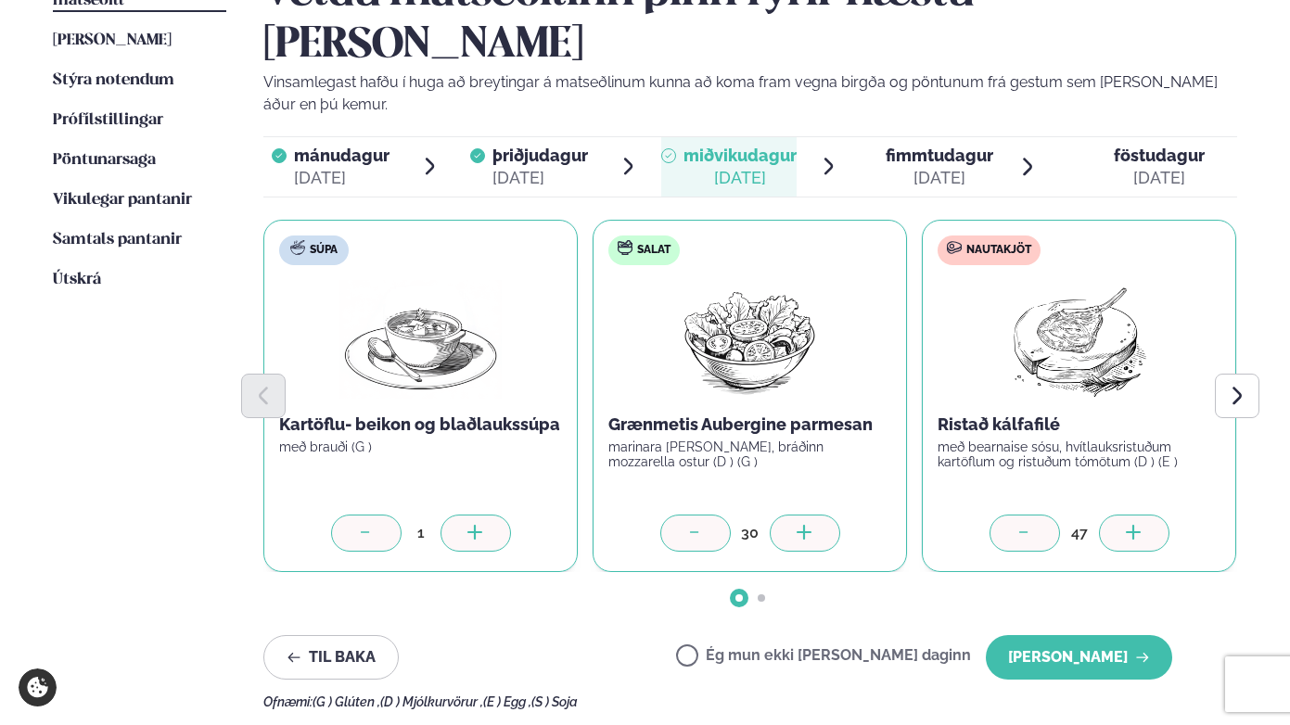
click at [1136, 525] on icon at bounding box center [1134, 534] width 19 height 19
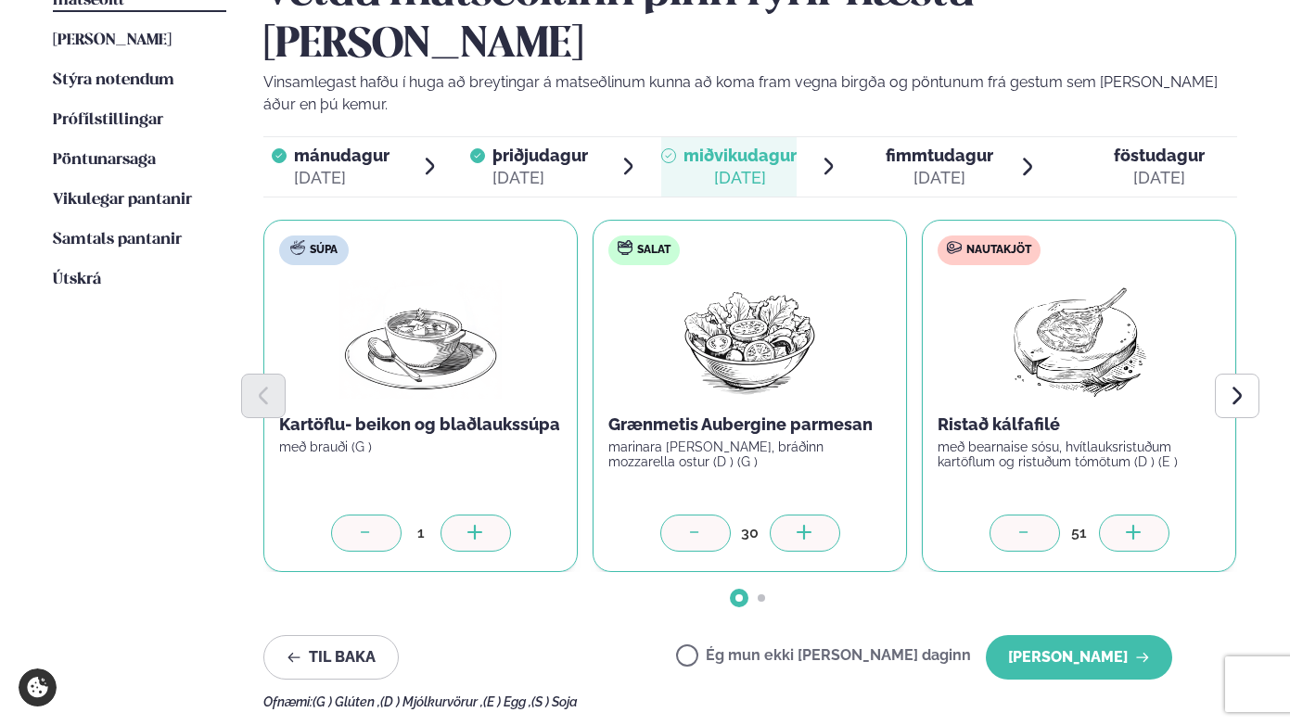
click at [1136, 525] on icon at bounding box center [1134, 534] width 19 height 19
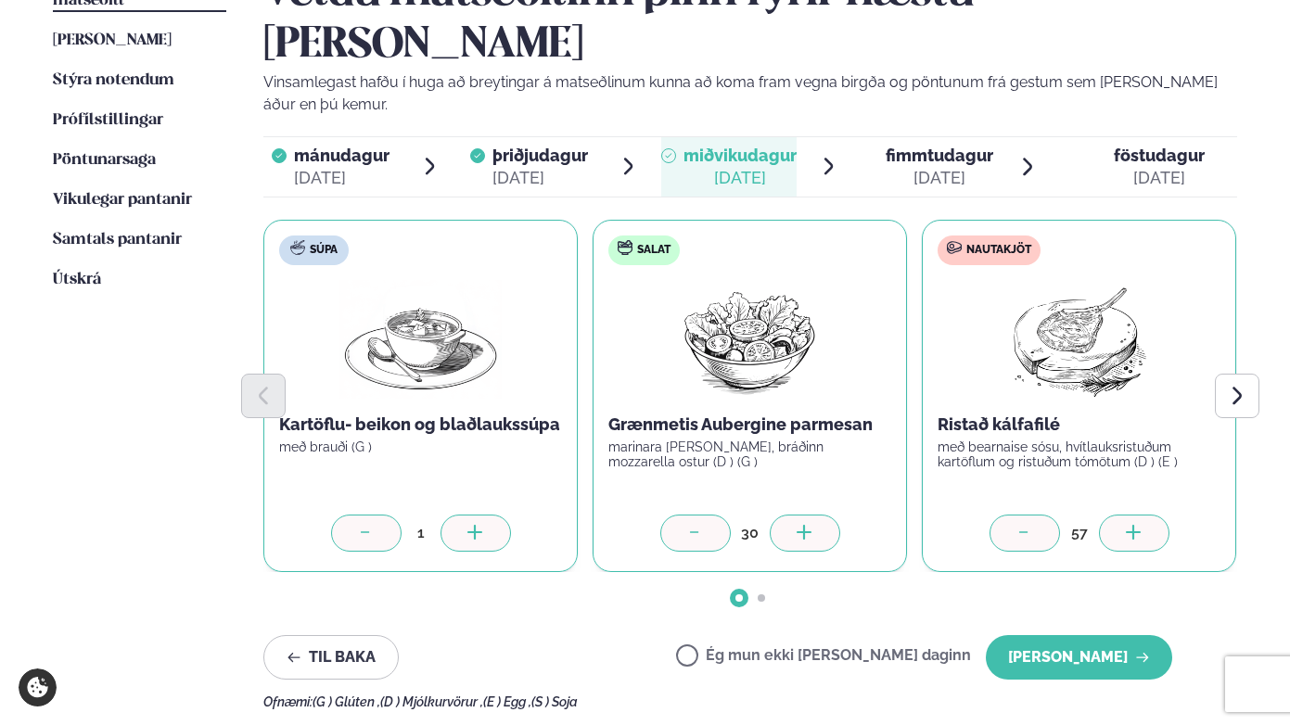
click at [1136, 525] on icon at bounding box center [1134, 534] width 19 height 19
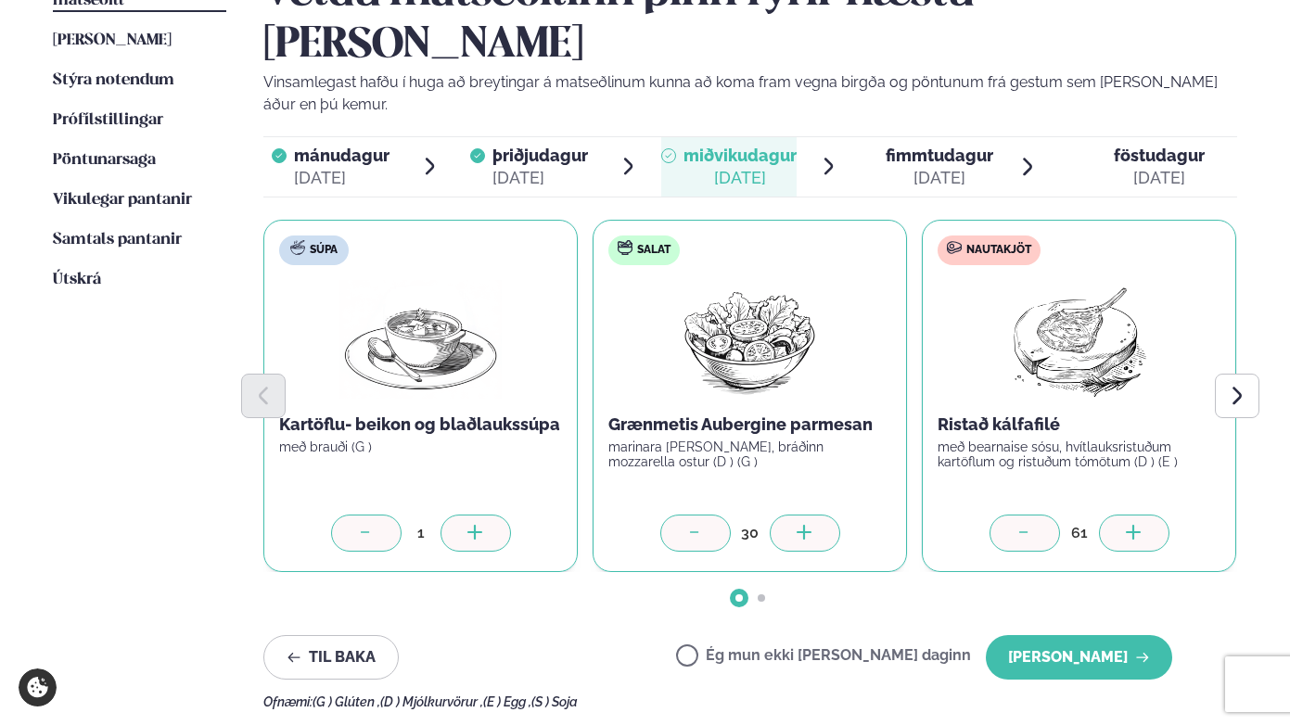
click at [1136, 525] on icon at bounding box center [1134, 534] width 19 height 19
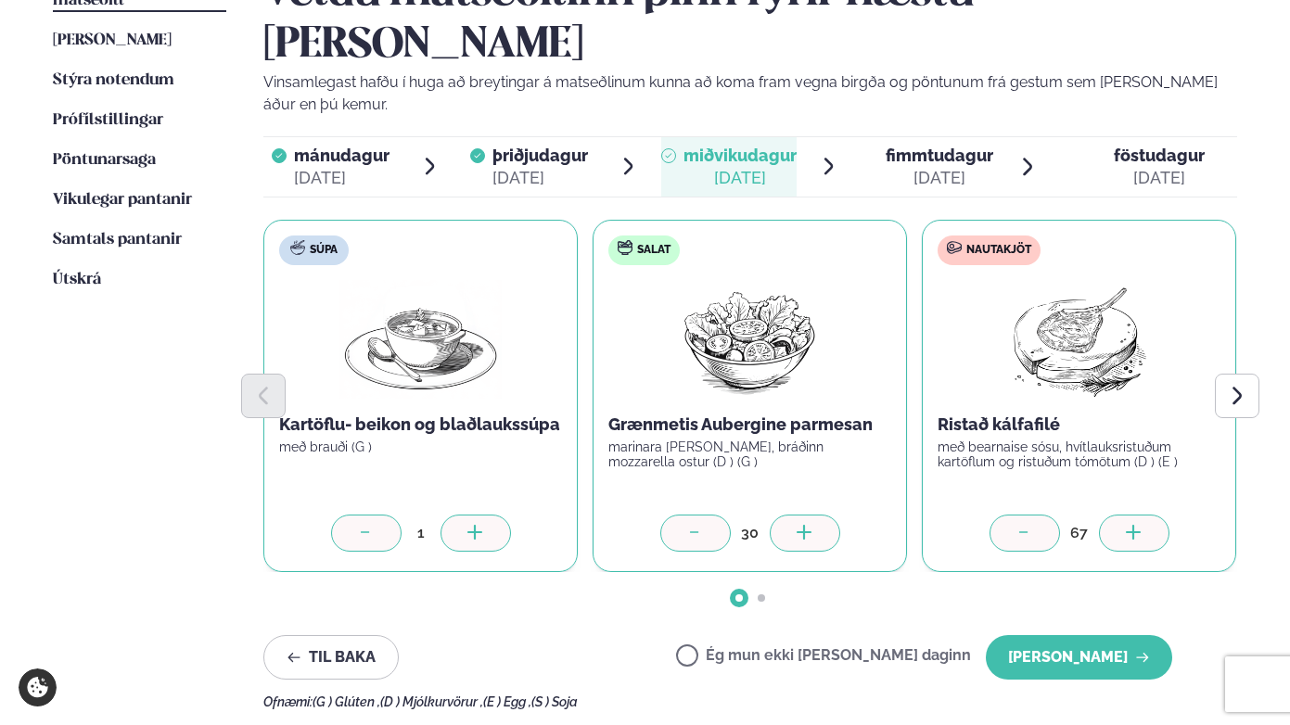
click at [1136, 525] on icon at bounding box center [1134, 534] width 19 height 19
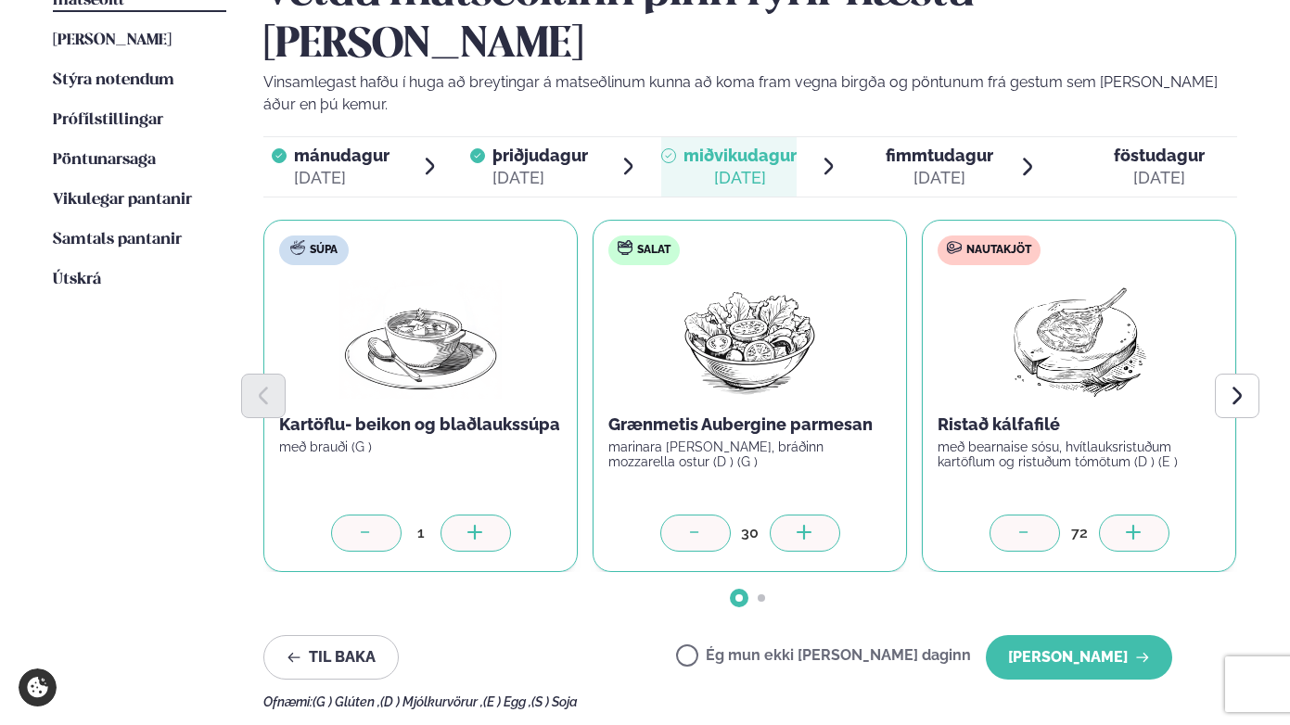
click at [1136, 525] on icon at bounding box center [1134, 534] width 19 height 19
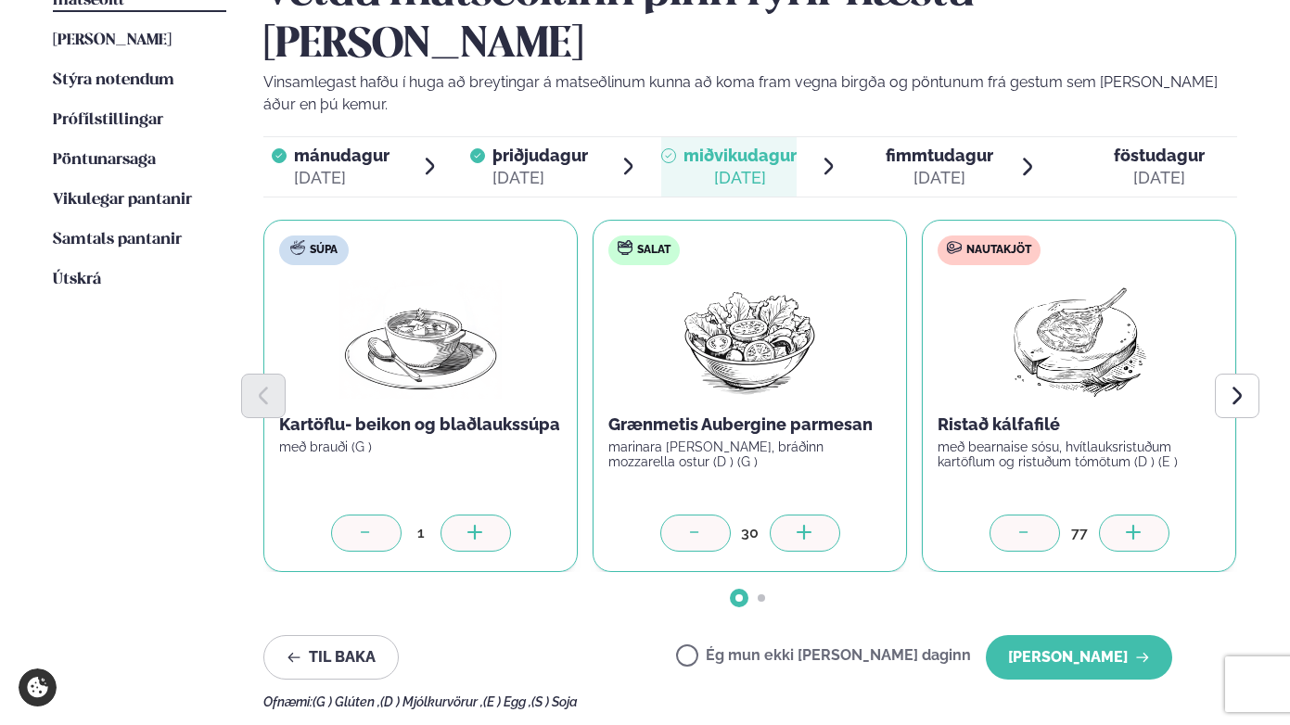
click at [1136, 525] on icon at bounding box center [1134, 534] width 19 height 19
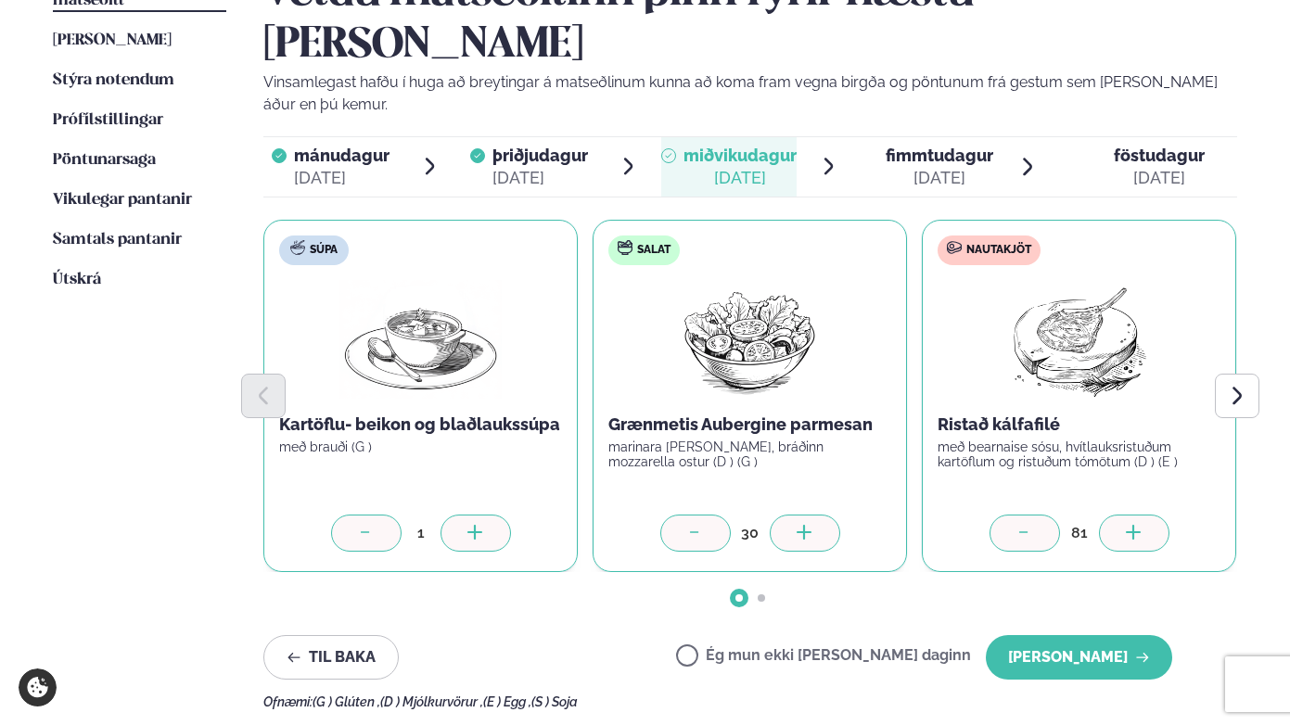
click at [1136, 525] on icon at bounding box center [1134, 534] width 19 height 19
click at [686, 515] on div at bounding box center [695, 533] width 71 height 37
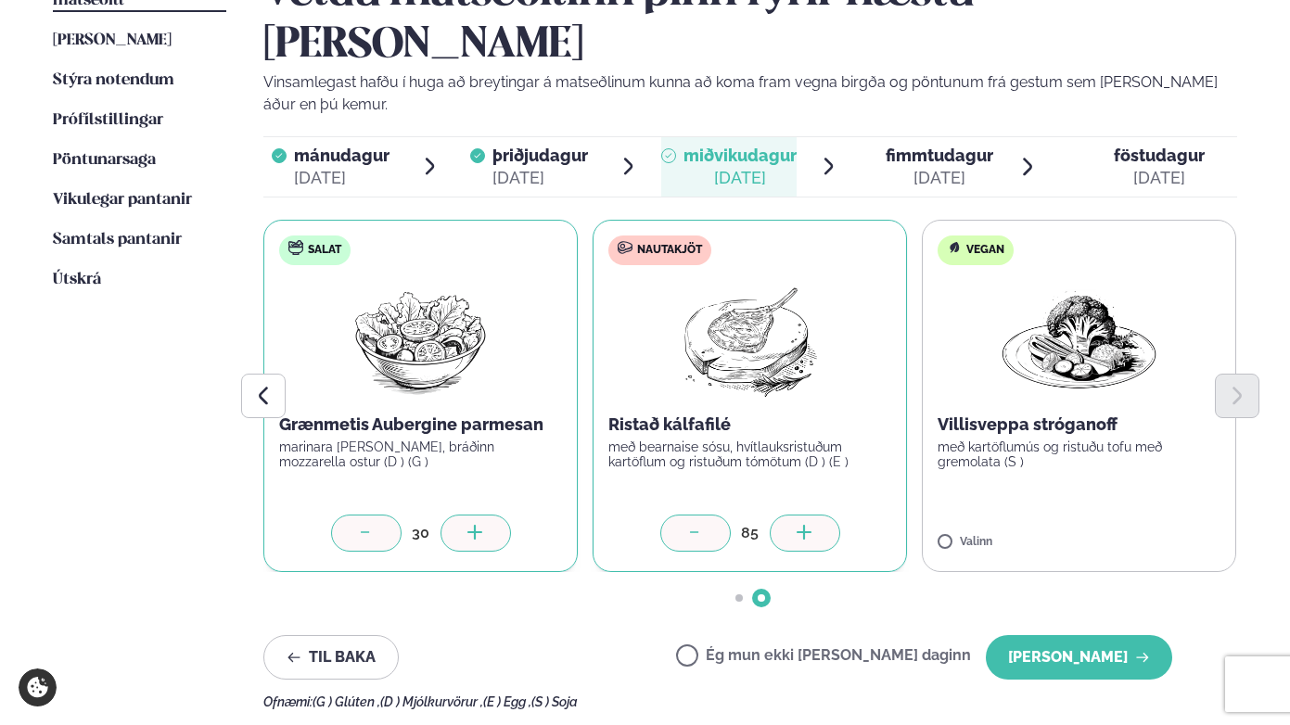
click at [686, 471] on div "Súpa Kartöflu- beikon og blaðlaukssúpa með brauði (G ) 1 Salat Grænmetis Auberg…" at bounding box center [421, 396] width 974 height 353
click at [686, 515] on div at bounding box center [695, 533] width 71 height 37
click at [378, 515] on div at bounding box center [366, 533] width 71 height 37
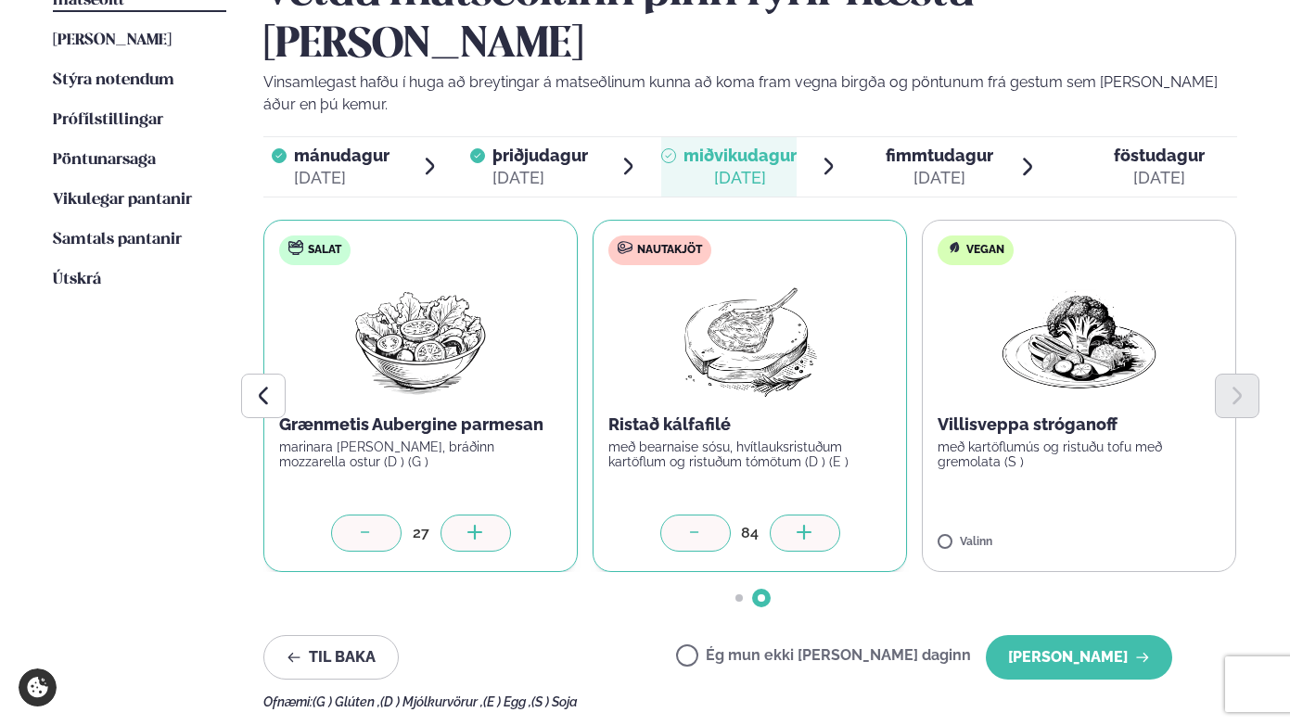
click at [378, 515] on div at bounding box center [366, 533] width 71 height 37
click at [786, 515] on div at bounding box center [805, 533] width 71 height 37
click at [1134, 525] on icon at bounding box center [1133, 532] width 2 height 15
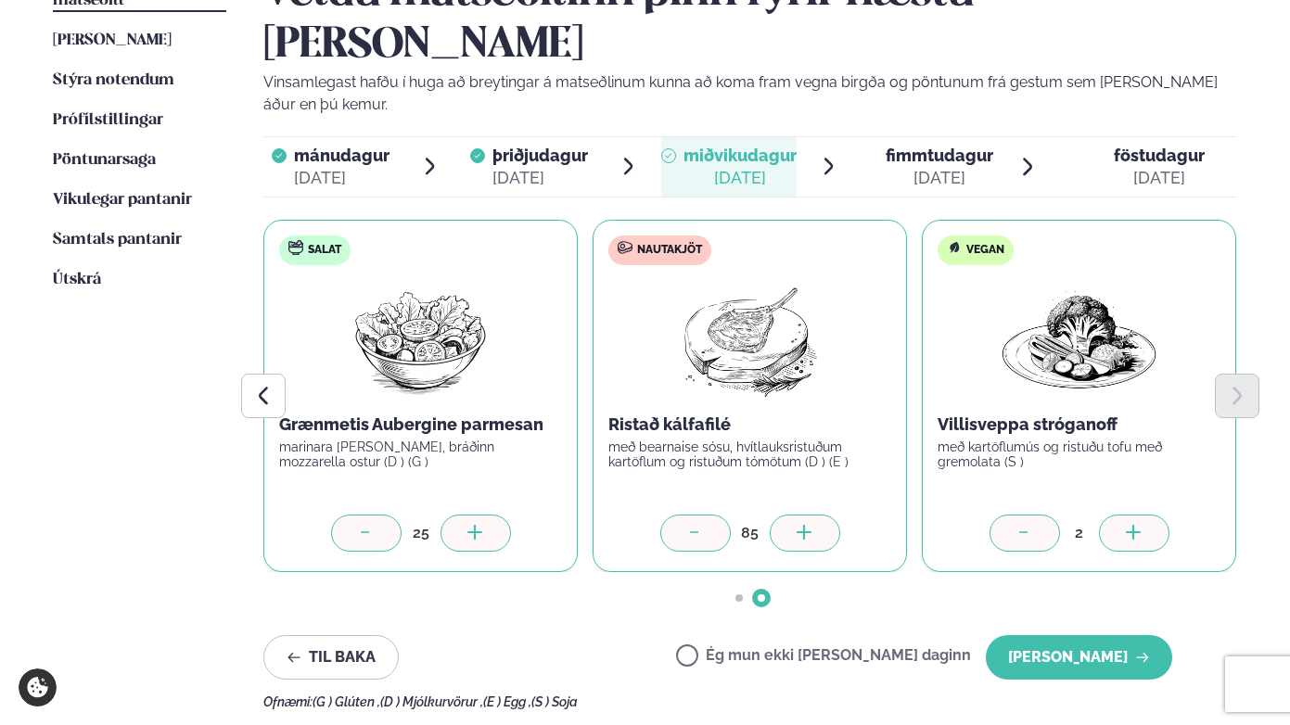
click at [1134, 525] on icon at bounding box center [1133, 532] width 2 height 15
click at [1083, 635] on button "[PERSON_NAME]" at bounding box center [1079, 657] width 186 height 45
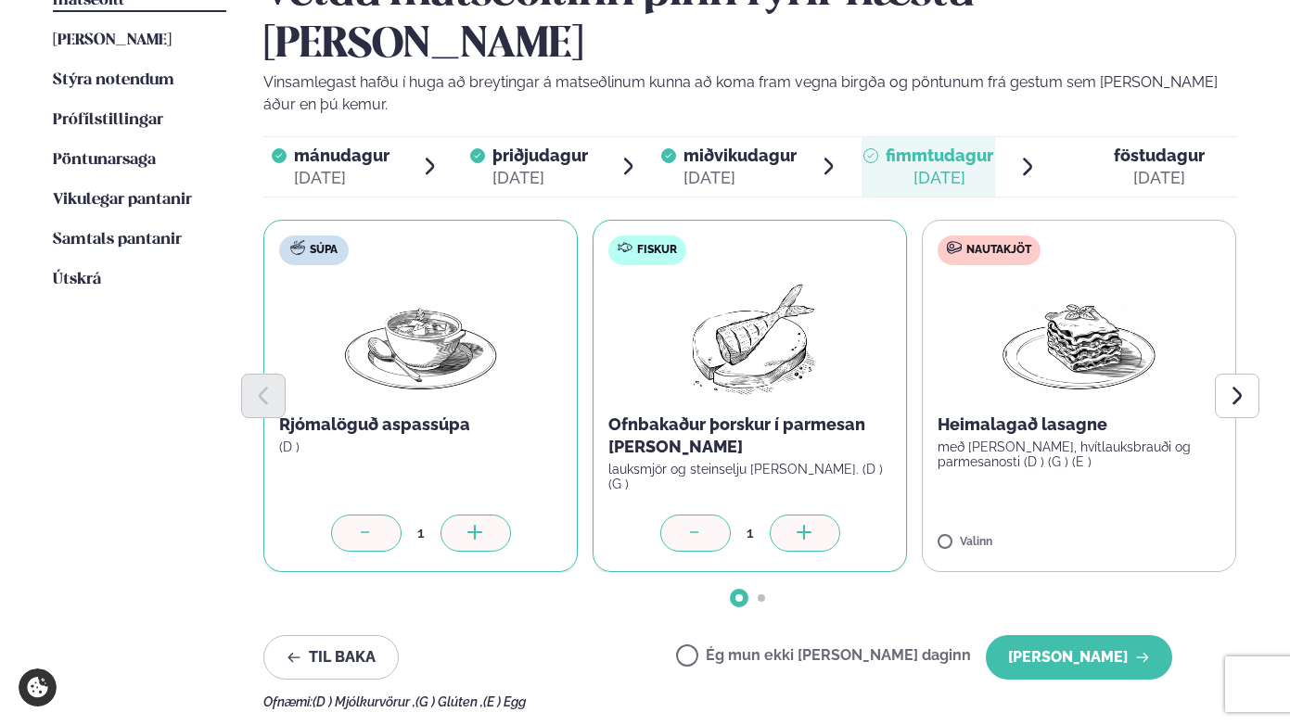
click at [810, 525] on icon at bounding box center [805, 534] width 19 height 19
click at [803, 525] on icon at bounding box center [805, 534] width 19 height 19
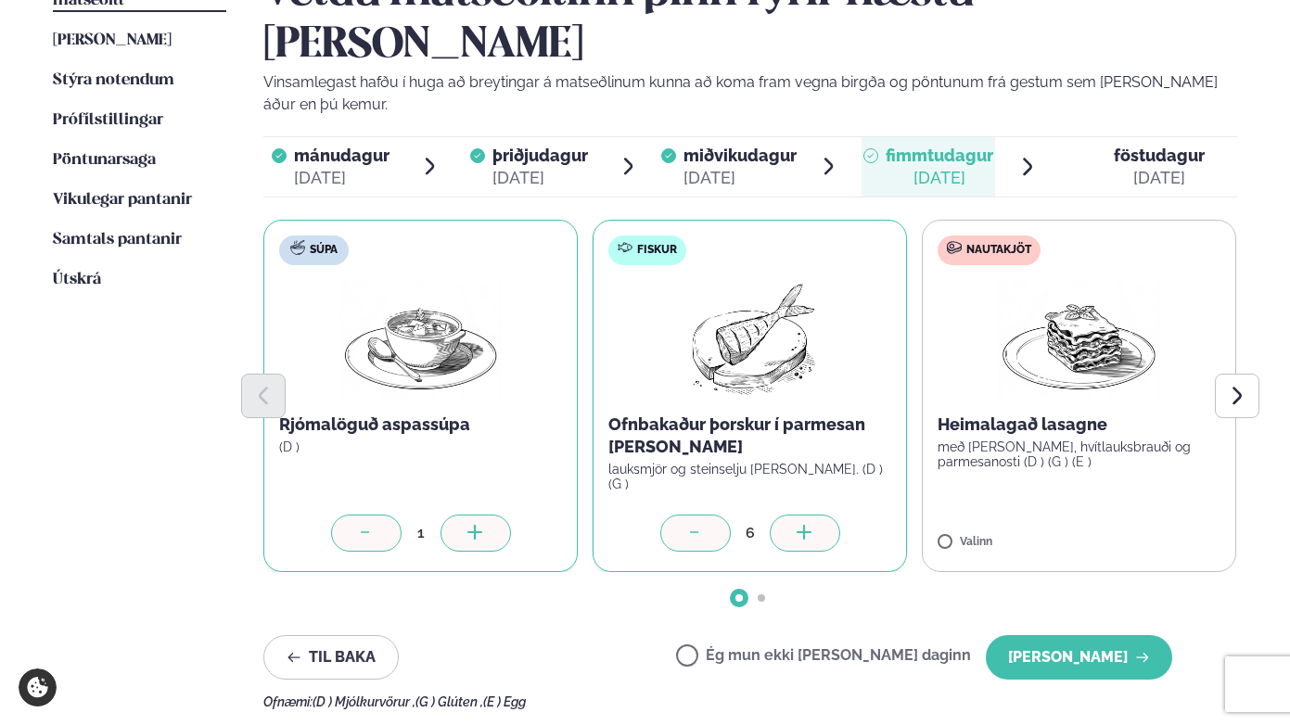
click at [803, 525] on icon at bounding box center [805, 534] width 19 height 19
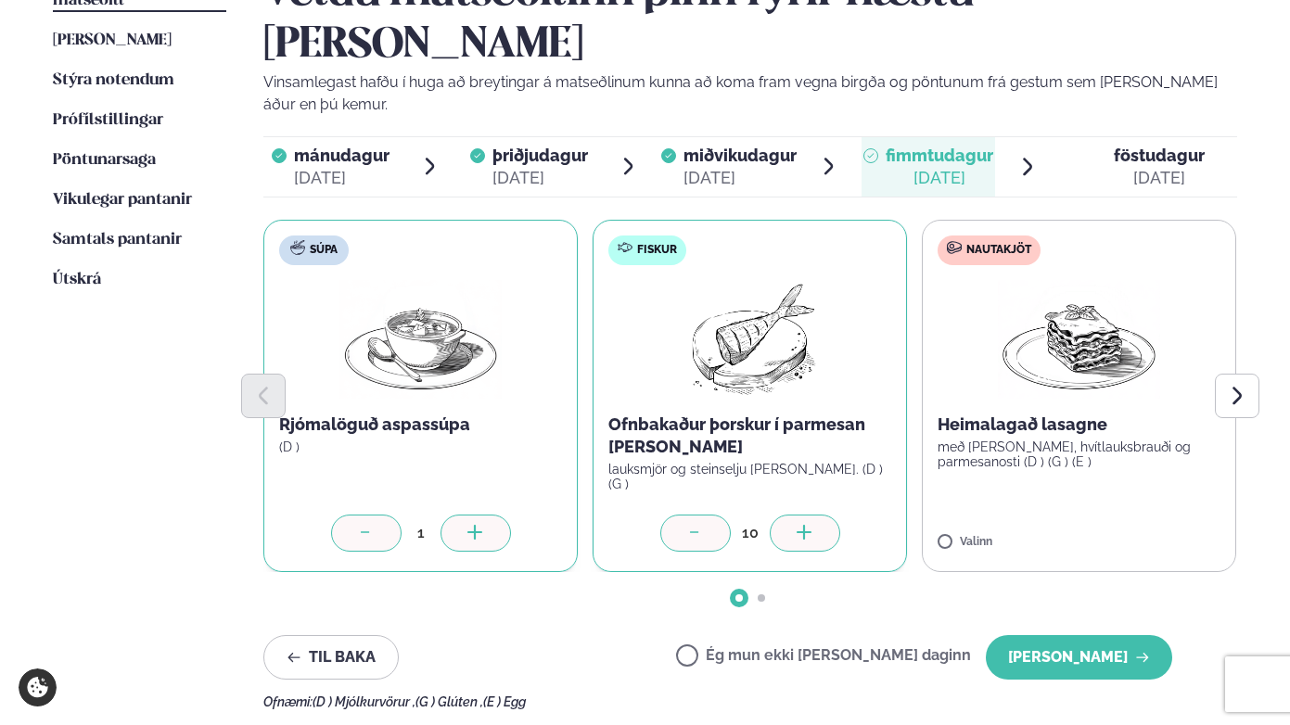
click at [803, 525] on icon at bounding box center [805, 534] width 19 height 19
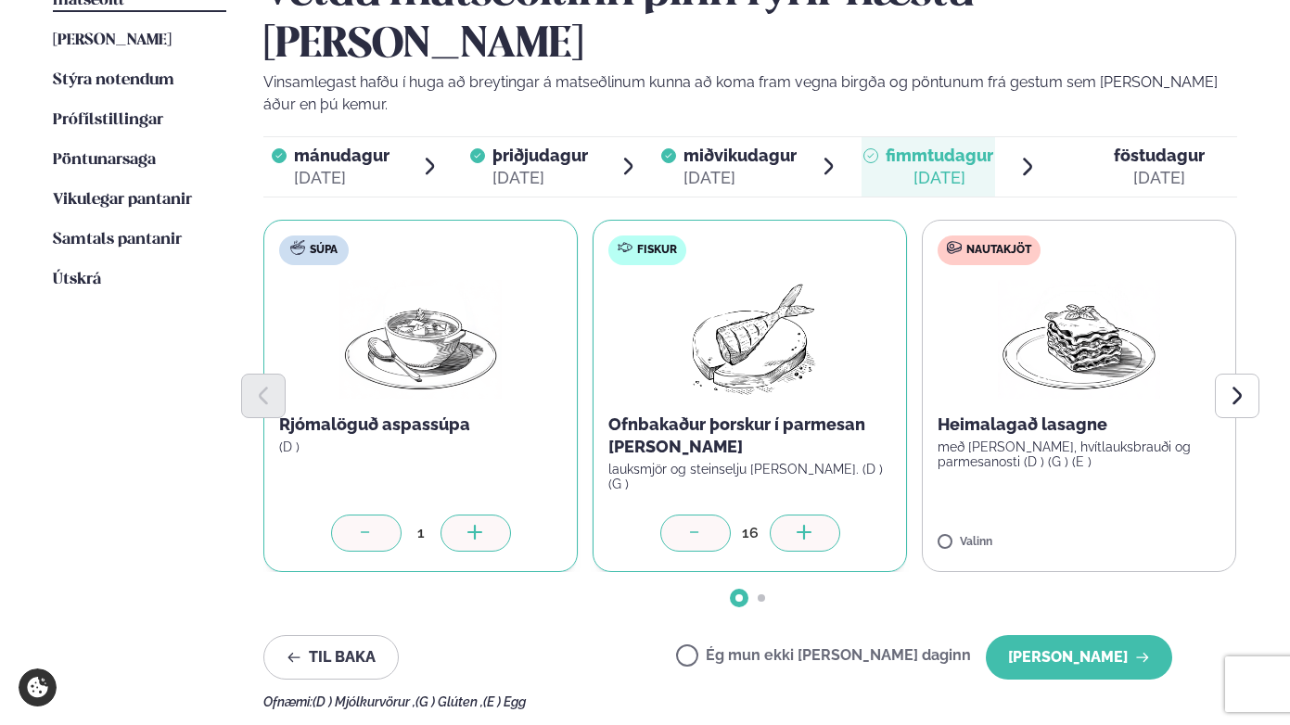
click at [803, 525] on icon at bounding box center [805, 534] width 19 height 19
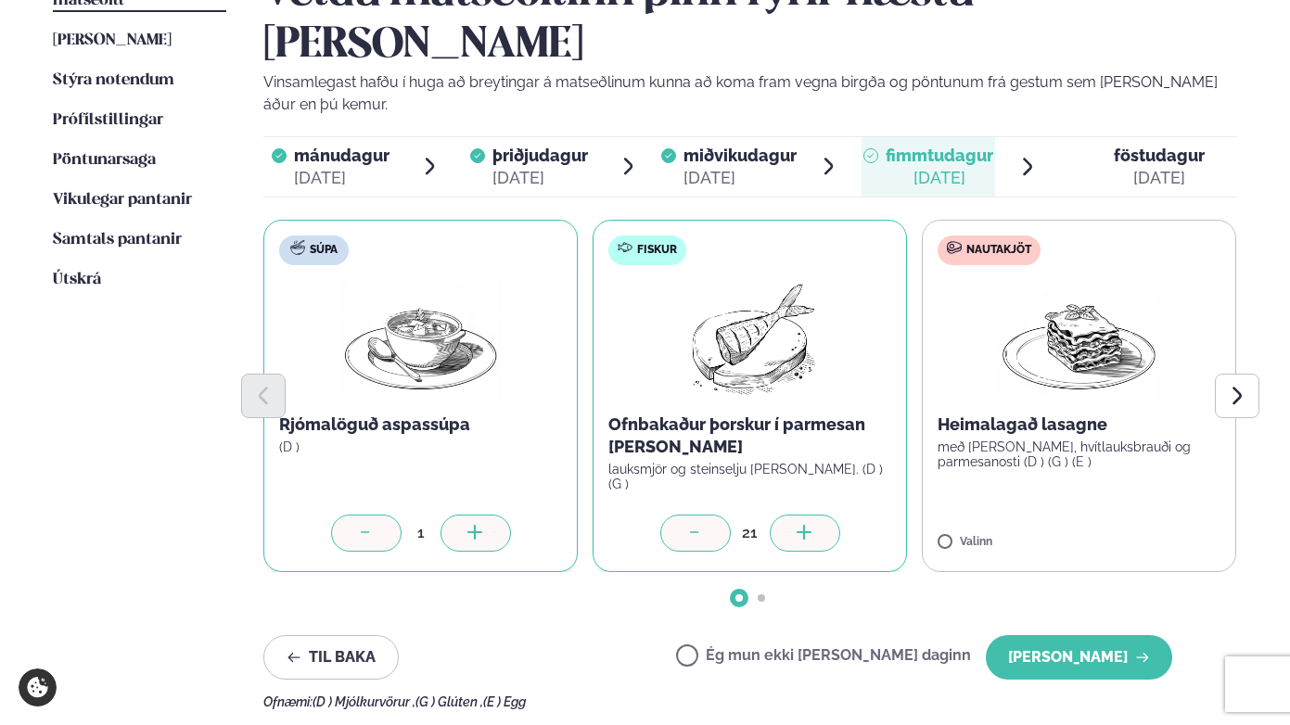
click at [803, 525] on icon at bounding box center [805, 534] width 19 height 19
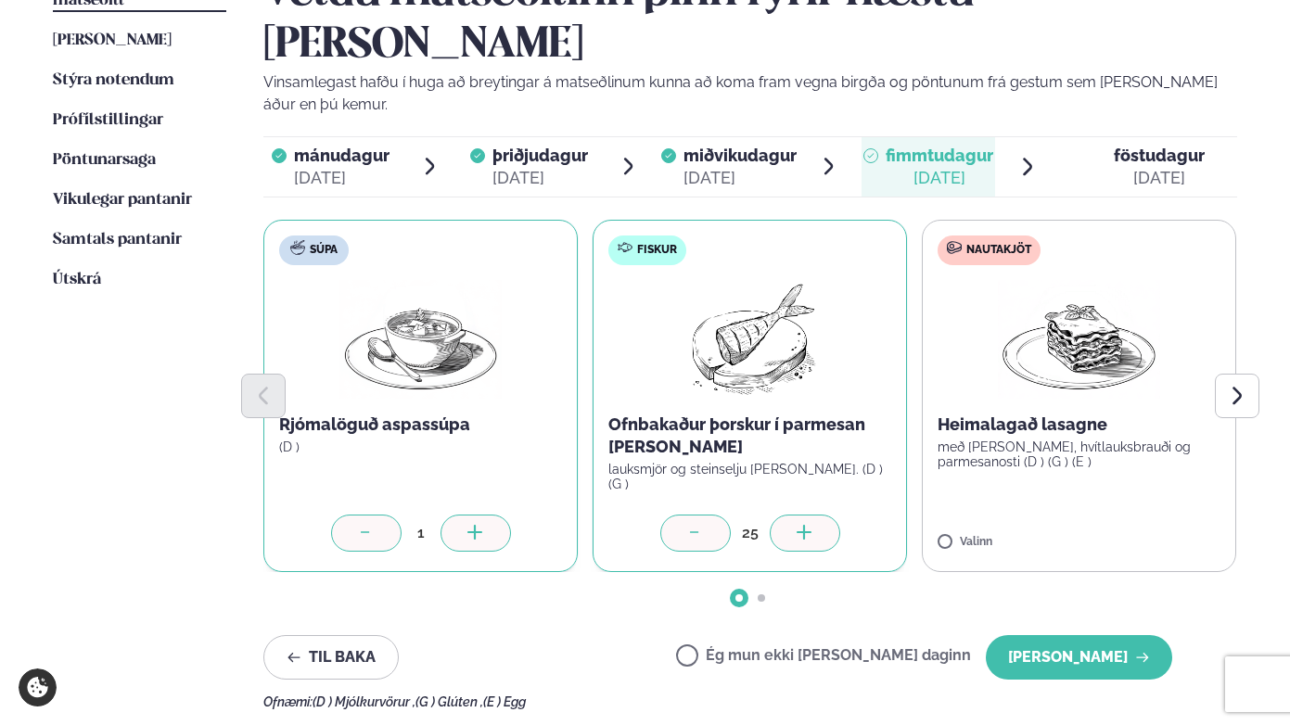
click at [803, 525] on icon at bounding box center [805, 534] width 19 height 19
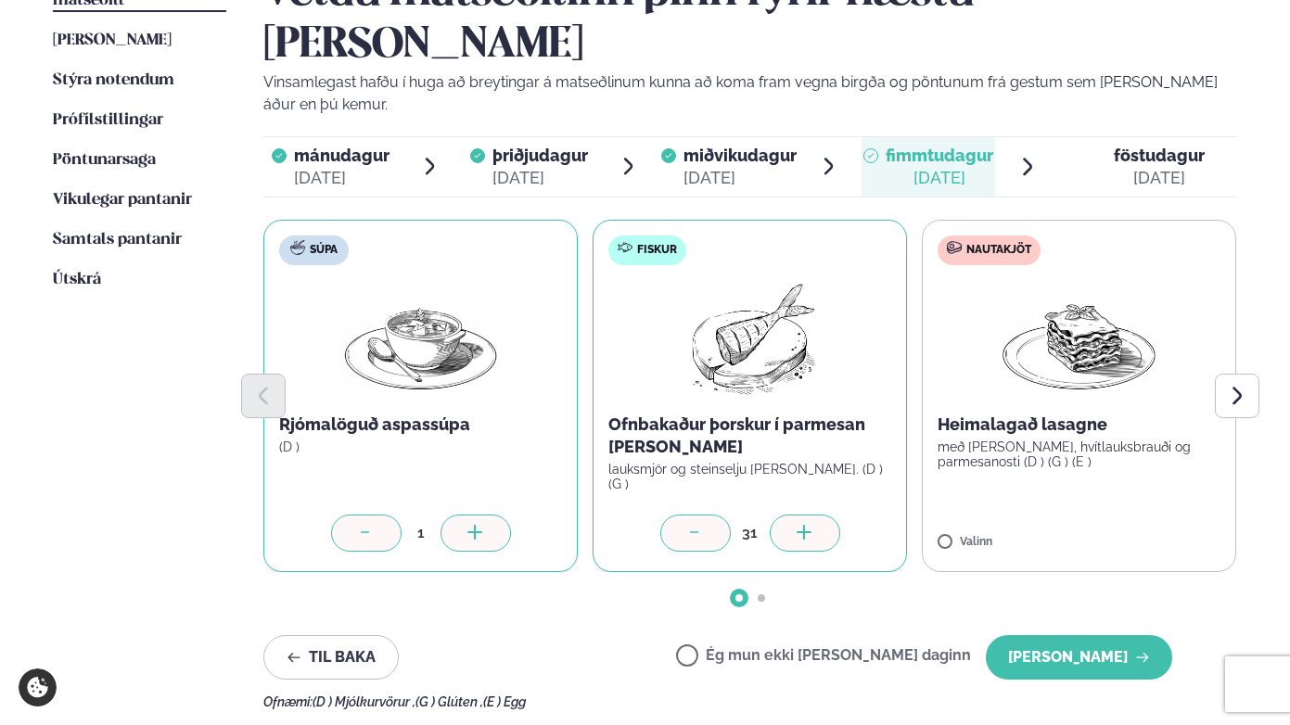
click at [803, 525] on icon at bounding box center [805, 534] width 19 height 19
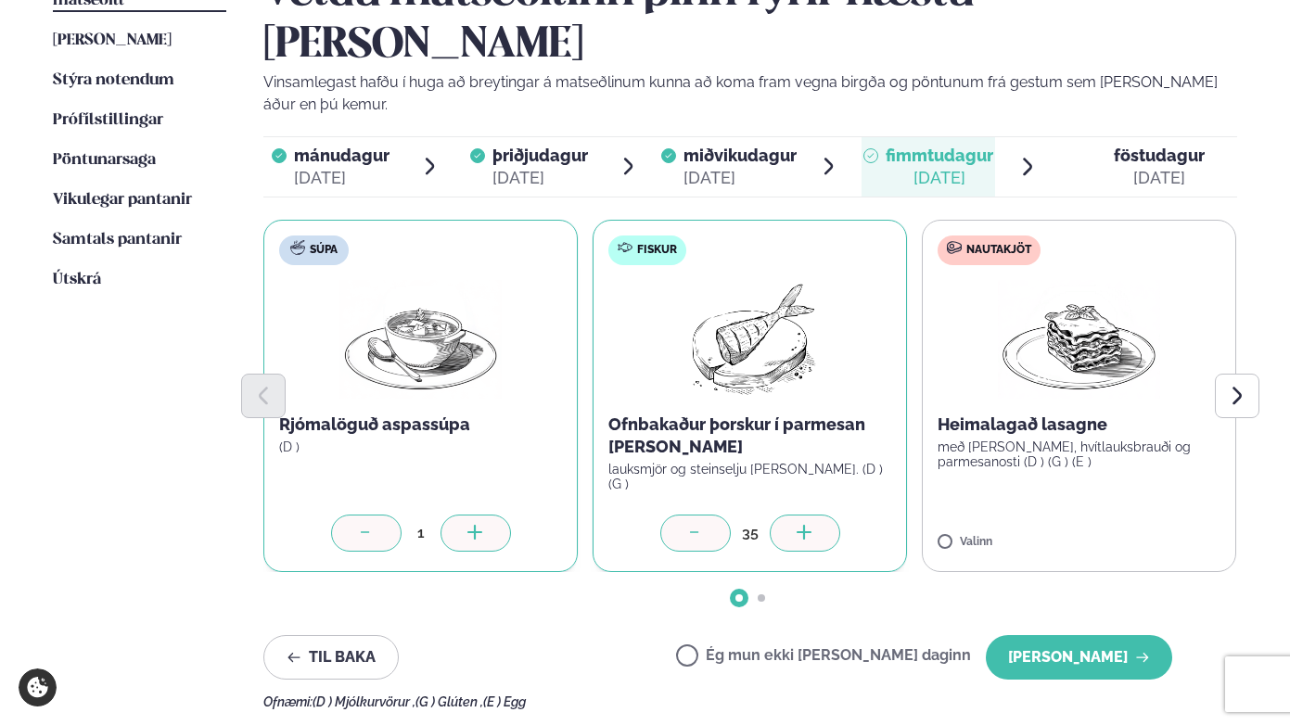
click at [803, 525] on icon at bounding box center [805, 534] width 19 height 19
click at [1135, 525] on icon at bounding box center [1134, 534] width 19 height 19
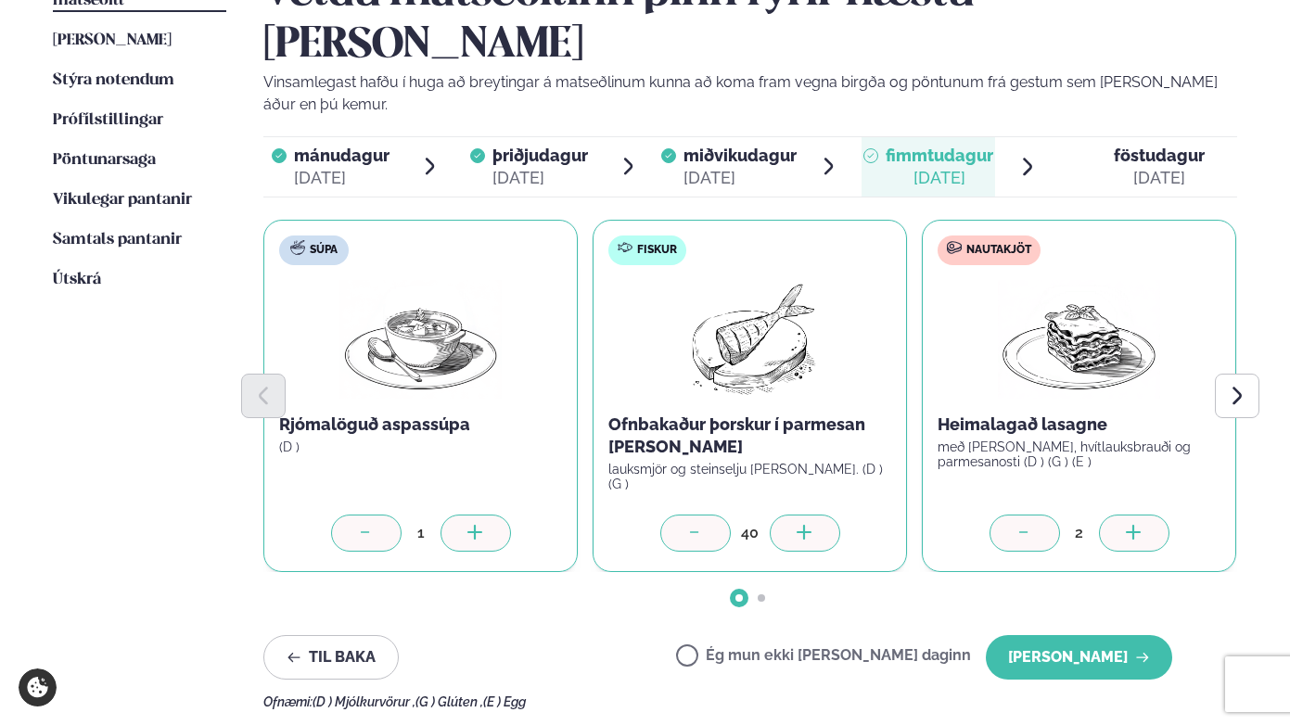
click at [1135, 525] on icon at bounding box center [1134, 534] width 19 height 19
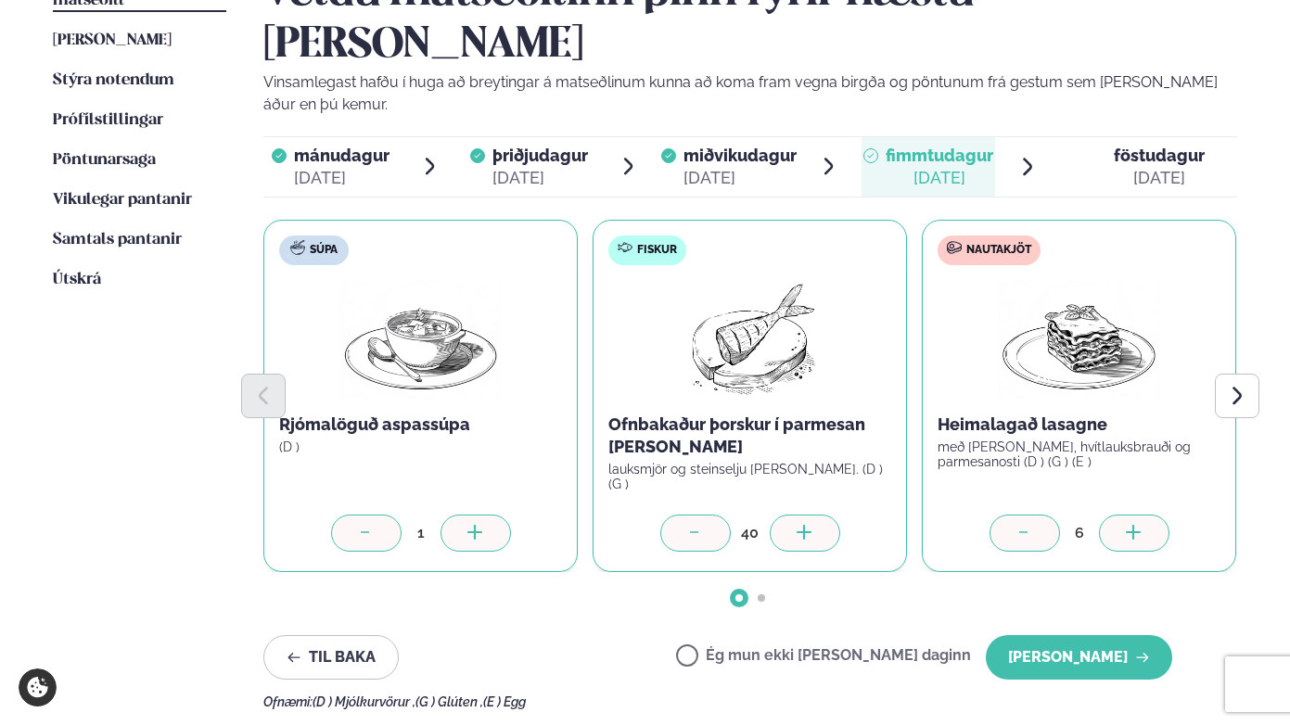
click at [1135, 525] on icon at bounding box center [1134, 534] width 19 height 19
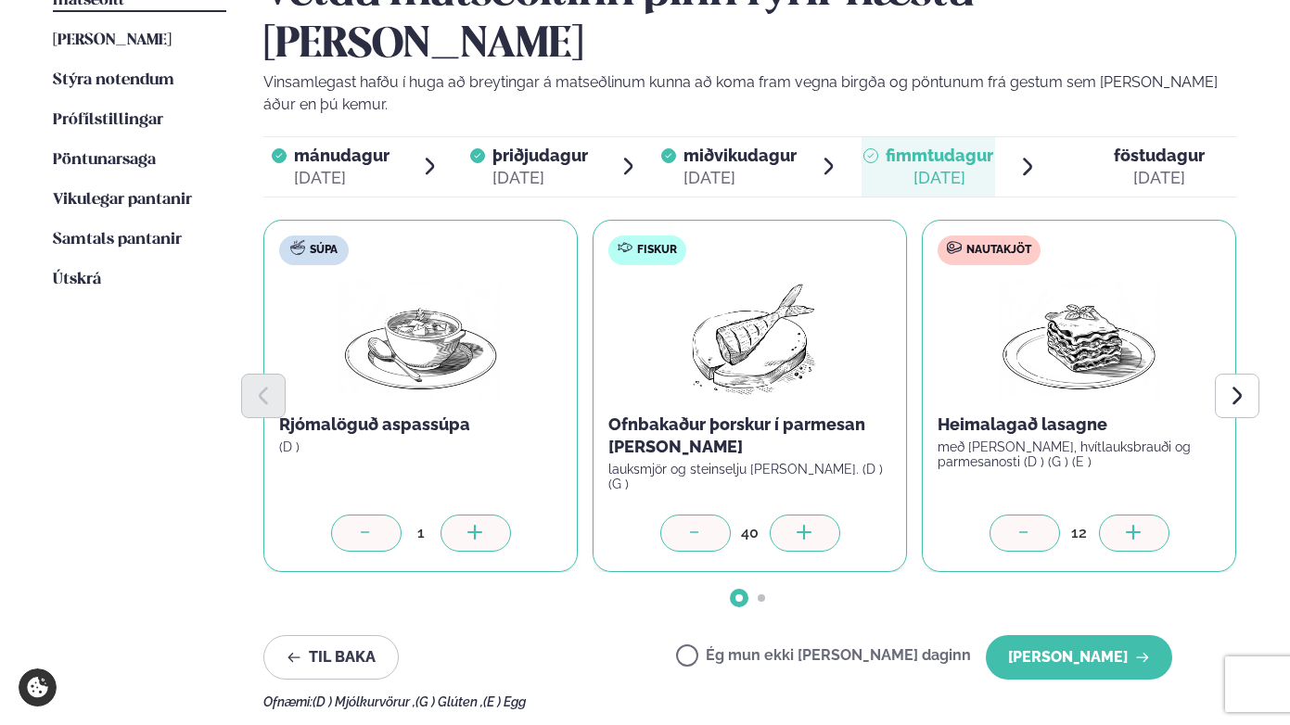
click at [1135, 525] on icon at bounding box center [1134, 534] width 19 height 19
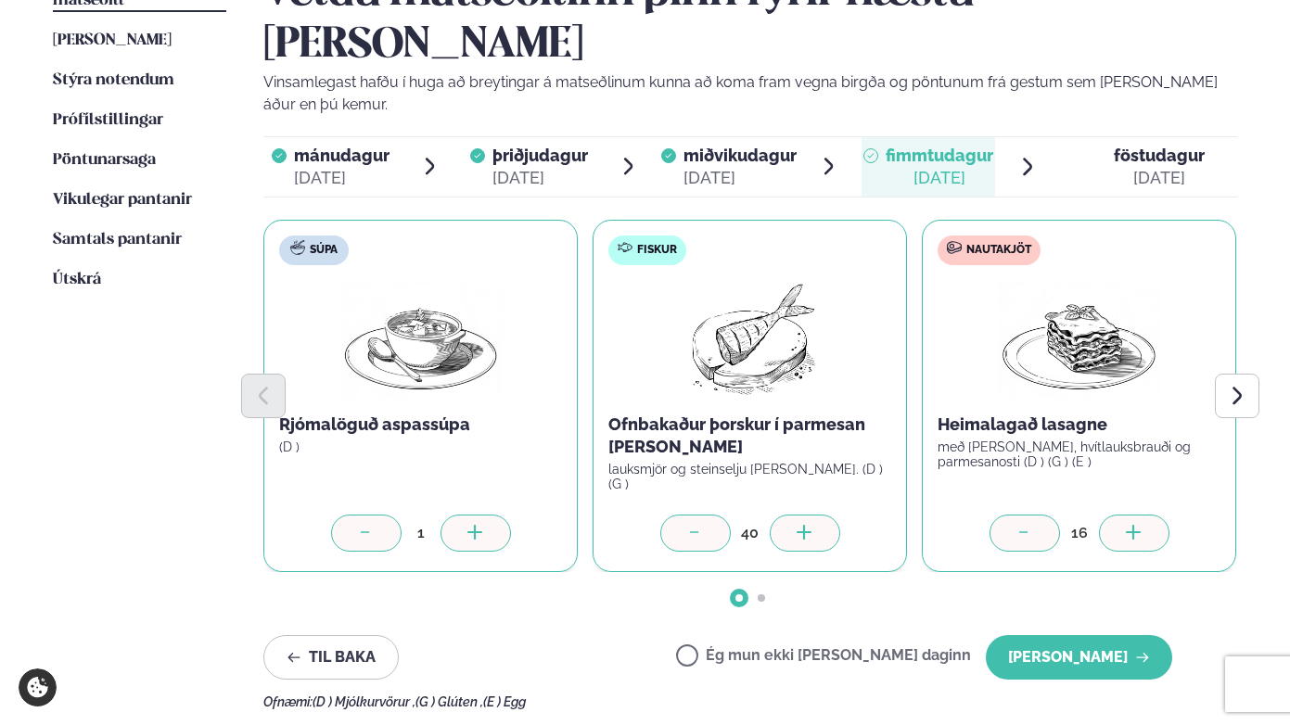
click at [1135, 525] on icon at bounding box center [1134, 534] width 19 height 19
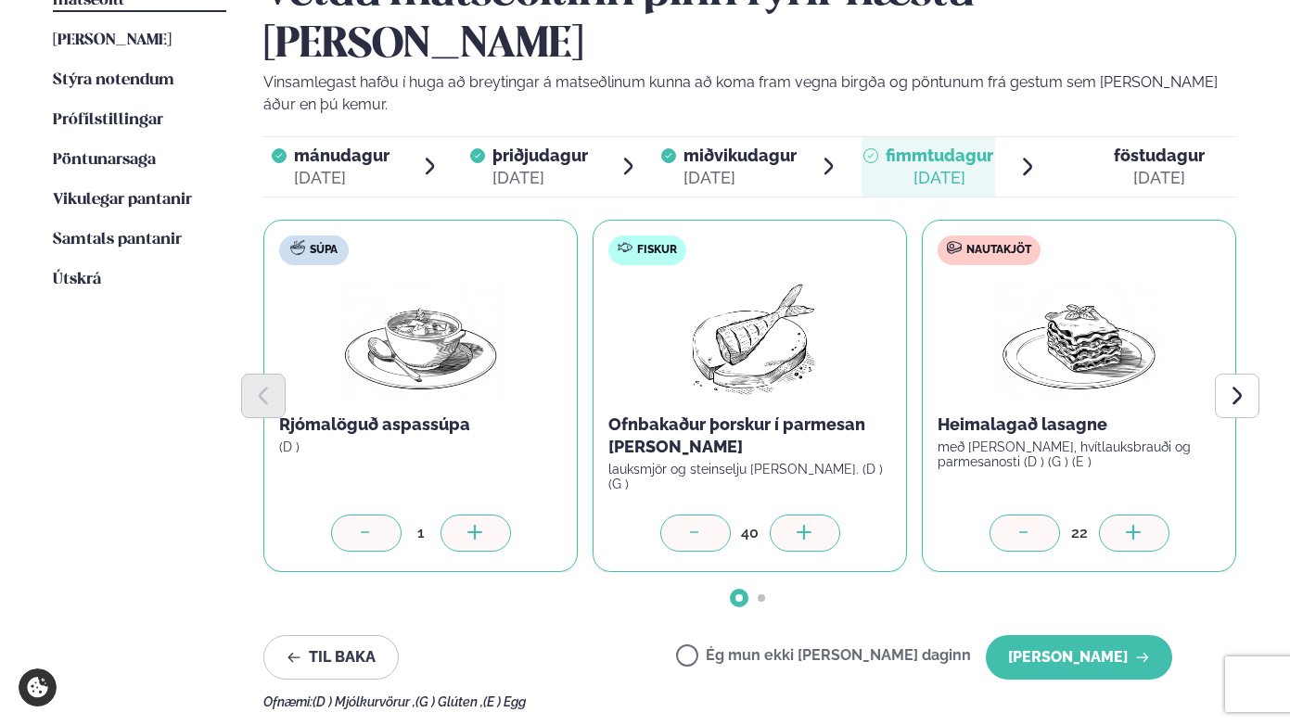
click at [1135, 525] on icon at bounding box center [1134, 534] width 19 height 19
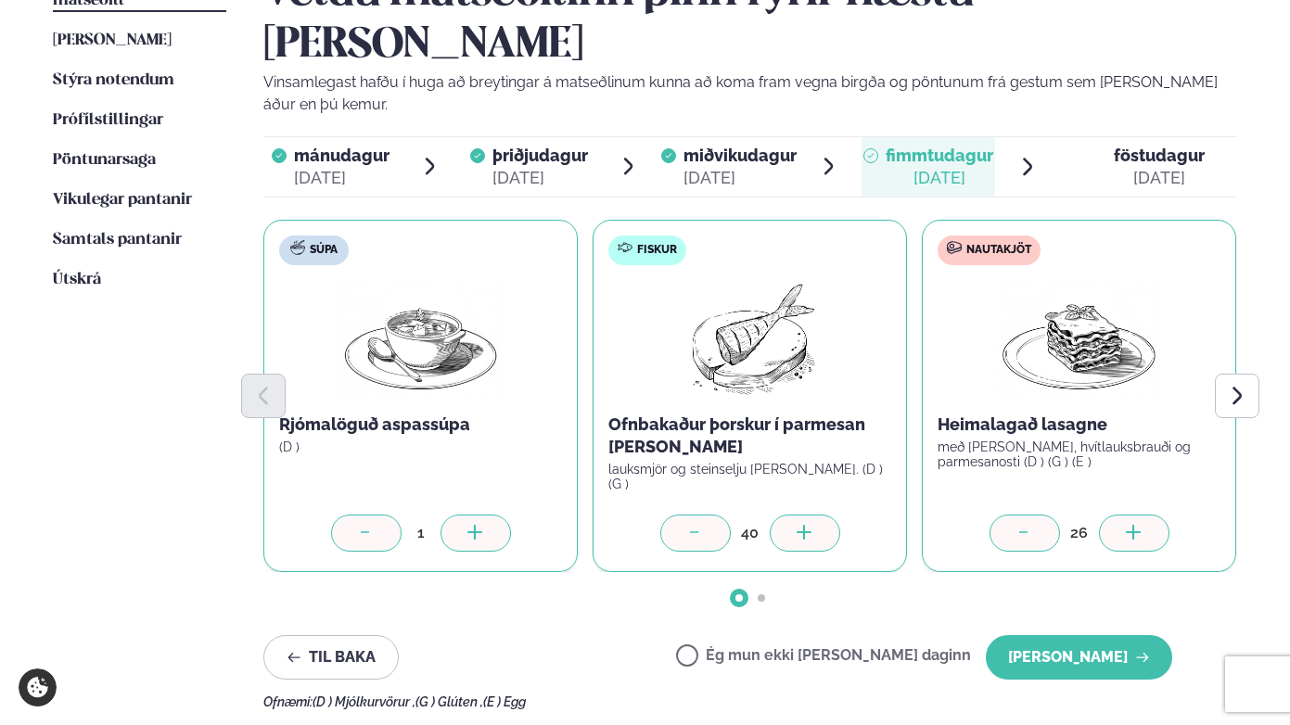
click at [1135, 525] on icon at bounding box center [1134, 534] width 19 height 19
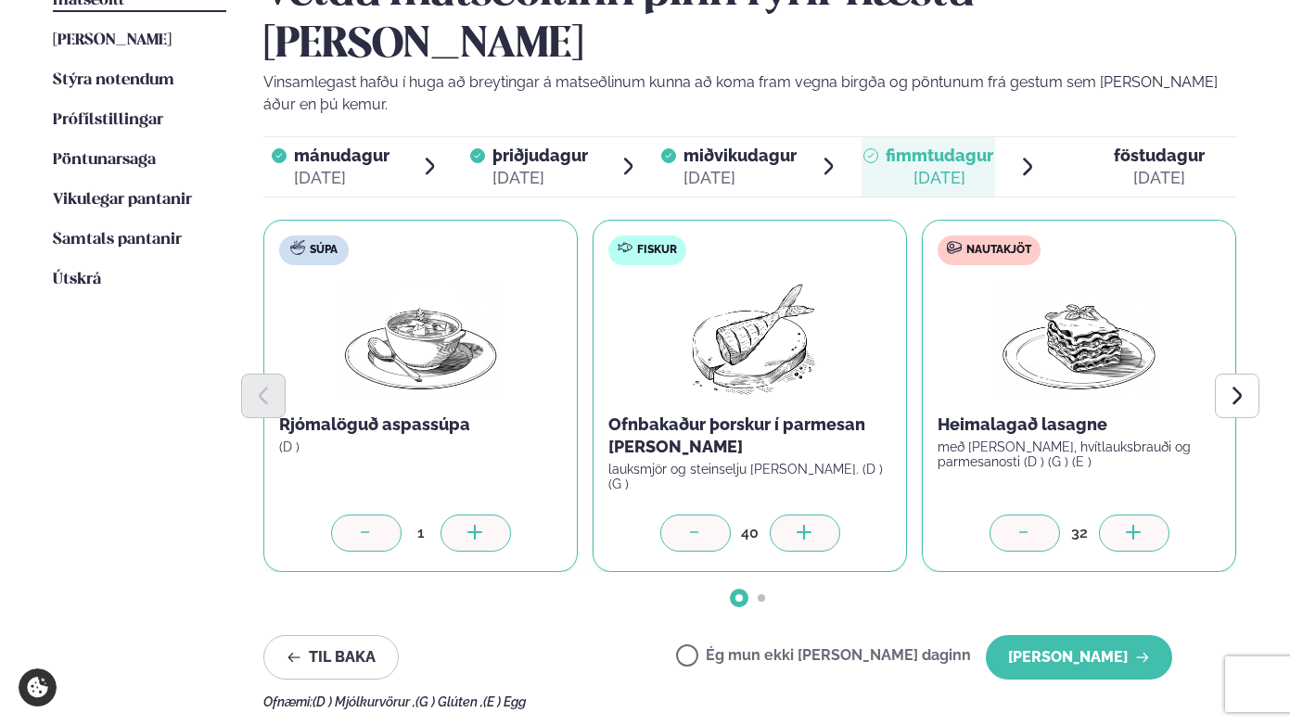
click at [1135, 525] on icon at bounding box center [1134, 534] width 19 height 19
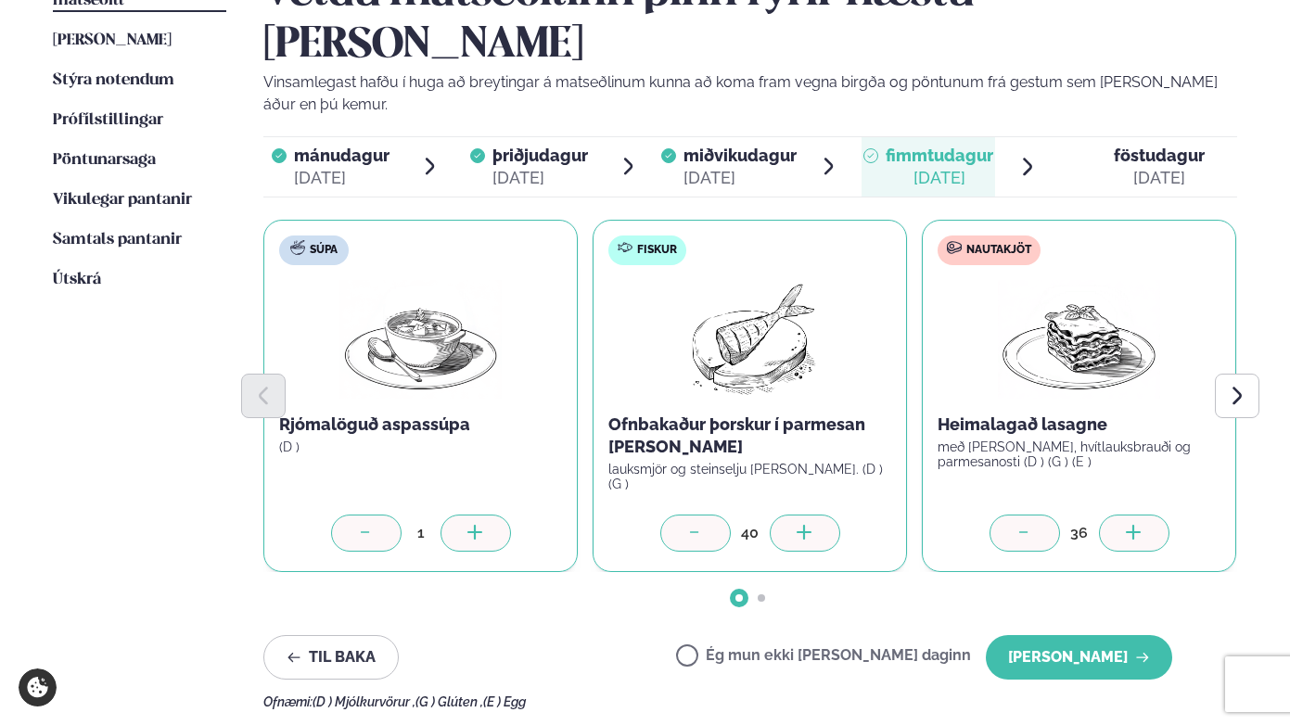
click at [1135, 525] on icon at bounding box center [1134, 534] width 19 height 19
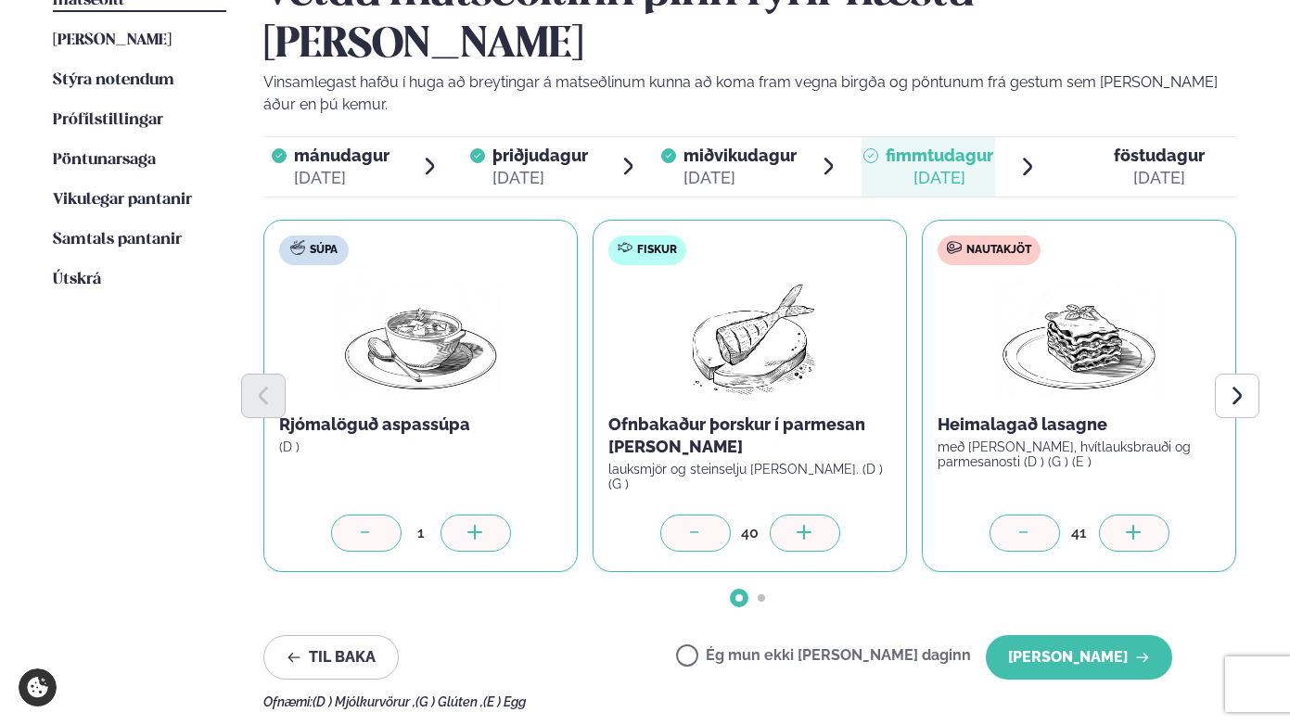
click at [1135, 525] on icon at bounding box center [1134, 534] width 19 height 19
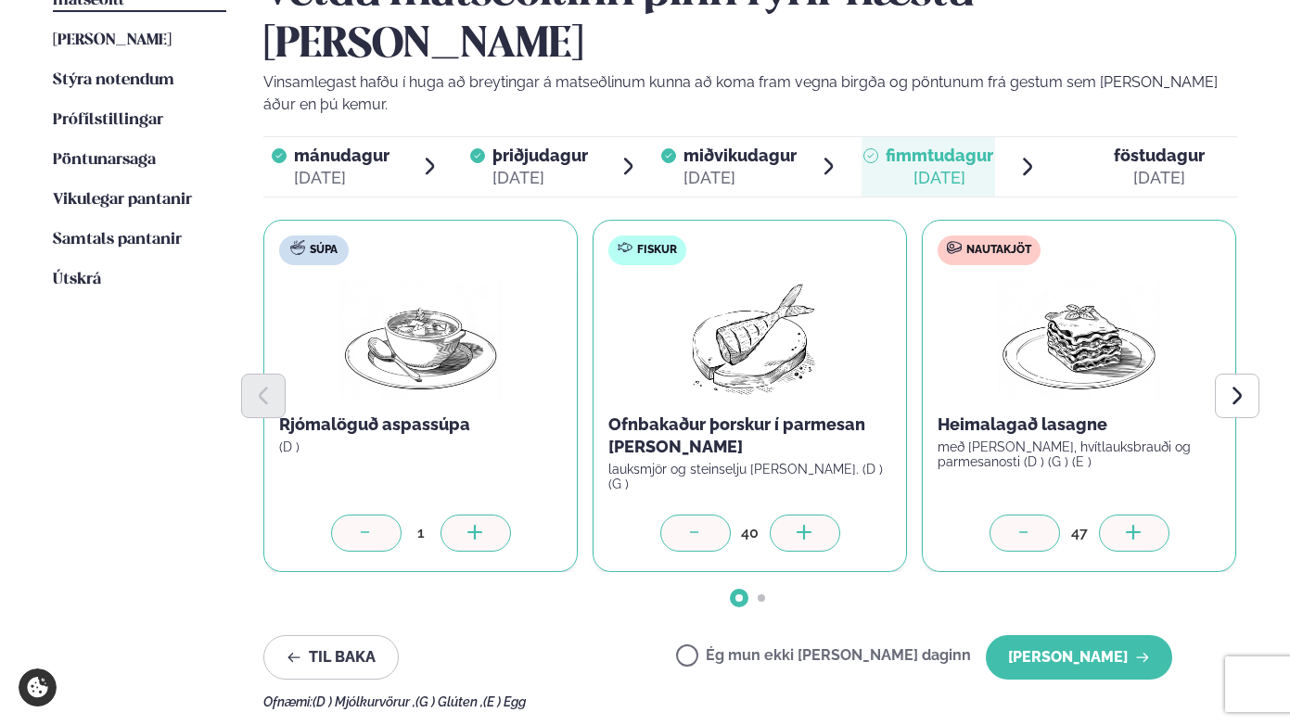
click at [1135, 525] on icon at bounding box center [1134, 534] width 19 height 19
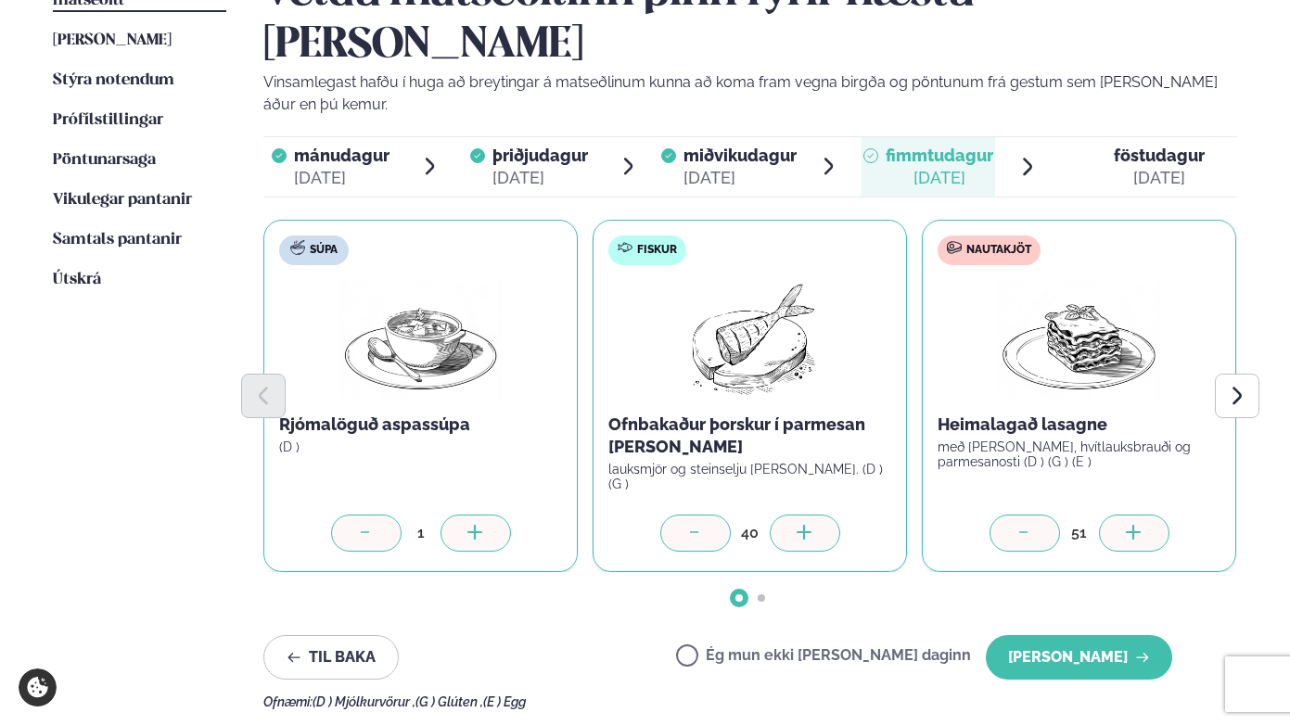
click at [1135, 525] on icon at bounding box center [1134, 534] width 19 height 19
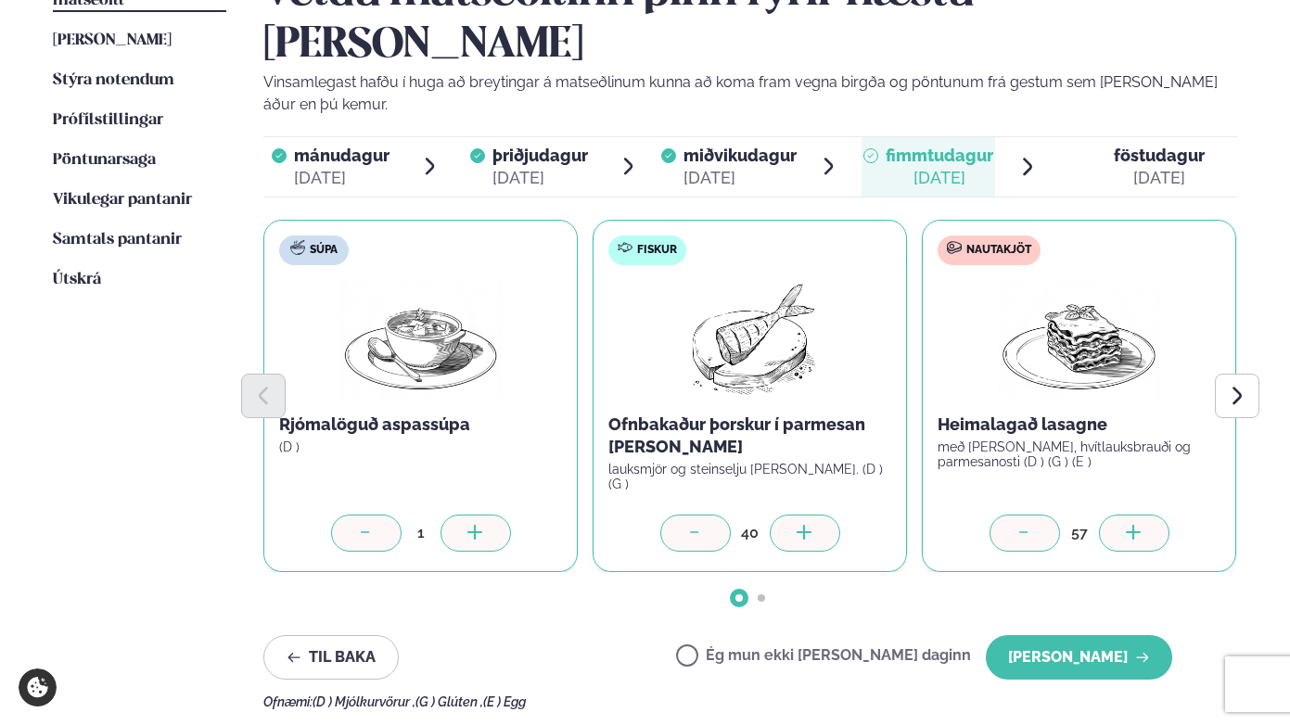
click at [1135, 525] on icon at bounding box center [1134, 534] width 19 height 19
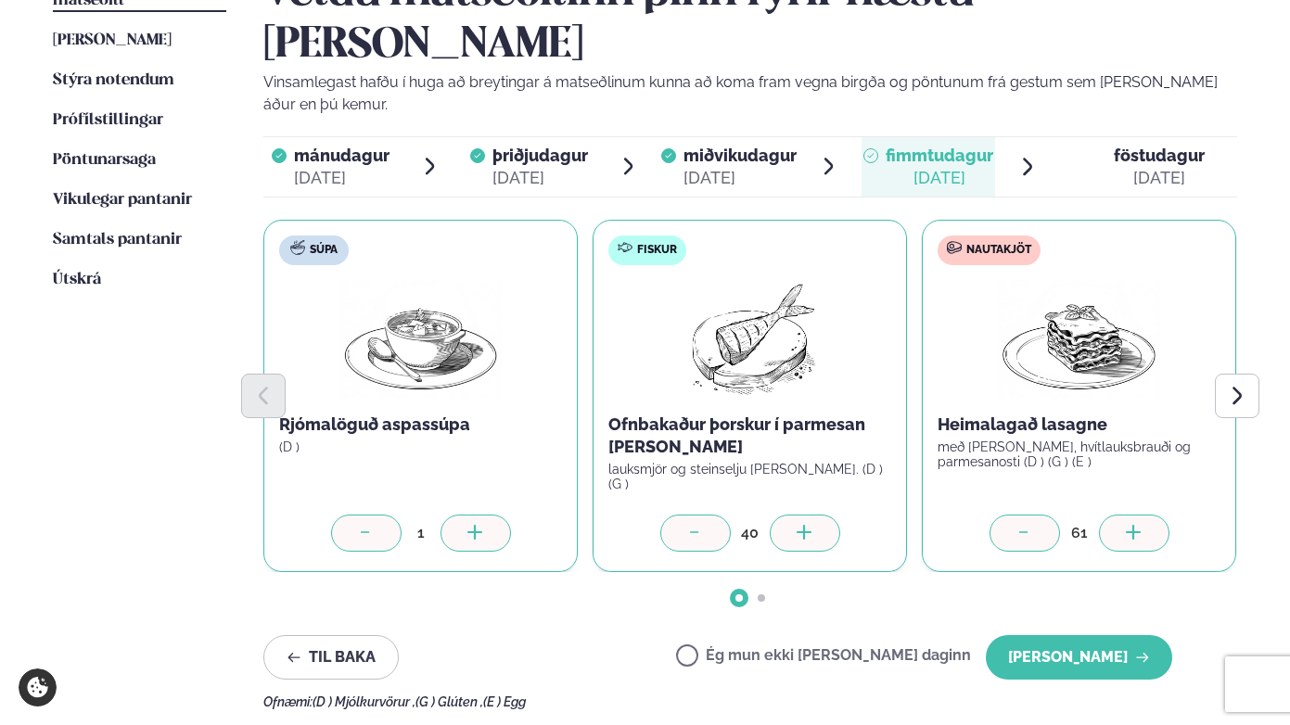
click at [1135, 525] on icon at bounding box center [1134, 534] width 19 height 19
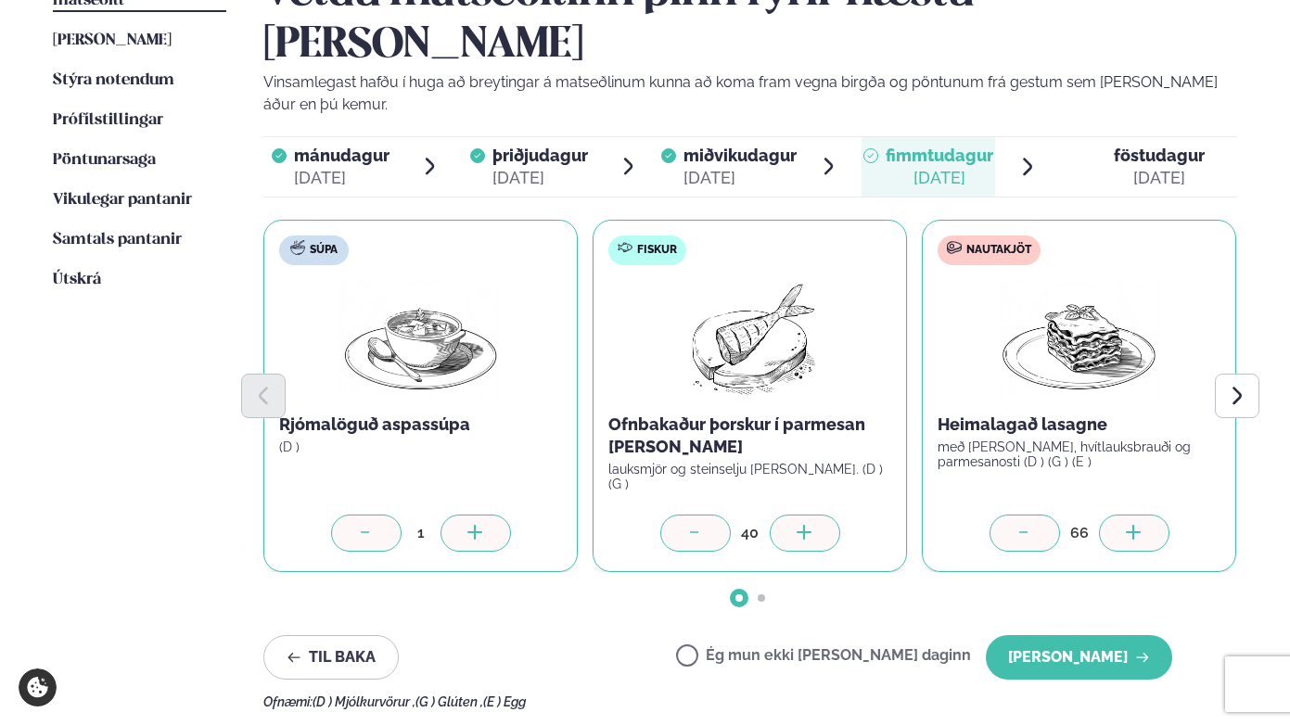
click at [1135, 525] on icon at bounding box center [1134, 534] width 19 height 19
click at [1213, 385] on icon "Next slide" at bounding box center [1236, 395] width 21 height 21
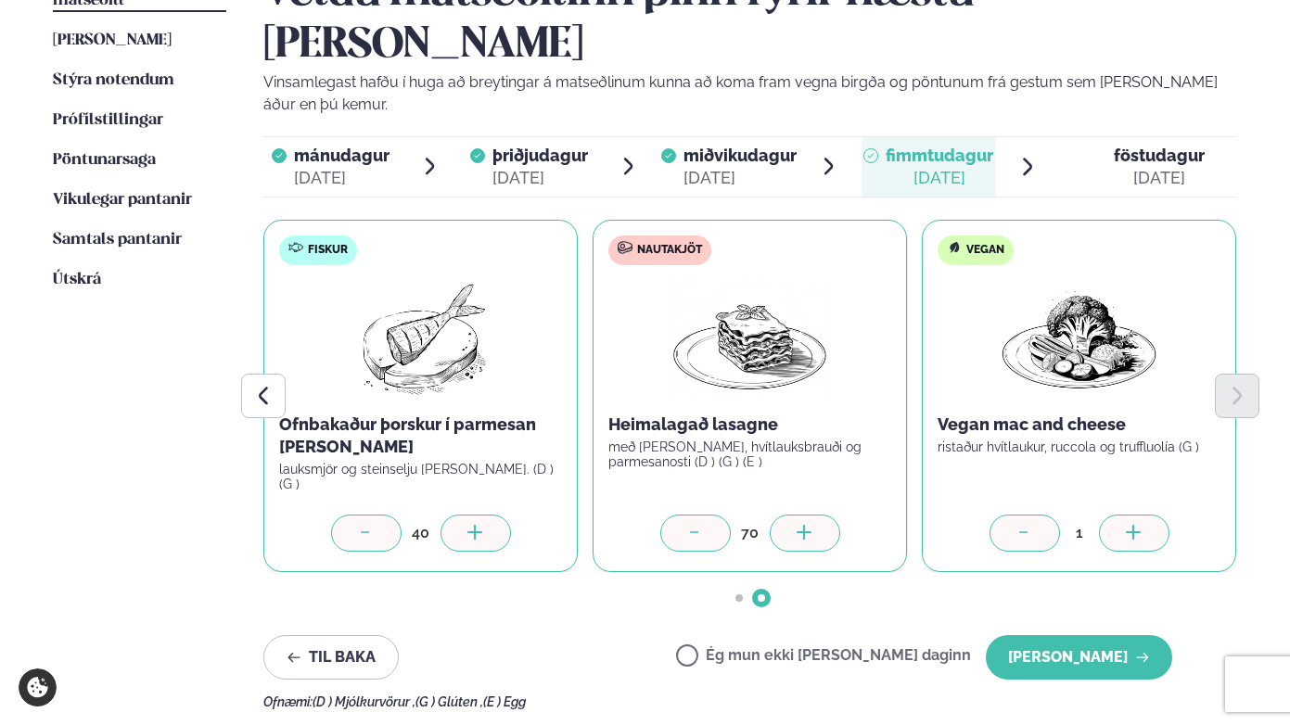
click at [1136, 525] on icon at bounding box center [1134, 534] width 19 height 19
click at [1083, 635] on button "[PERSON_NAME]" at bounding box center [1079, 657] width 186 height 45
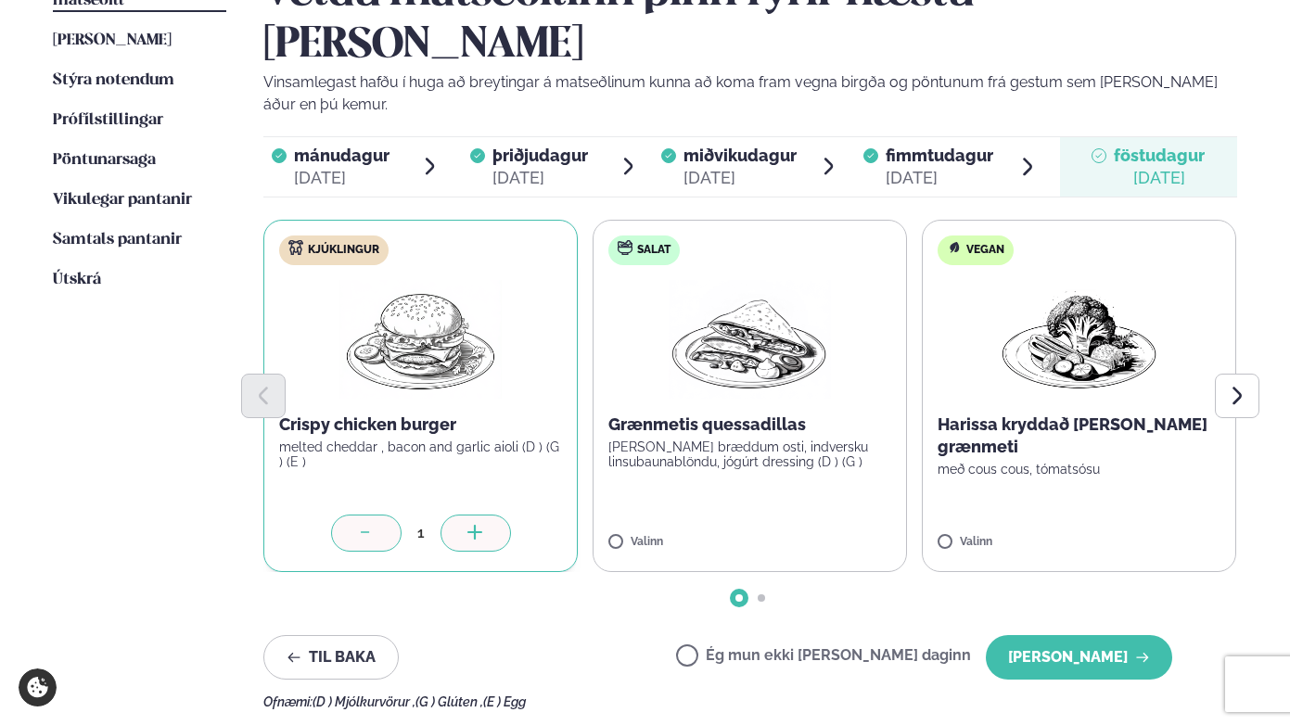
click at [486, 515] on div at bounding box center [476, 533] width 71 height 37
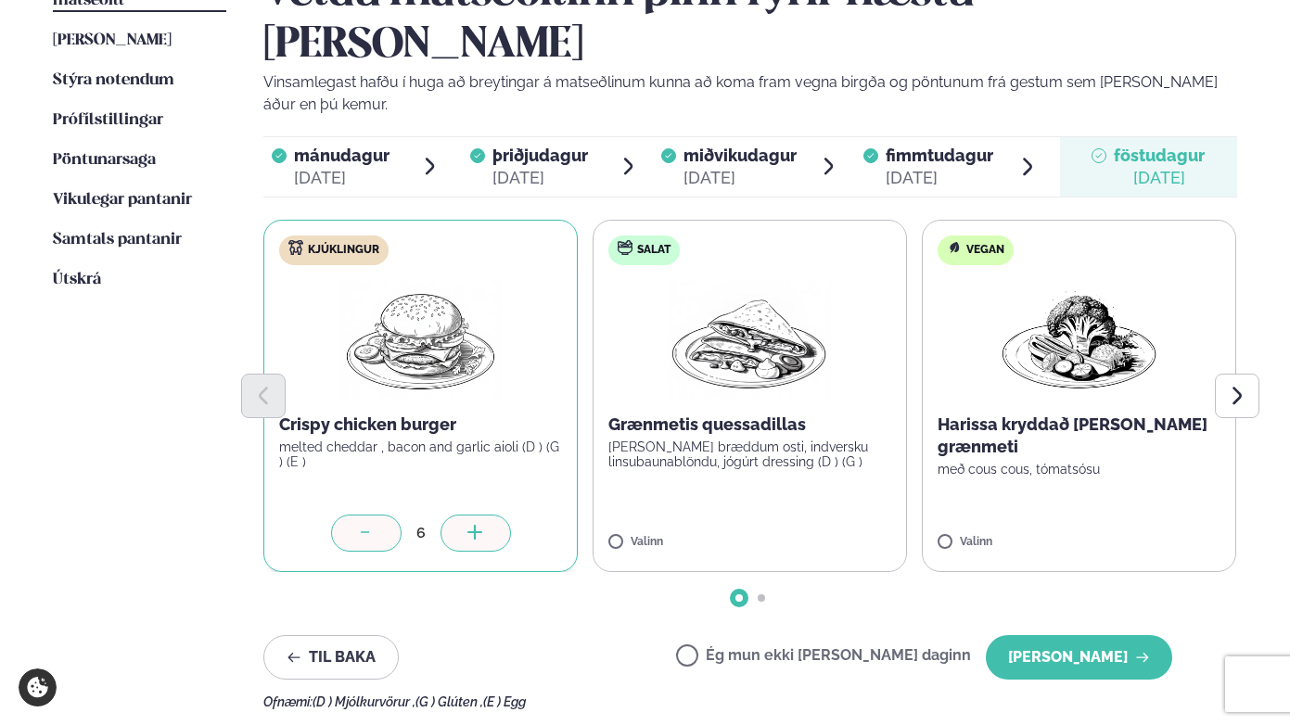
click at [486, 515] on div at bounding box center [476, 533] width 71 height 37
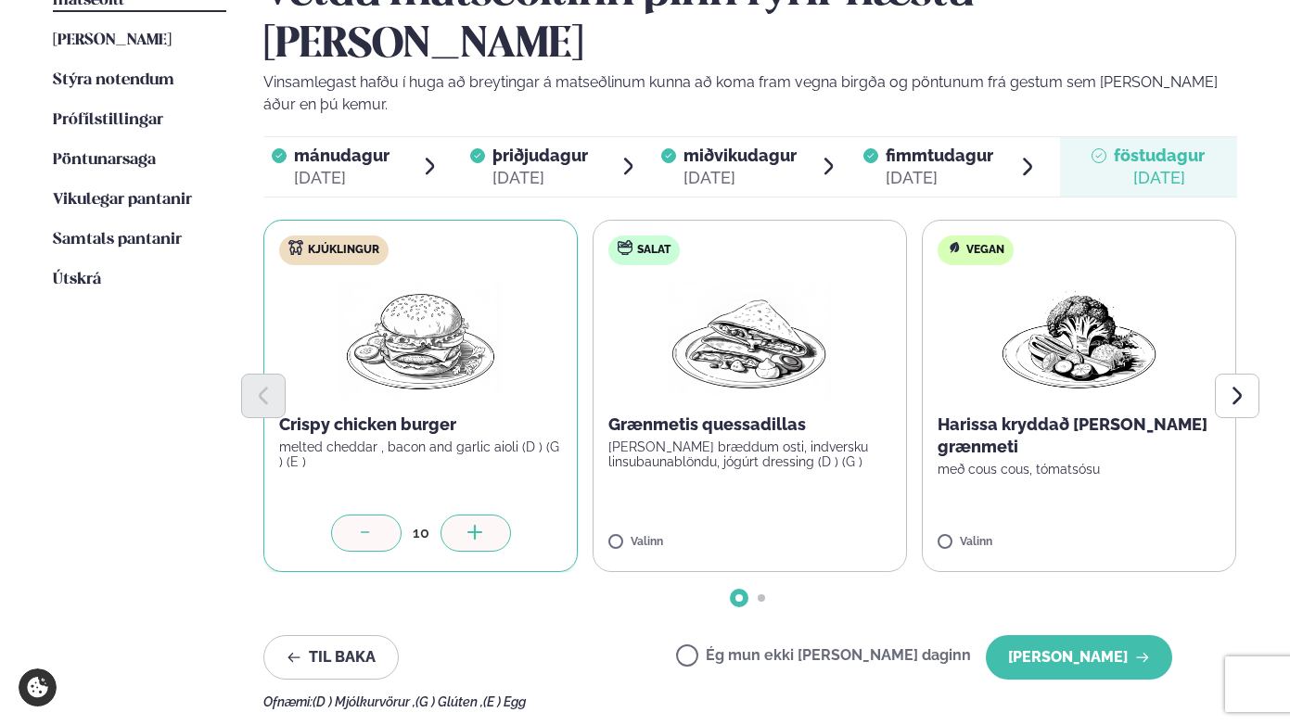
click at [486, 515] on div at bounding box center [476, 533] width 71 height 37
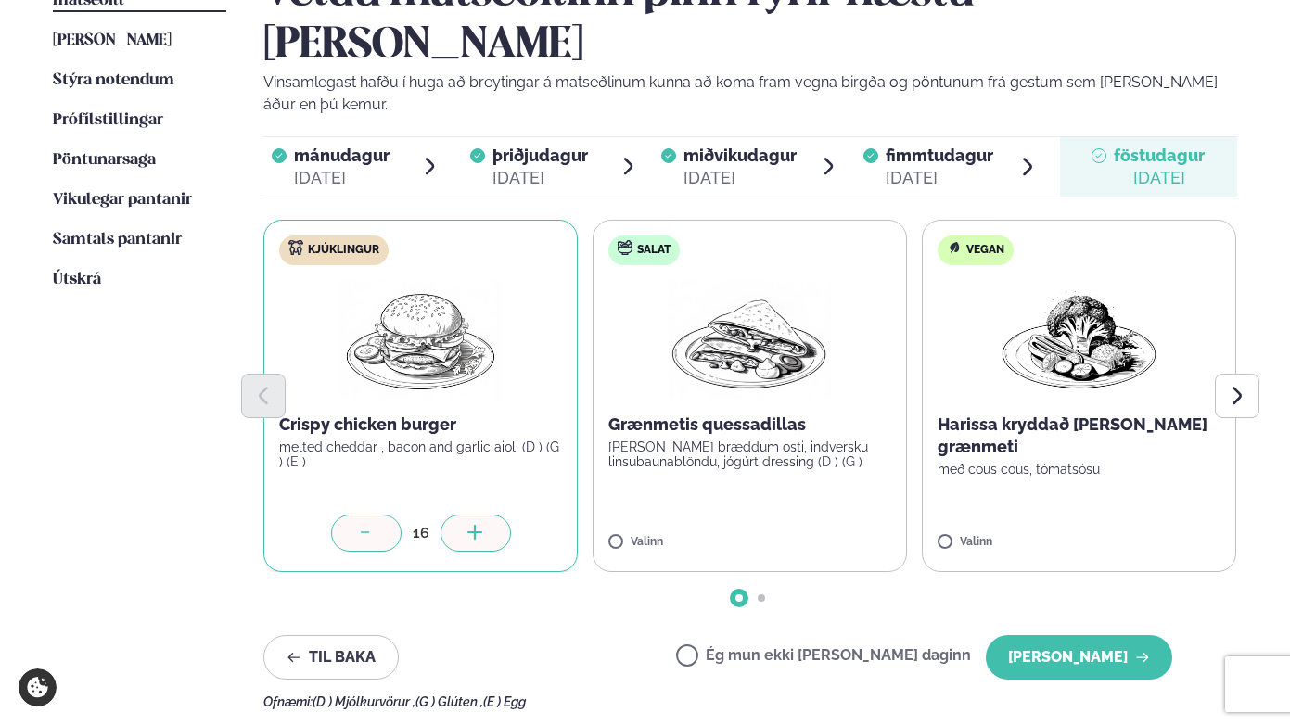
click at [486, 515] on div at bounding box center [476, 533] width 71 height 37
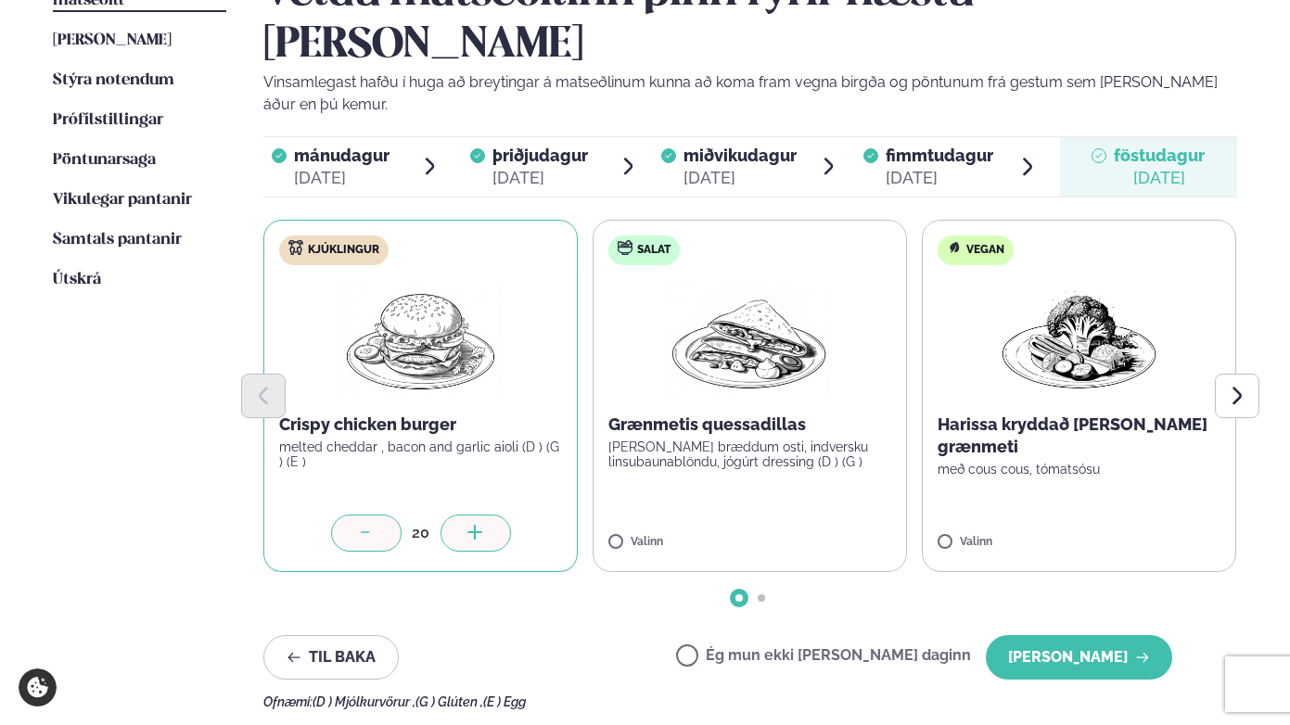
click at [486, 515] on div at bounding box center [476, 533] width 71 height 37
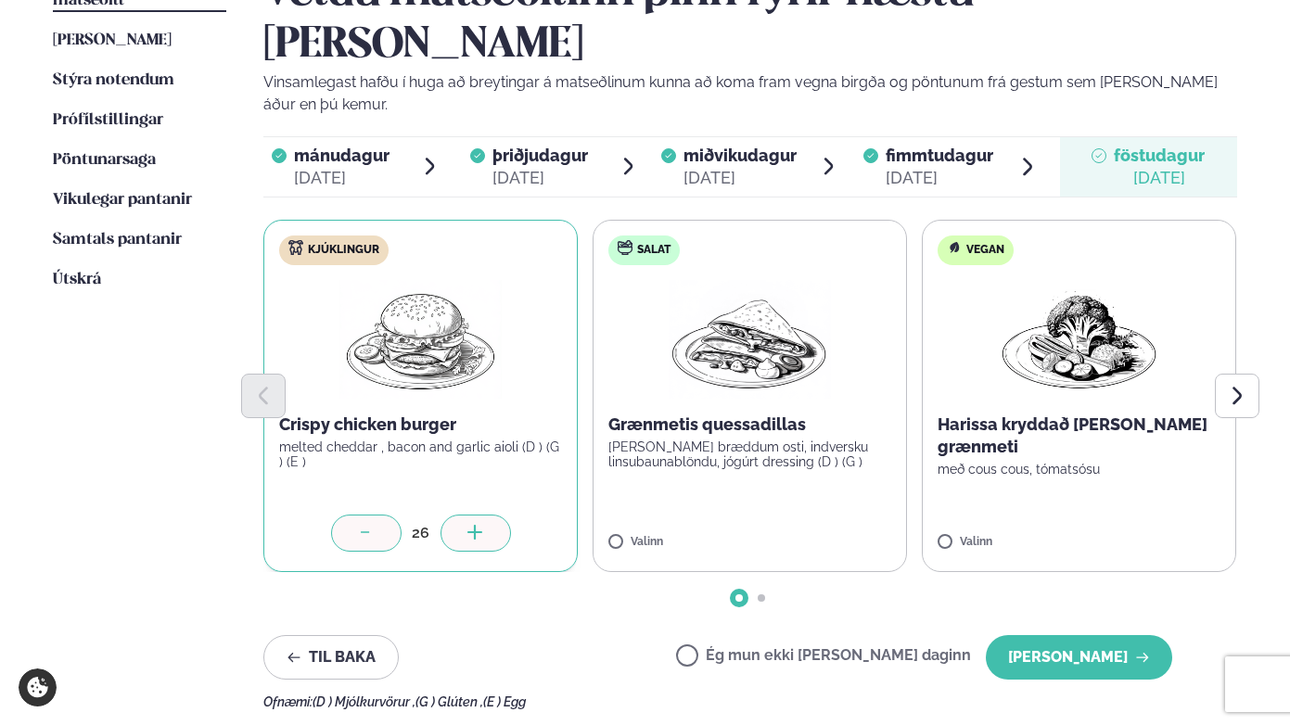
click
